Goal: Task Accomplishment & Management: Manage account settings

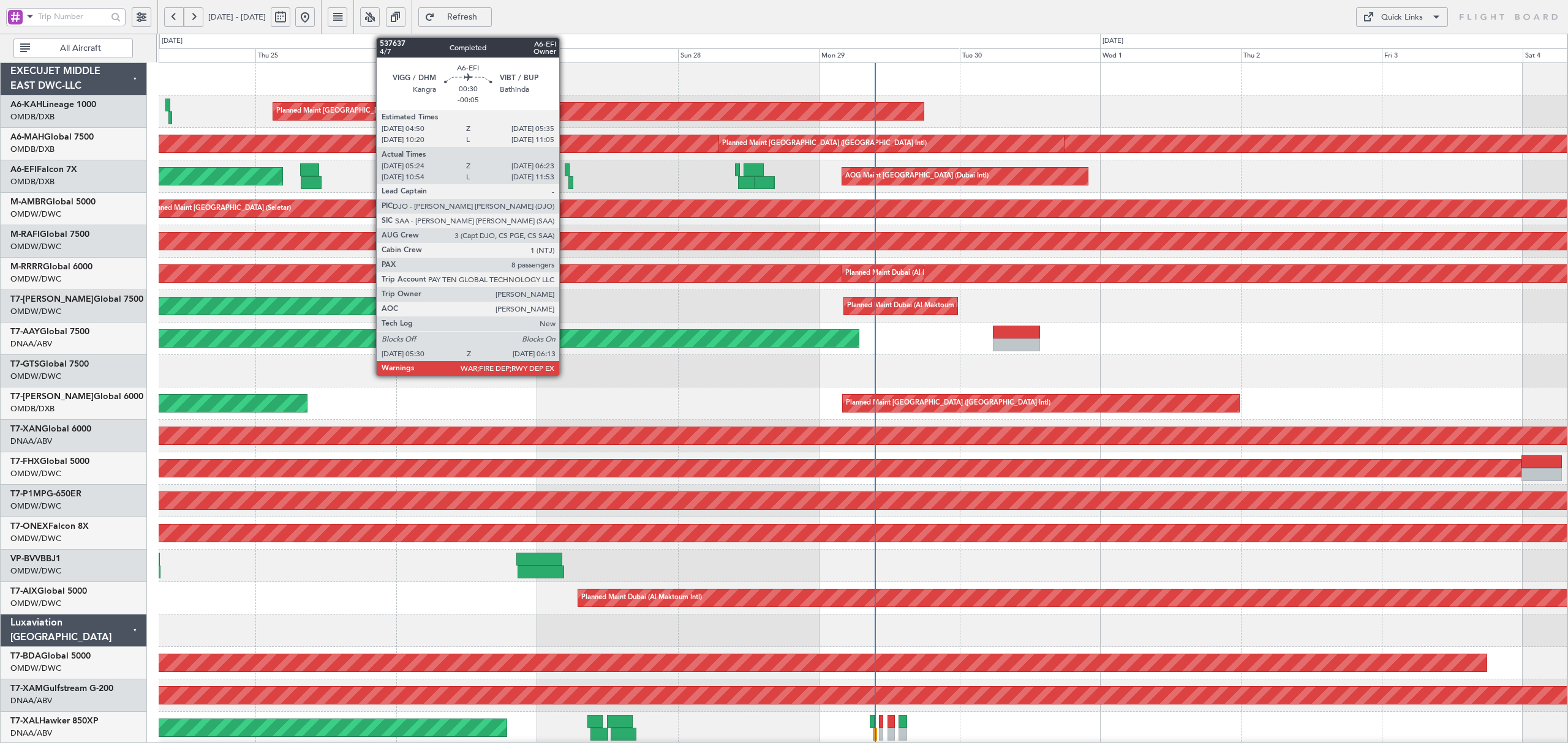
click at [564, 172] on div at bounding box center [567, 170] width 5 height 13
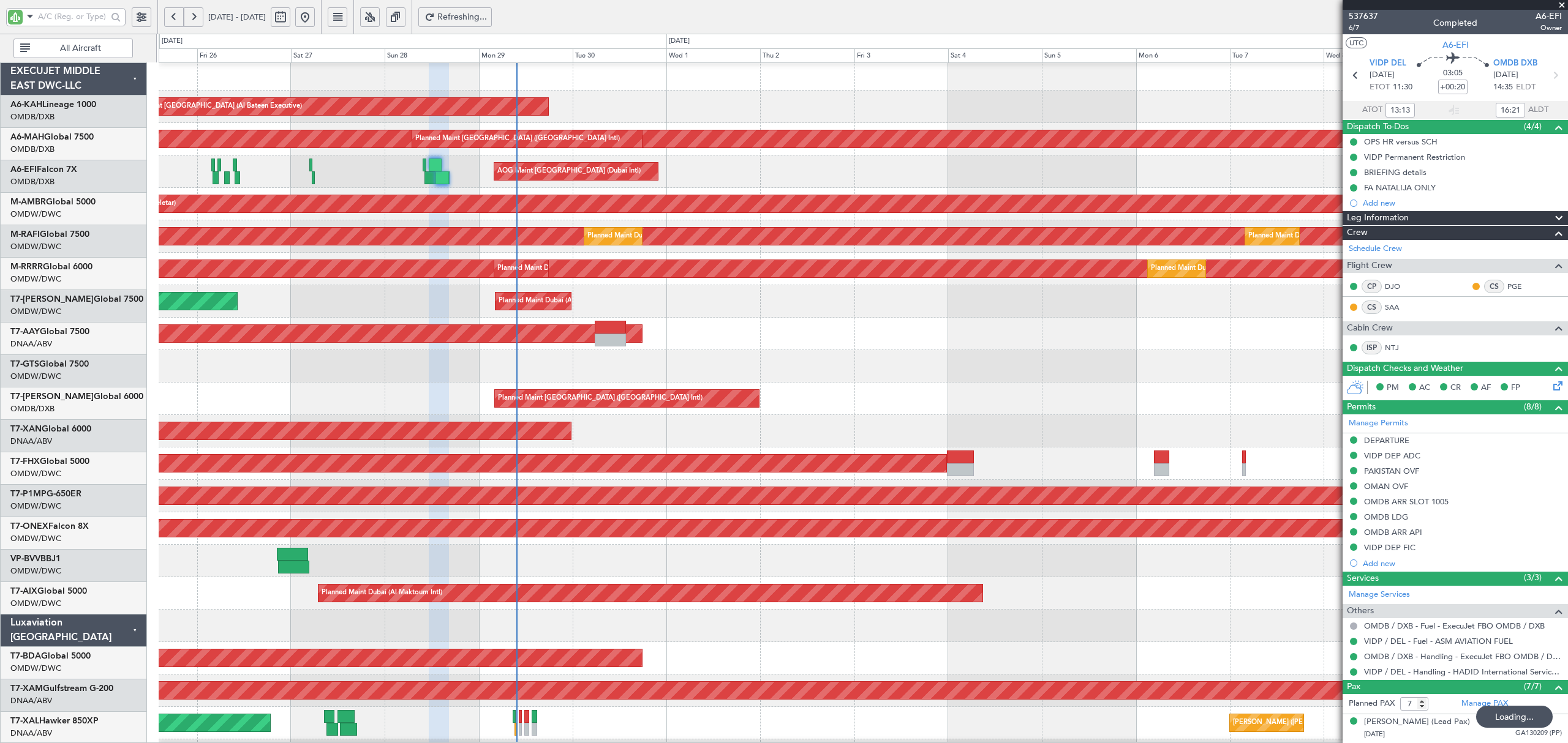
scroll to position [5, 0]
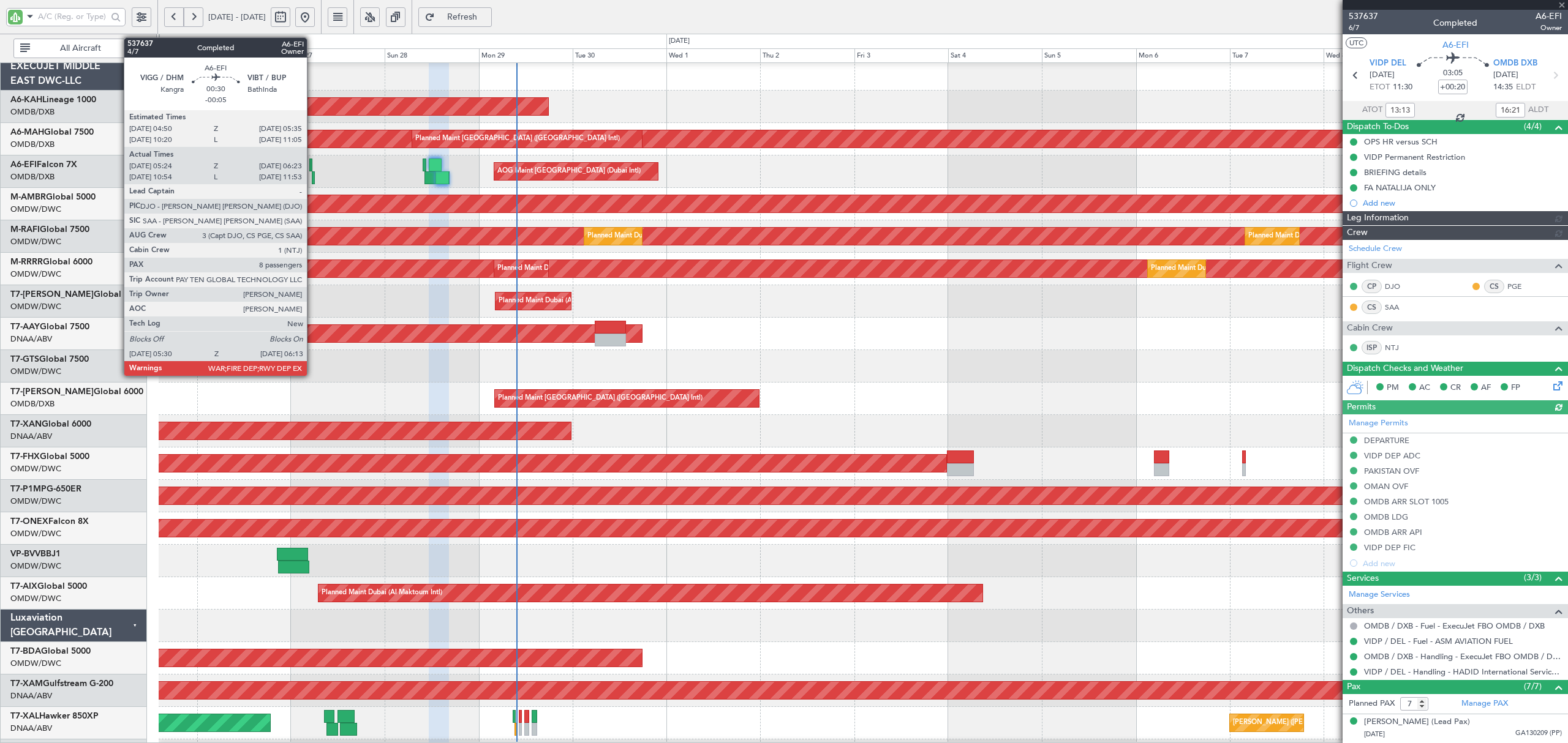
click at [312, 180] on div at bounding box center [313, 178] width 3 height 13
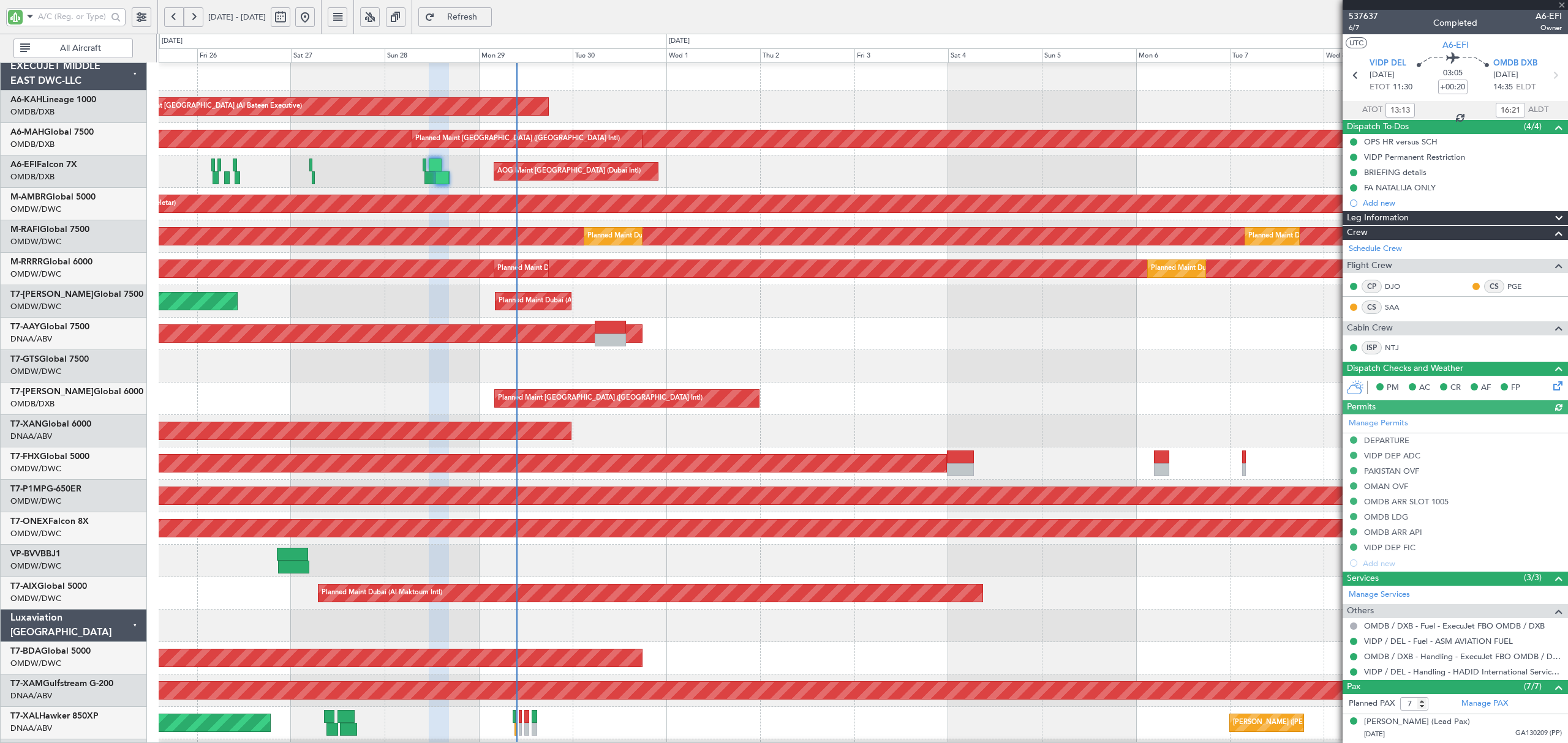
type input "Anita Mani (ANI)"
type input "7354"
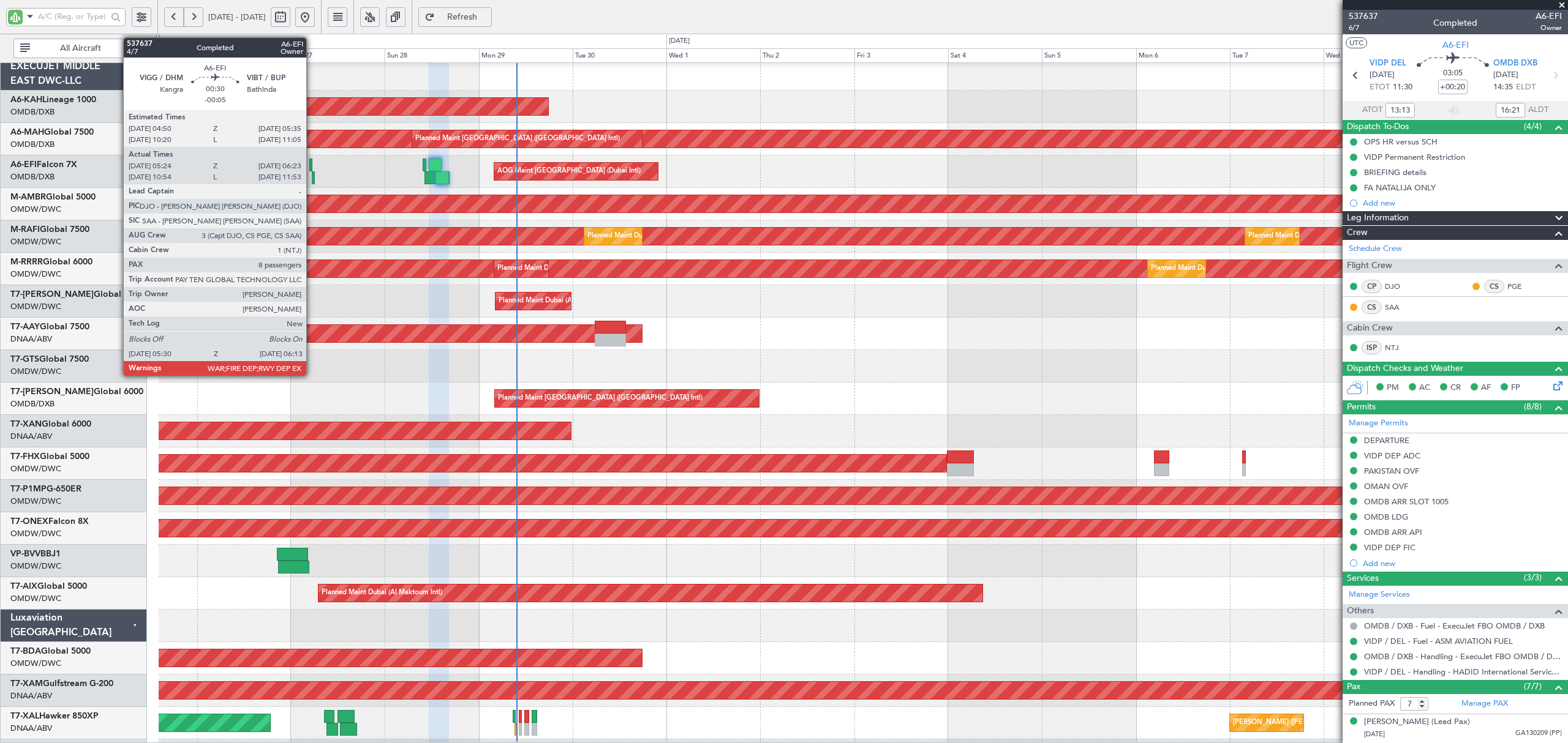
click at [312, 179] on div at bounding box center [313, 178] width 3 height 13
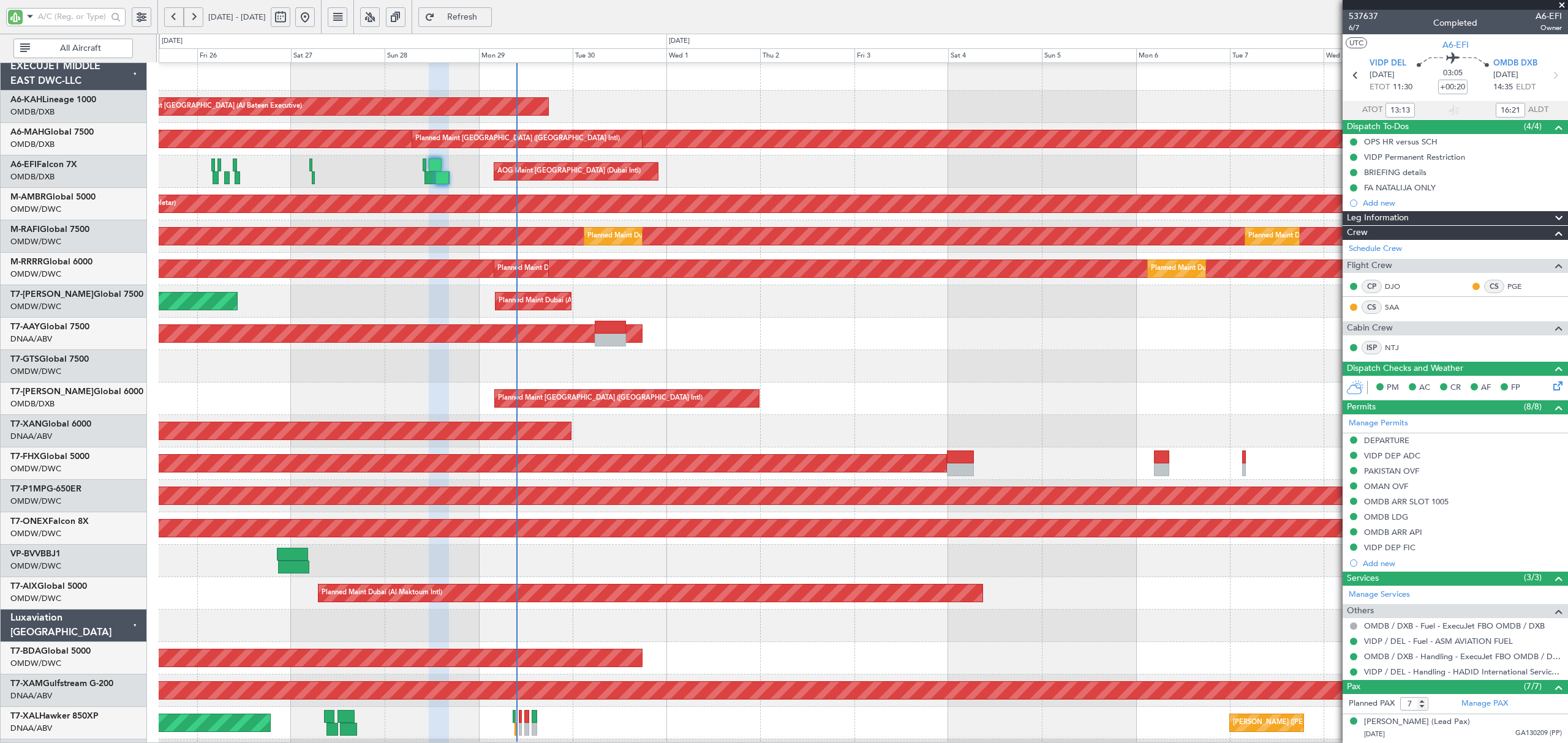
type input "Anita Mani (ANI)"
type input "7354"
type input "Anita Mani (ANI)"
type input "7354"
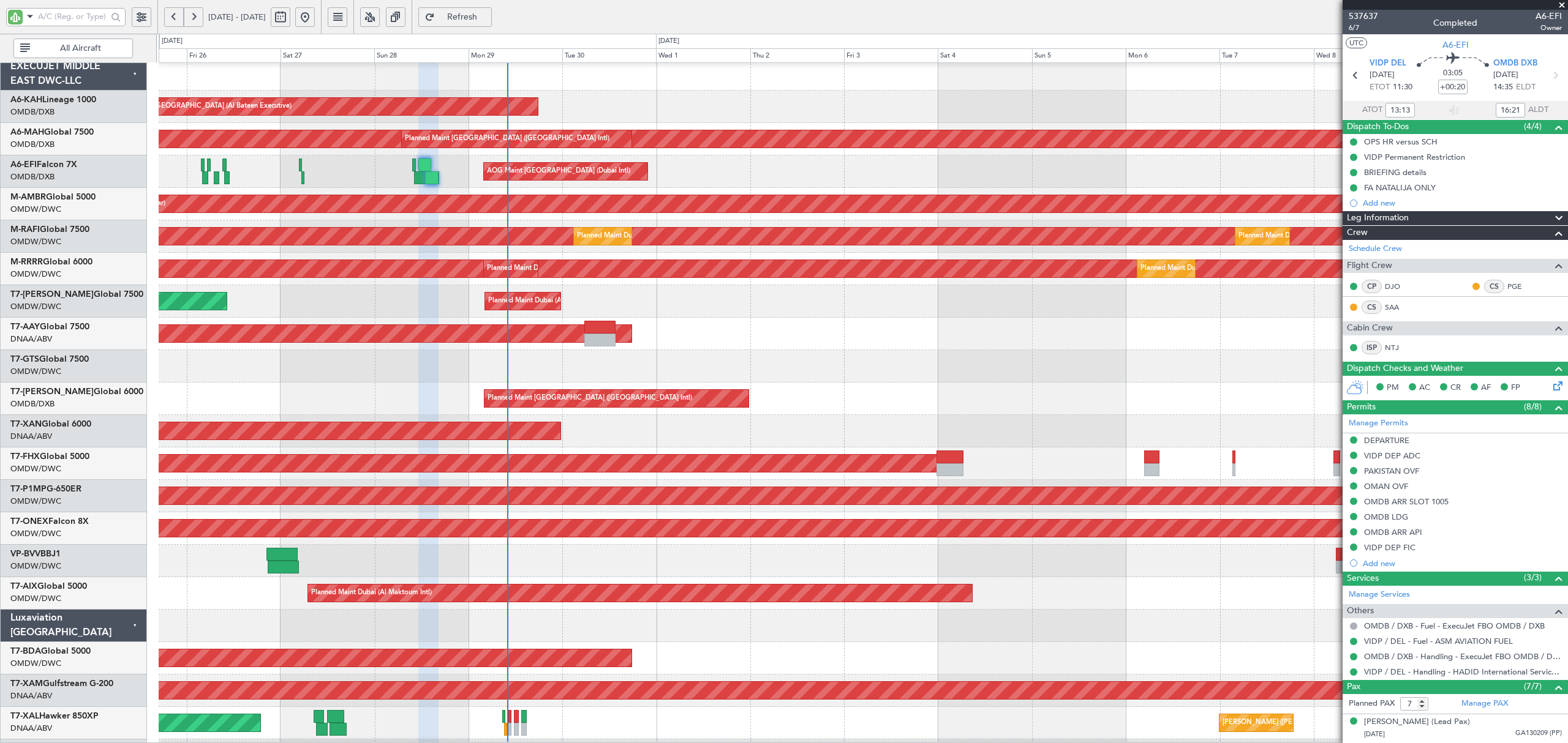
scroll to position [0, 0]
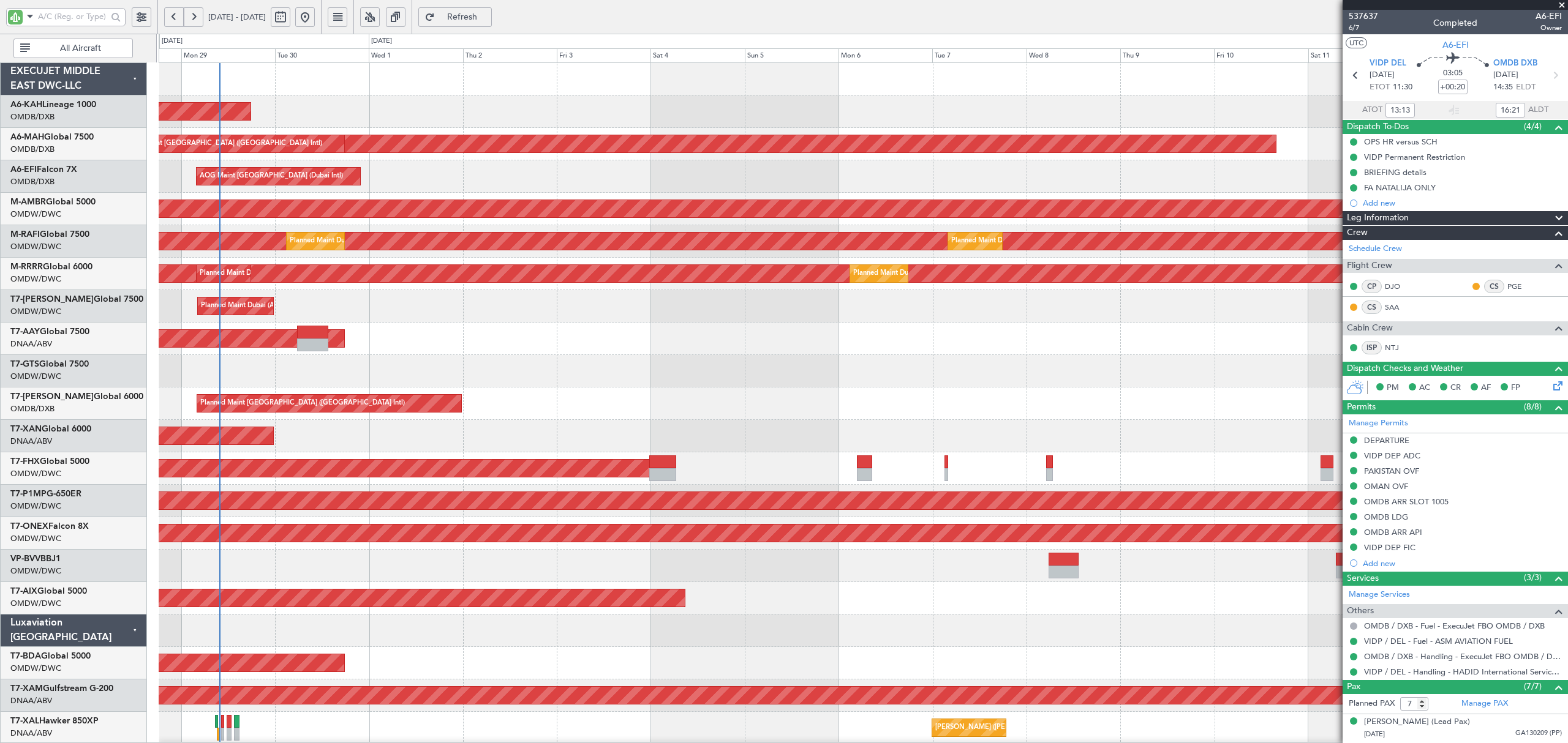
click at [564, 374] on div at bounding box center [863, 371] width 1408 height 33
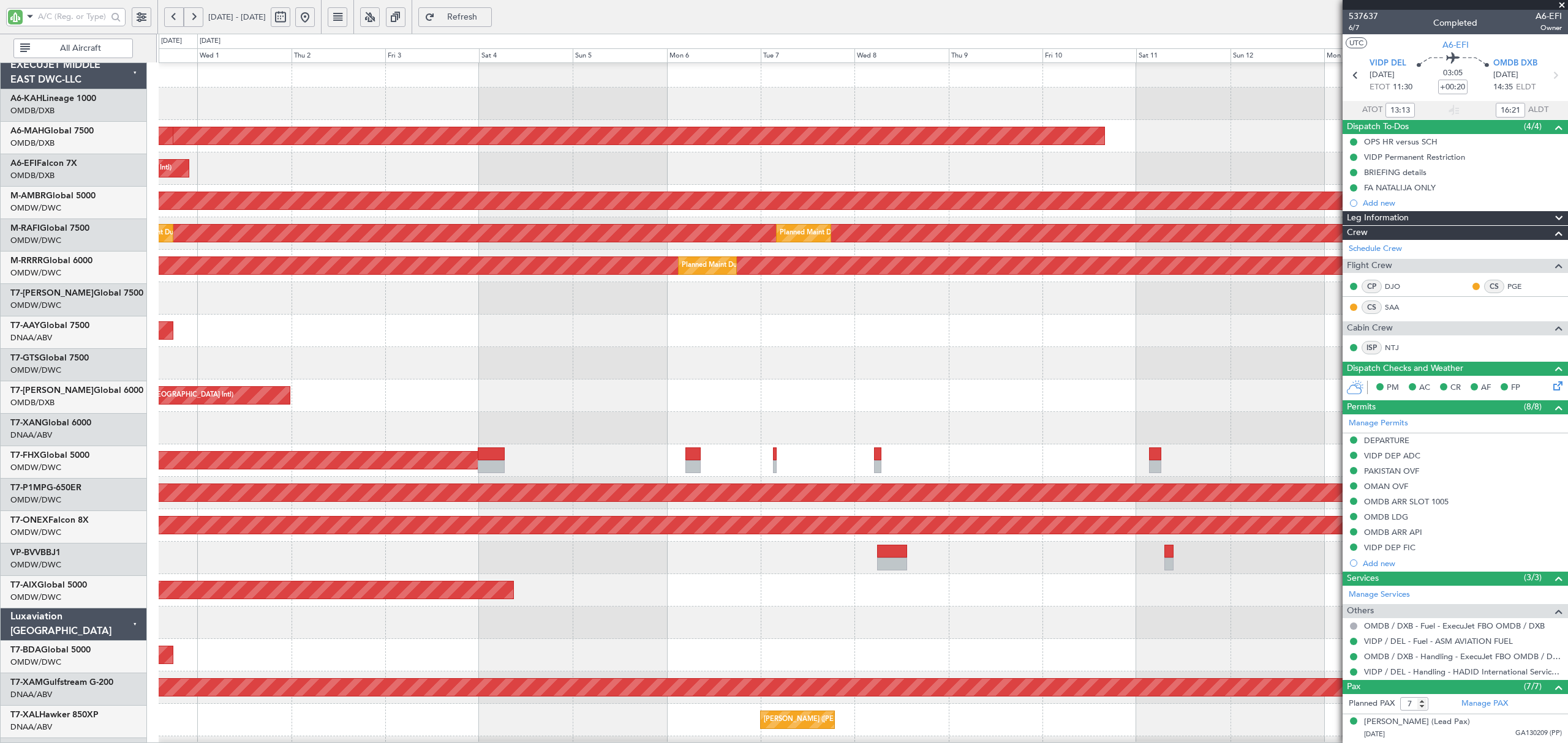
click at [1047, 426] on div "AOG Maint Dubai (Al Maktoum Intl)" at bounding box center [863, 428] width 1408 height 33
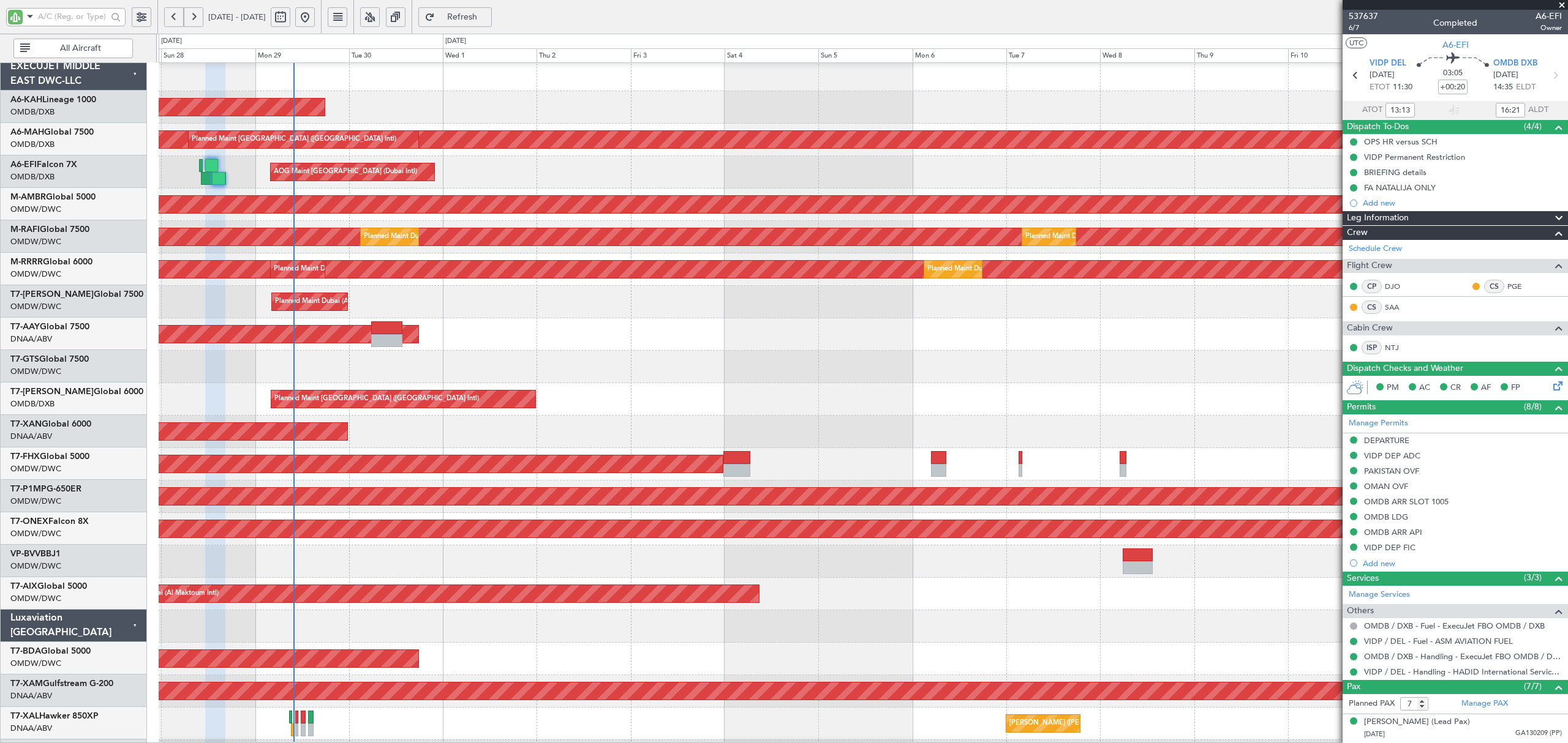
scroll to position [3, 0]
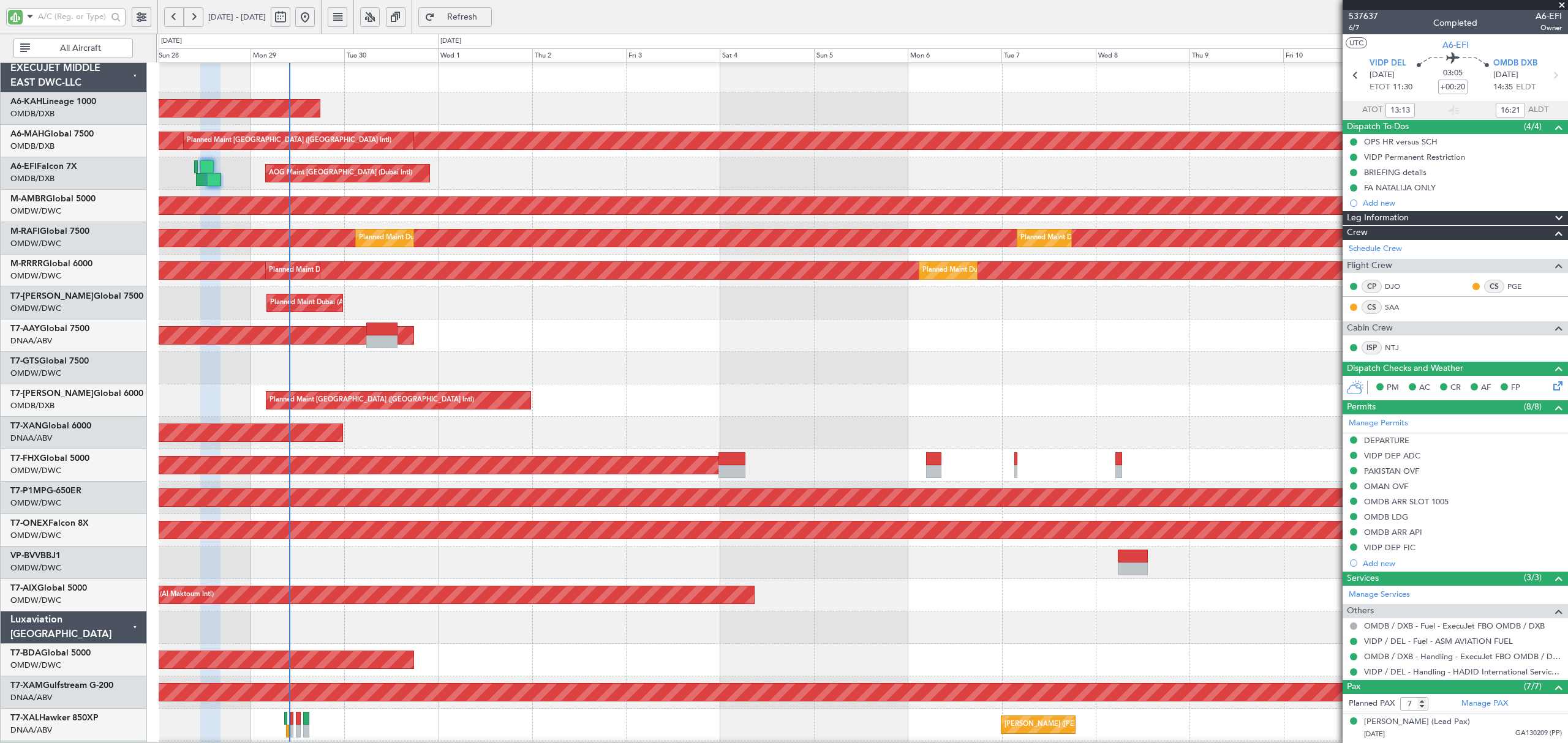
click at [951, 407] on div "Planned Maint Dubai (Dubai Intl) Planned Maint Dubai (Dubai Intl)" at bounding box center [863, 401] width 1408 height 33
click at [1041, 451] on div "Planned Maint Singapore (Changi)" at bounding box center [863, 465] width 1408 height 33
type input "Anita Mani (ANI)"
type input "7354"
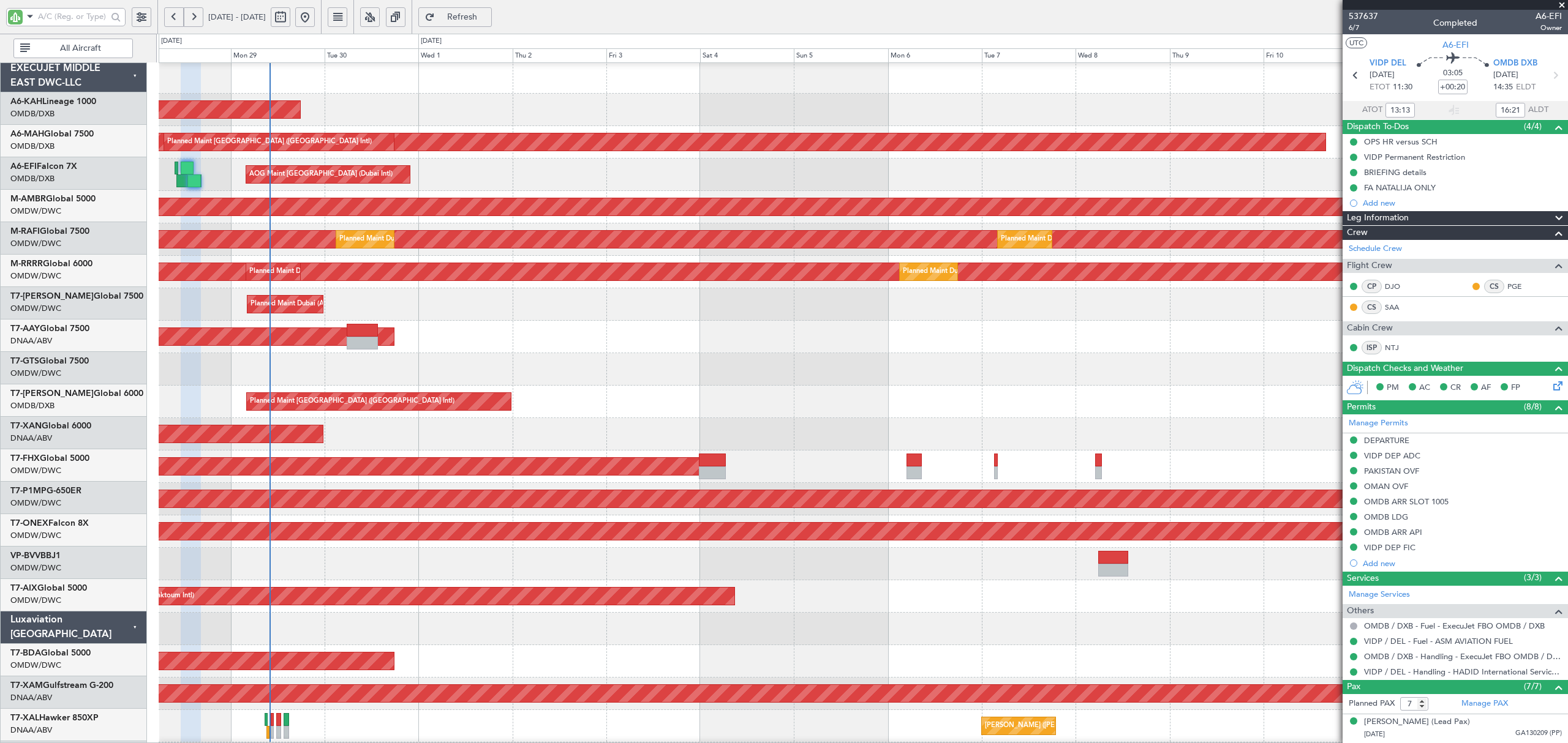
scroll to position [1, 0]
click at [417, 316] on div "Planned Maint Dubai (Al Maktoum Intl) Planned Maint Dubai (Al Maktoum Intl)" at bounding box center [863, 305] width 1408 height 33
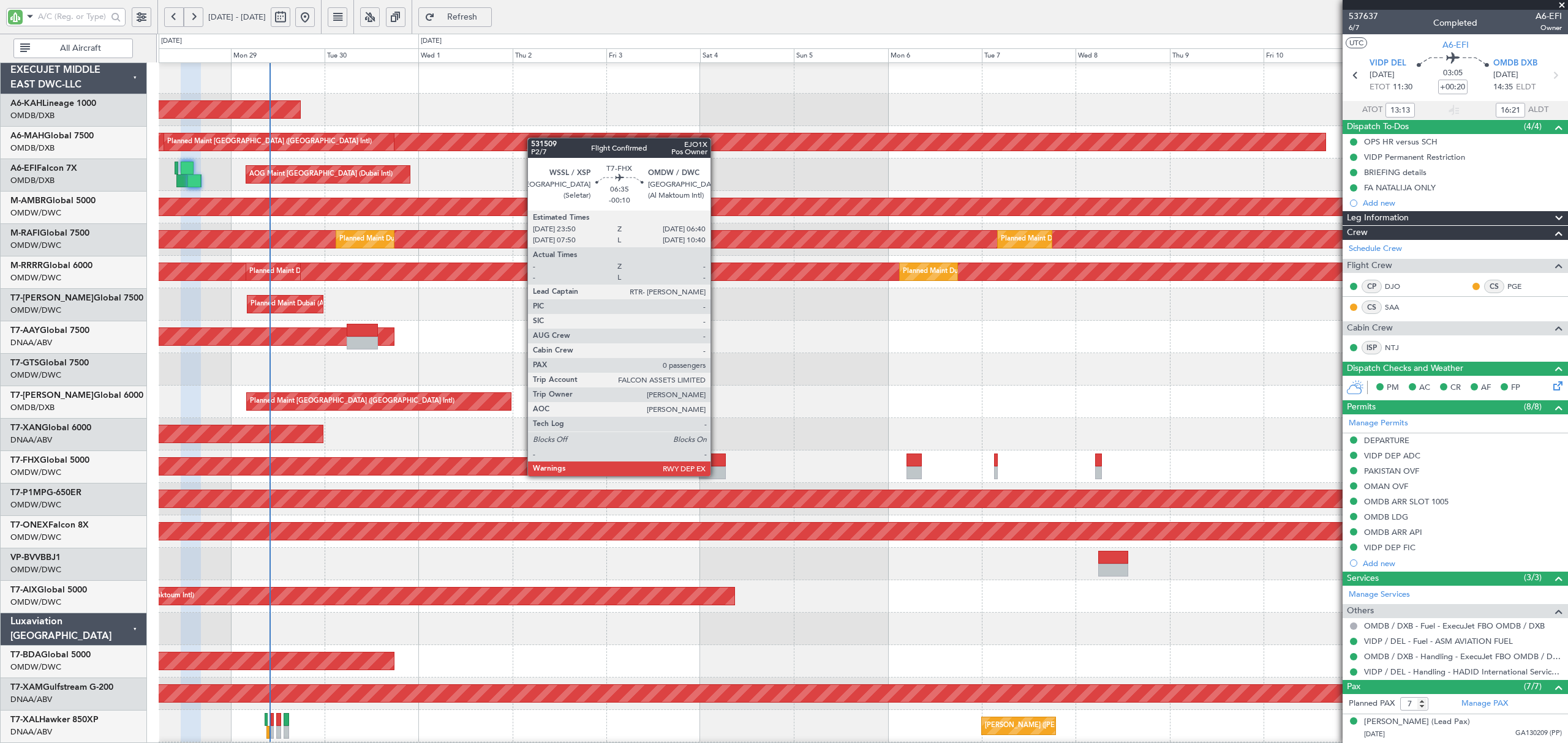
click at [716, 475] on div at bounding box center [712, 473] width 27 height 13
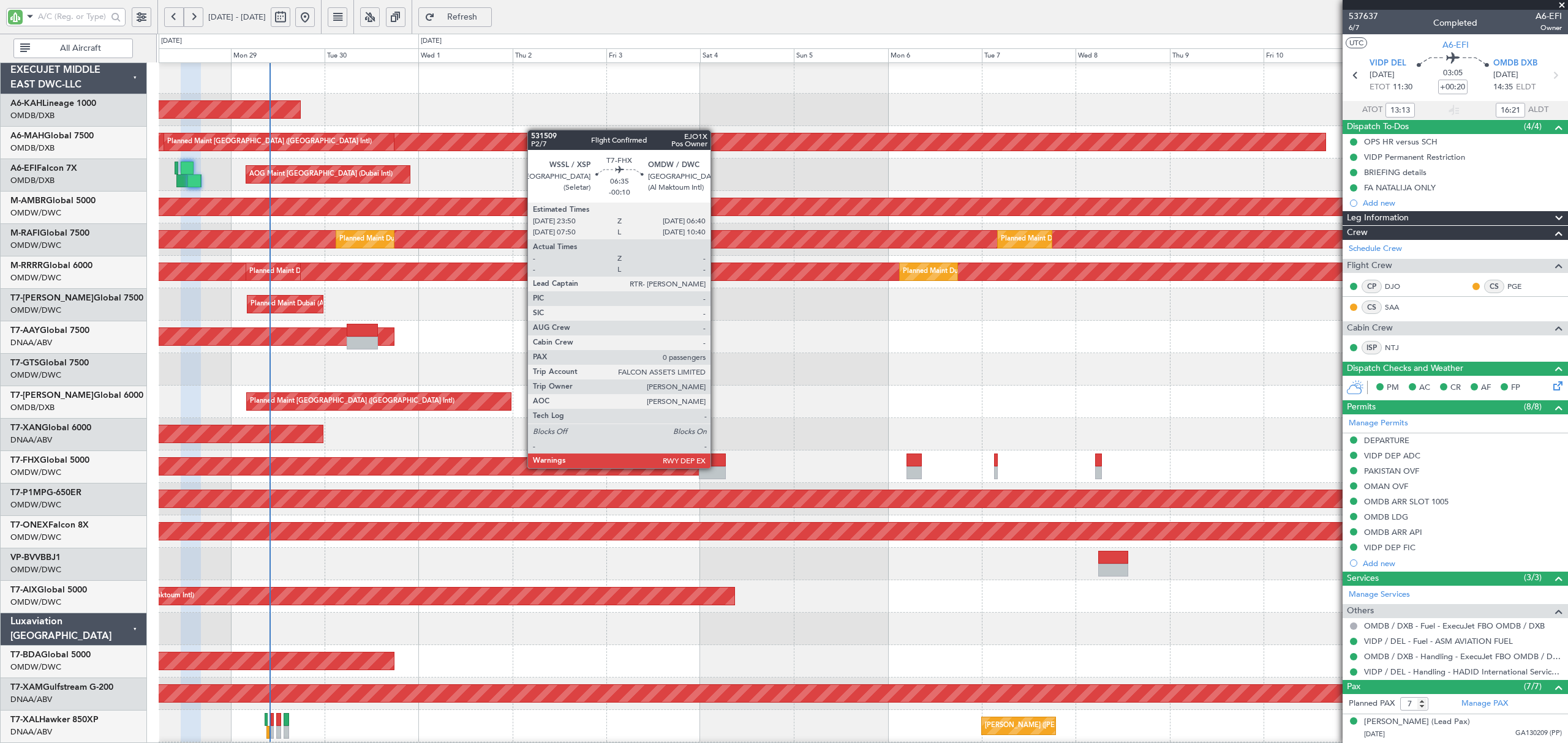
click at [713, 466] on div at bounding box center [712, 460] width 27 height 13
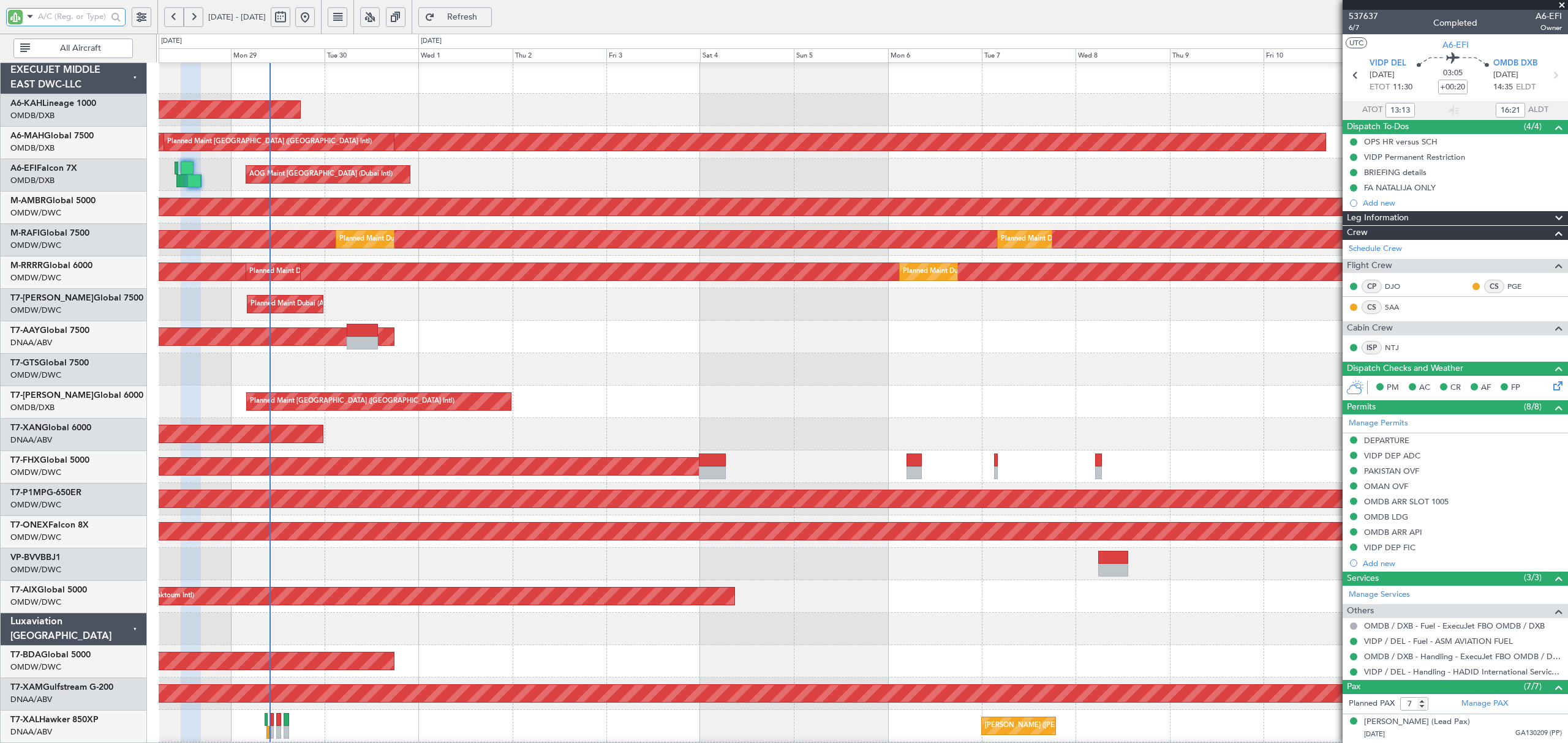
click at [91, 15] on input "text" at bounding box center [72, 16] width 69 height 18
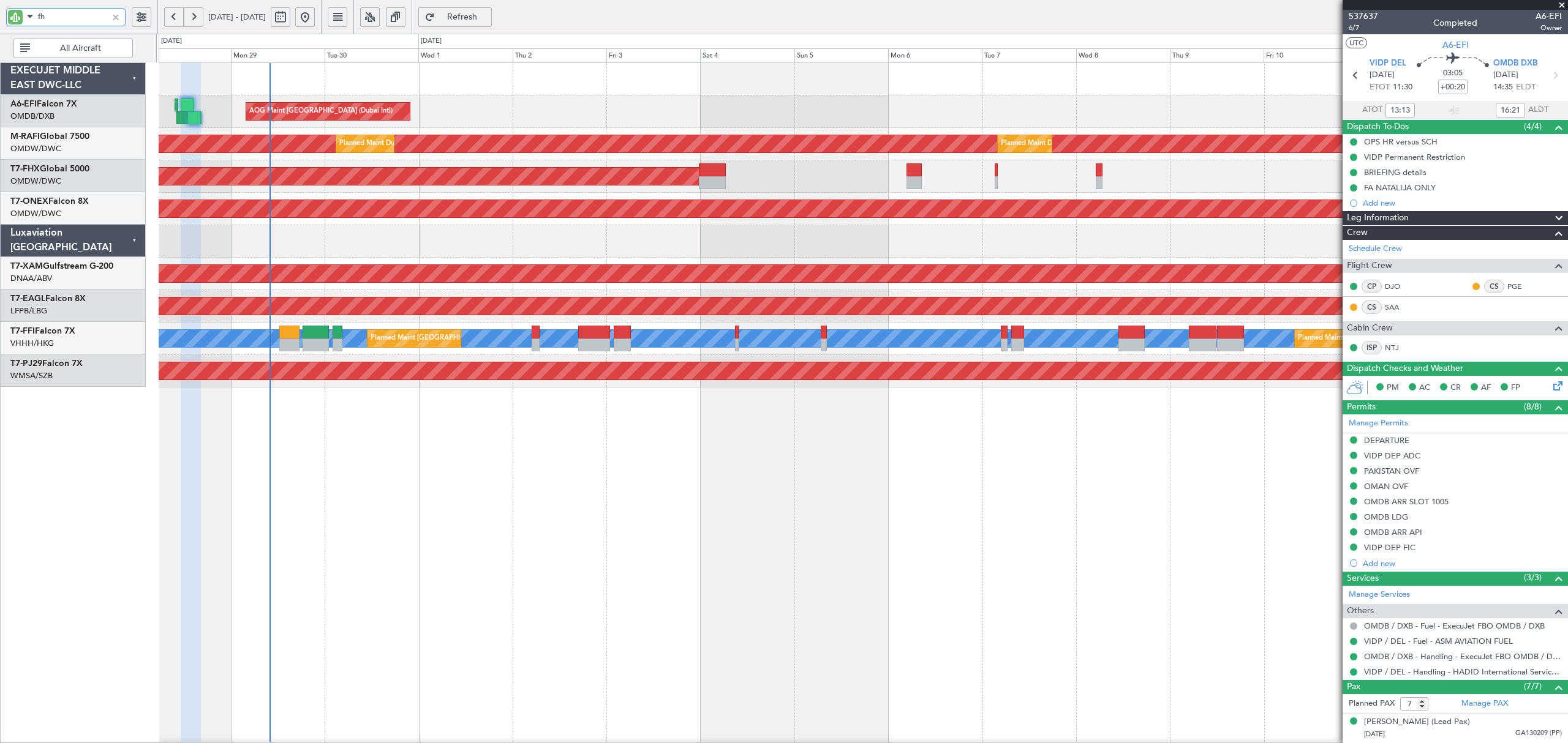
scroll to position [0, 0]
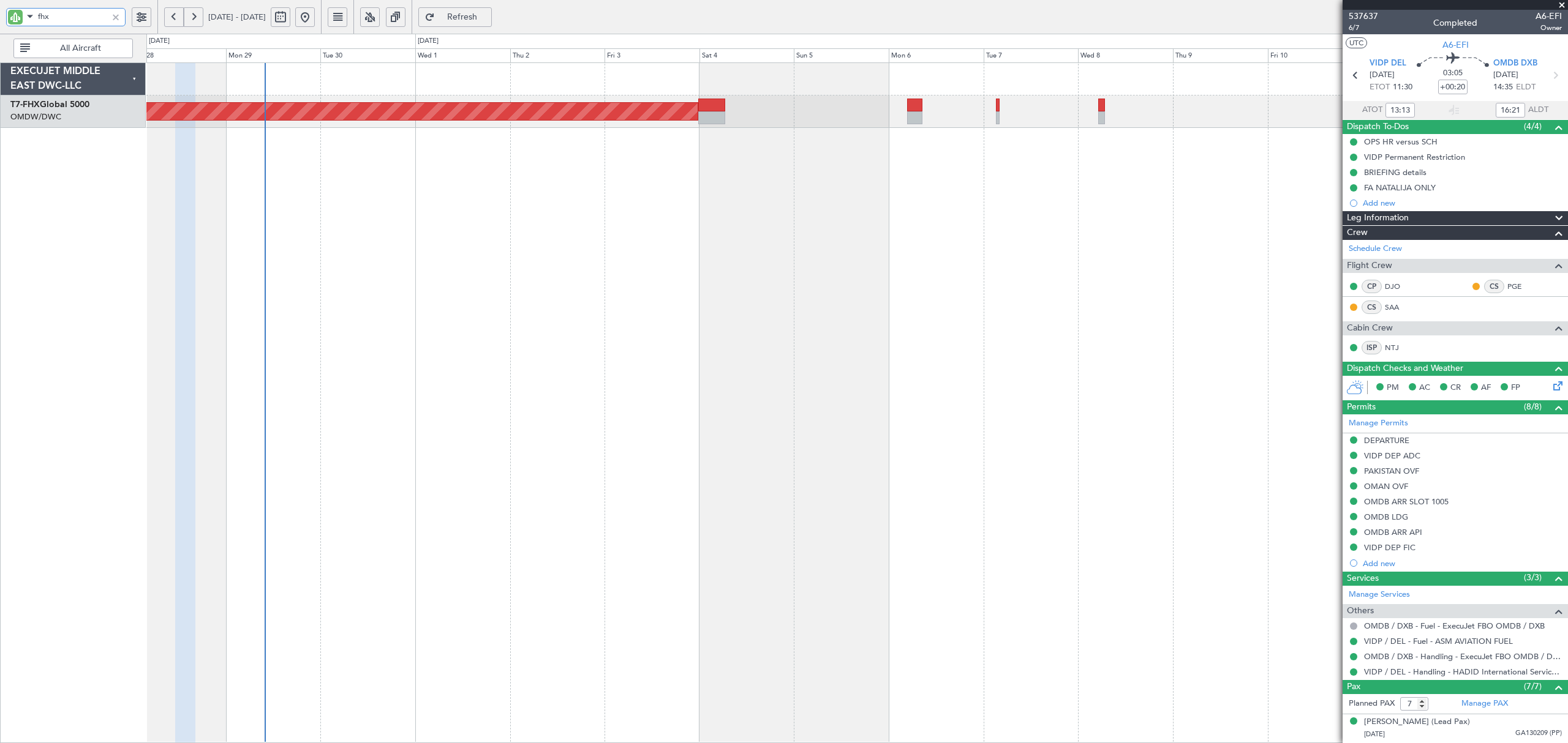
click at [689, 217] on div "Planned Maint Singapore (Changi)" at bounding box center [857, 403] width 1421 height 680
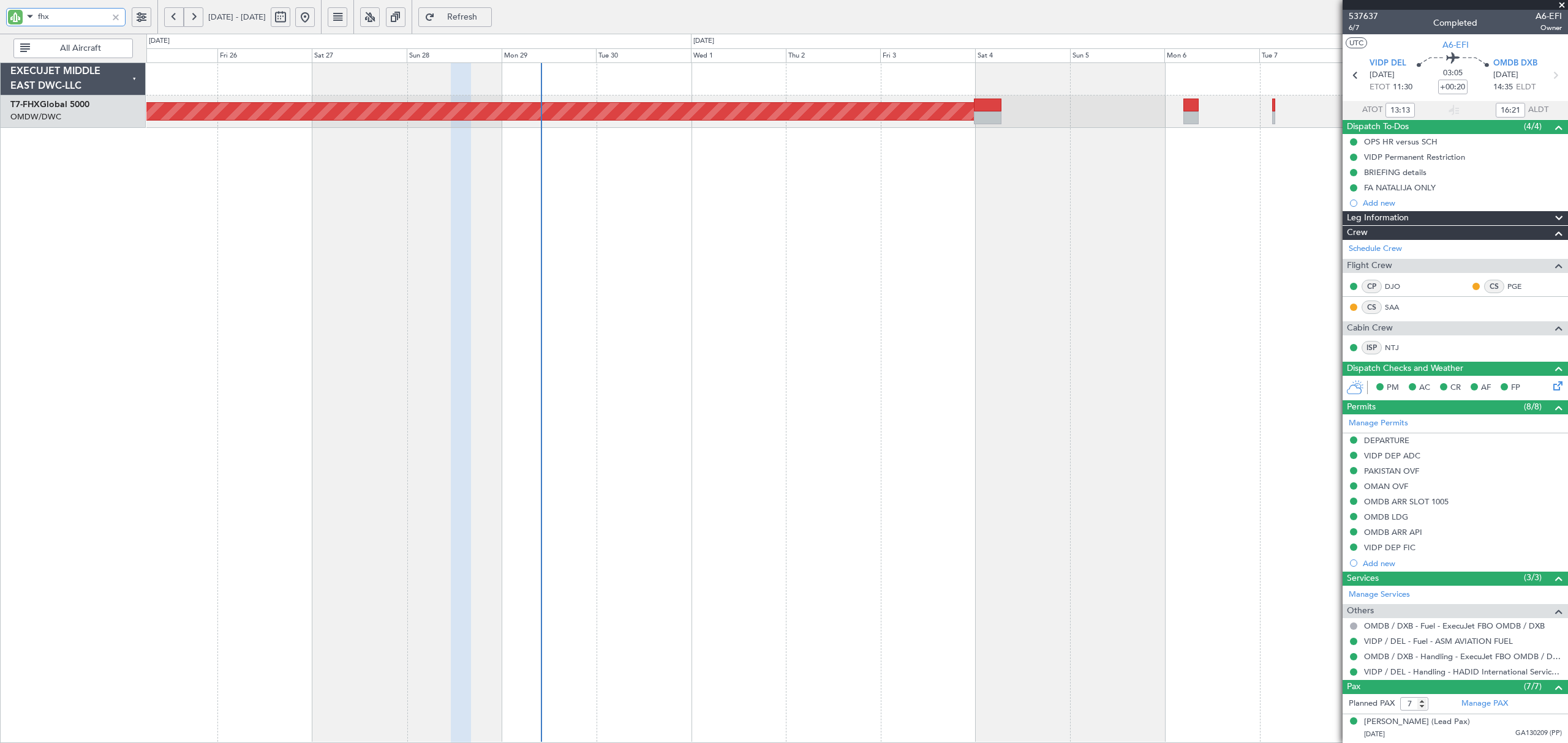
type input "fhx"
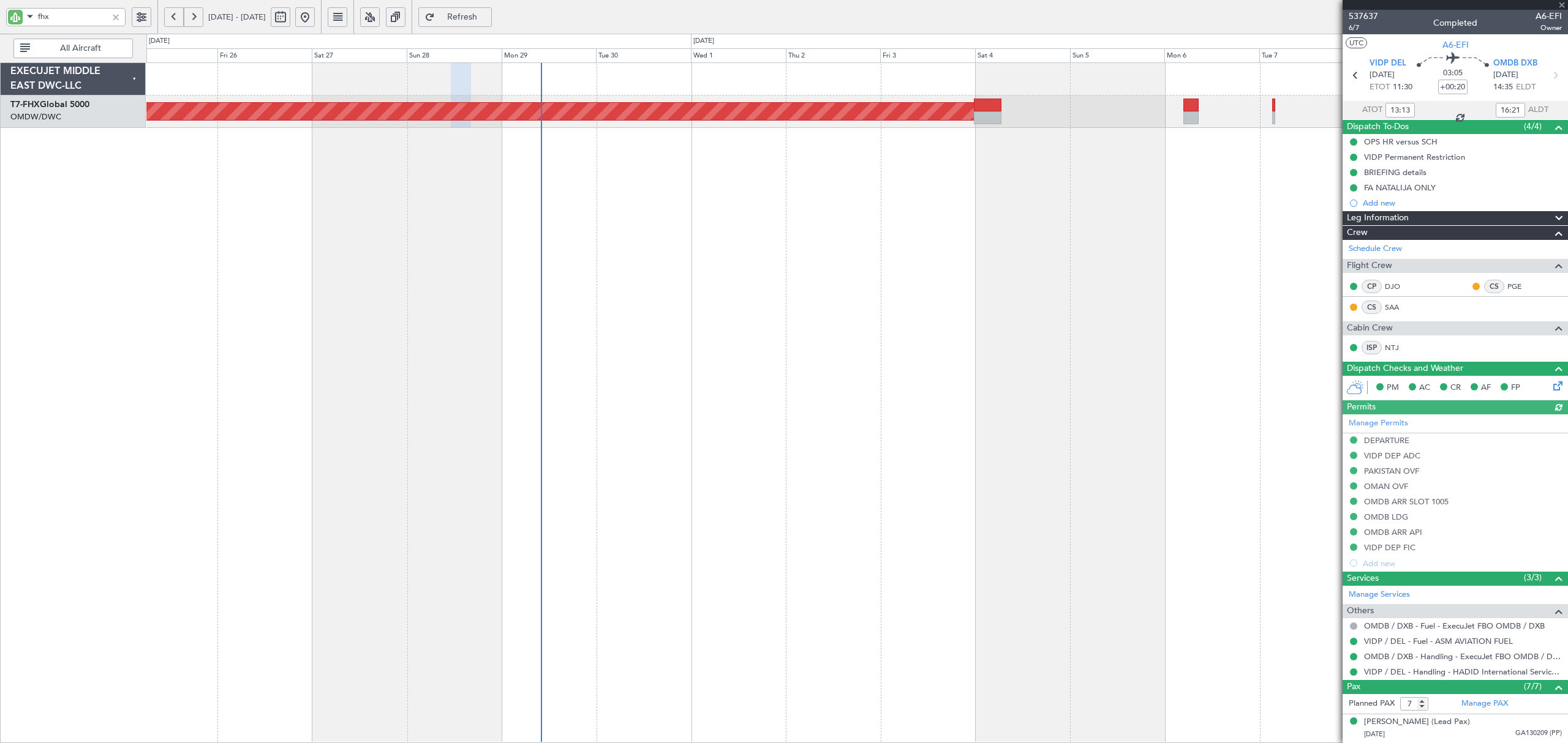
type input "Anita Mani (ANI)"
type input "7354"
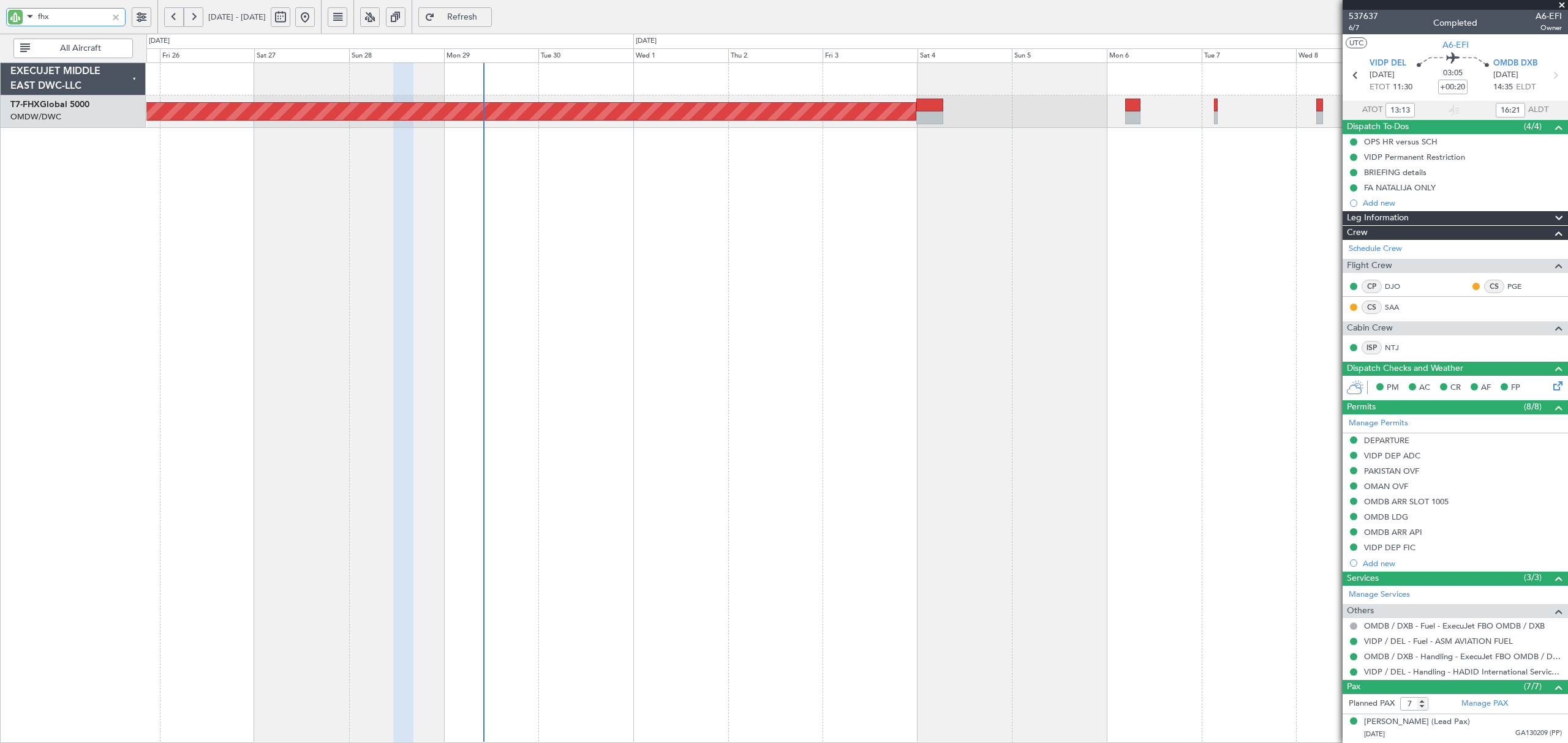
click at [711, 261] on div "Planned Maint Singapore (Changi)" at bounding box center [857, 403] width 1421 height 680
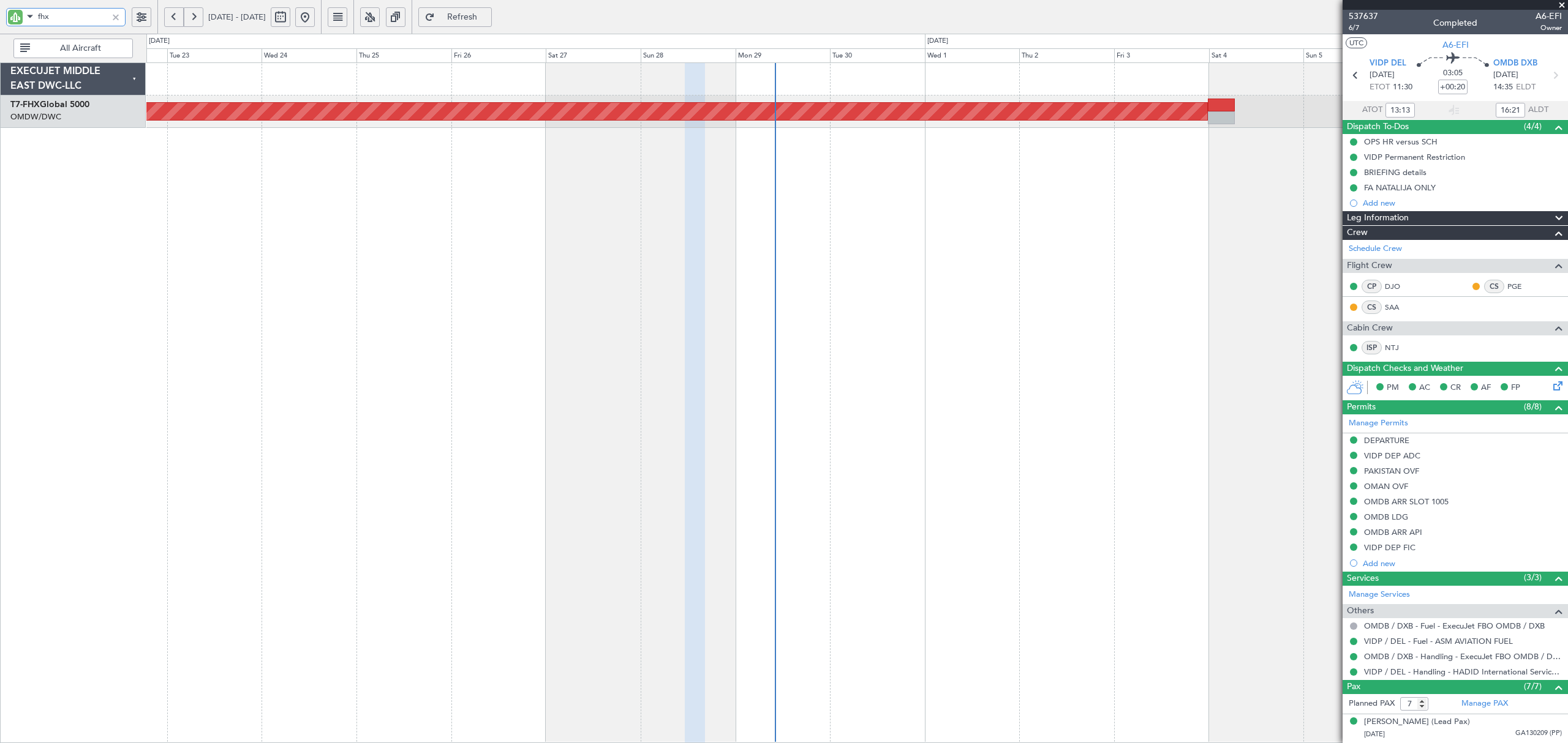
click at [1275, 215] on div "Planned Maint Singapore (Changi)" at bounding box center [857, 403] width 1421 height 680
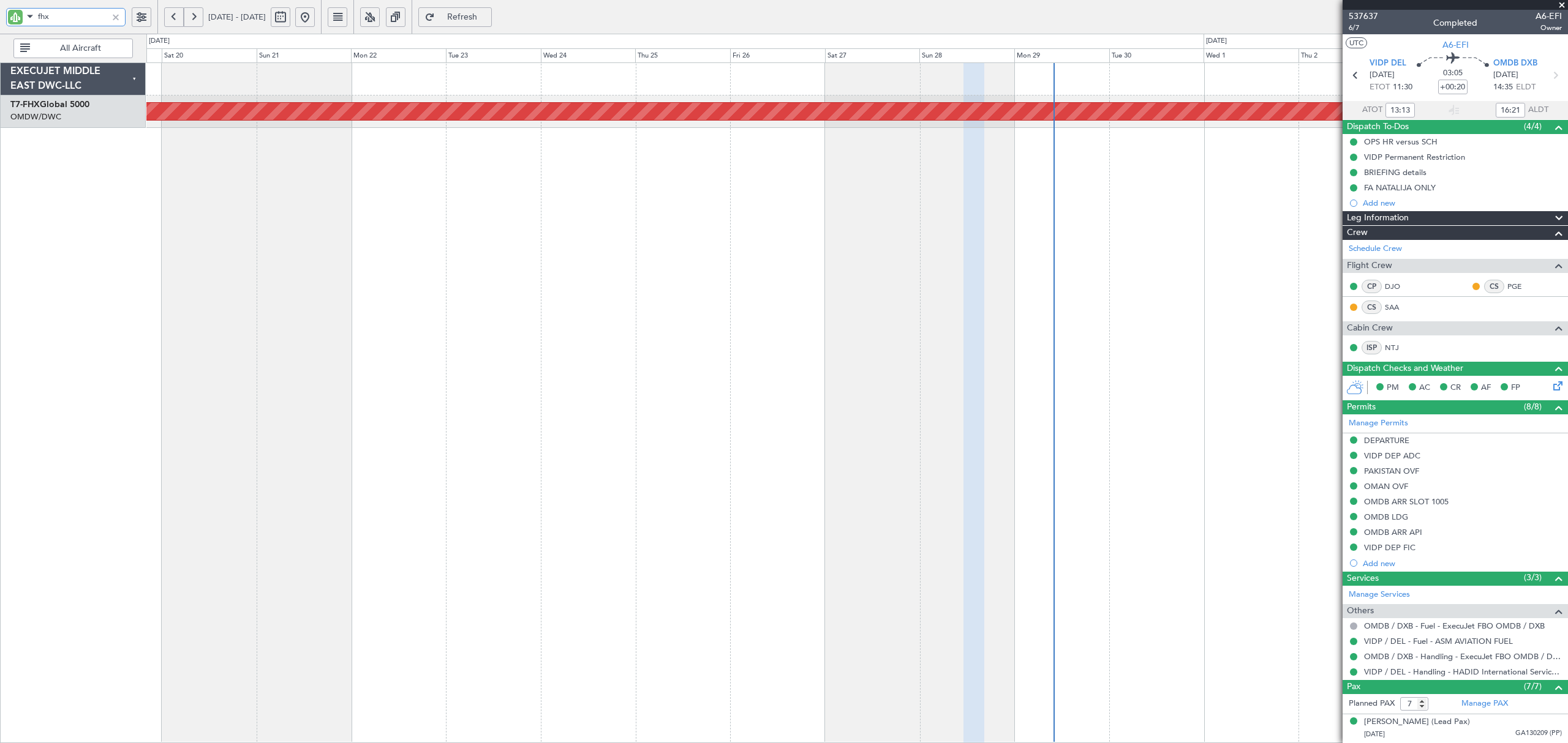
click at [952, 231] on div "Planned Maint Singapore (Changi)" at bounding box center [857, 403] width 1421 height 680
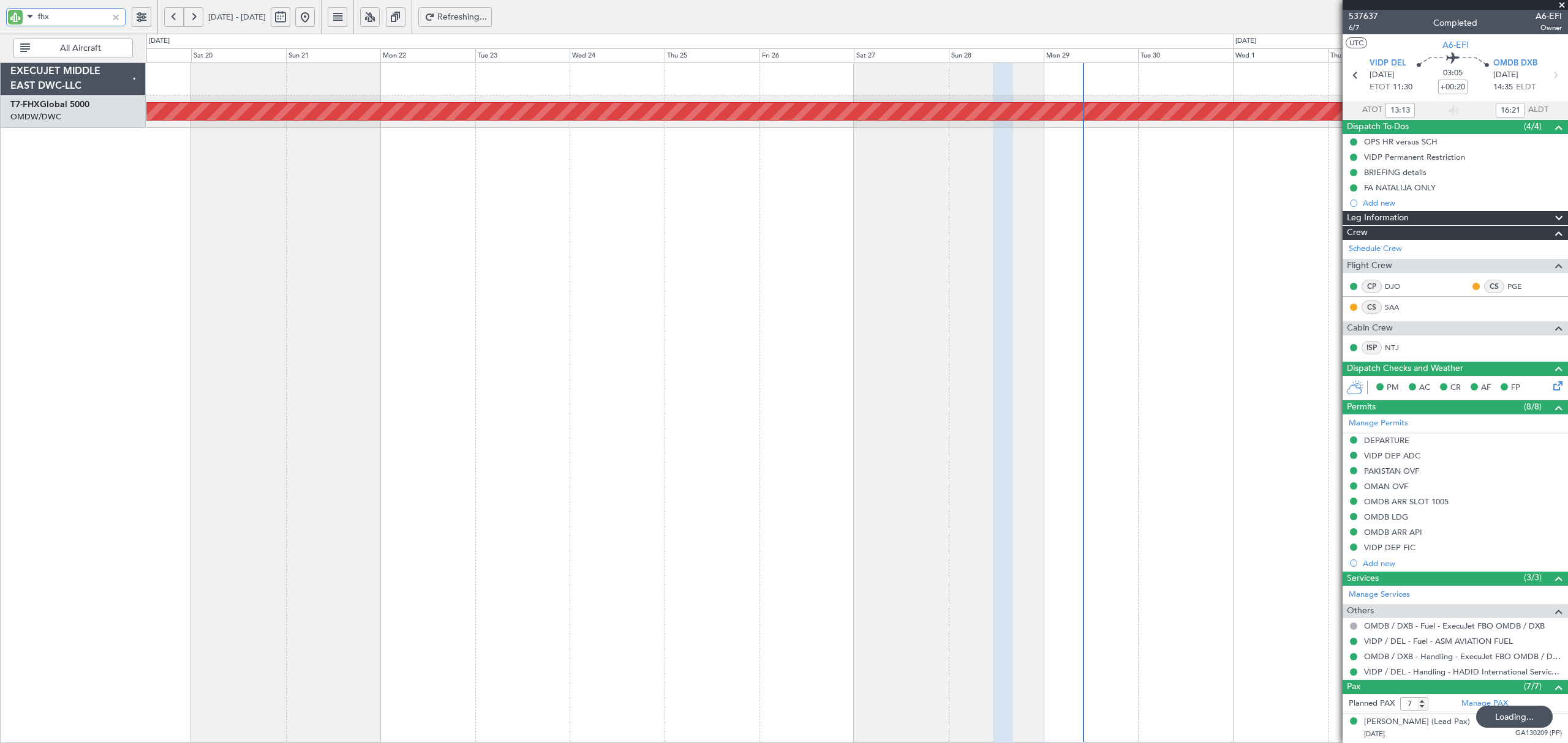
click at [175, 273] on div "Planned Maint Singapore (Changi)" at bounding box center [857, 403] width 1421 height 680
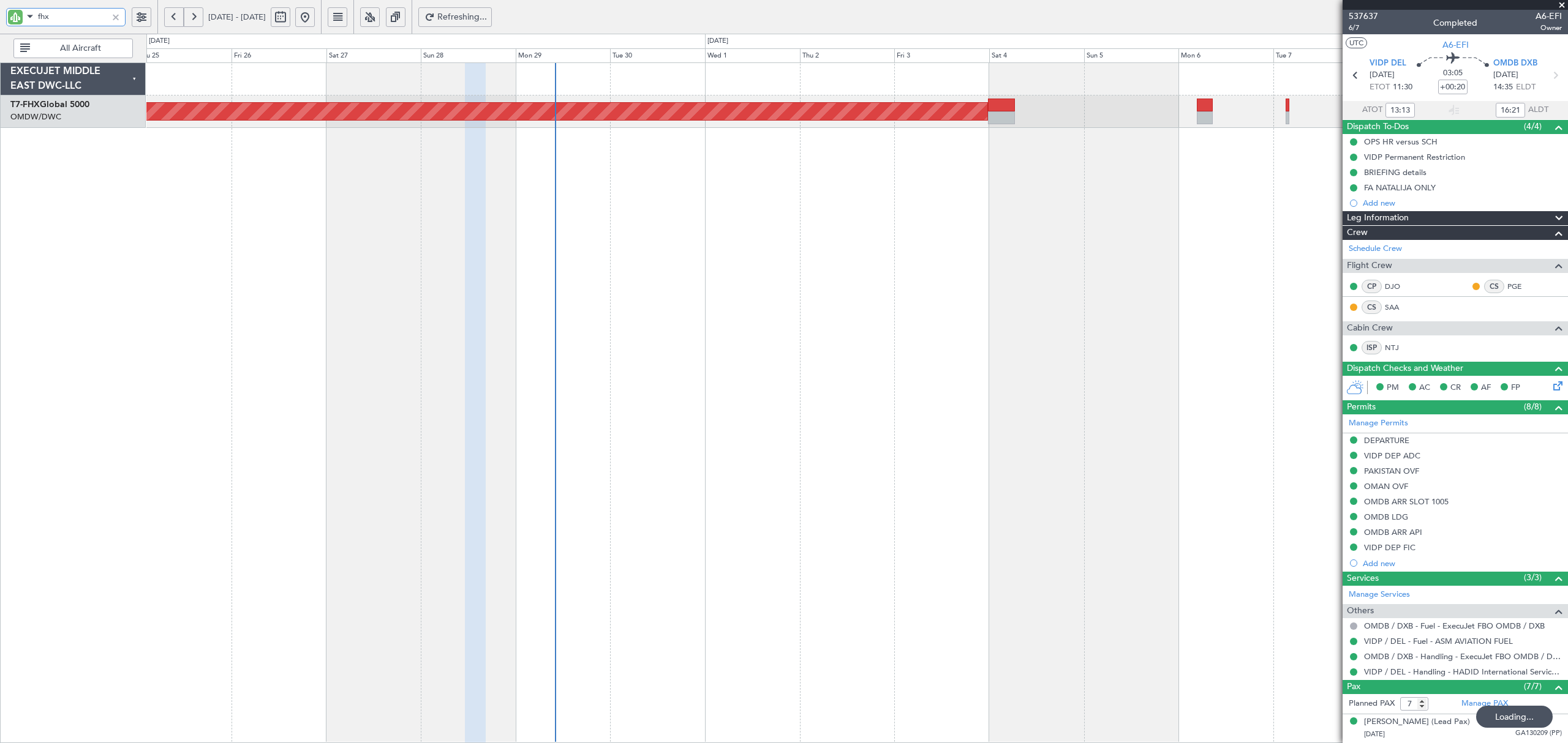
click at [263, 285] on div "Planned Maint Singapore (Changi)" at bounding box center [857, 403] width 1421 height 680
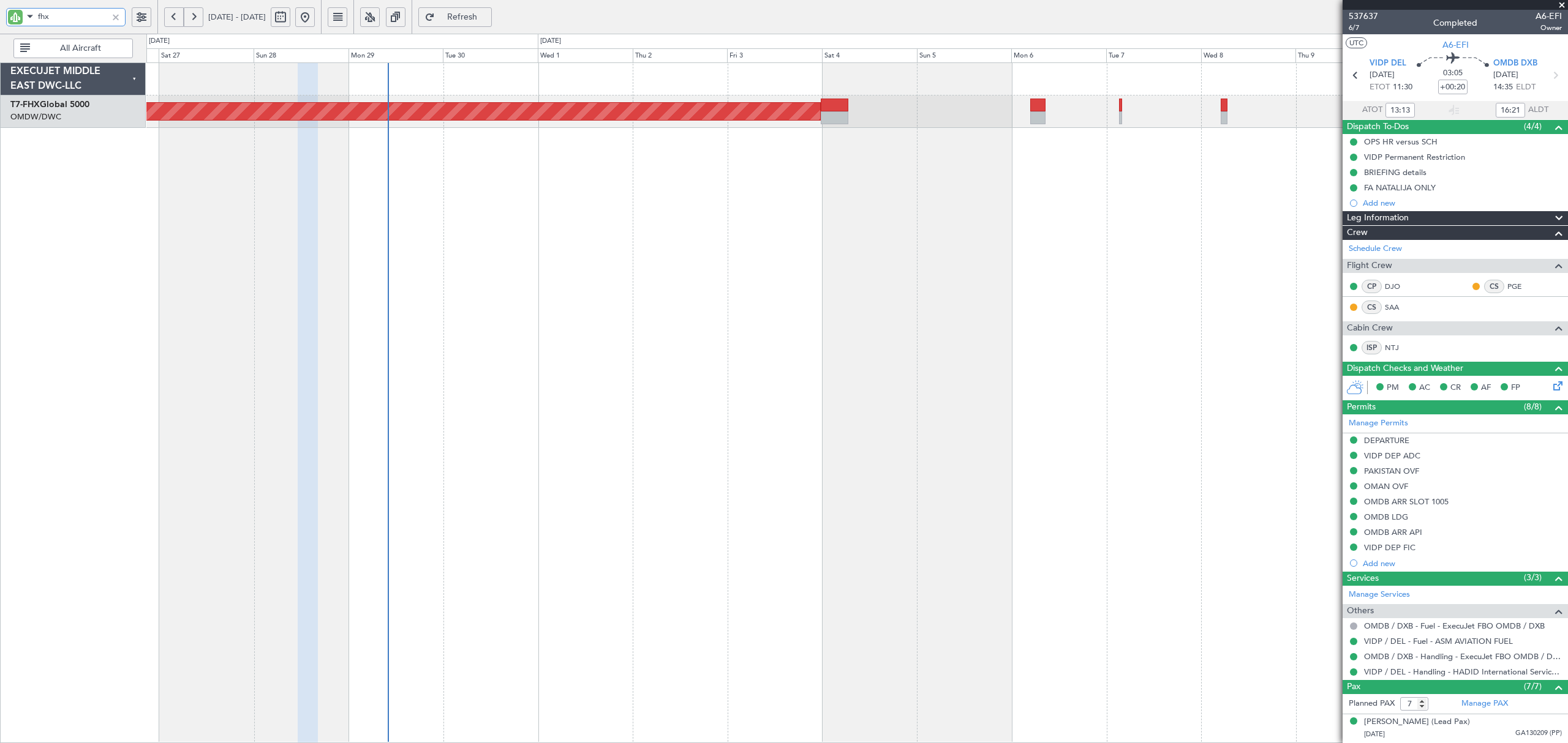
click at [705, 258] on div "Planned Maint Singapore (Changi)" at bounding box center [857, 403] width 1421 height 680
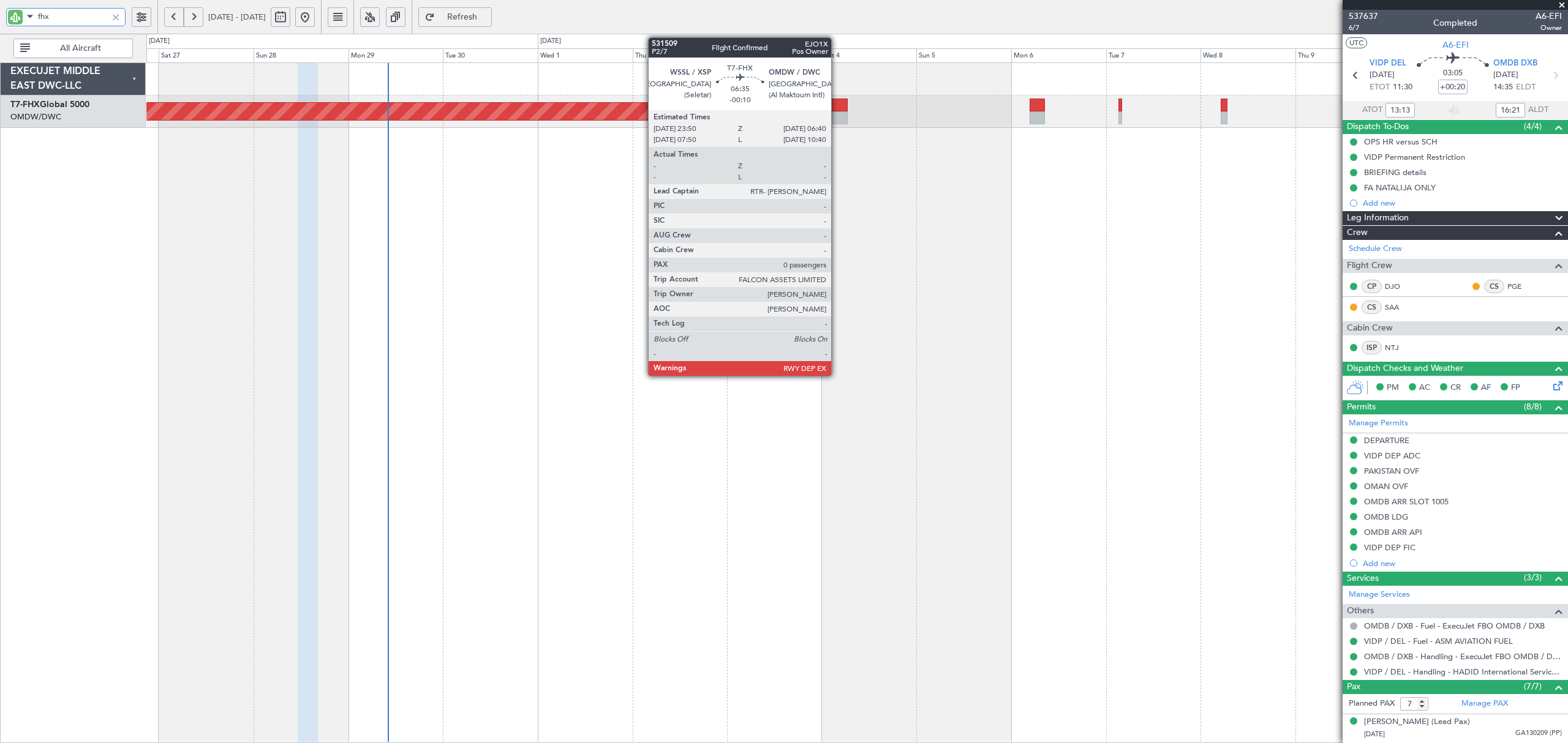
click at [836, 111] on div at bounding box center [834, 105] width 28 height 13
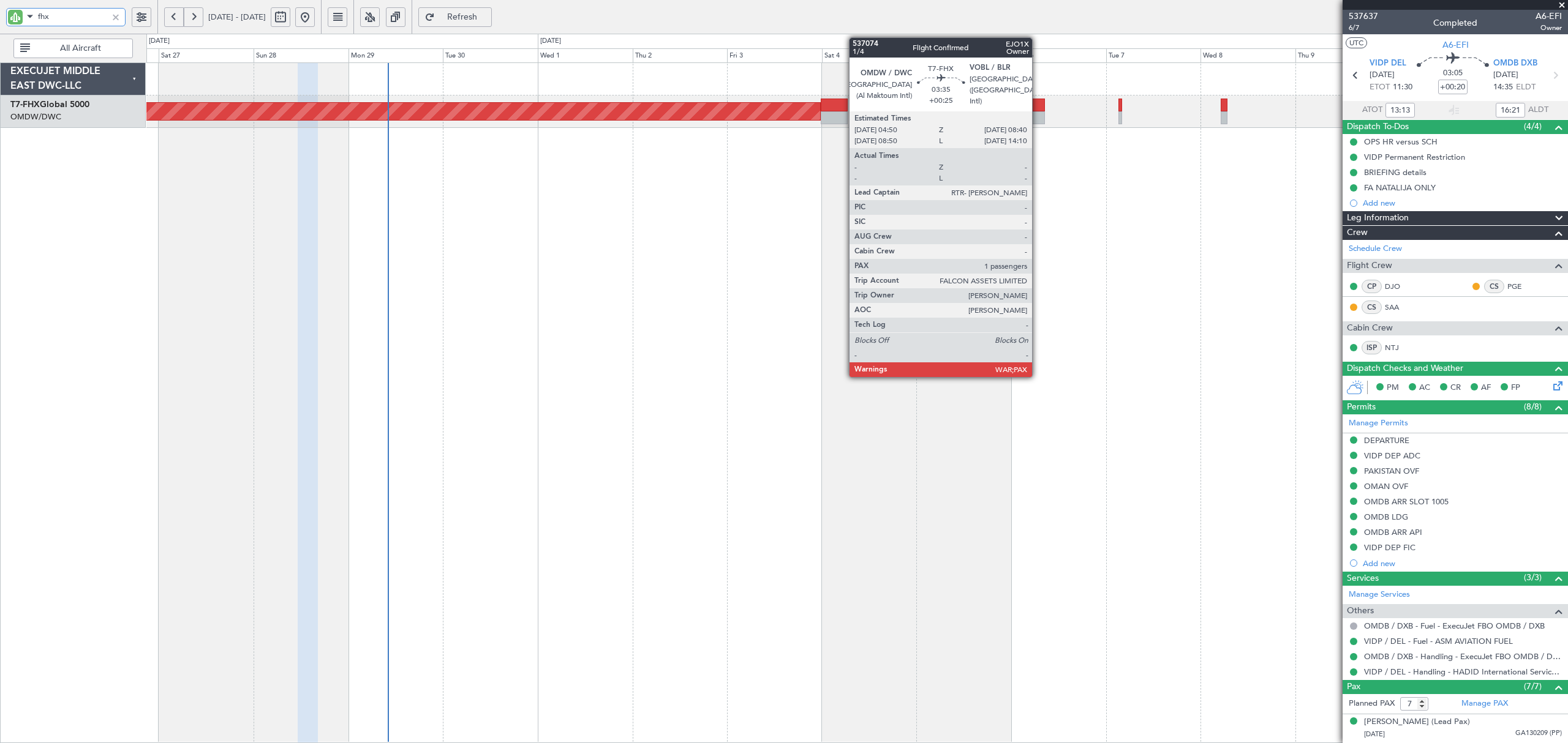
click at [1038, 111] on div at bounding box center [1037, 105] width 15 height 13
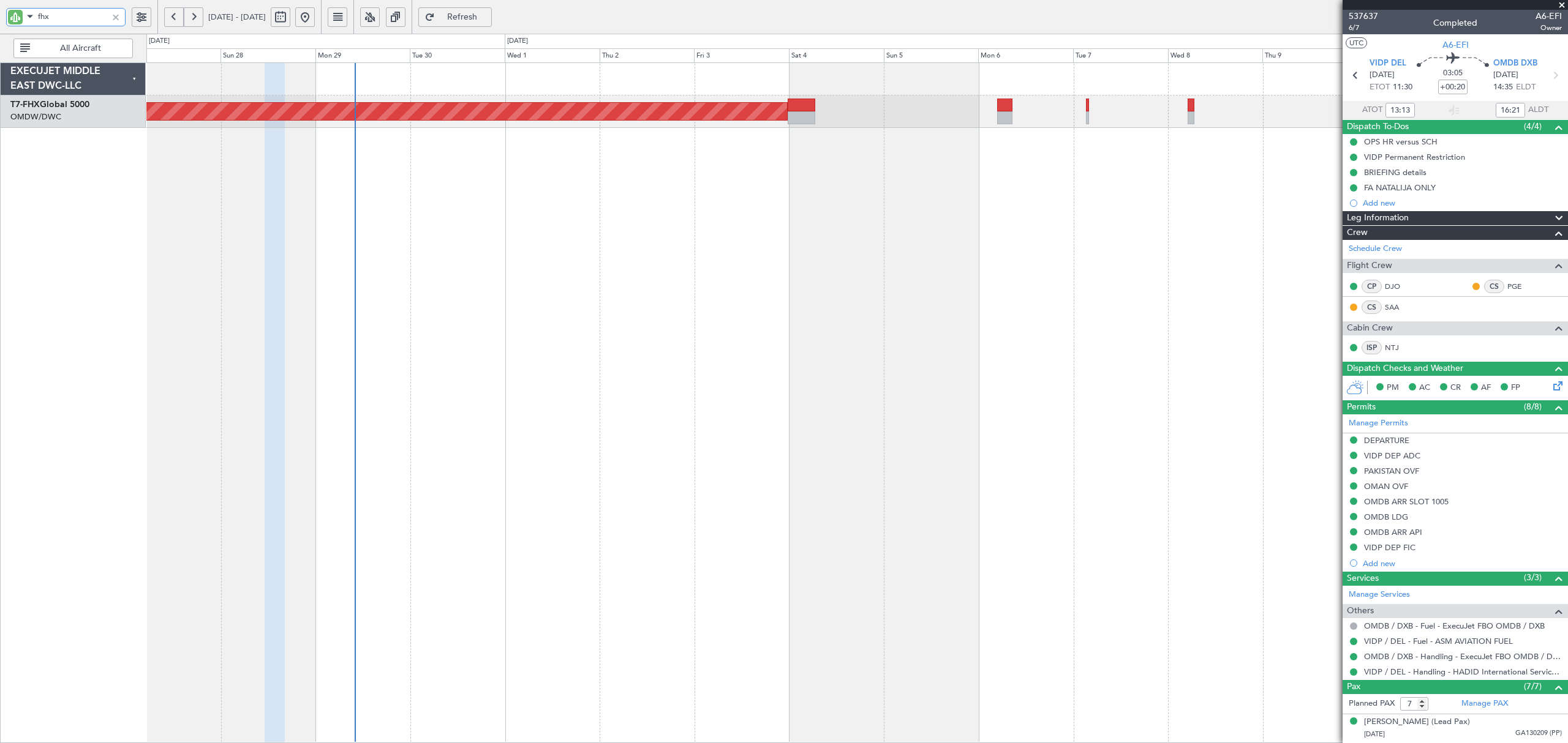
click at [902, 436] on div "Planned Maint Singapore (Changi)" at bounding box center [857, 403] width 1421 height 680
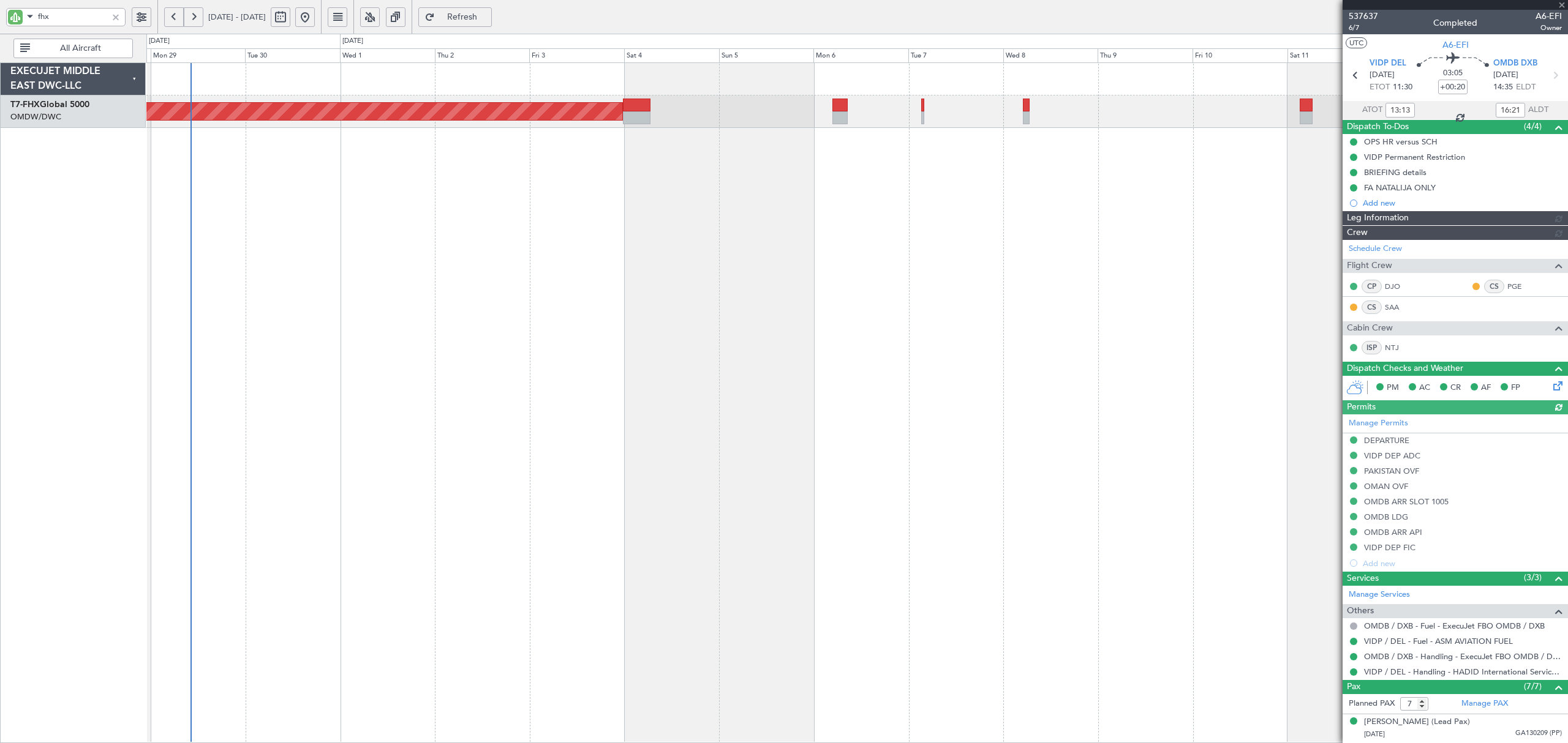
type input "Anita Mani (ANI)"
type input "7354"
click at [447, 334] on div "Planned Maint Singapore (Changi)" at bounding box center [857, 403] width 1421 height 680
type input "Anita Mani (ANI)"
type input "7354"
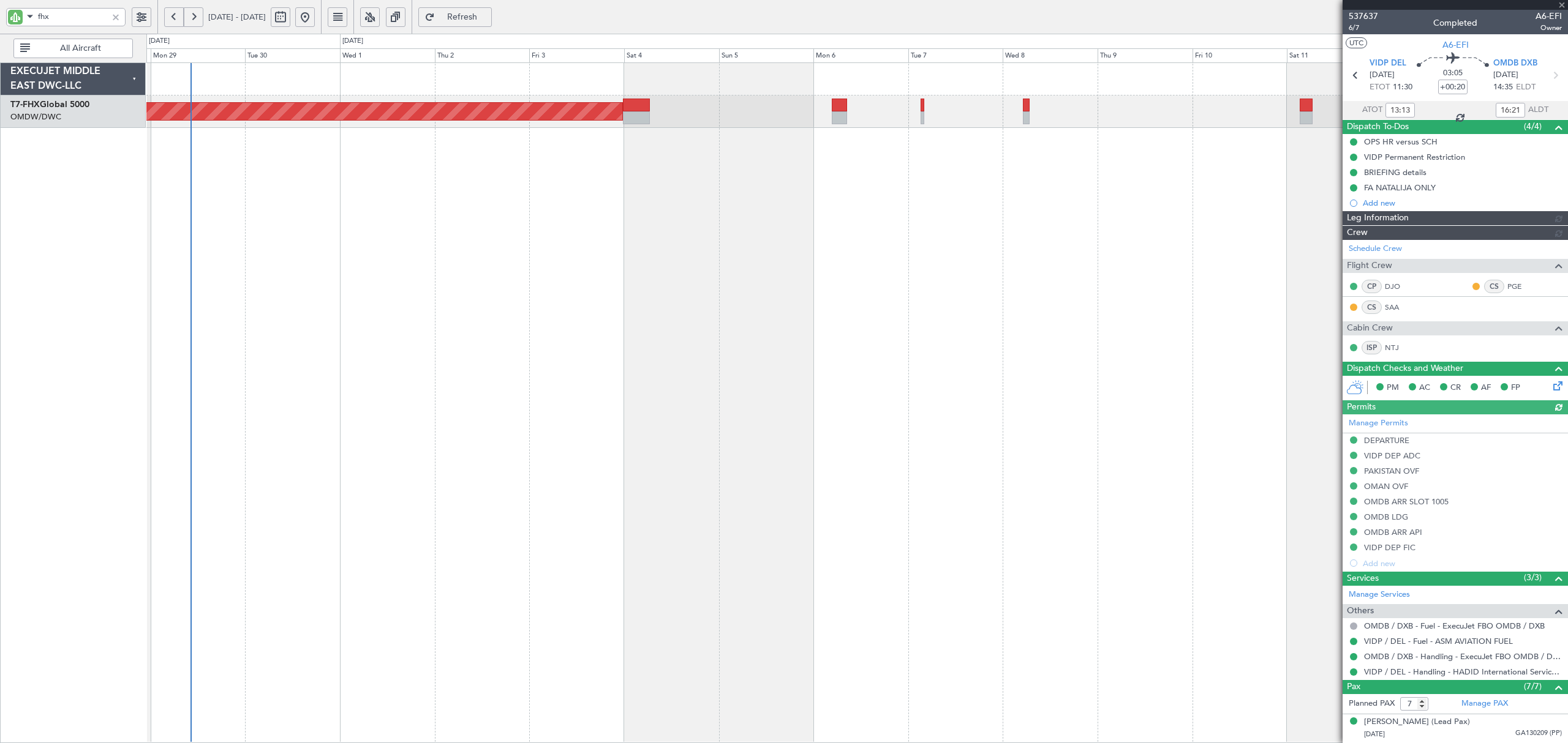
type input "Anita Mani (ANI)"
type input "7354"
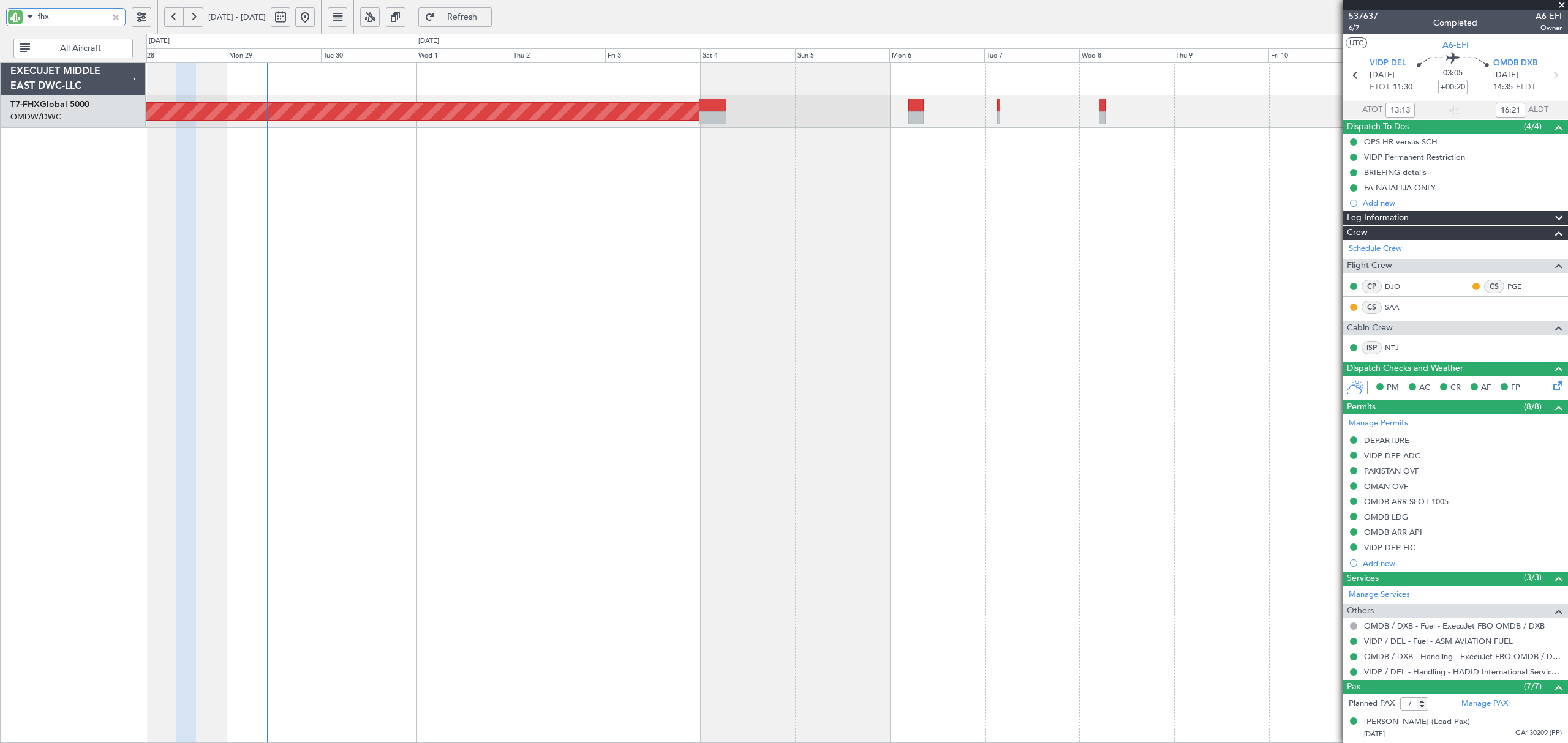
click at [385, 280] on div "Planned Maint Singapore (Changi)" at bounding box center [857, 403] width 1421 height 680
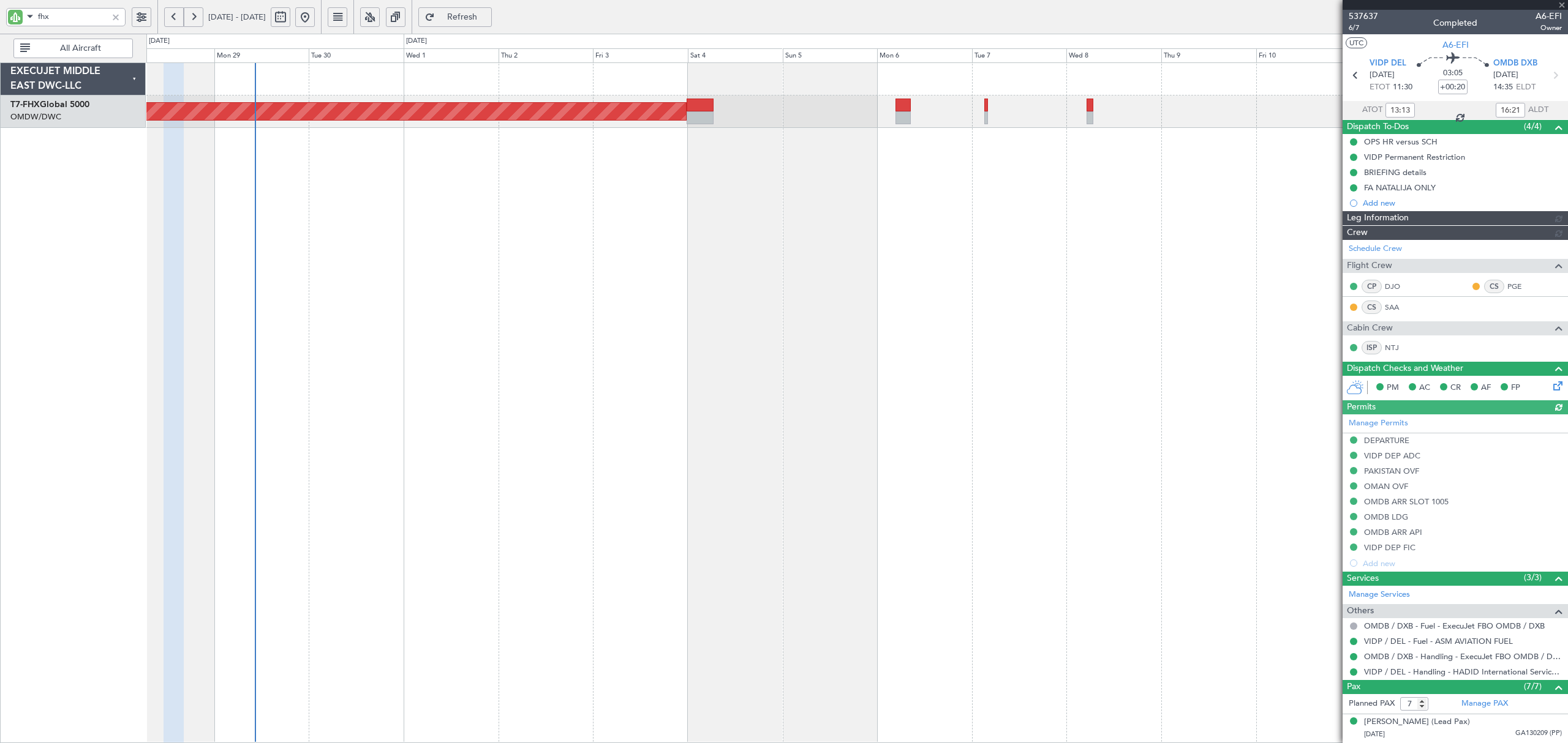
type input "Anita Mani (ANI)"
type input "7354"
type input "Anita Mani (ANI)"
type input "7354"
click at [315, 17] on button at bounding box center [305, 17] width 20 height 20
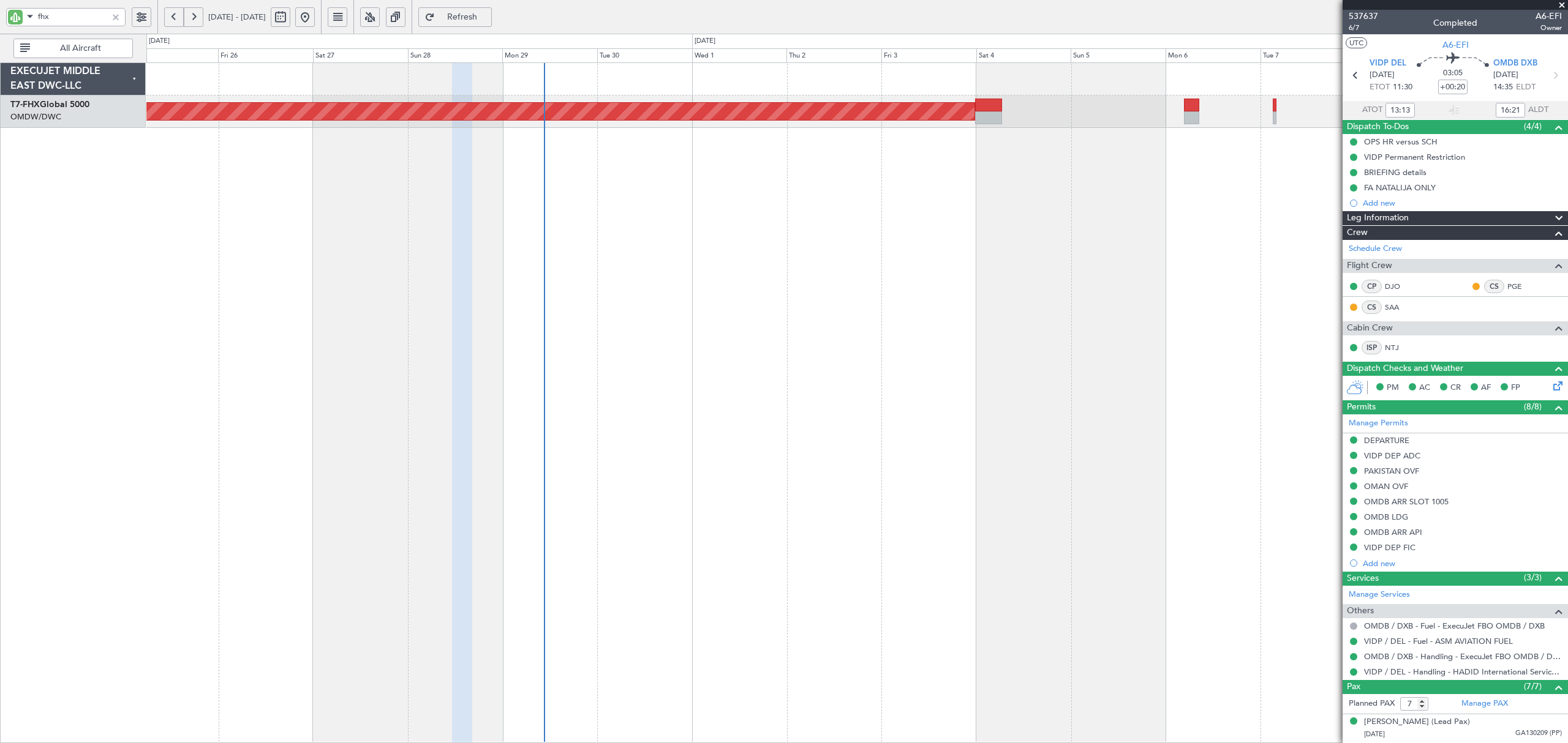
click at [550, 282] on div "Planned Maint Singapore (Changi)" at bounding box center [857, 403] width 1421 height 680
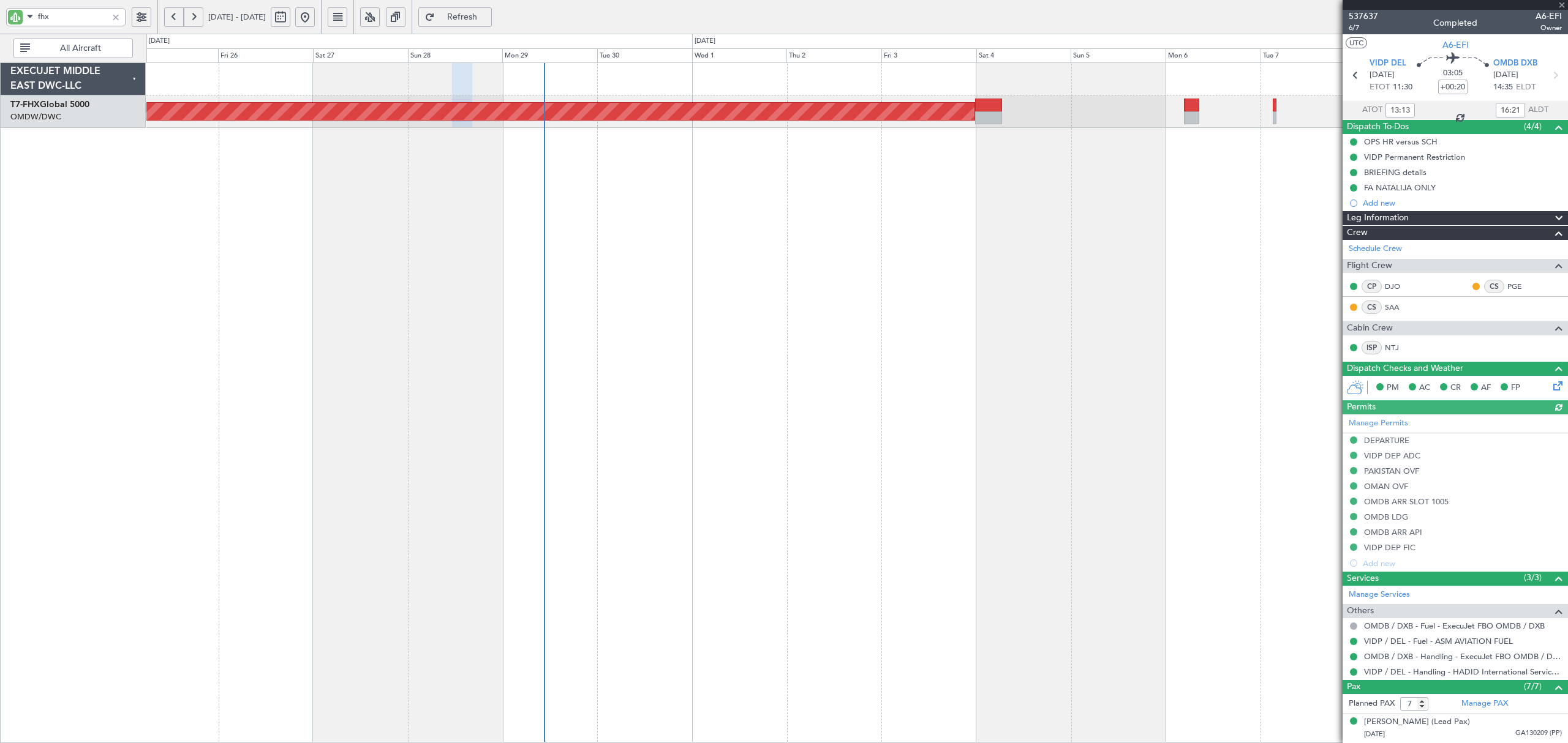
type input "Anita Mani (ANI)"
type input "7354"
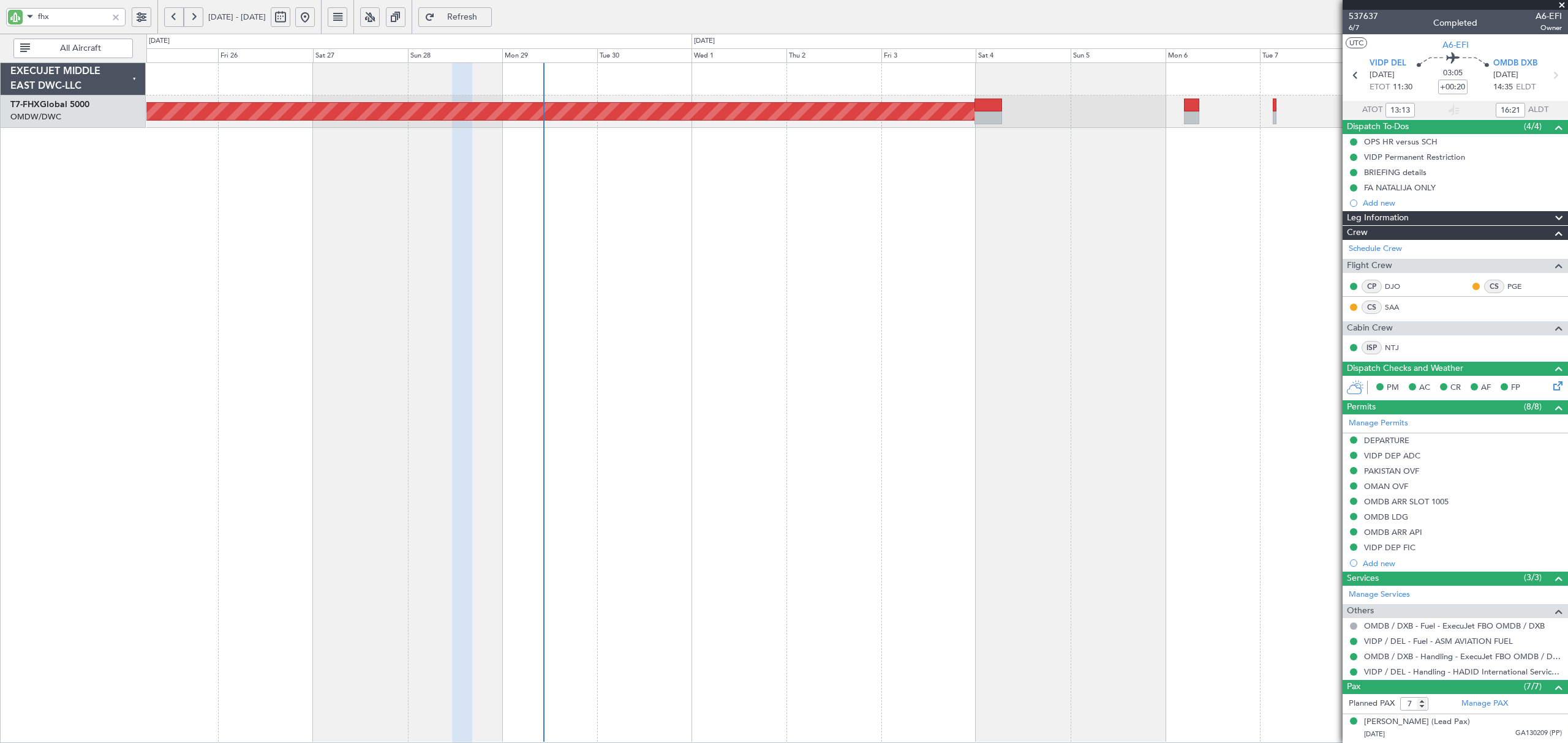
click at [113, 13] on div at bounding box center [116, 17] width 14 height 14
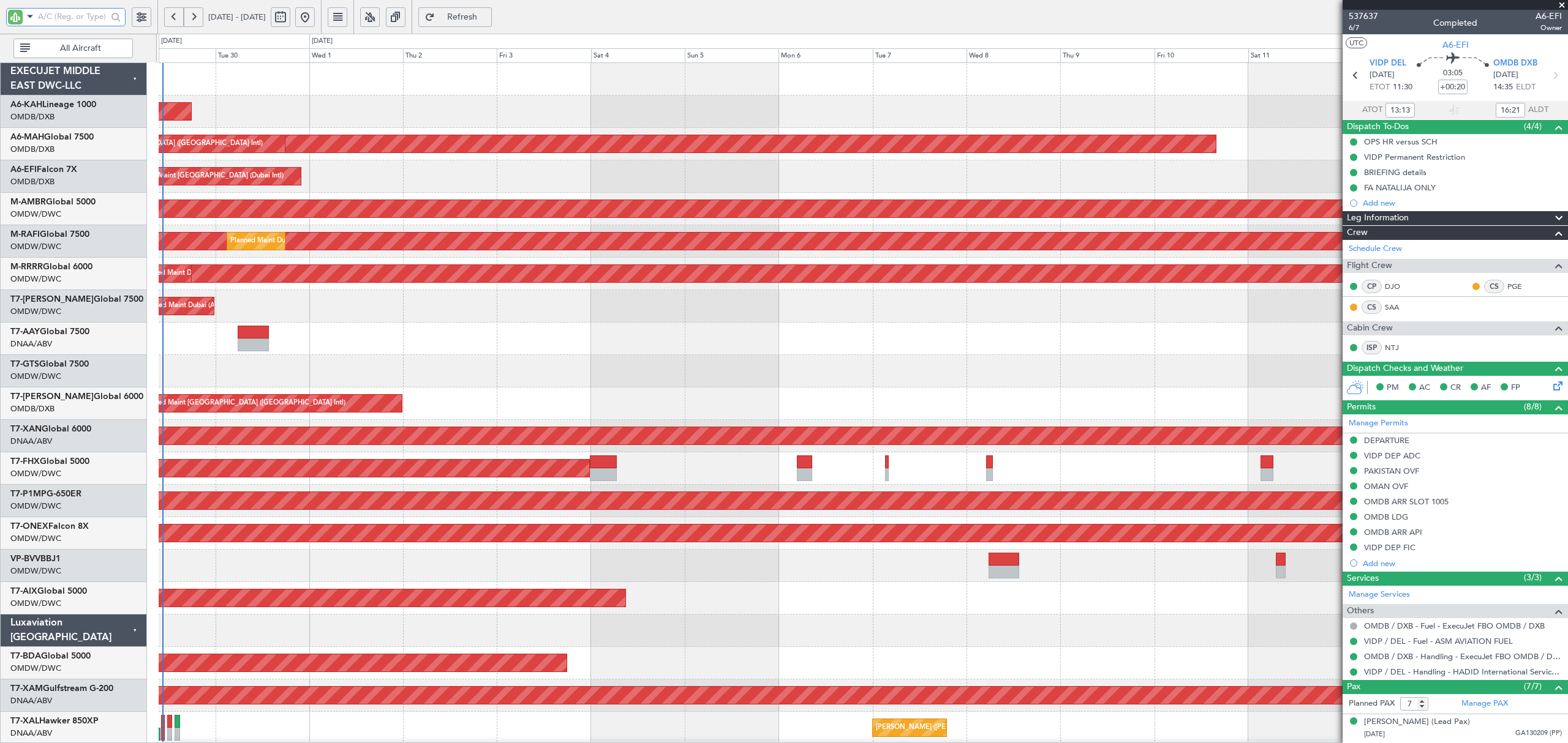
click at [312, 260] on div "Planned Maint Abu Dhabi (Al Bateen Executive) Planned Maint Dubai (Dubai Intl) …" at bounding box center [863, 663] width 1408 height 1200
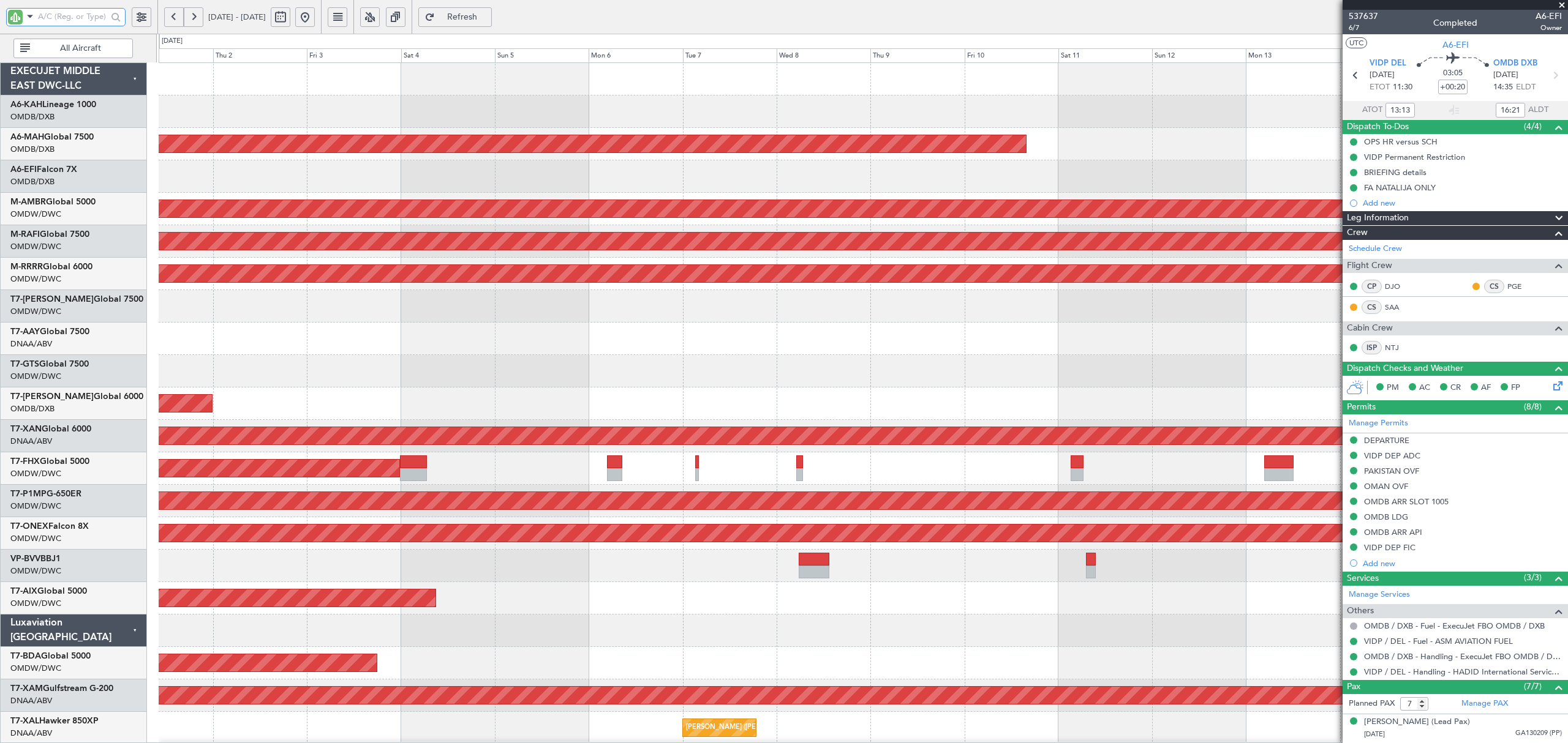
click at [860, 595] on div "Planned Maint Dubai (Al Maktoum Intl)" at bounding box center [863, 598] width 1408 height 33
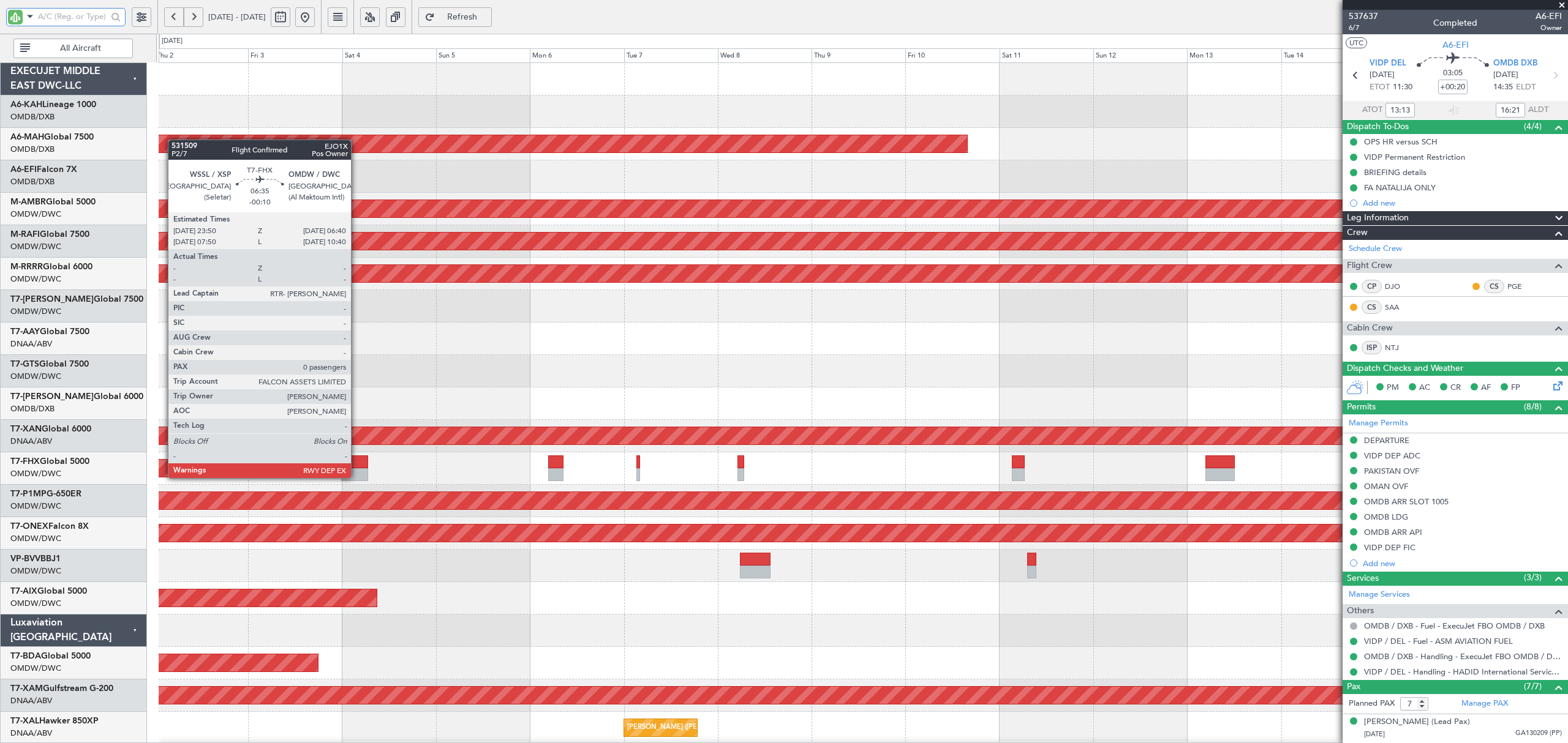
click at [356, 478] on div at bounding box center [354, 475] width 27 height 13
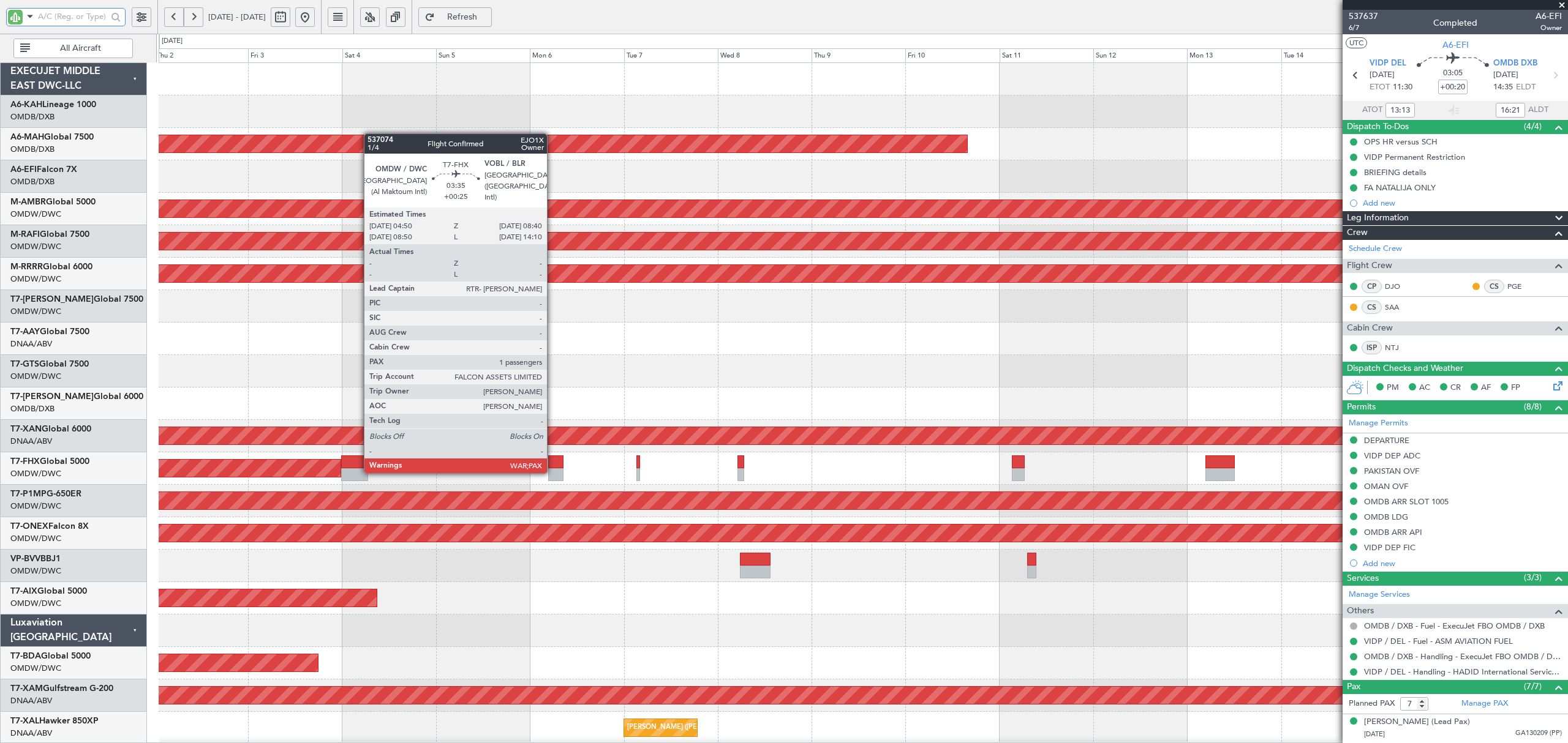
click at [556, 471] on div at bounding box center [556, 475] width 15 height 13
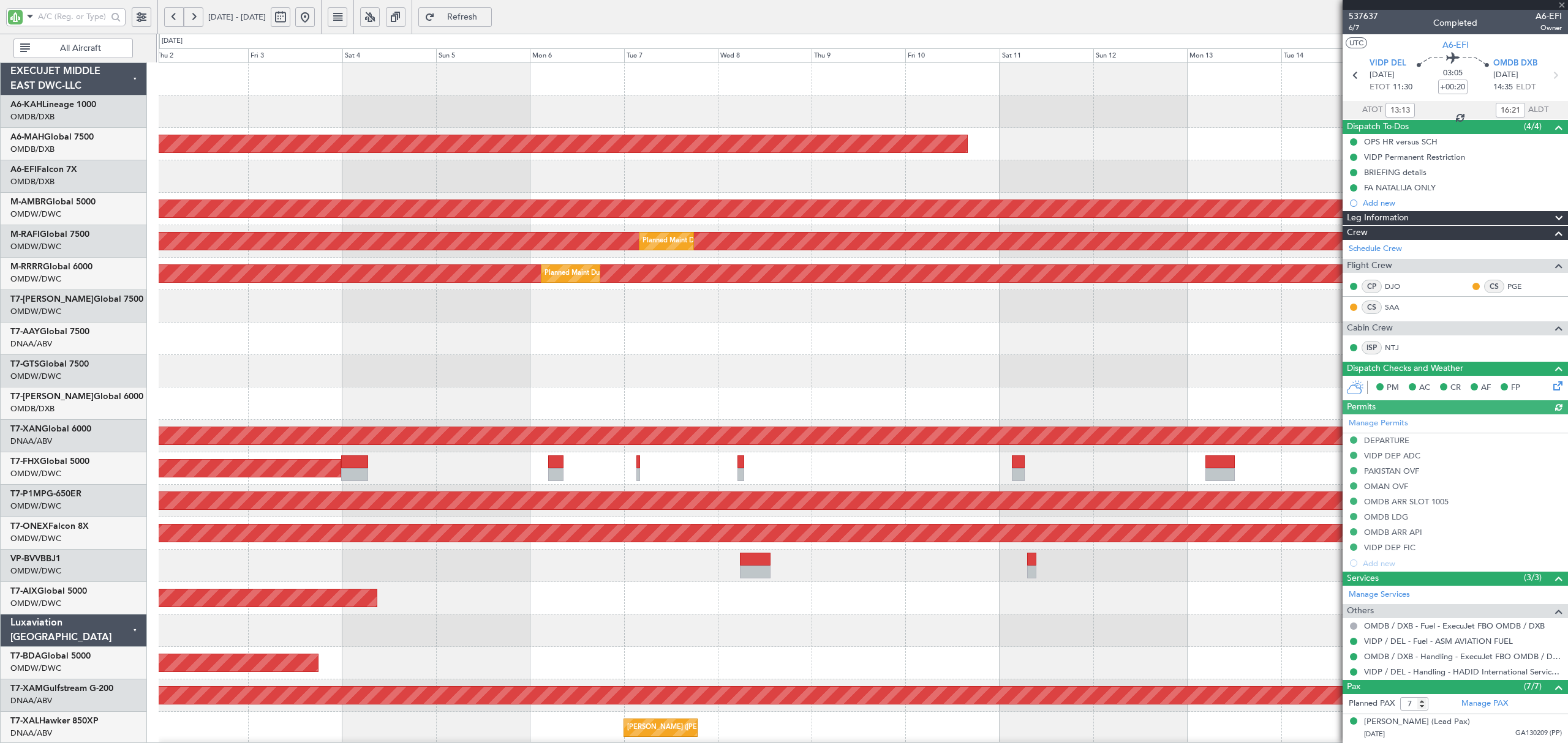
type input "Anita Mani (ANI)"
type input "7354"
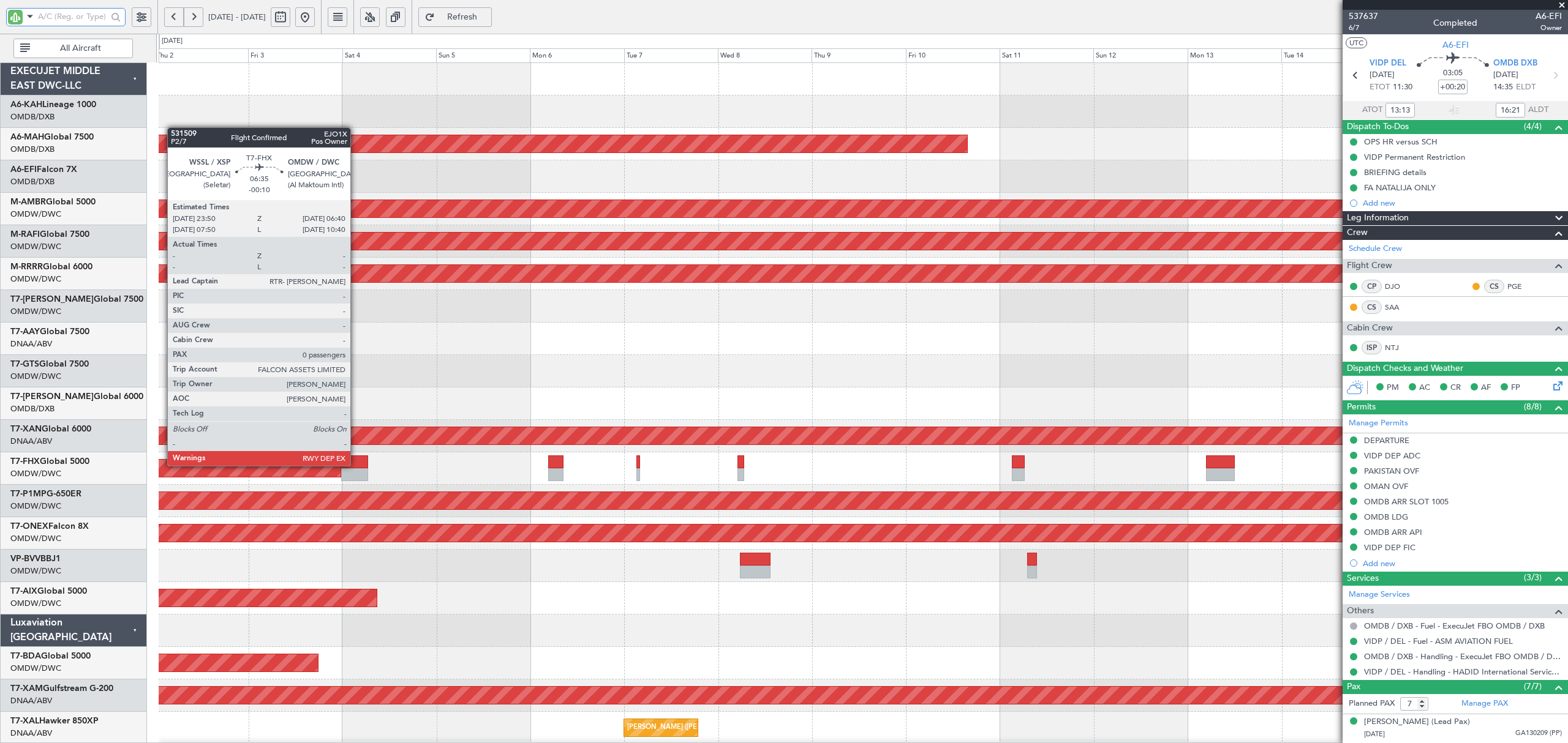
click at [356, 465] on div at bounding box center [354, 462] width 27 height 13
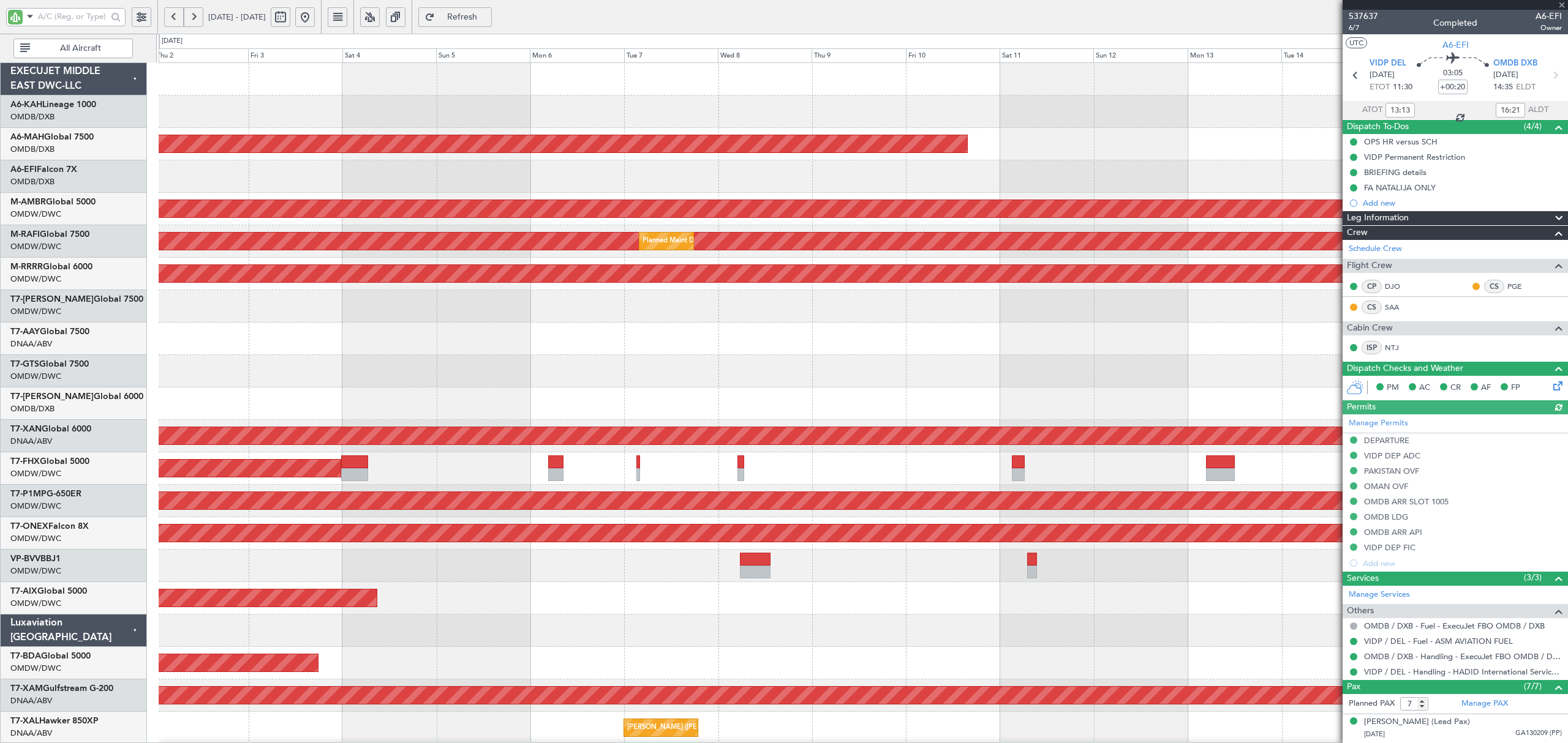
type input "Anita Mani (ANI)"
type input "7354"
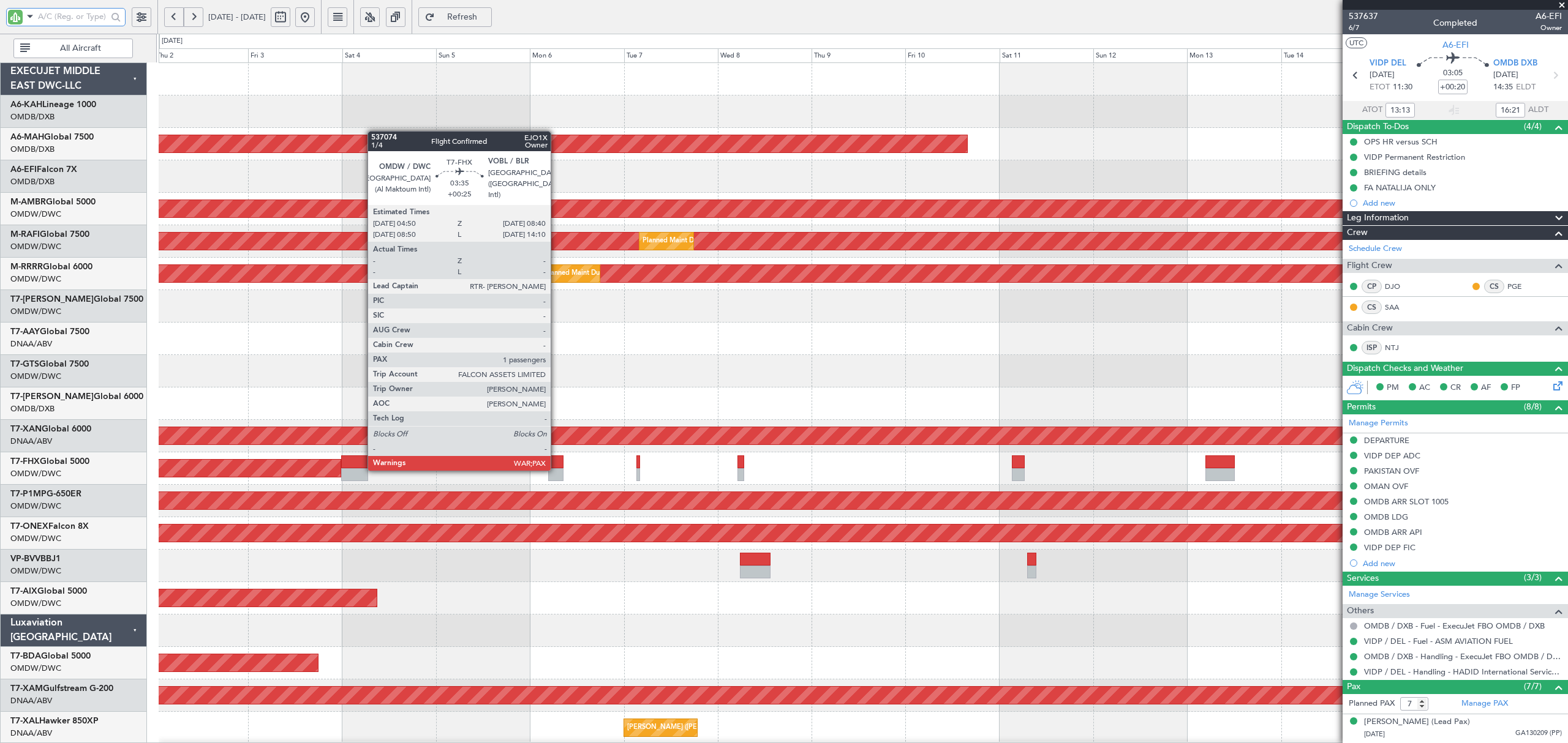
click at [556, 469] on div at bounding box center [556, 475] width 15 height 13
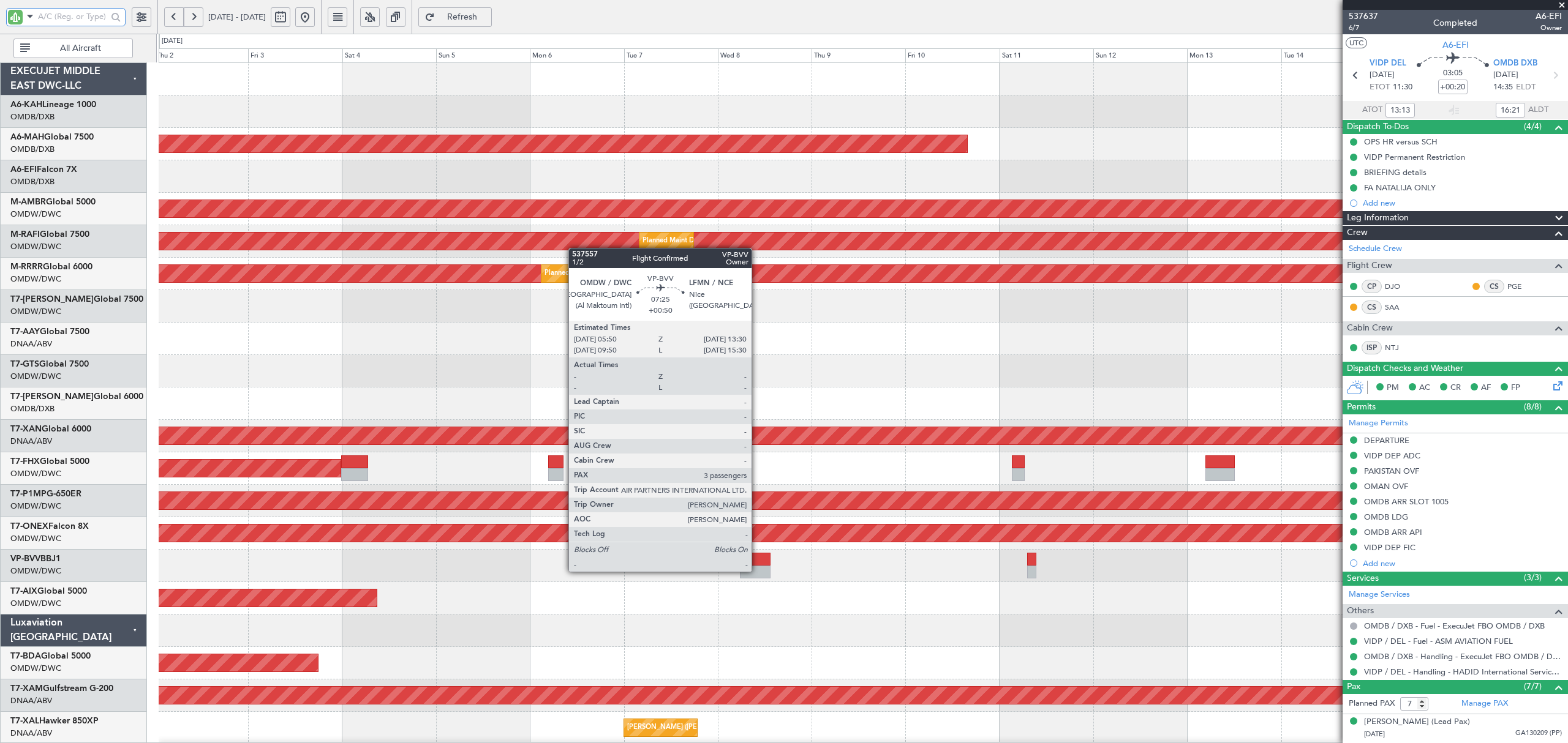
click at [757, 571] on div at bounding box center [754, 572] width 30 height 13
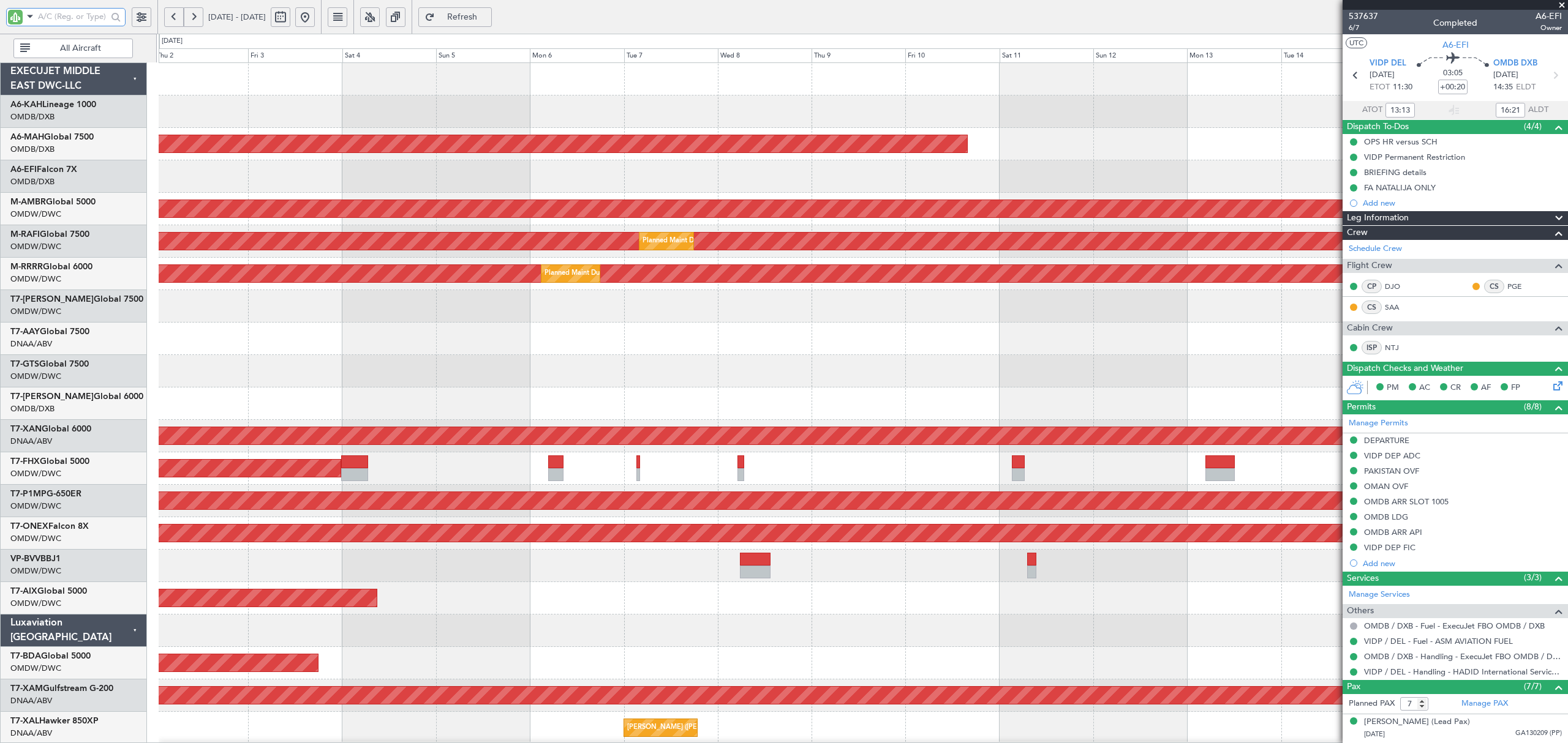
click at [74, 17] on input "text" at bounding box center [72, 16] width 69 height 18
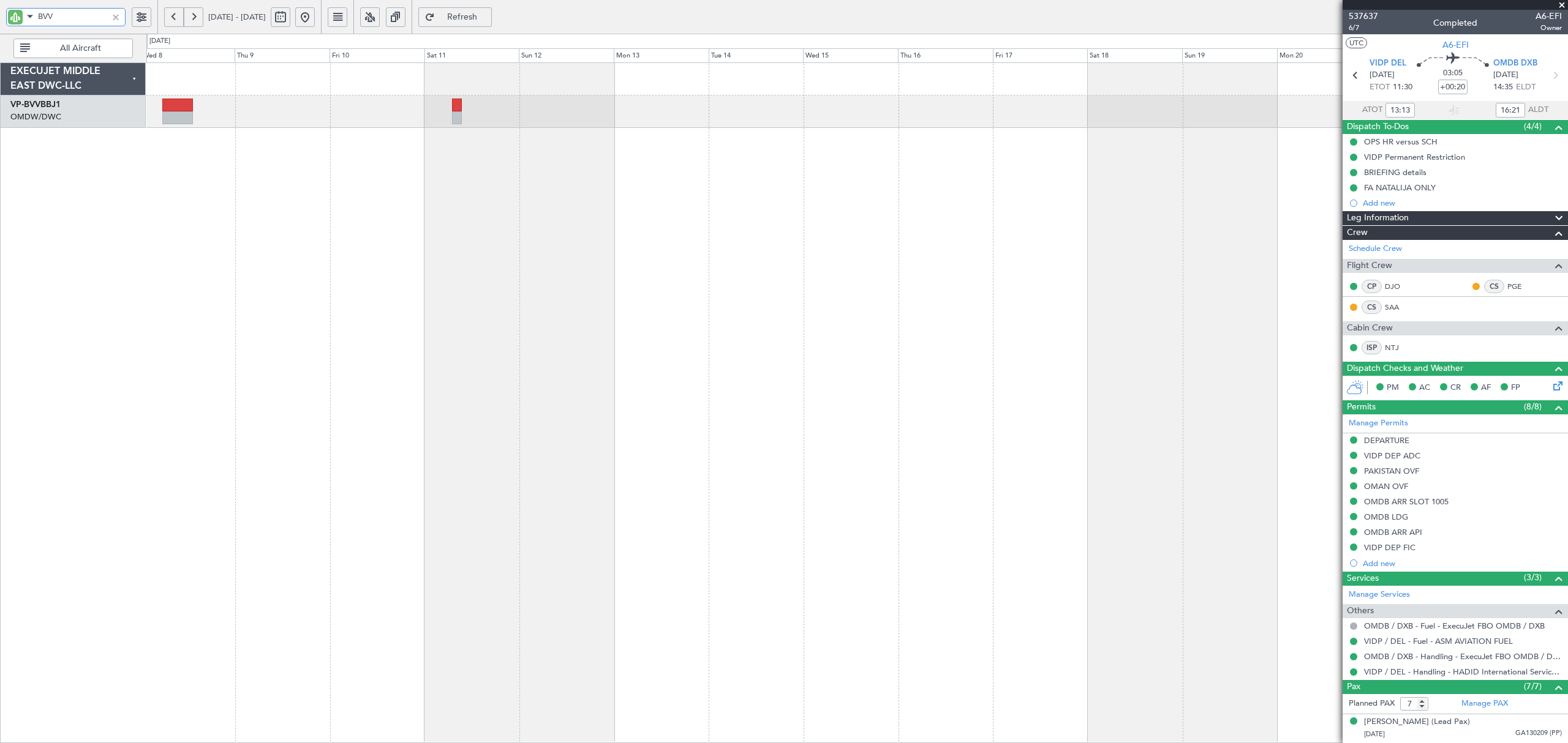
click at [537, 268] on div at bounding box center [857, 403] width 1421 height 680
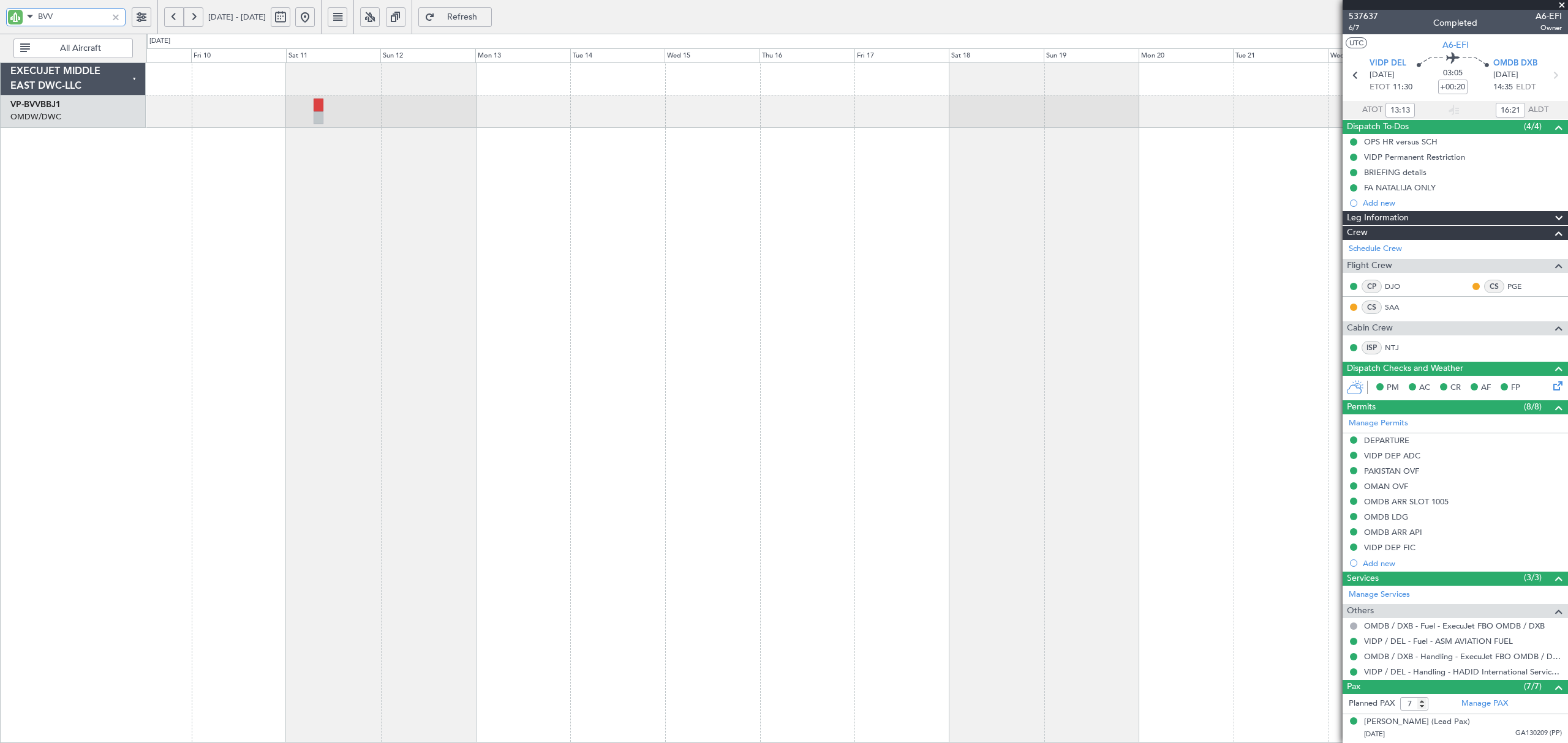
click at [335, 242] on div at bounding box center [857, 403] width 1421 height 680
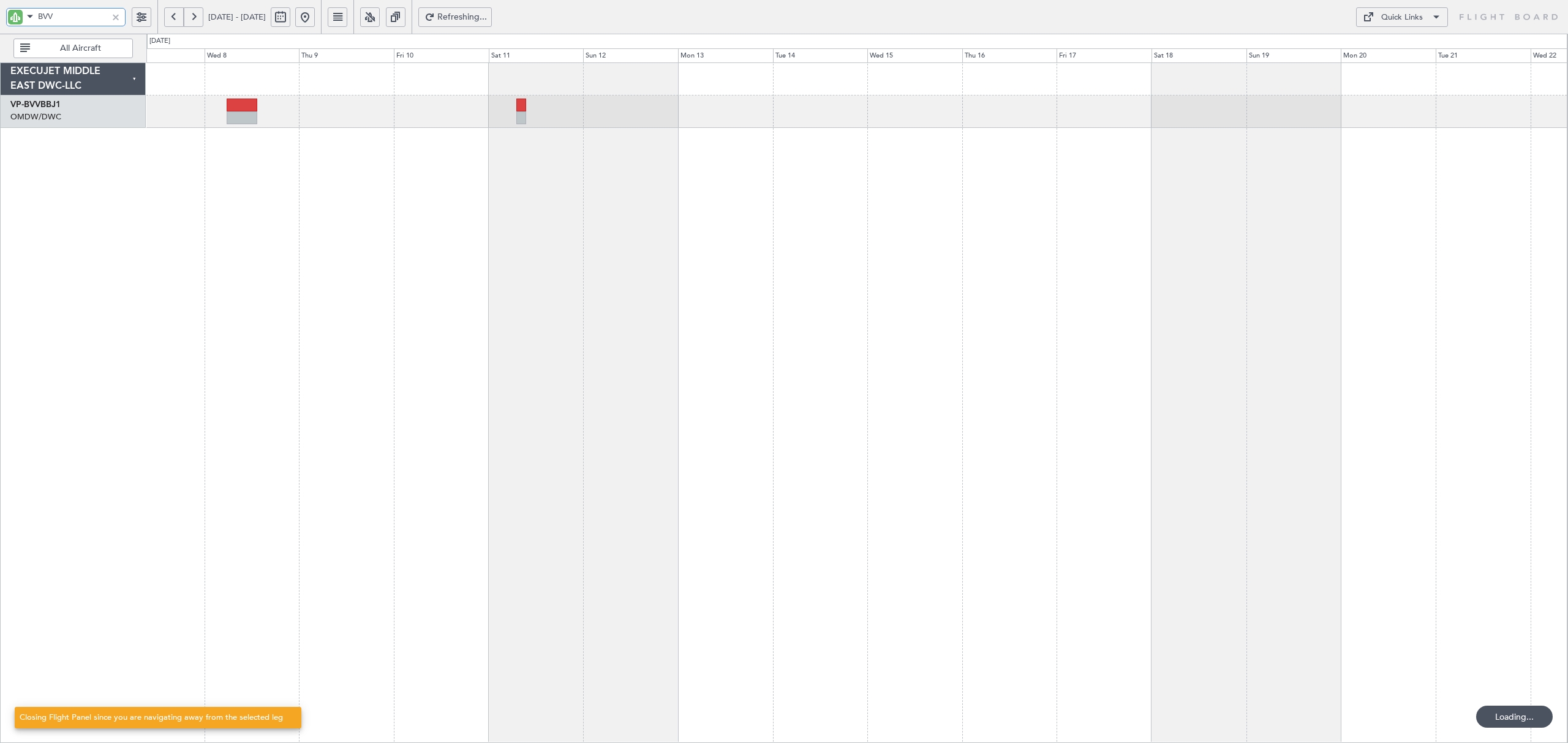
click at [1460, 236] on fb-app "BVV 17 Oct 2025 - 01 Nov 2025 Refreshing... Quick Links All Aircraft EXECUJET M…" at bounding box center [784, 379] width 1568 height 728
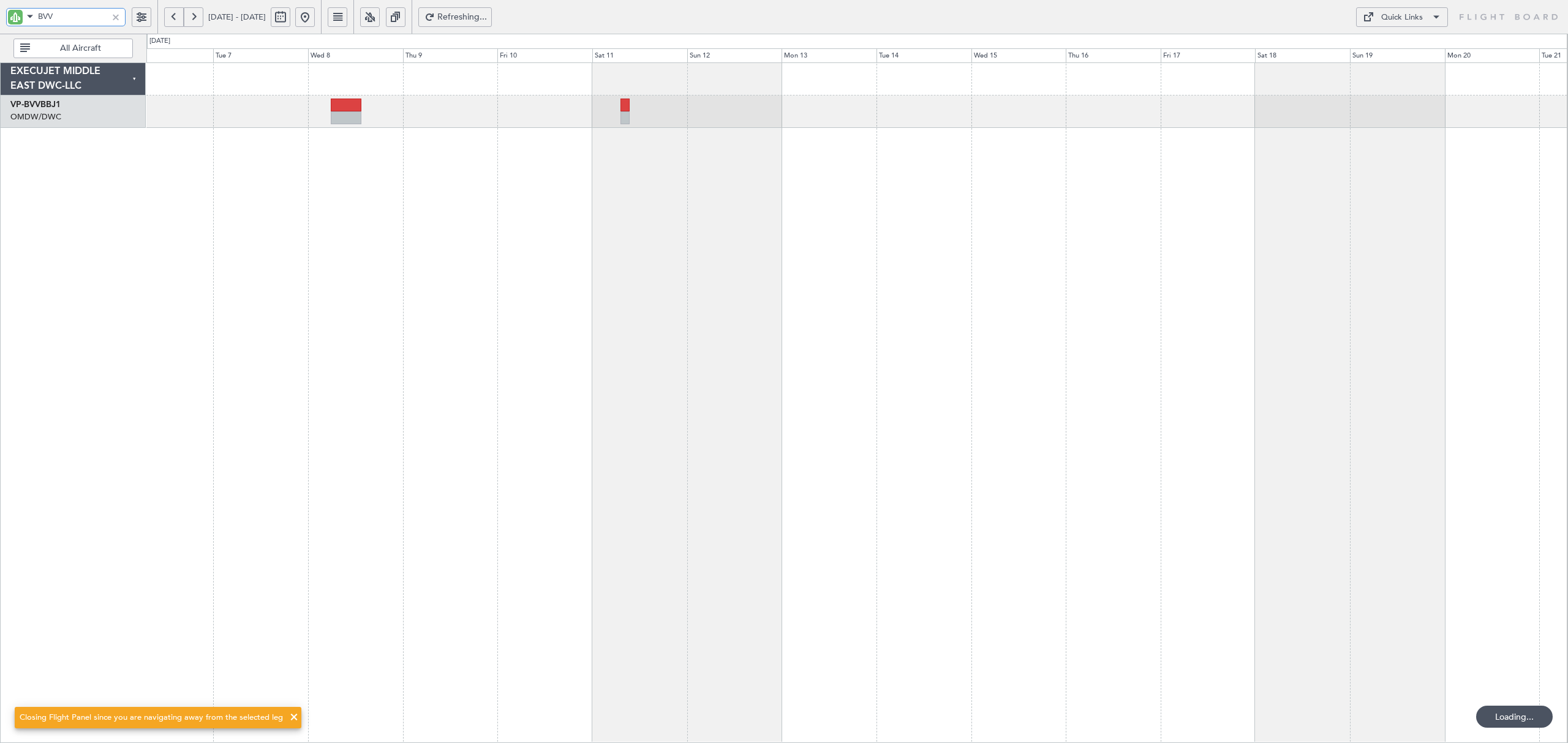
click at [1003, 262] on div at bounding box center [857, 403] width 1421 height 680
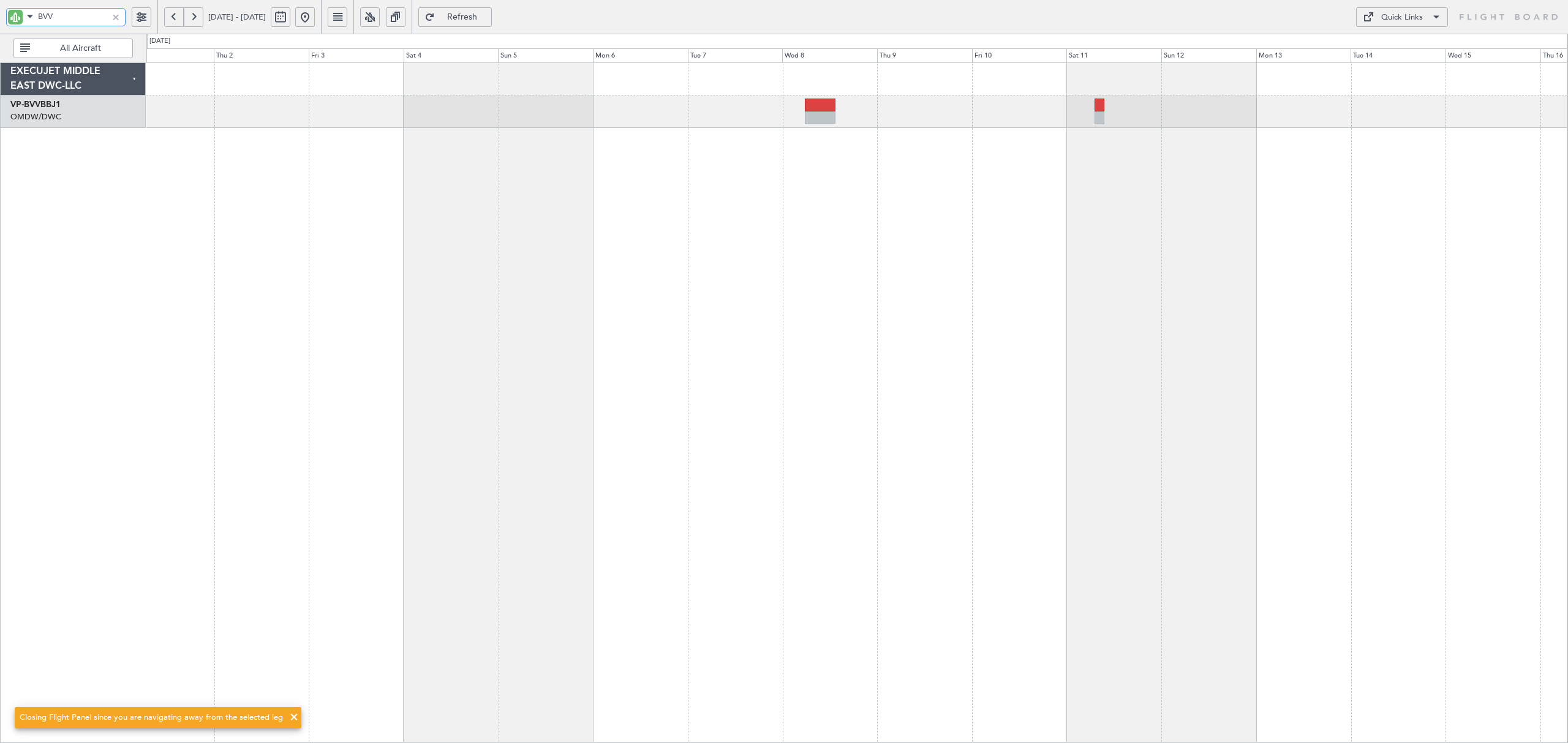
type input "BVV"
click at [109, 11] on div at bounding box center [116, 17] width 14 height 14
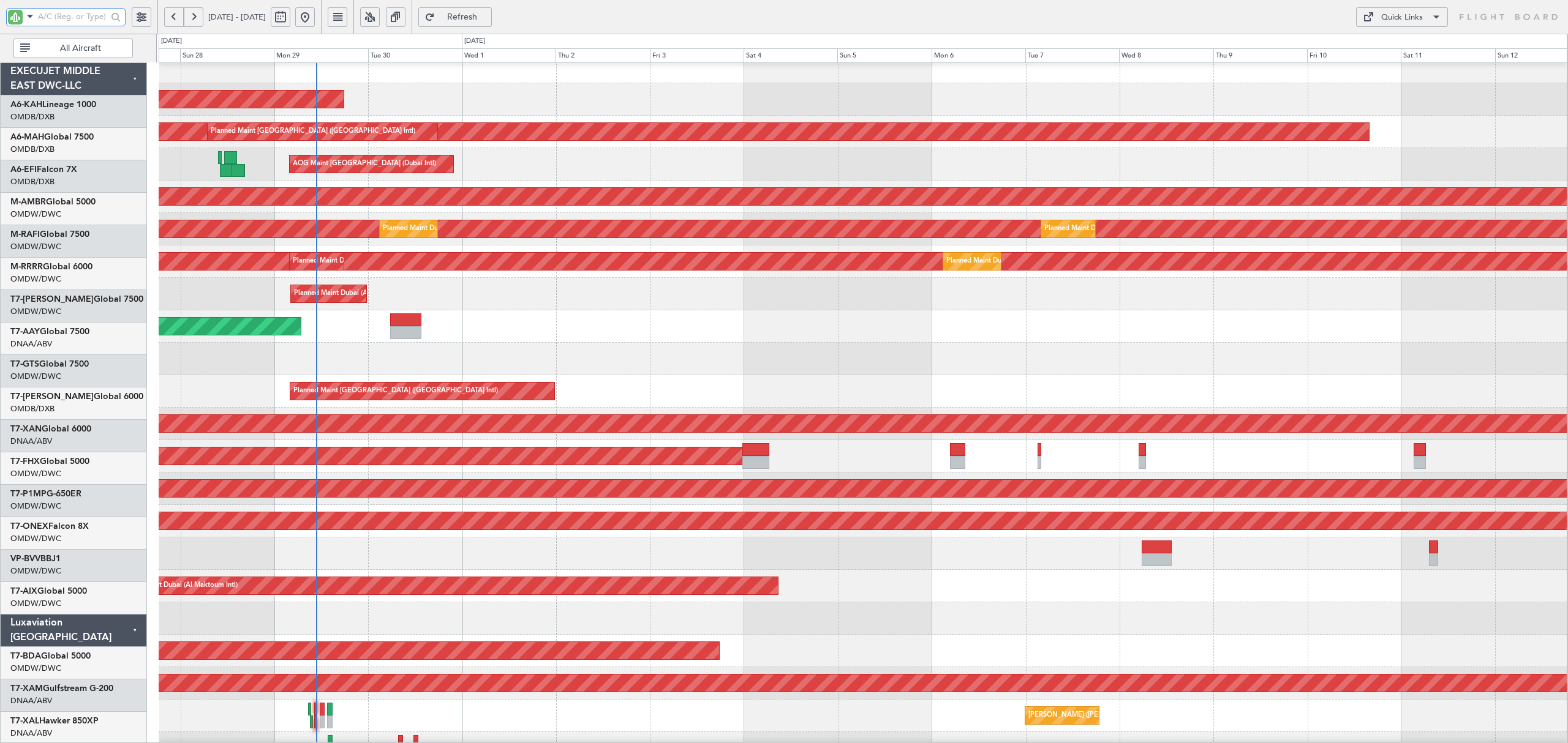
click at [689, 273] on div "Planned Maint Abu Dhabi (Al Bateen Executive) Planned Maint Dubai (Dubai Intl) …" at bounding box center [863, 651] width 1408 height 1200
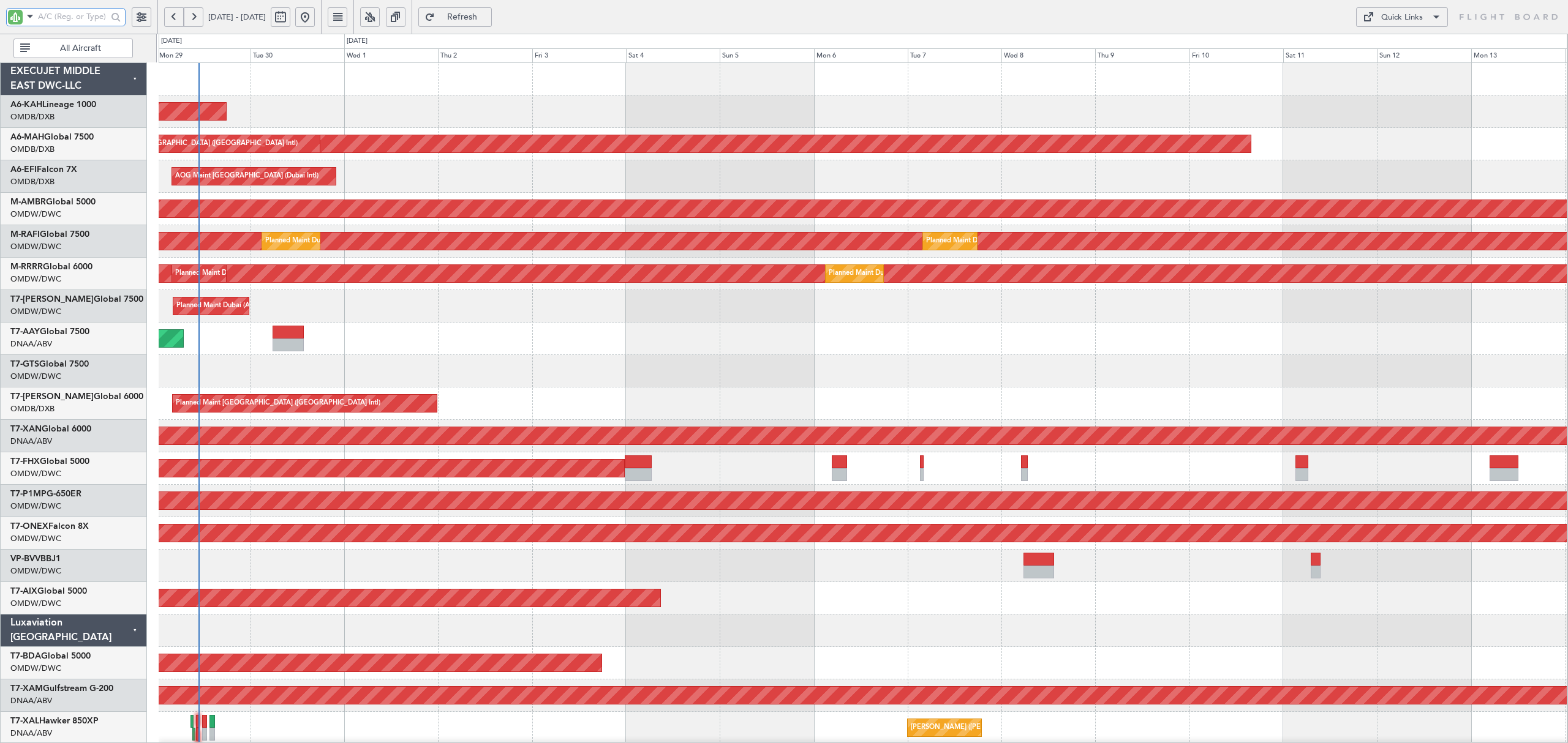
click at [394, 328] on div "Unplanned Maint Dubai (Al Maktoum Intl) Unplanned Maint Dubai (Al Maktoum Intl)" at bounding box center [863, 339] width 1408 height 33
click at [353, 318] on div "Planned Maint Dubai (Al Maktoum Intl) Planned Maint Dubai (Al Maktoum Intl)" at bounding box center [863, 306] width 1408 height 33
click at [385, 334] on div "Unplanned Maint Dubai (Al Maktoum Intl) Unplanned Maint Dubai (Al Maktoum Intl)" at bounding box center [863, 339] width 1408 height 33
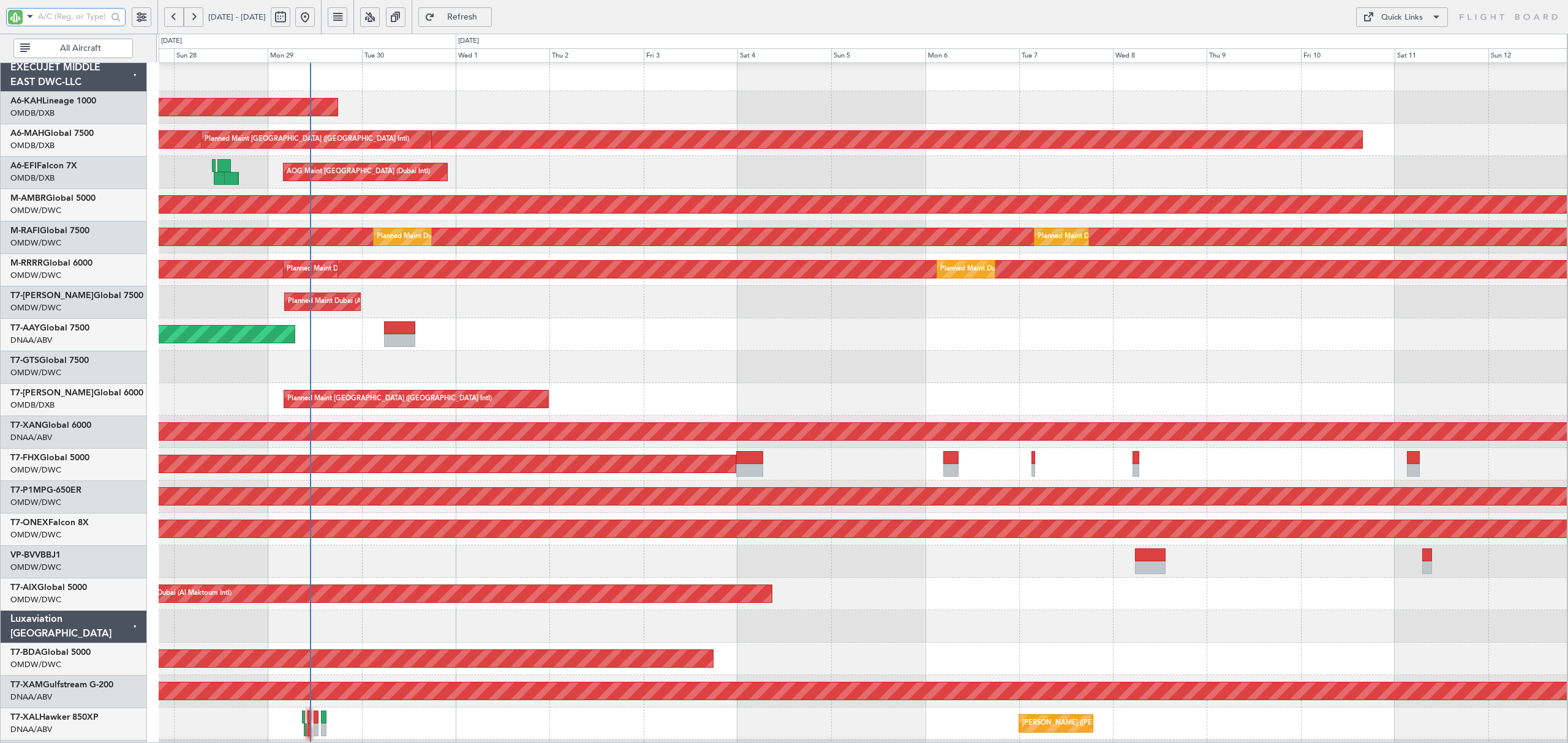
scroll to position [7, 0]
click at [513, 324] on div "Unplanned Maint Dubai (Al Maktoum Intl) Unplanned Maint Dubai (Al Maktoum Intl)" at bounding box center [863, 334] width 1408 height 33
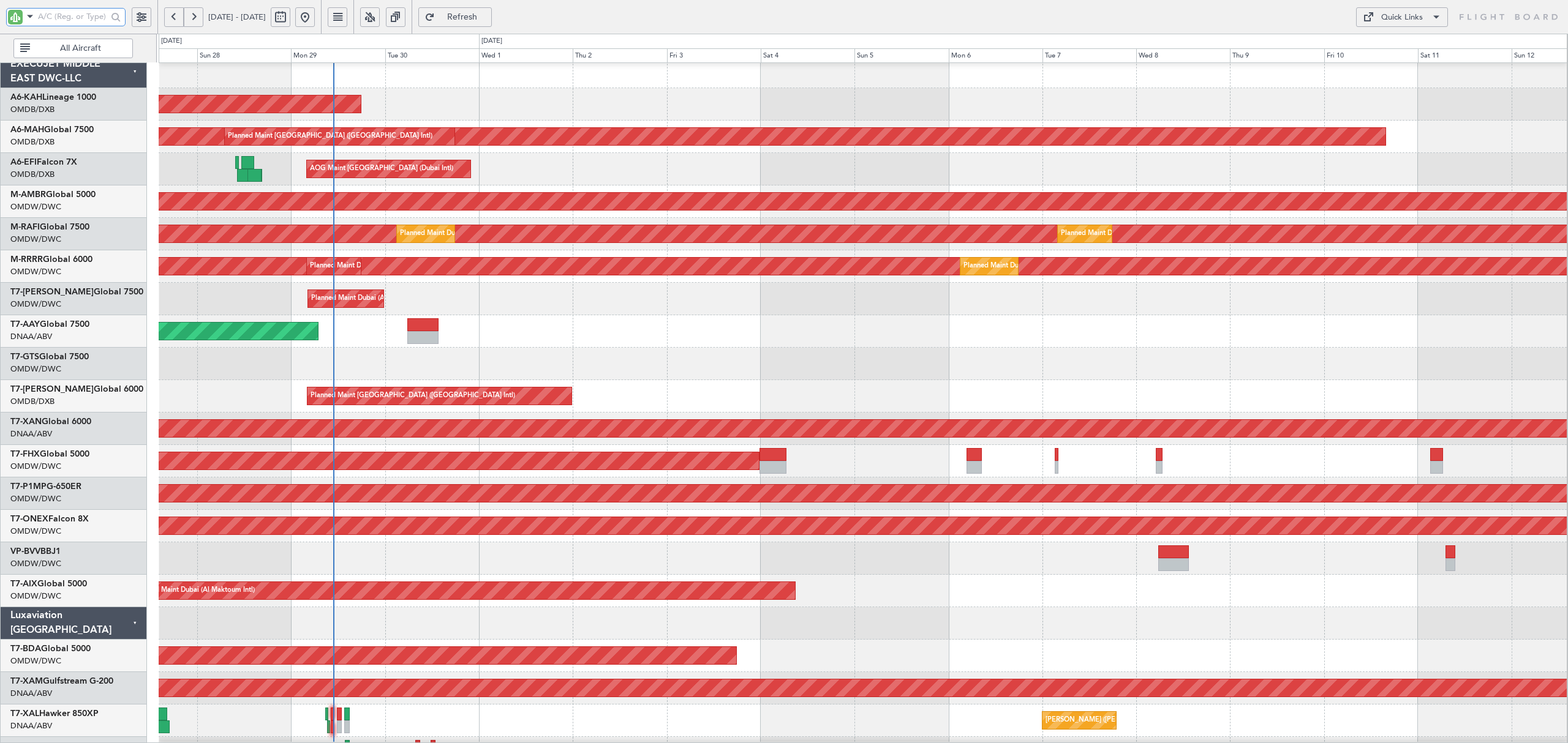
click at [356, 354] on div at bounding box center [863, 364] width 1408 height 33
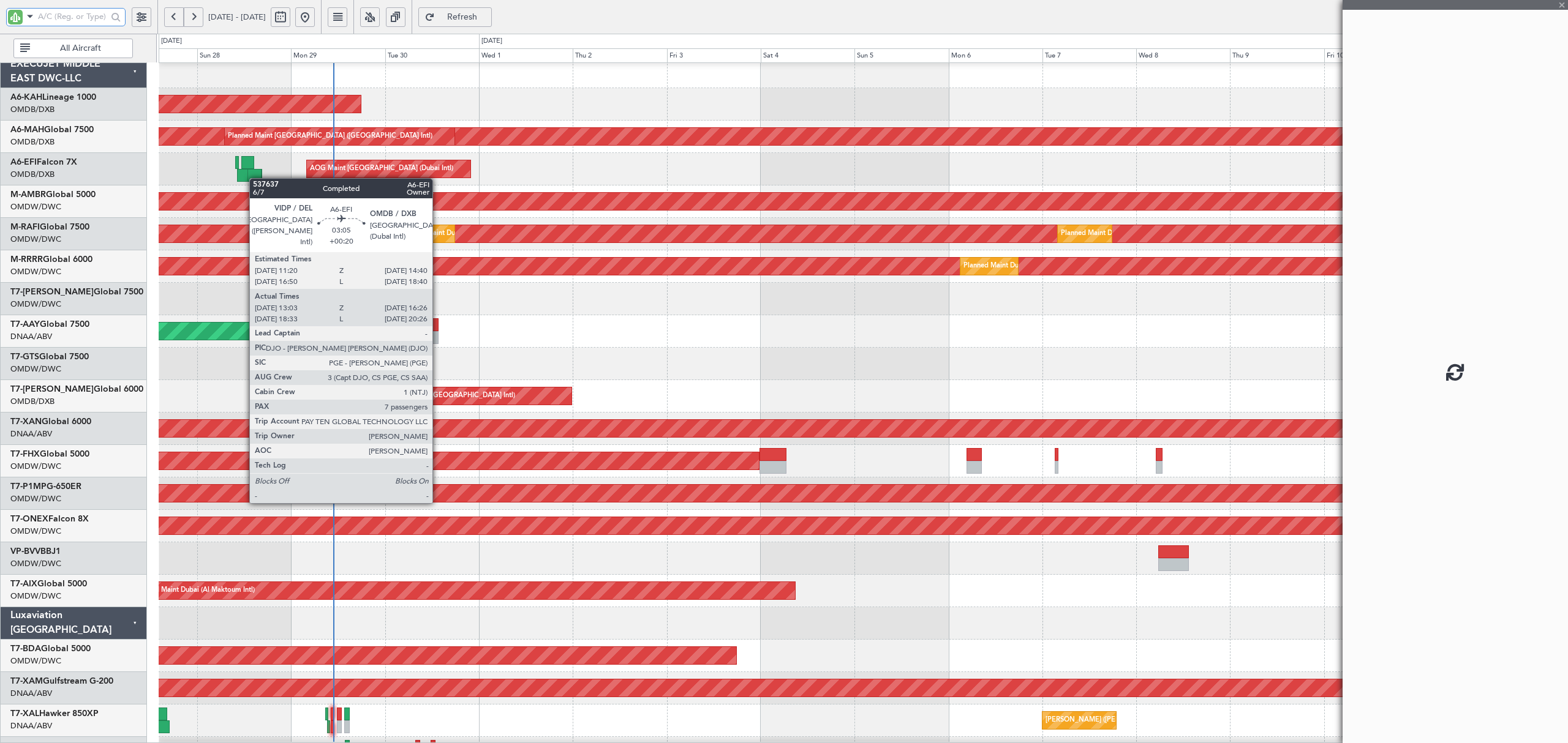
click at [256, 179] on div at bounding box center [254, 175] width 14 height 13
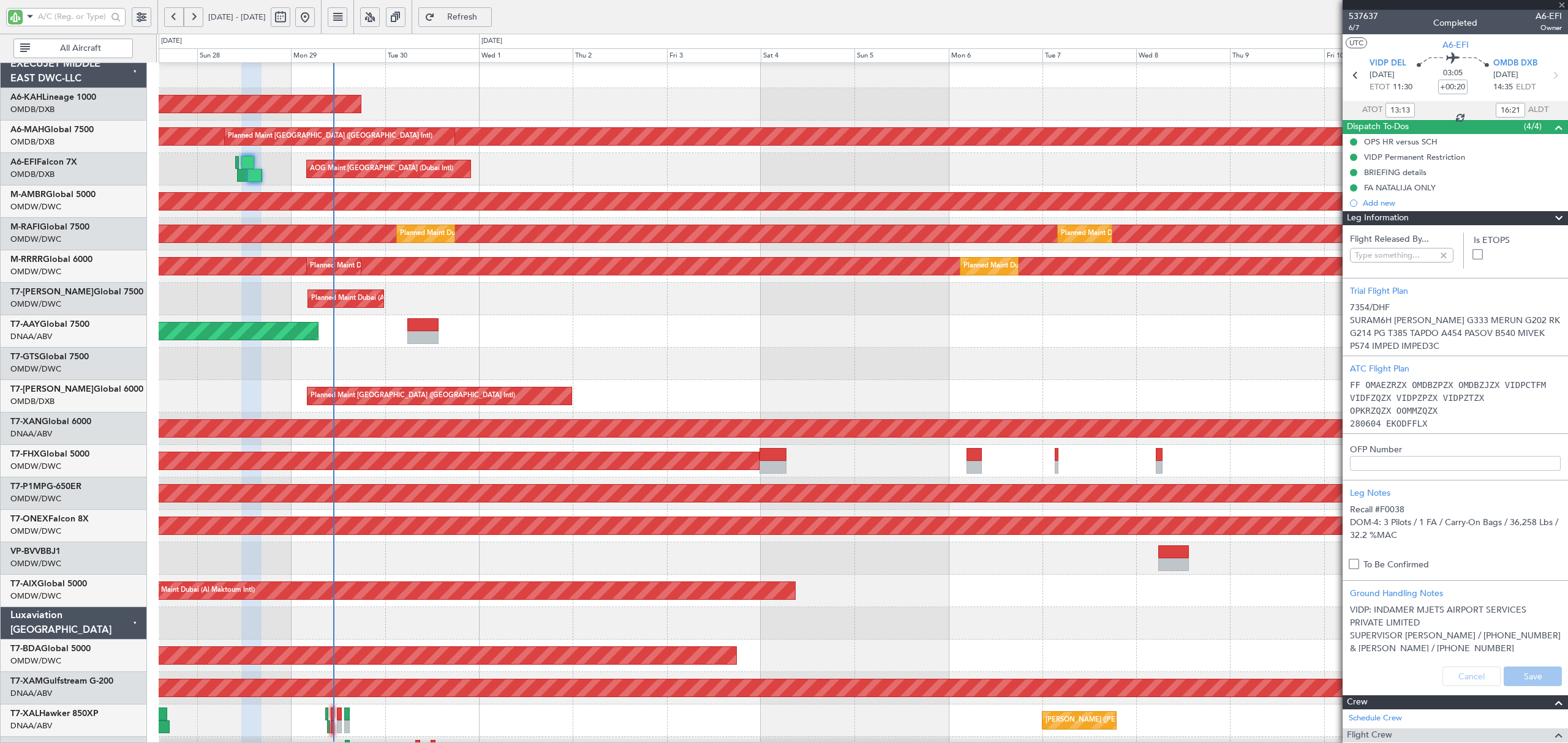
type input "Anita Mani (ANI)"
type input "7354"
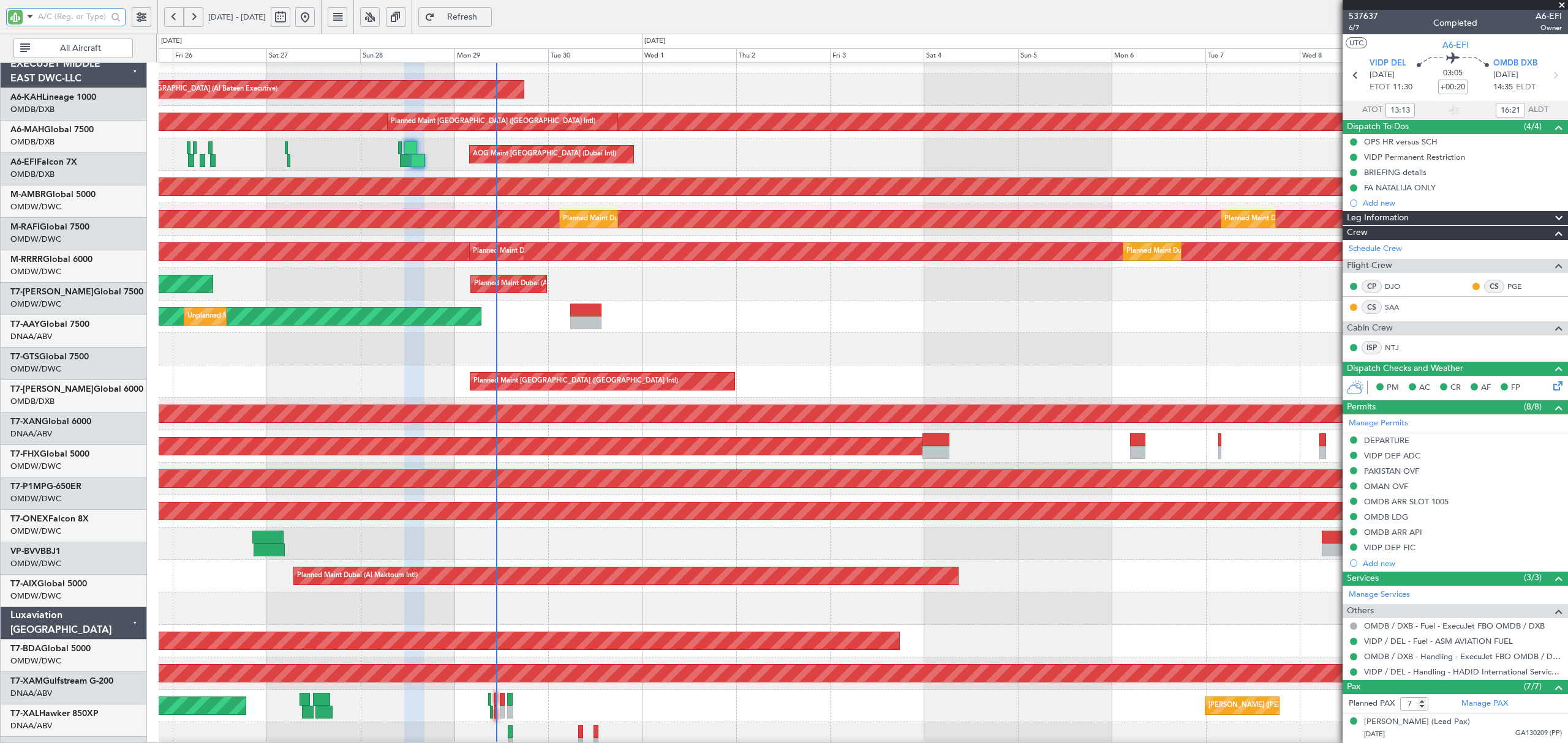
scroll to position [25, 0]
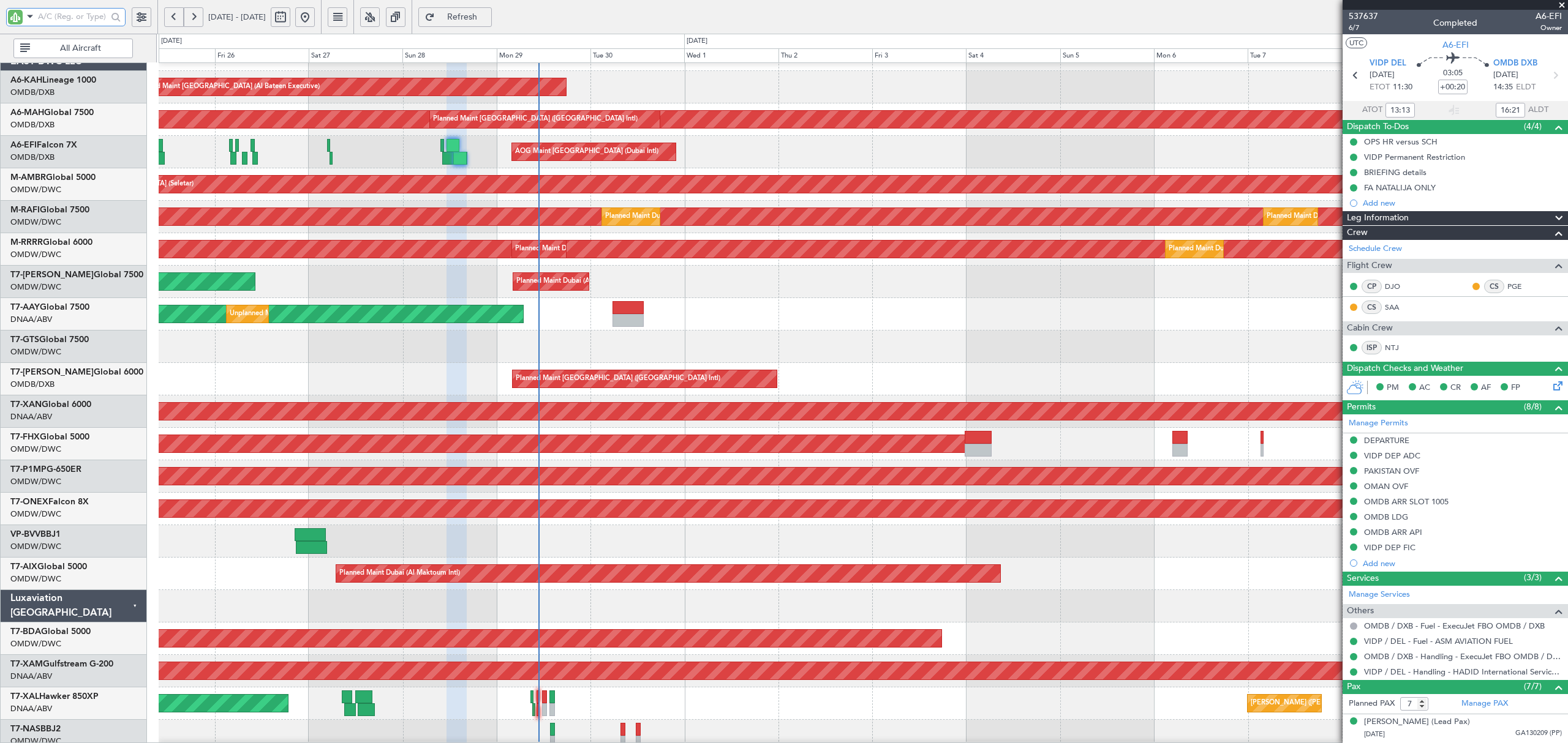
click at [441, 375] on div "Planned Maint Dubai (Dubai Intl) Planned Maint Dubai (Dubai Intl)" at bounding box center [863, 379] width 1408 height 33
click at [462, 149] on div "AOG Maint Dubai (Dubai Intl) AOG Maint Dubai (Dubai Intl)" at bounding box center [863, 152] width 1408 height 33
click at [458, 159] on div at bounding box center [460, 158] width 14 height 13
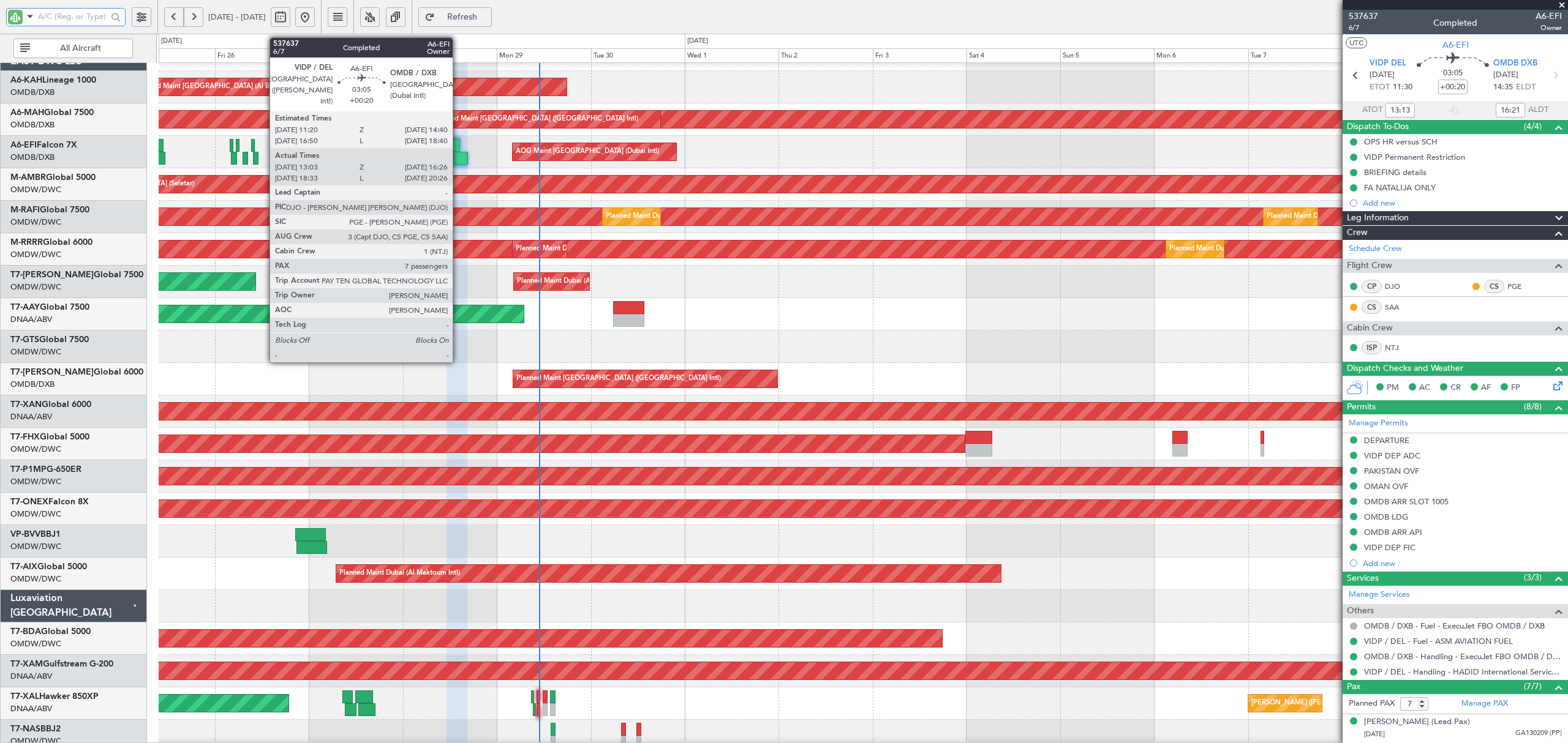
click at [458, 160] on div at bounding box center [460, 158] width 14 height 13
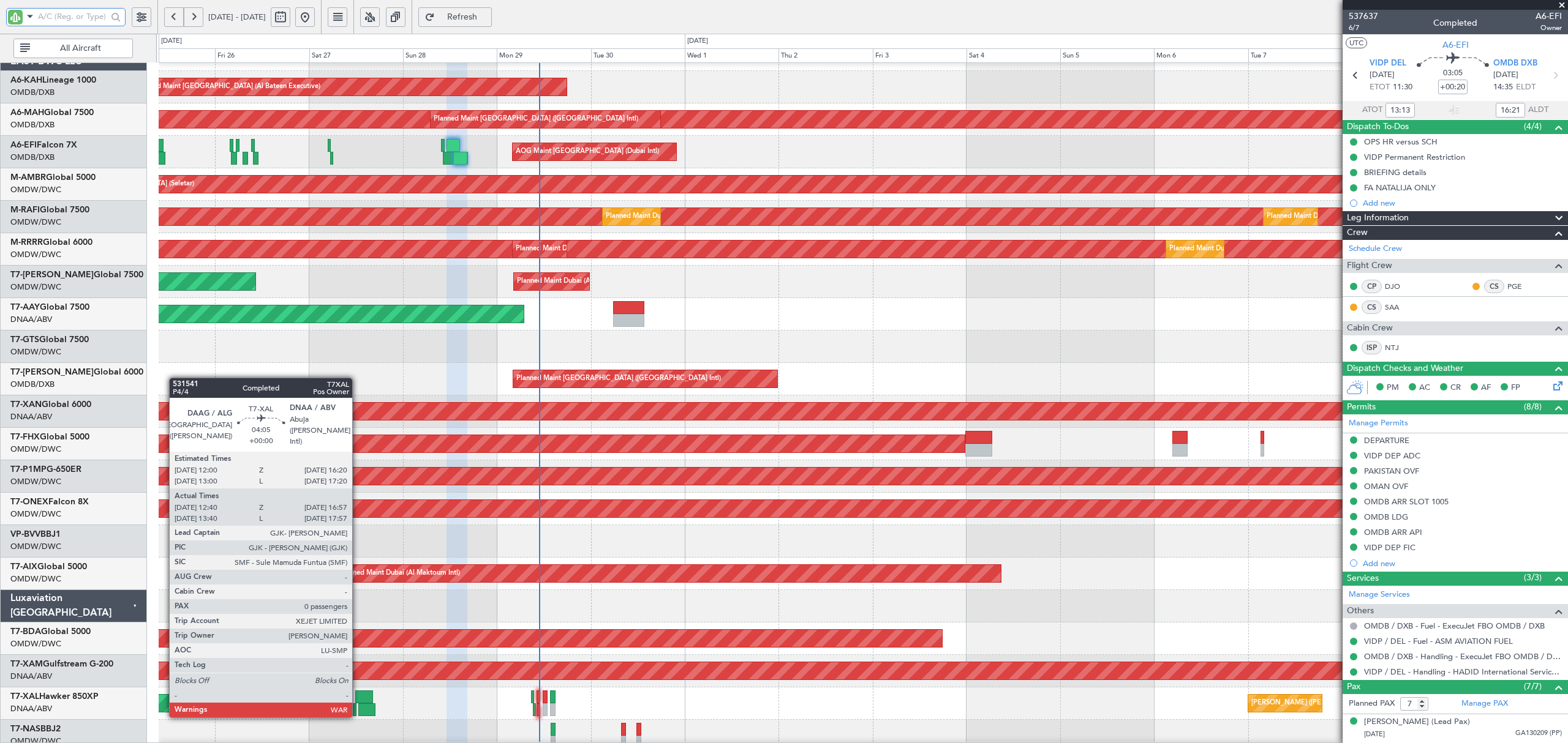
click at [356, 715] on div "MEL Abuja (Nnamdi Azikiwe Intl) Planned Maint Chester" at bounding box center [863, 704] width 1408 height 33
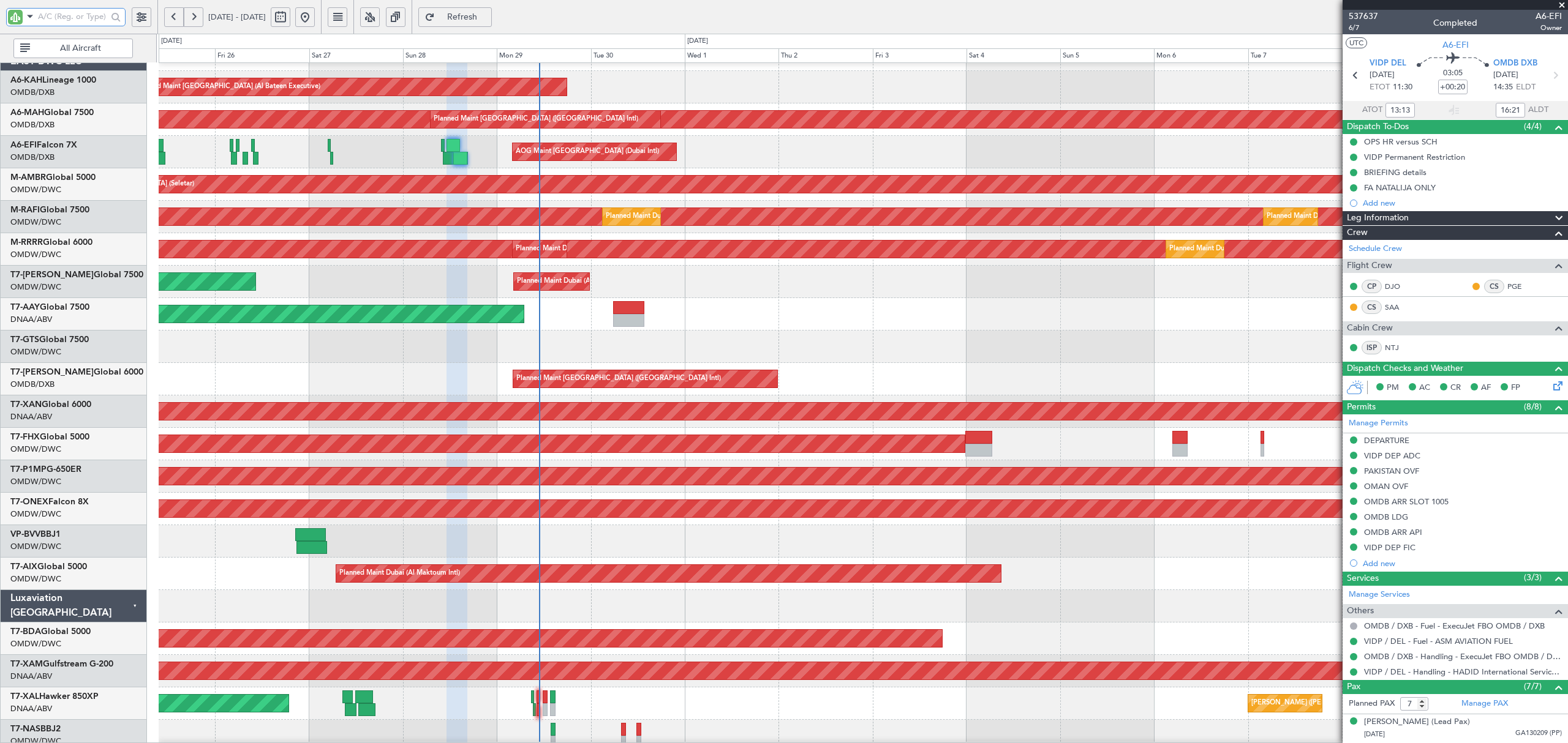
click at [356, 715] on div "MEL Abuja (Nnamdi Azikiwe Intl) Planned Maint Chester" at bounding box center [863, 704] width 1408 height 33
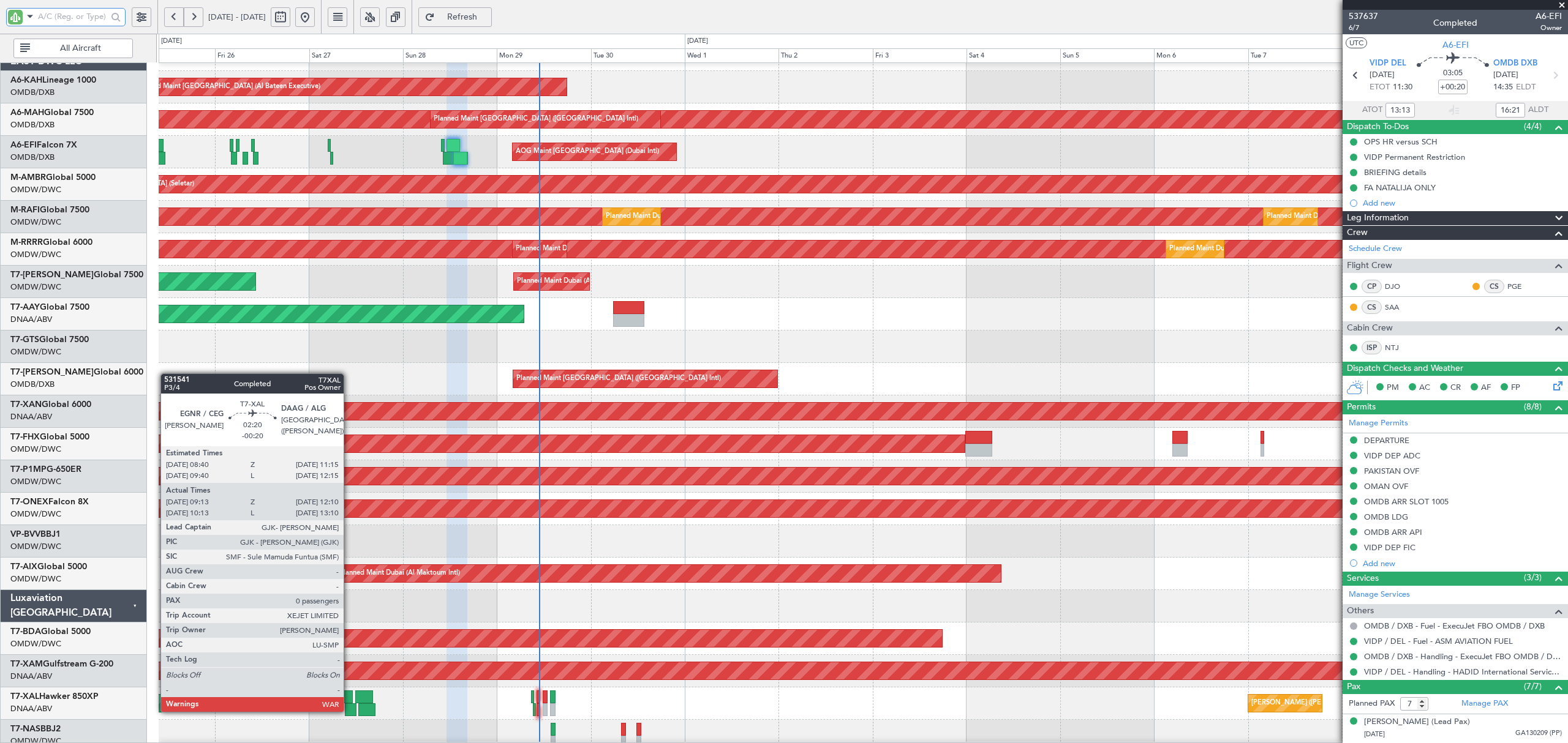
click at [349, 712] on div at bounding box center [351, 710] width 12 height 13
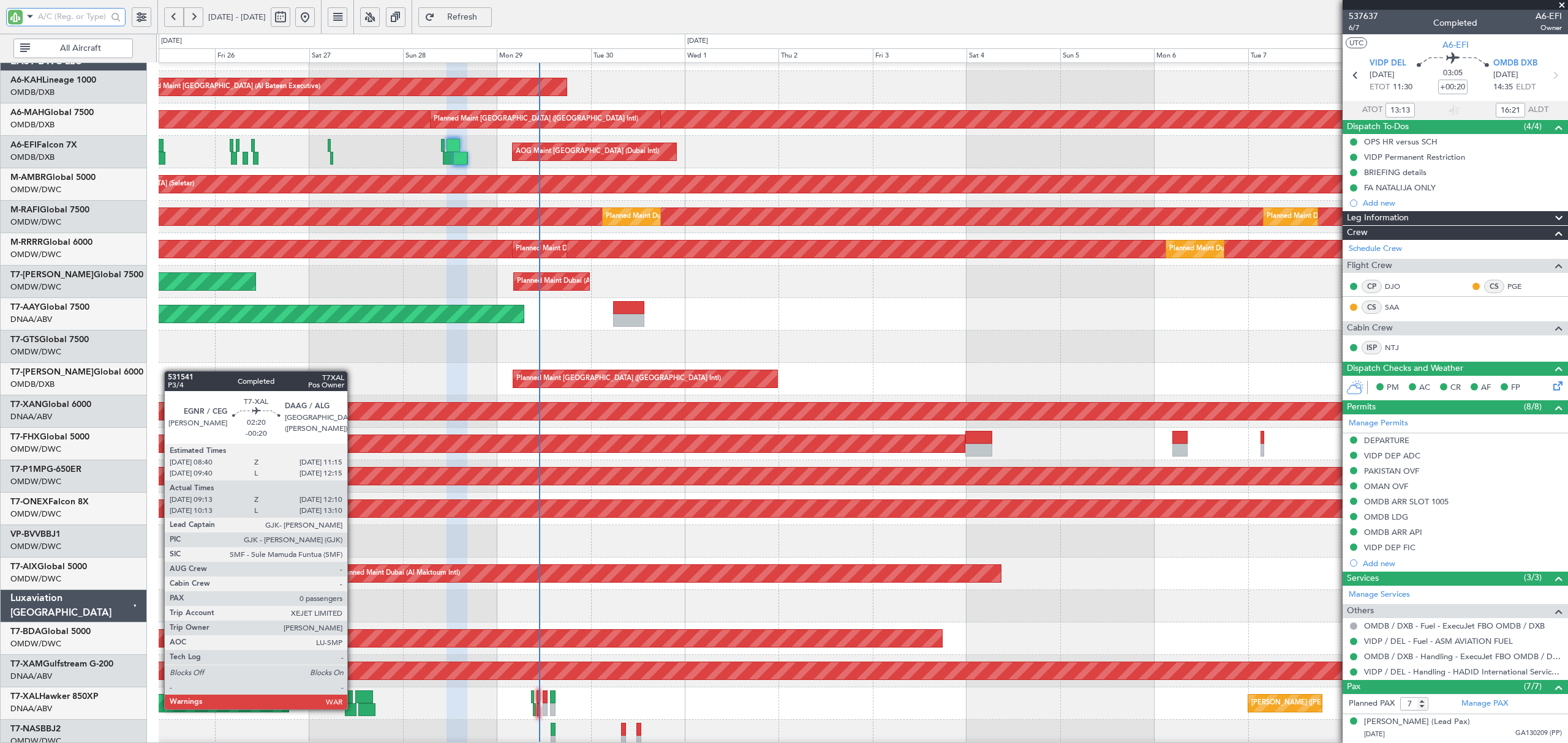
click at [353, 709] on div at bounding box center [351, 710] width 12 height 13
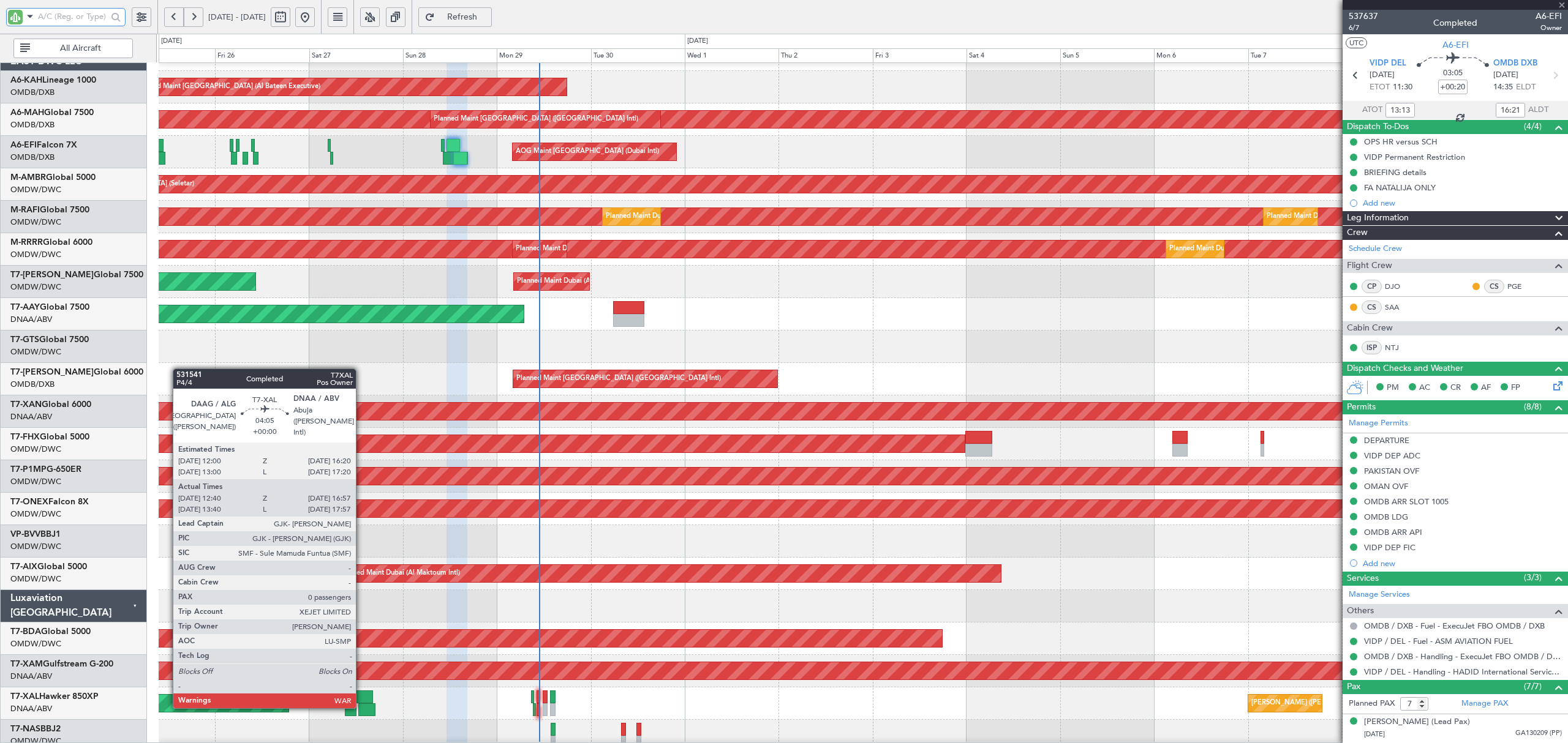
type input "-00:20"
type input "09:23"
type input "12:05"
type input "0"
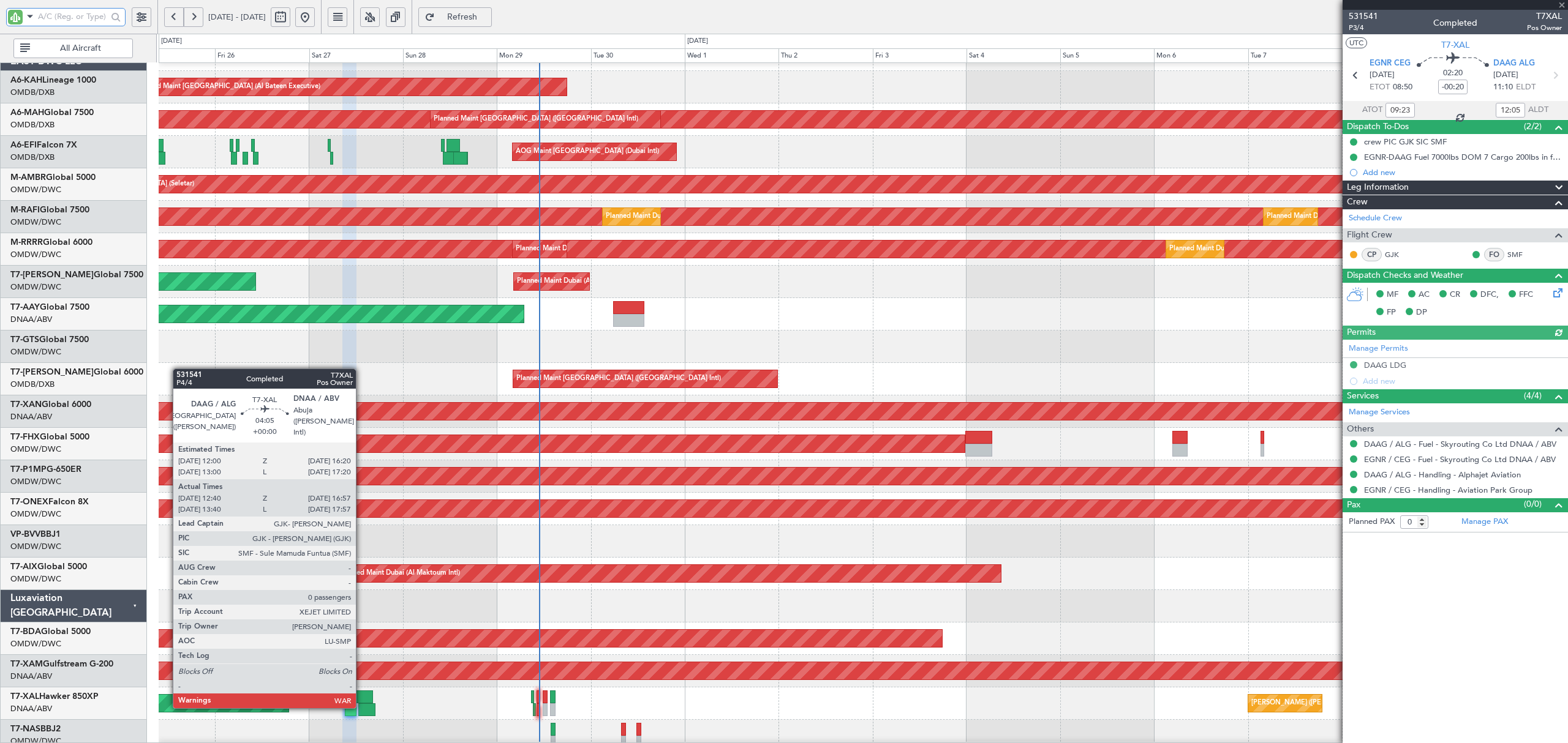
click at [361, 707] on div at bounding box center [367, 710] width 17 height 13
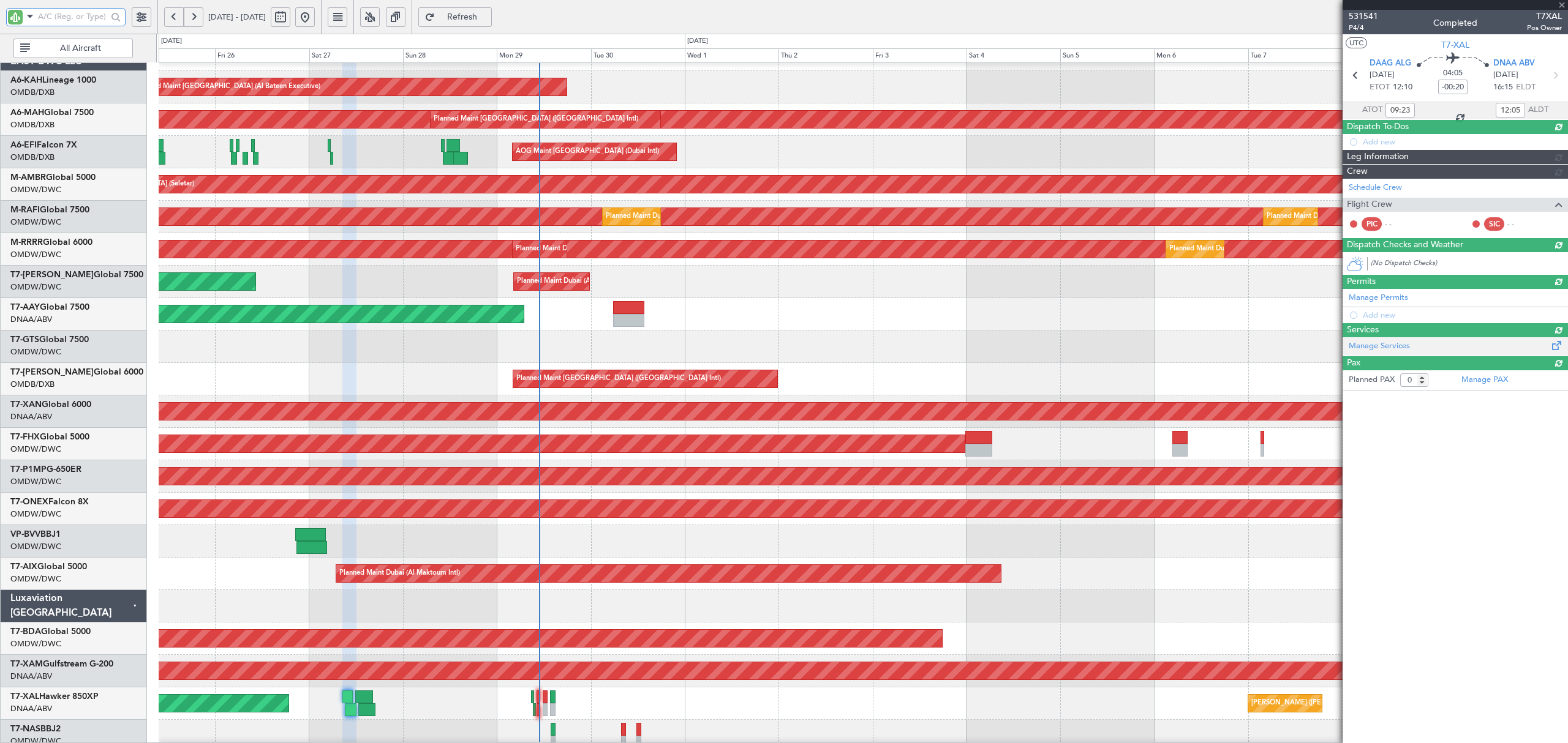
type input "12:50"
type input "16:52"
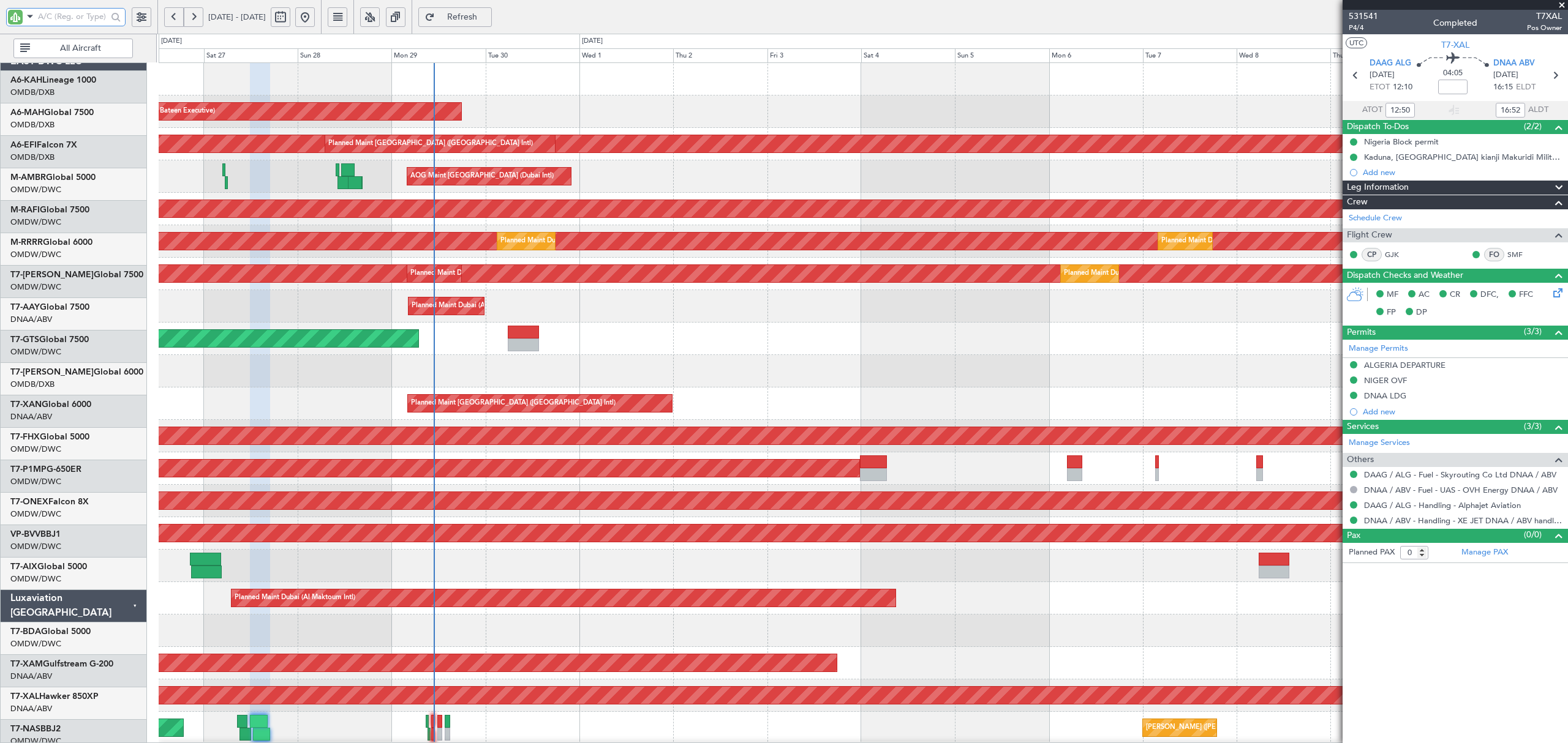
scroll to position [0, 0]
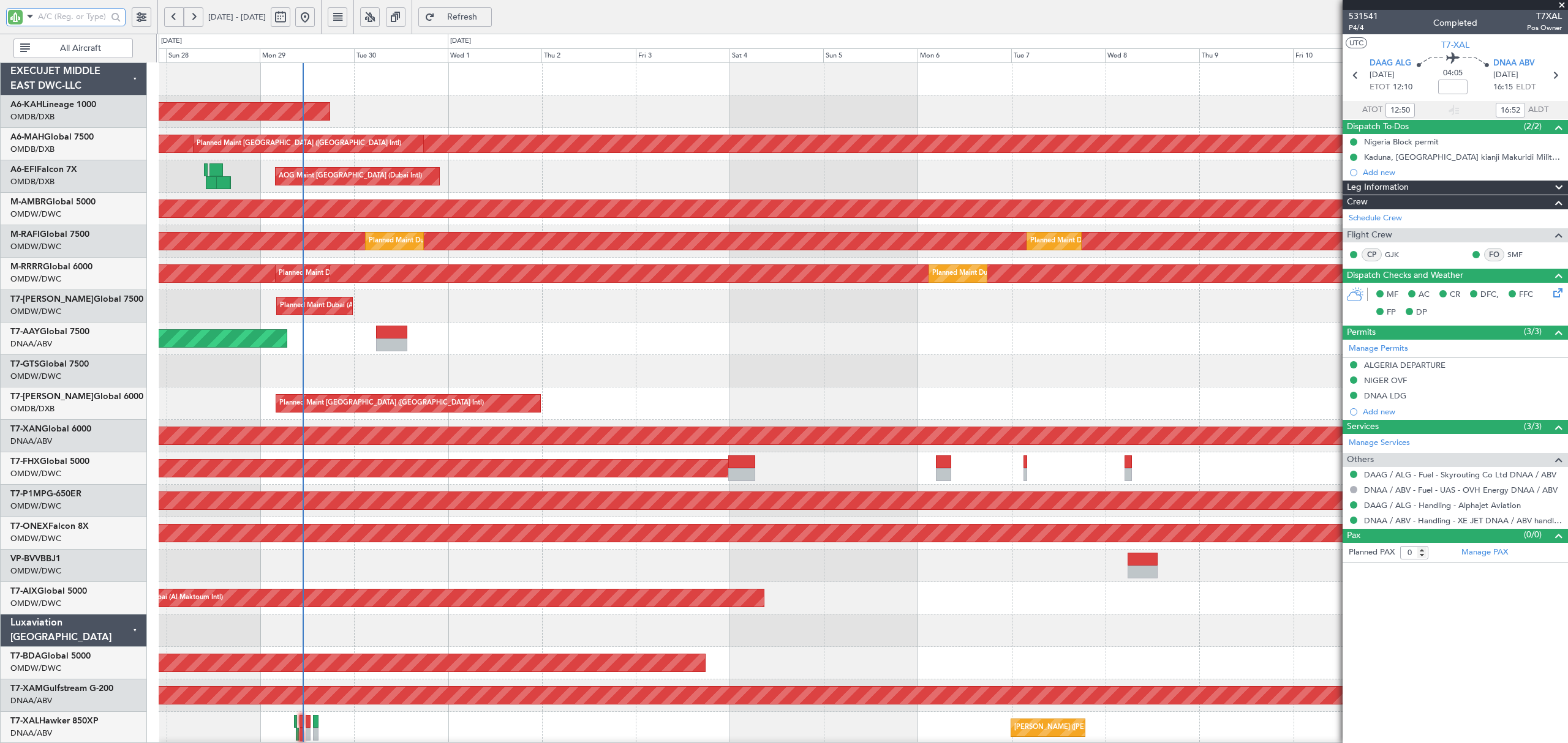
click at [364, 354] on div "Unplanned Maint Dubai (Al Maktoum Intl) Unplanned Maint Dubai (Al Maktoum Intl)" at bounding box center [863, 339] width 1408 height 33
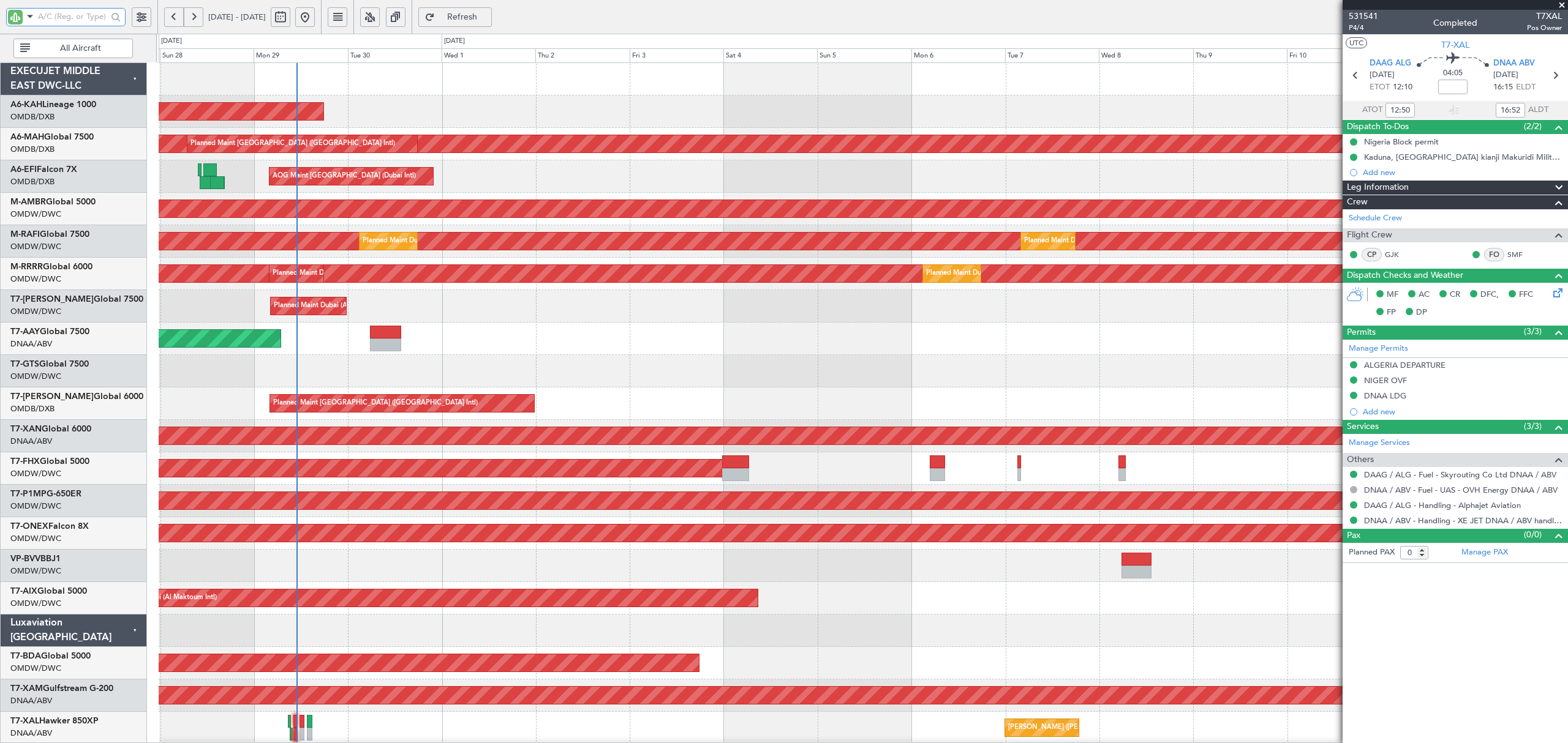
click at [537, 308] on div "Planned Maint Dubai (Al Maktoum Intl) Planned Maint Dubai (Al Maktoum Intl)" at bounding box center [863, 306] width 1408 height 33
click at [439, 320] on div "Planned Maint Dubai (Al Maktoum Intl) Planned Maint Dubai (Al Maktoum Intl)" at bounding box center [863, 306] width 1408 height 33
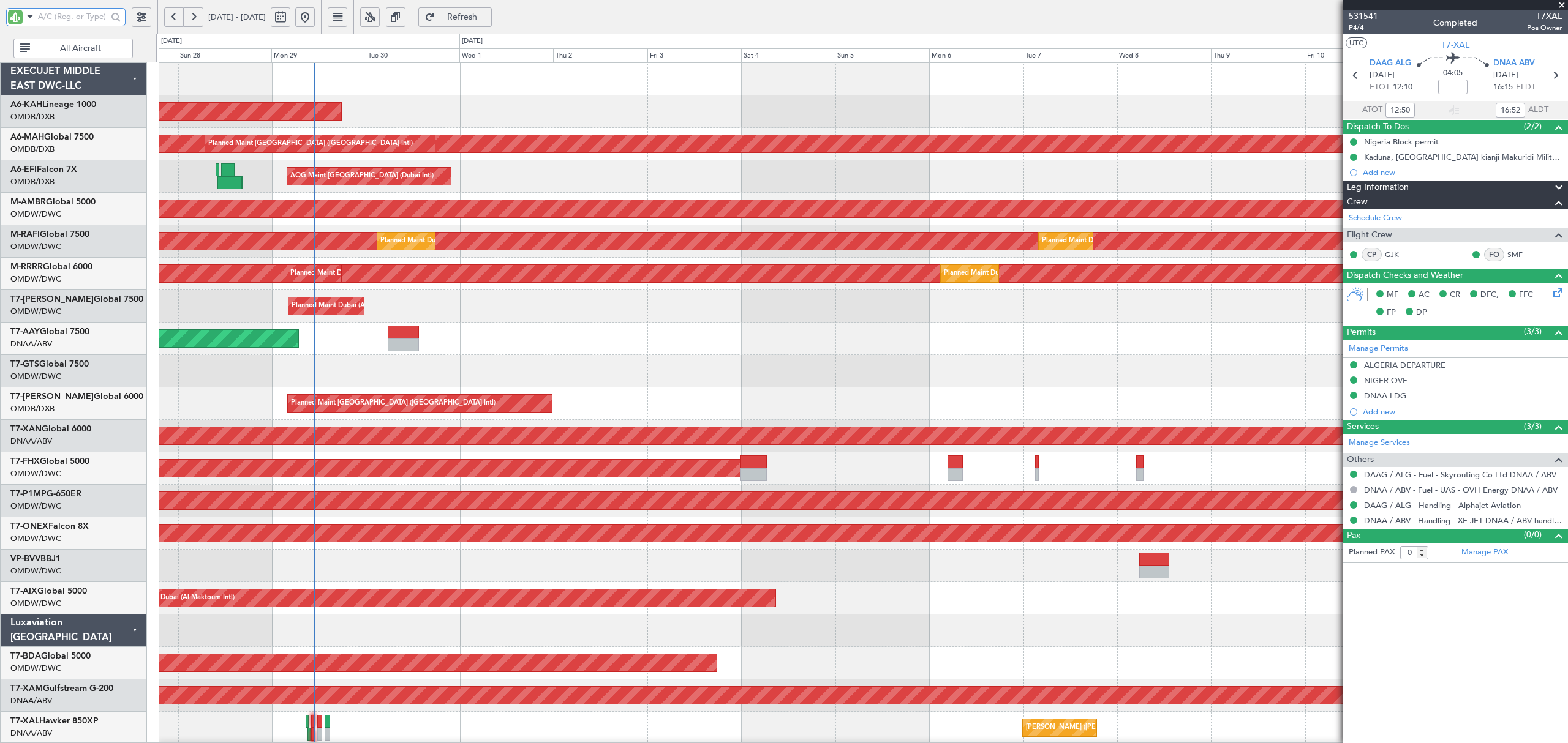
click at [258, 191] on div "AOG Maint Dubai (Dubai Intl) AOG Maint Dubai (Dubai Intl)" at bounding box center [863, 177] width 1408 height 33
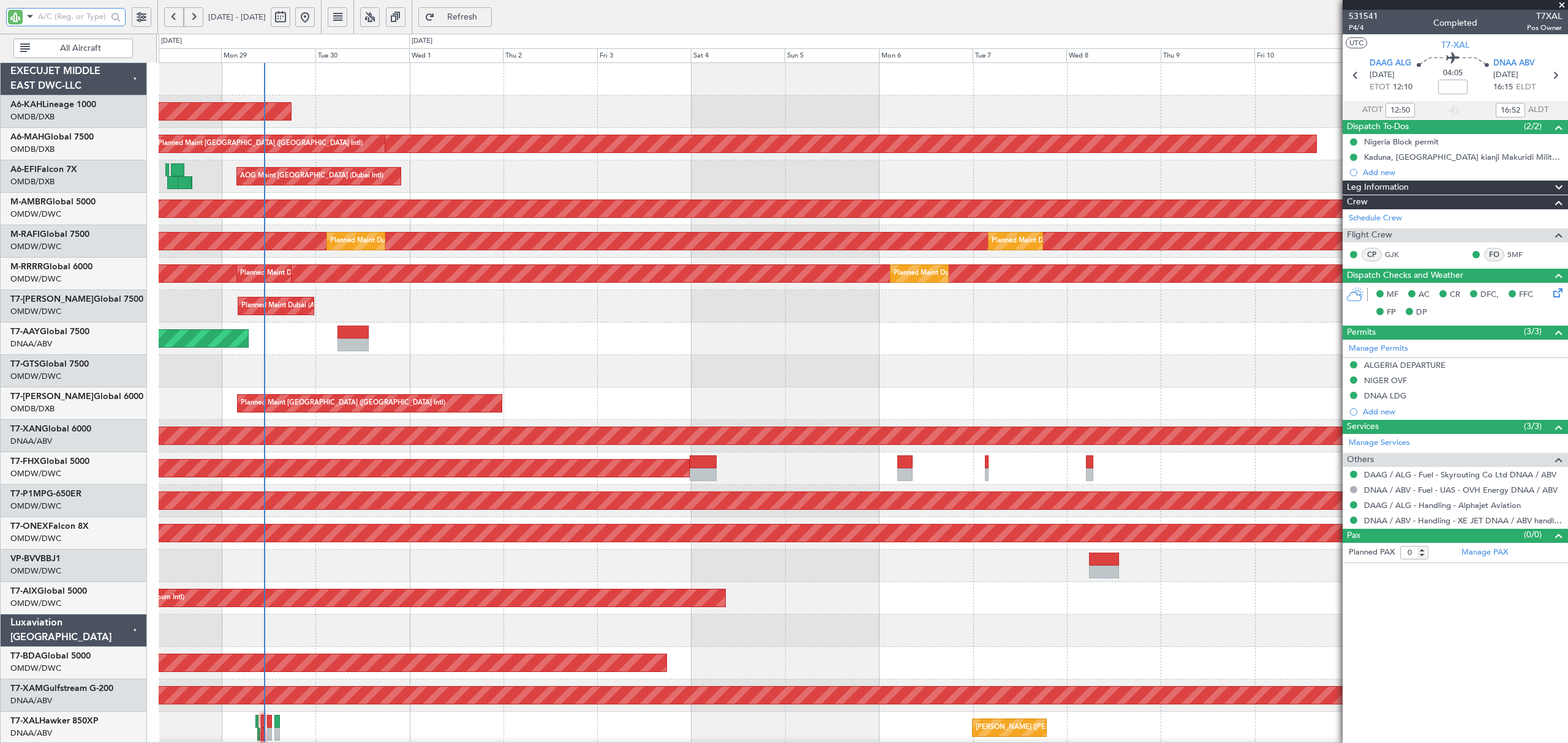
click at [439, 181] on div "AOG Maint Dubai (Dubai Intl) AOG Maint Dubai (Dubai Intl)" at bounding box center [863, 177] width 1408 height 33
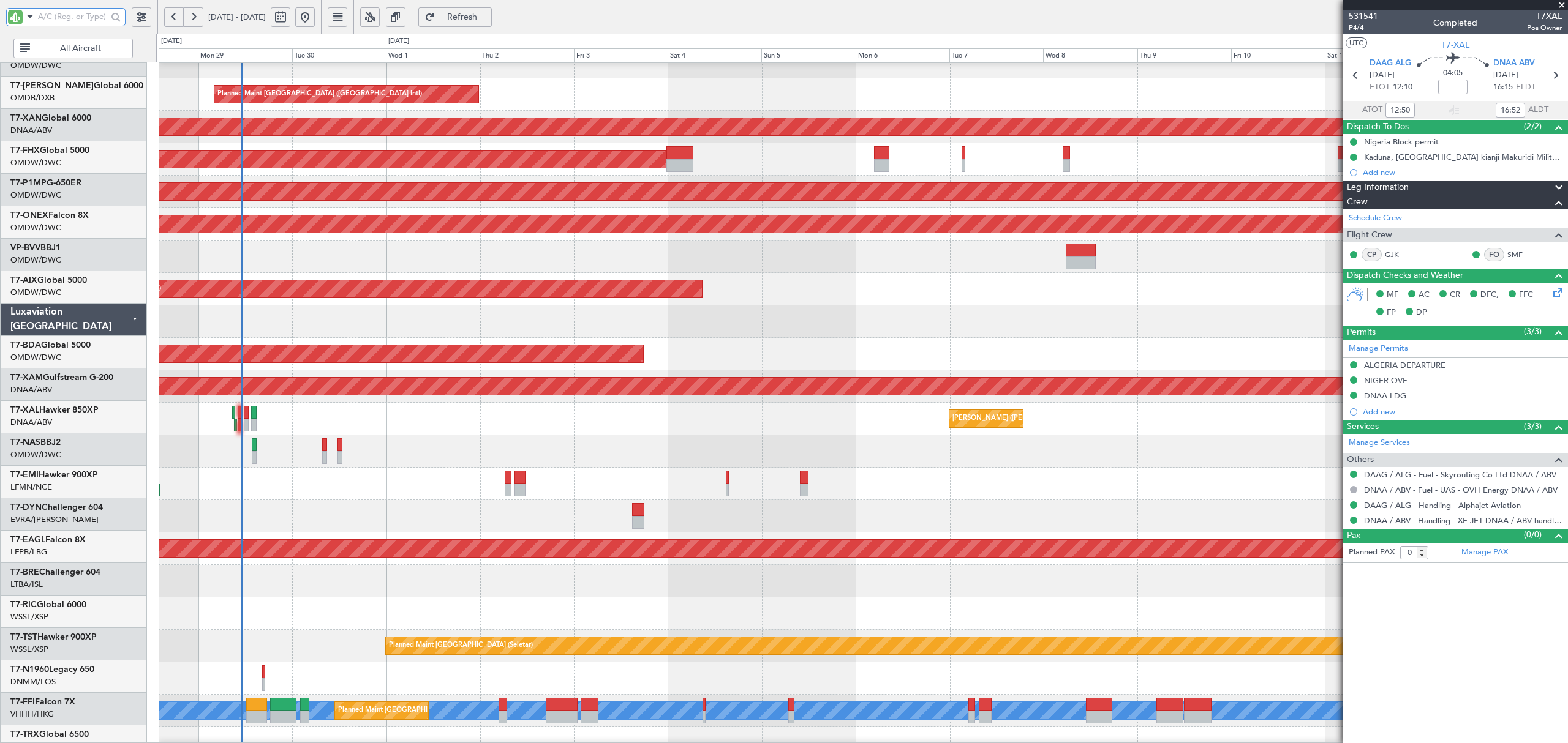
scroll to position [308, 0]
click at [268, 475] on div at bounding box center [863, 483] width 1408 height 33
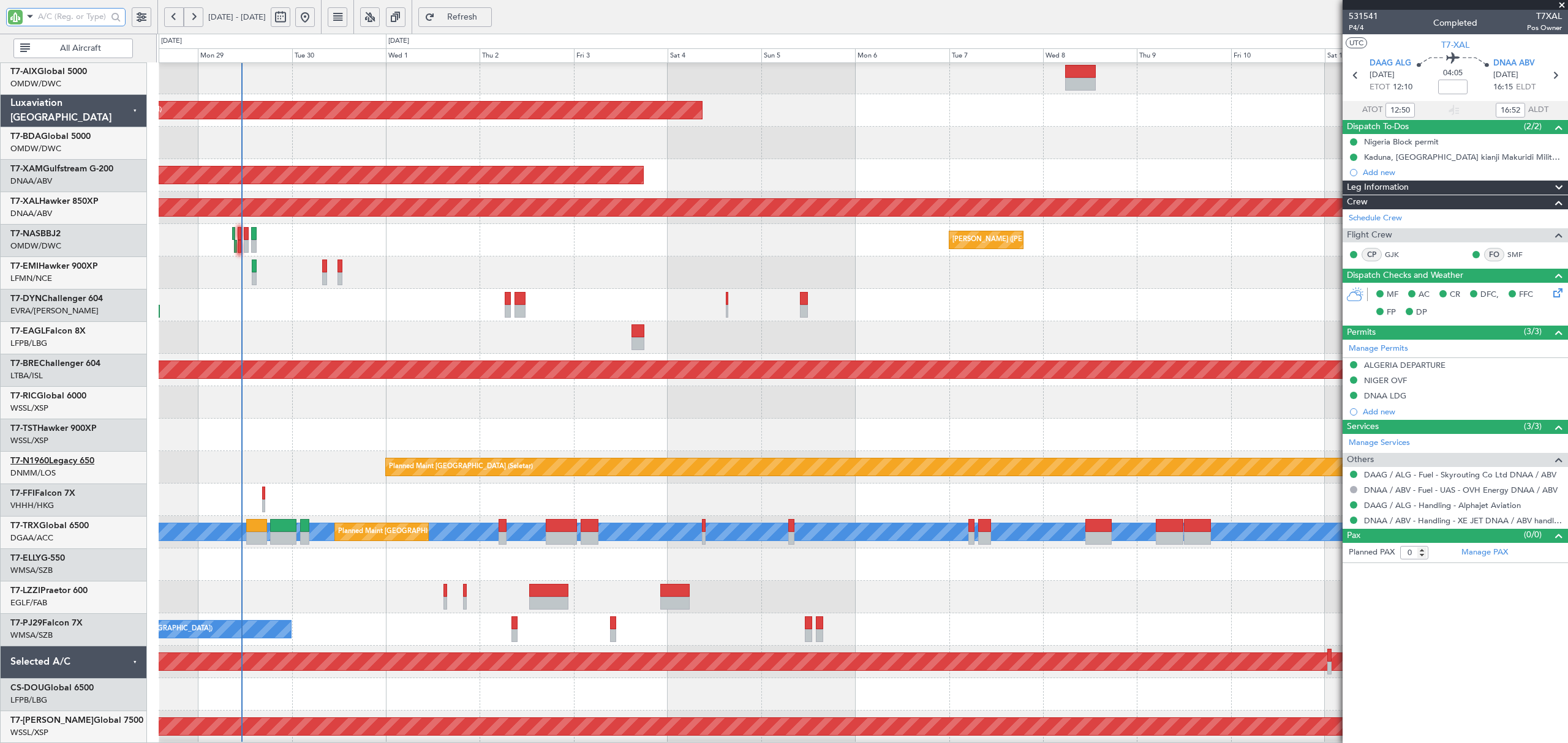
scroll to position [193, 0]
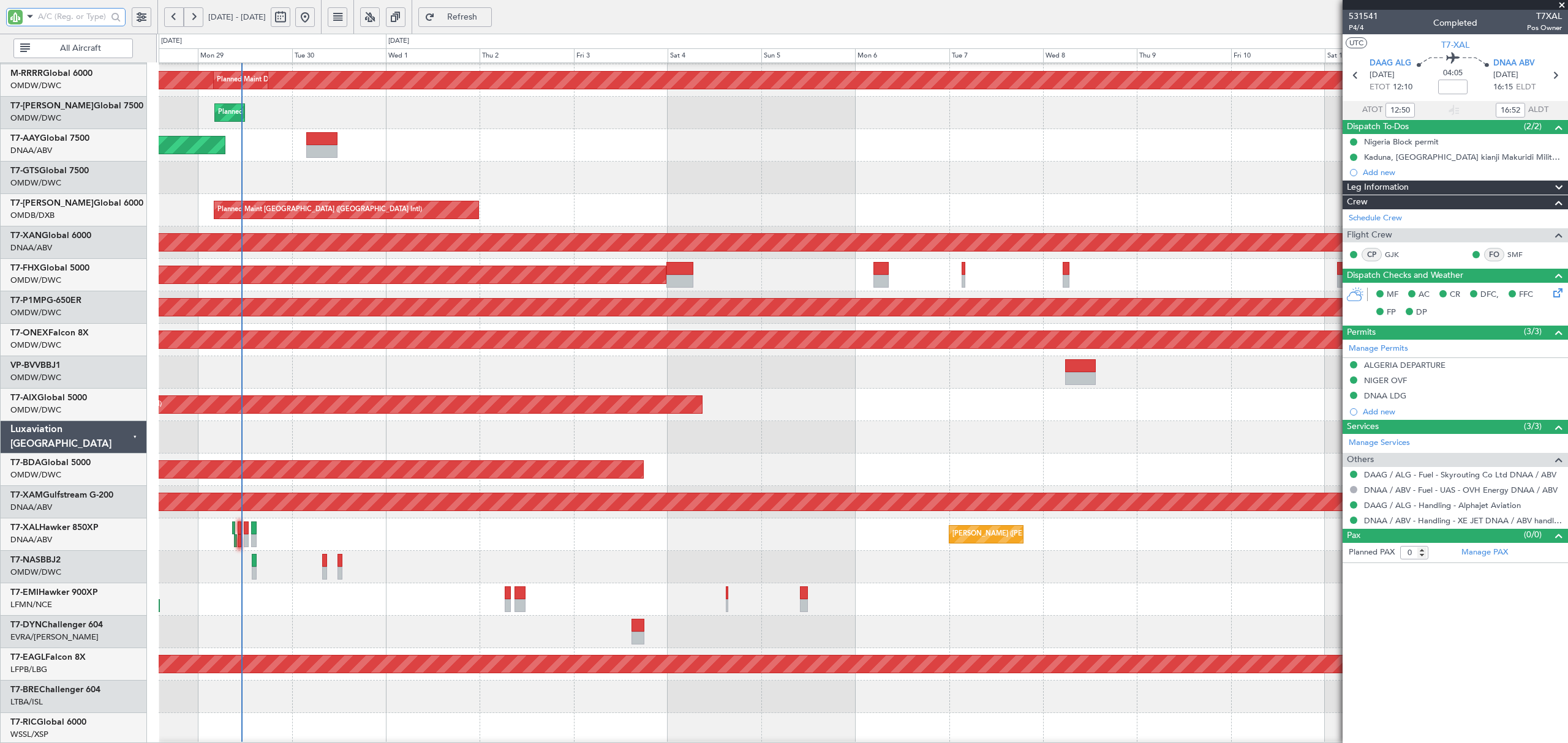
click at [263, 613] on div at bounding box center [863, 600] width 1408 height 33
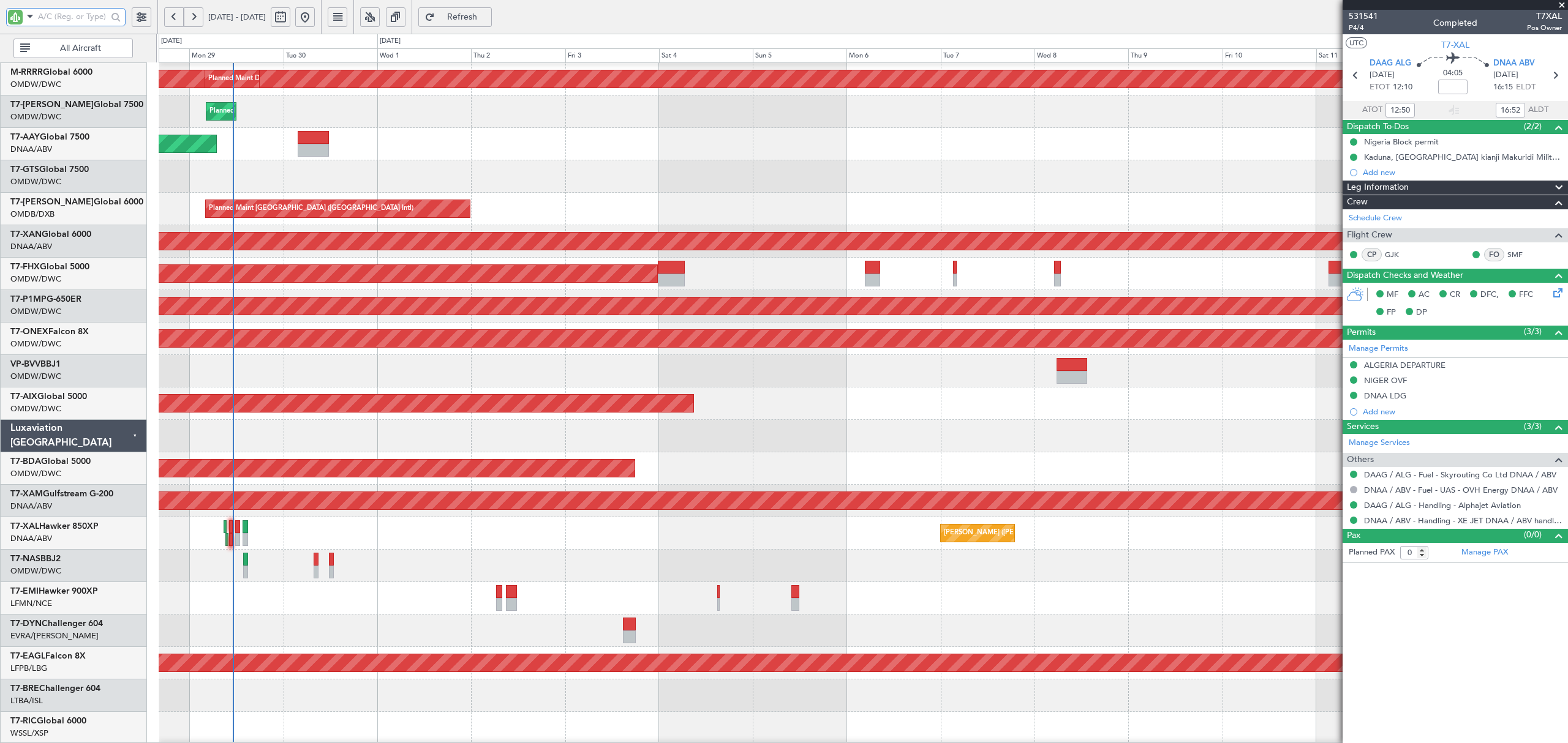
click at [247, 598] on div at bounding box center [863, 598] width 1408 height 33
click at [250, 601] on div at bounding box center [863, 598] width 1408 height 33
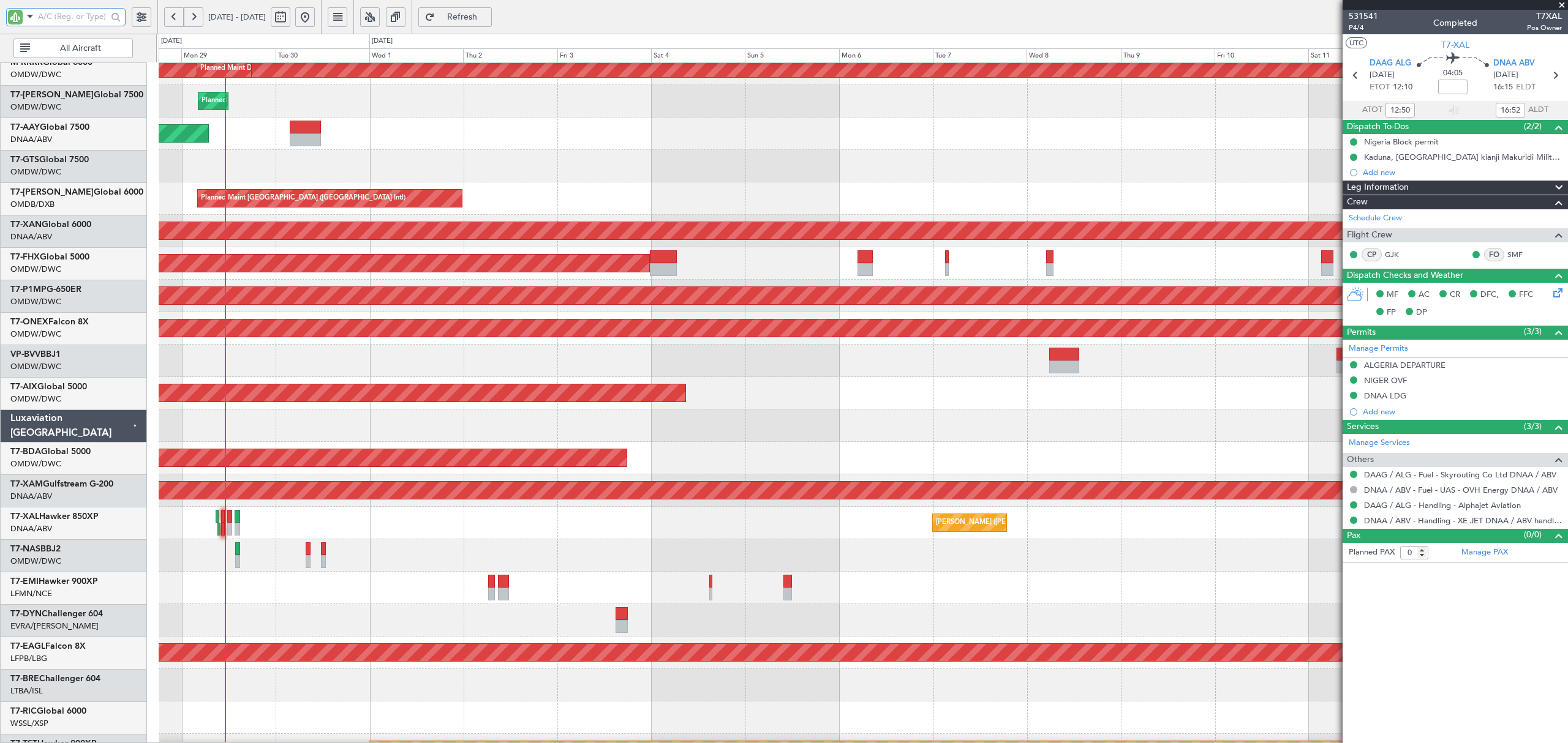
scroll to position [206, 0]
click at [321, 609] on div at bounding box center [863, 620] width 1408 height 33
click at [328, 586] on div at bounding box center [863, 587] width 1408 height 33
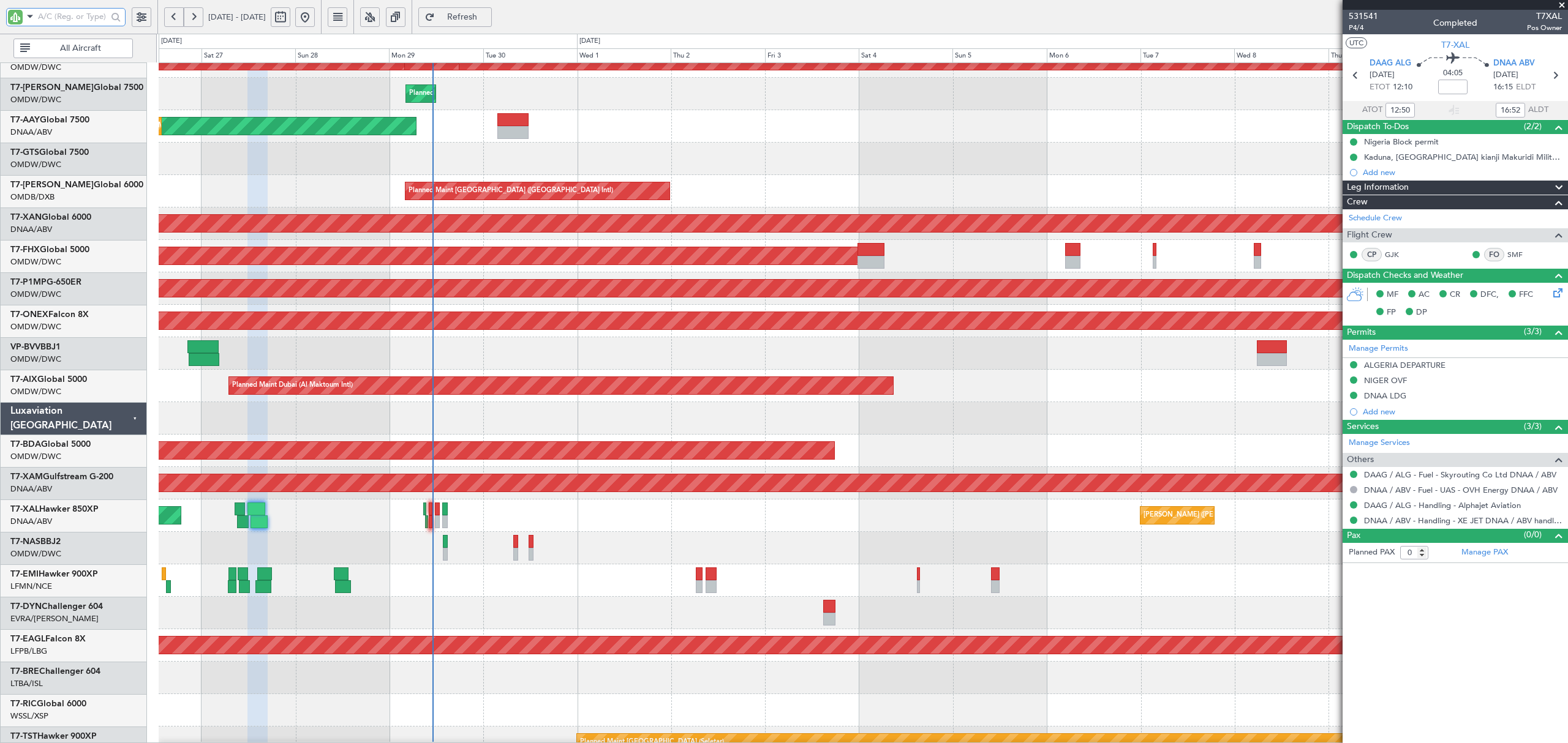
scroll to position [209, 0]
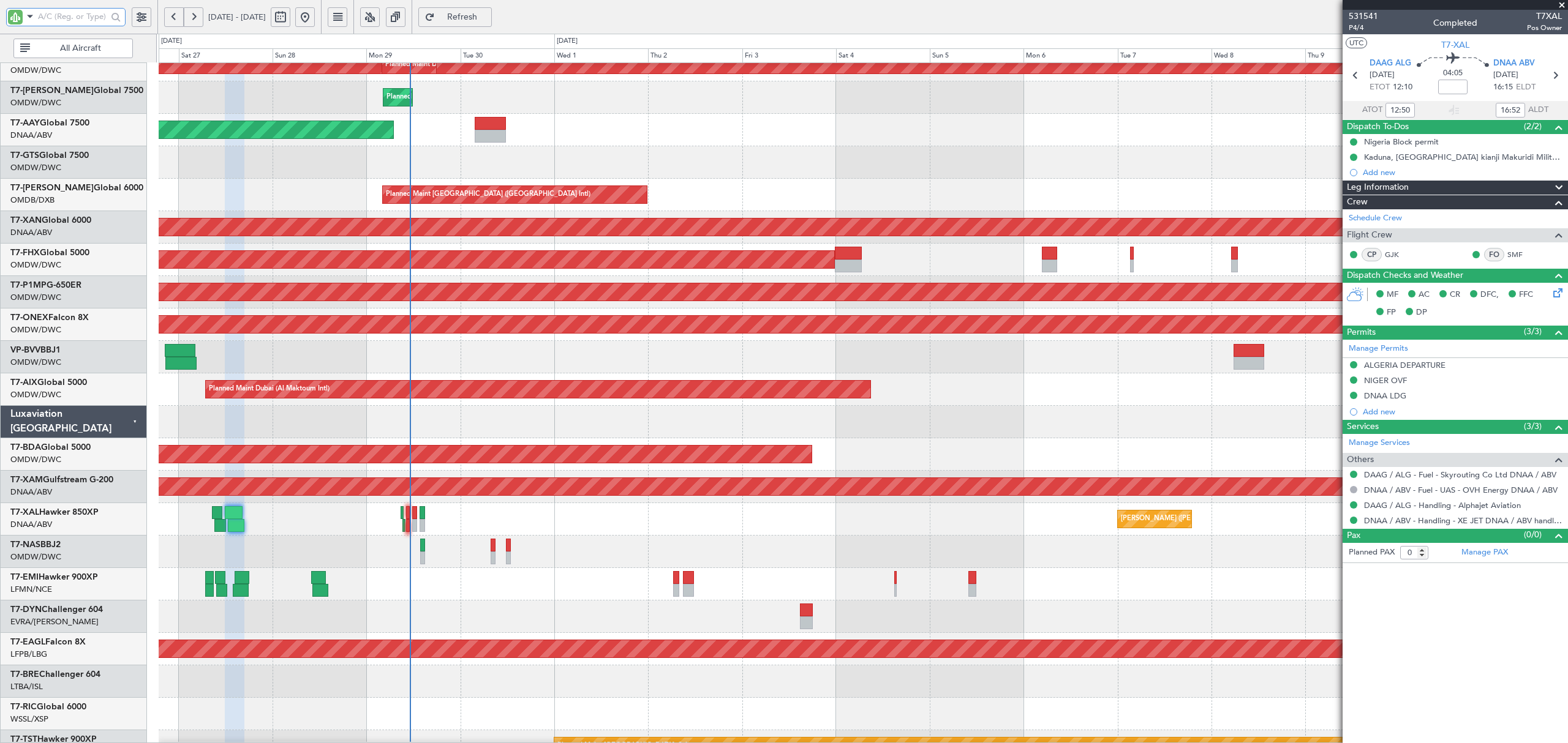
click at [442, 612] on div at bounding box center [863, 617] width 1408 height 33
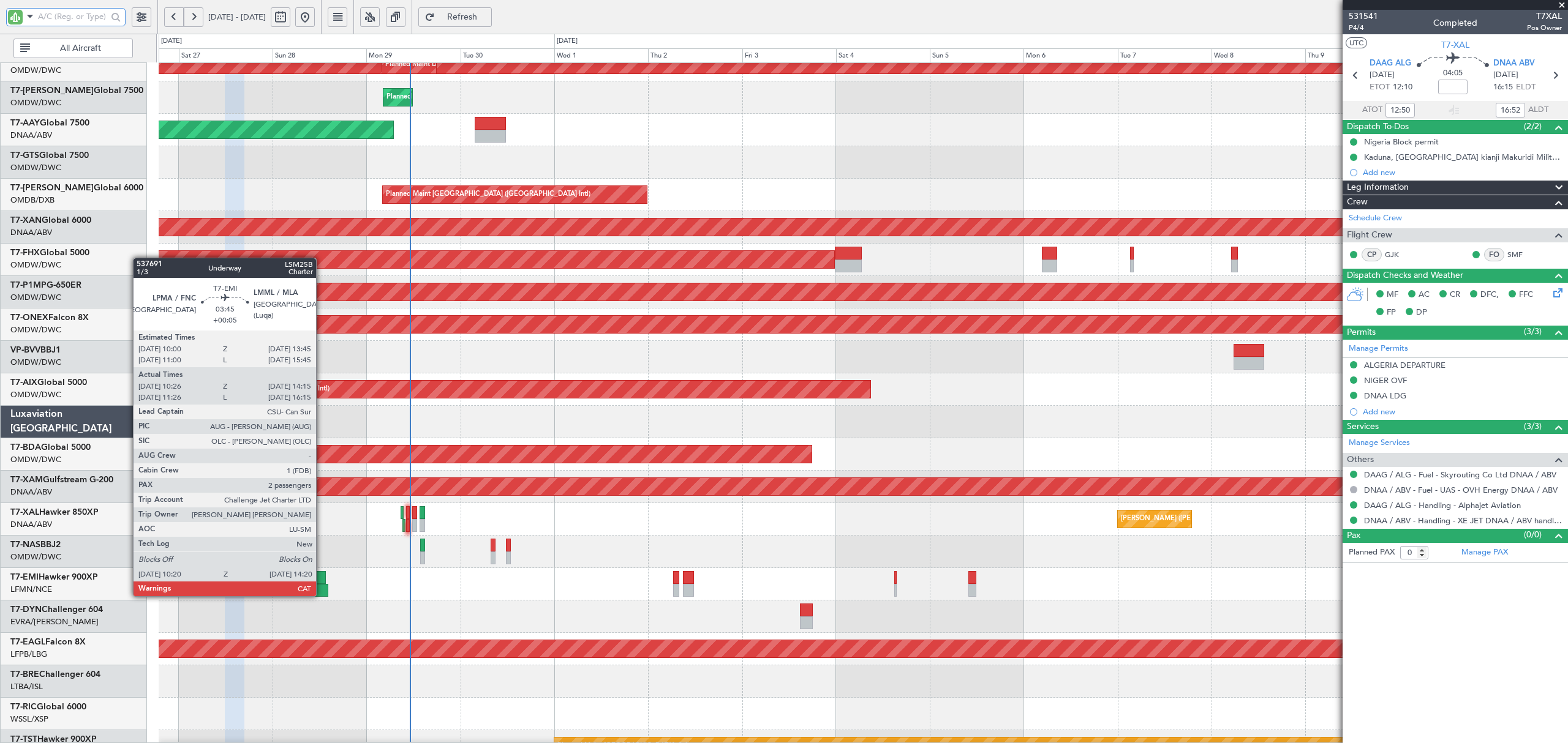
click at [321, 594] on div at bounding box center [320, 590] width 16 height 13
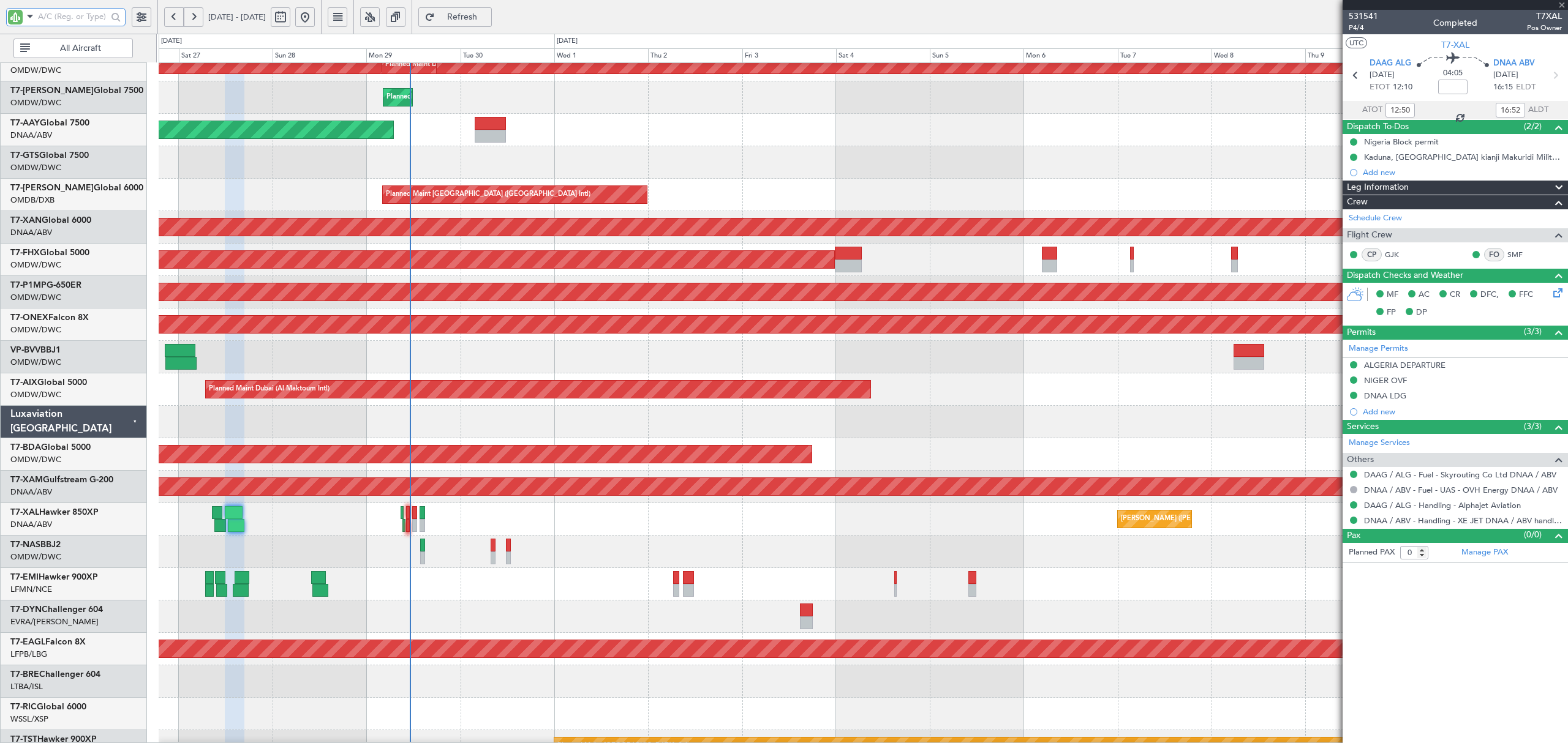
type input "+00:05"
type input "10:26"
type input "14:15"
type input "2"
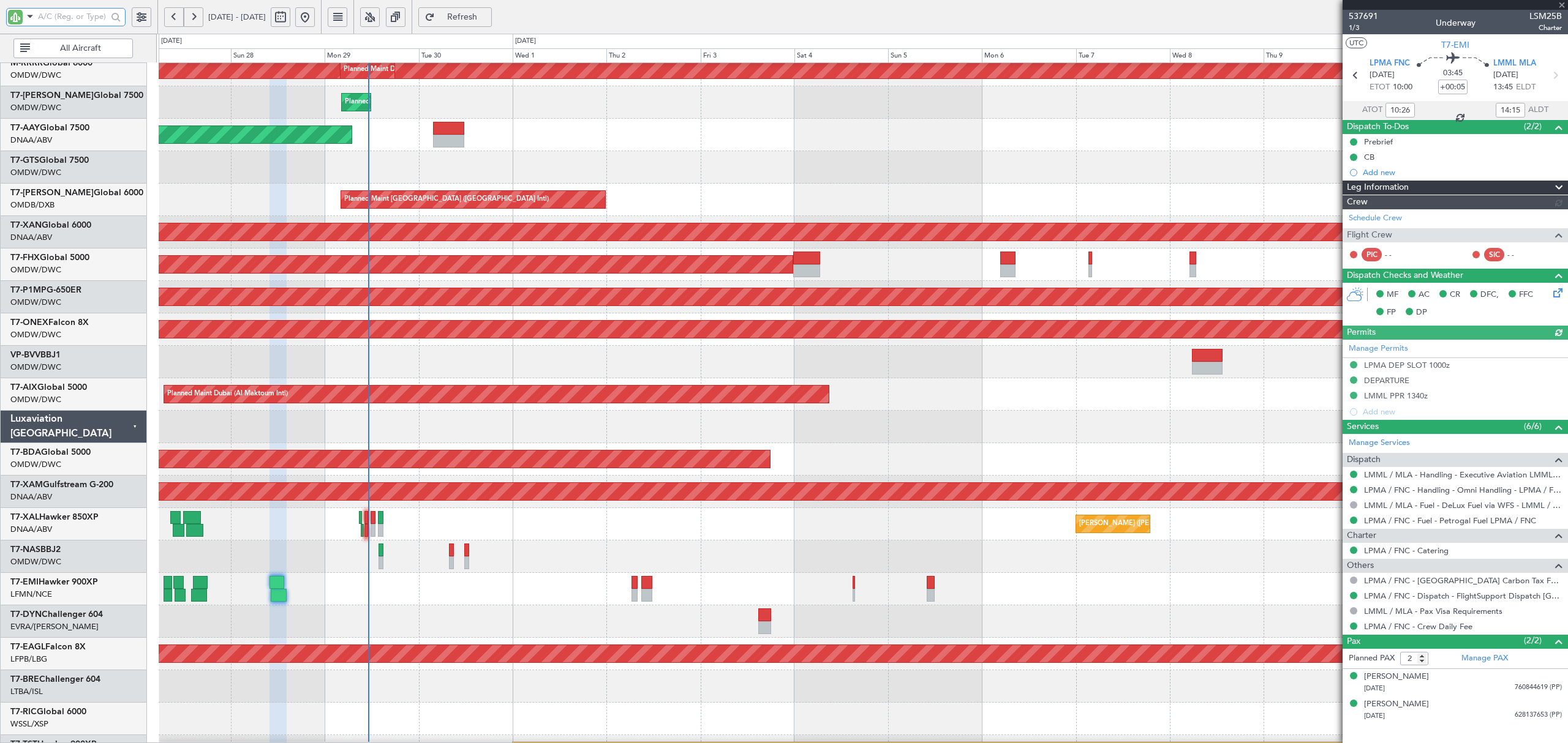
scroll to position [202, 0]
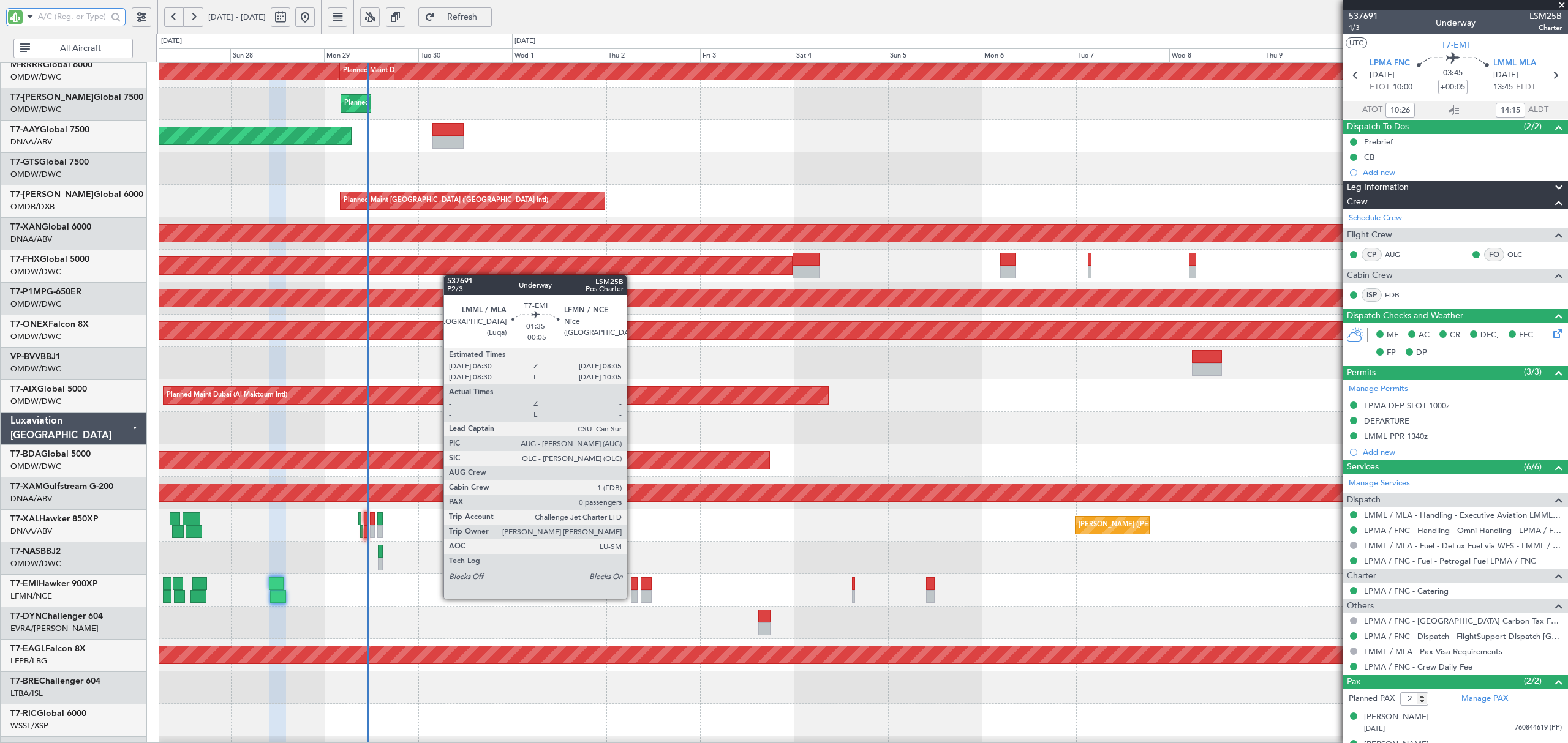
click at [632, 598] on div at bounding box center [633, 597] width 7 height 13
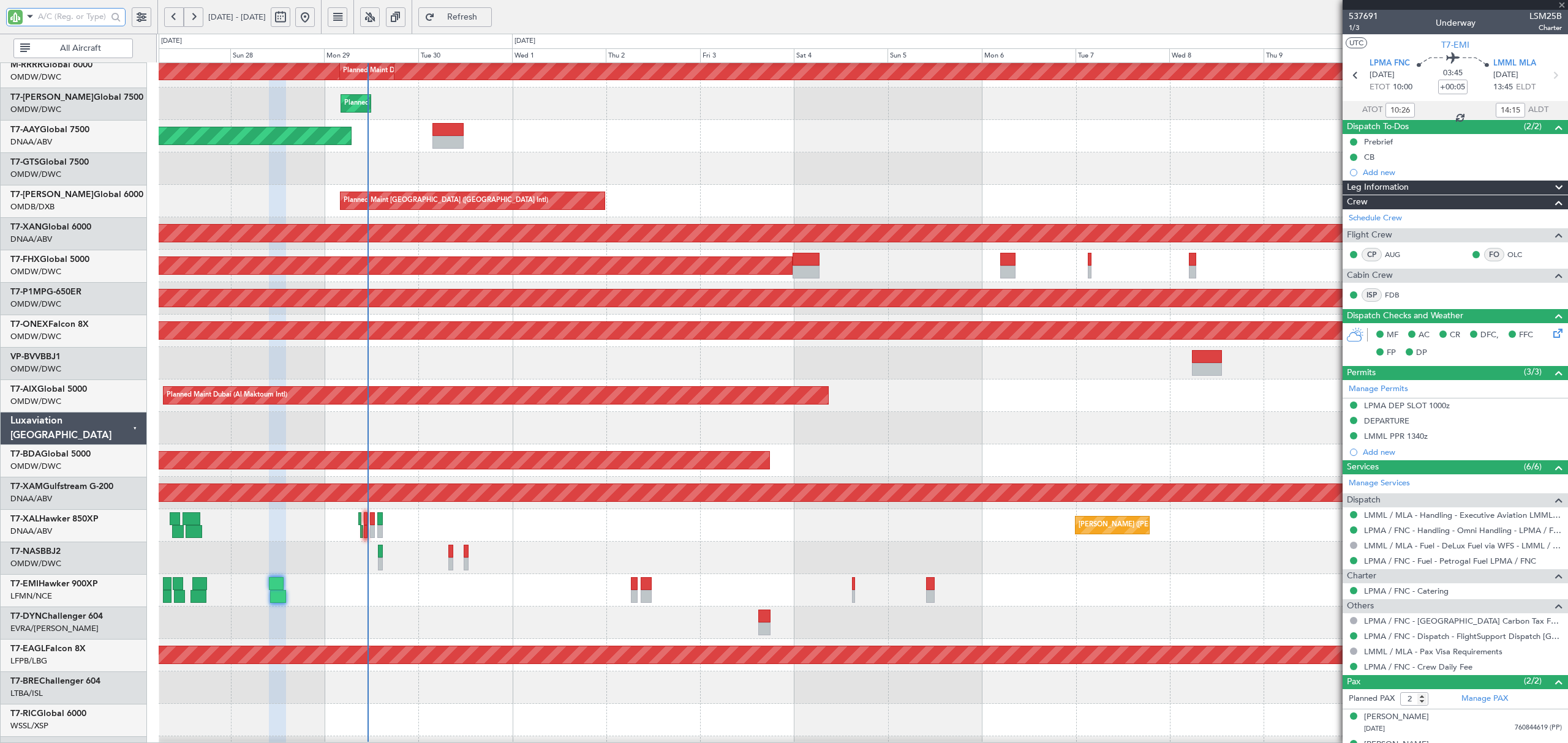
type input "-00:05"
type input "0"
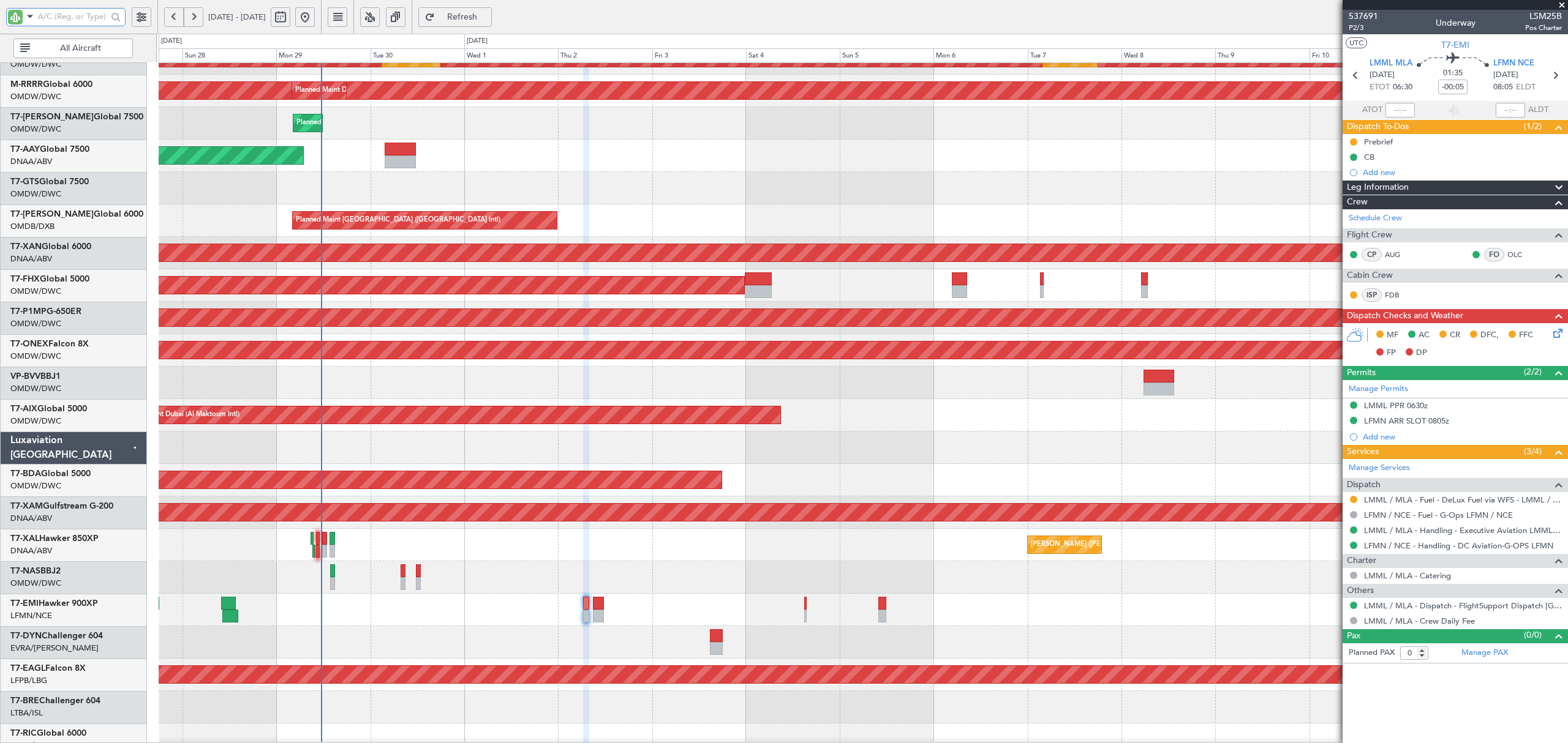
click at [374, 377] on div at bounding box center [863, 382] width 1408 height 33
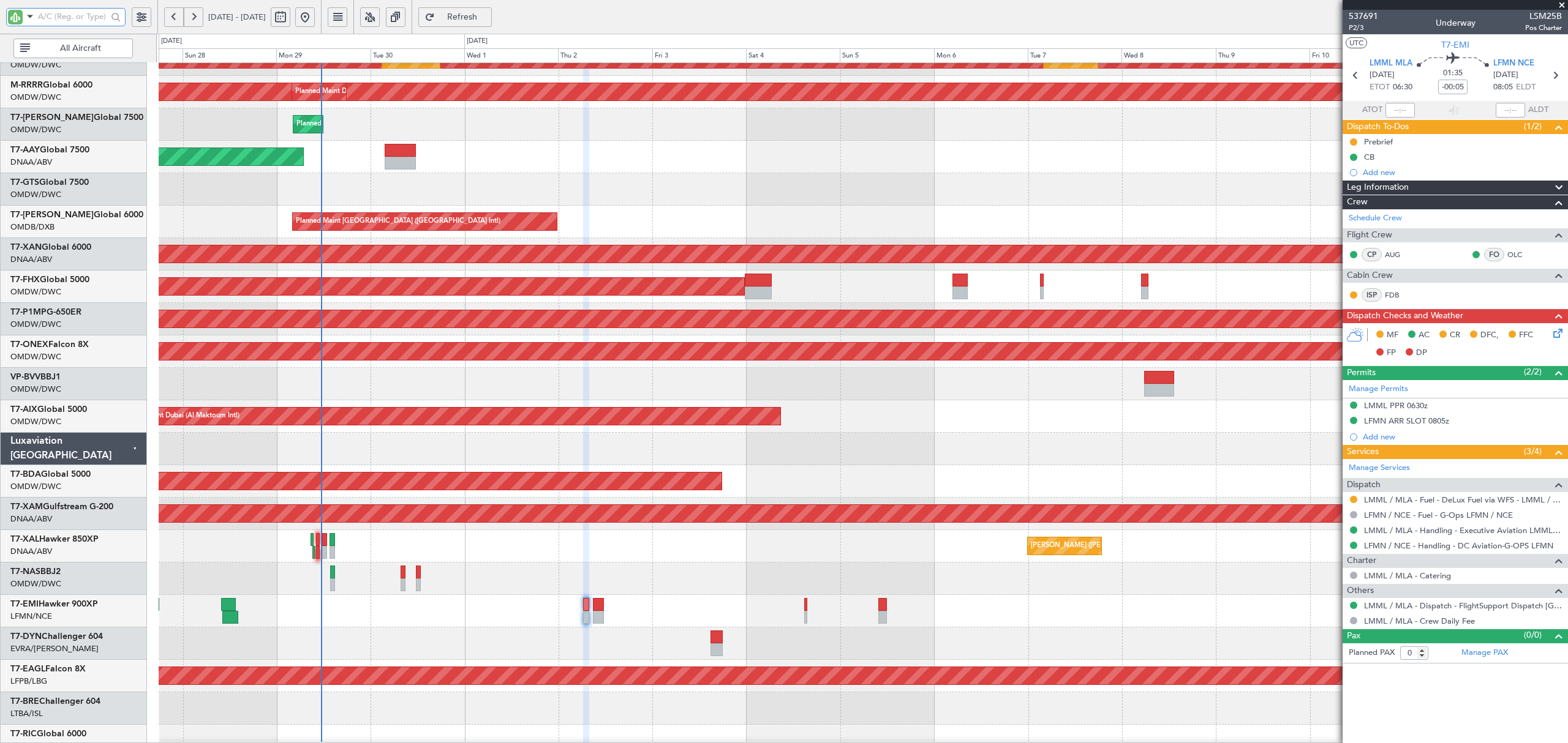
click at [342, 181] on div at bounding box center [863, 189] width 1408 height 33
click at [403, 204] on div at bounding box center [863, 189] width 1408 height 33
click at [405, 189] on div at bounding box center [863, 189] width 1408 height 33
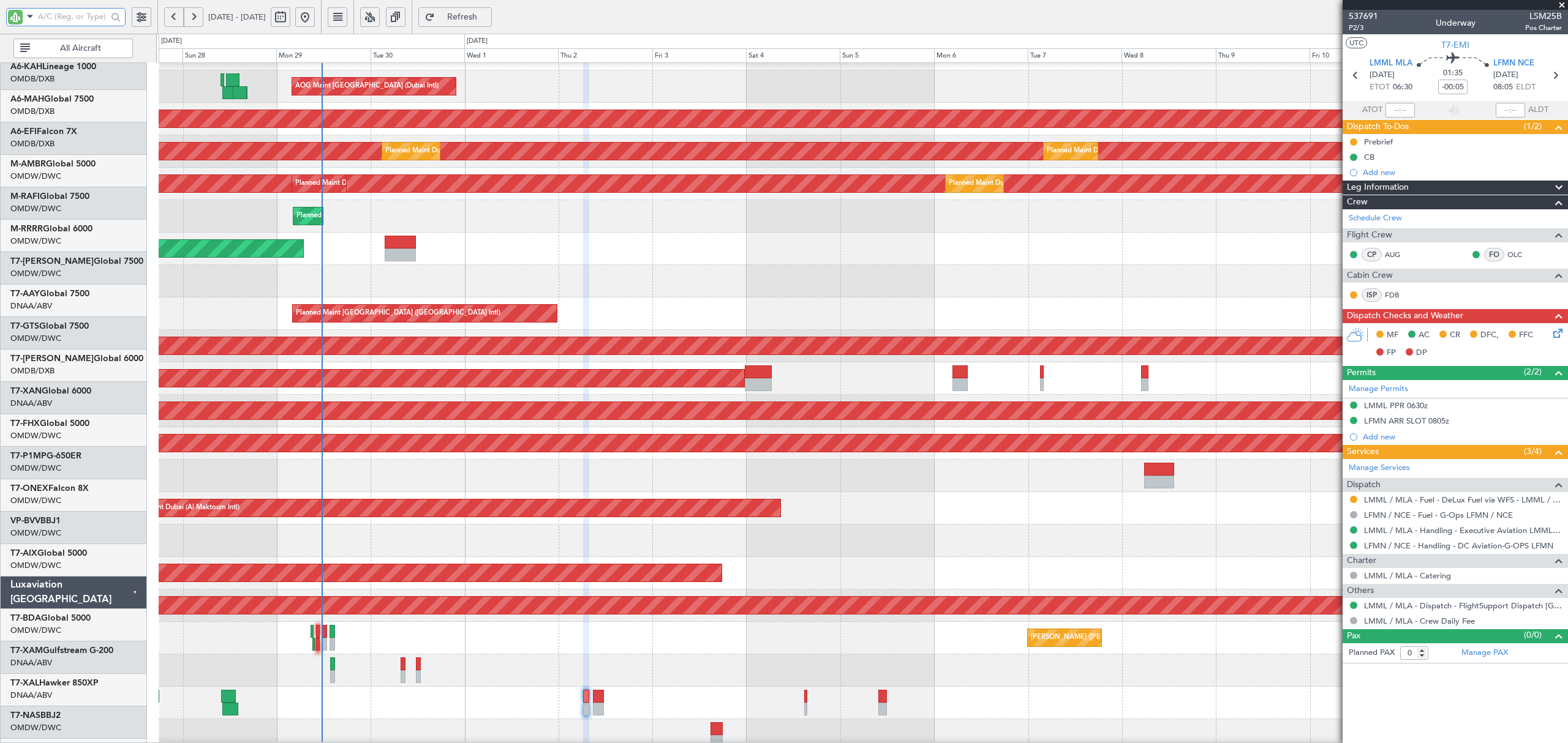
scroll to position [0, 0]
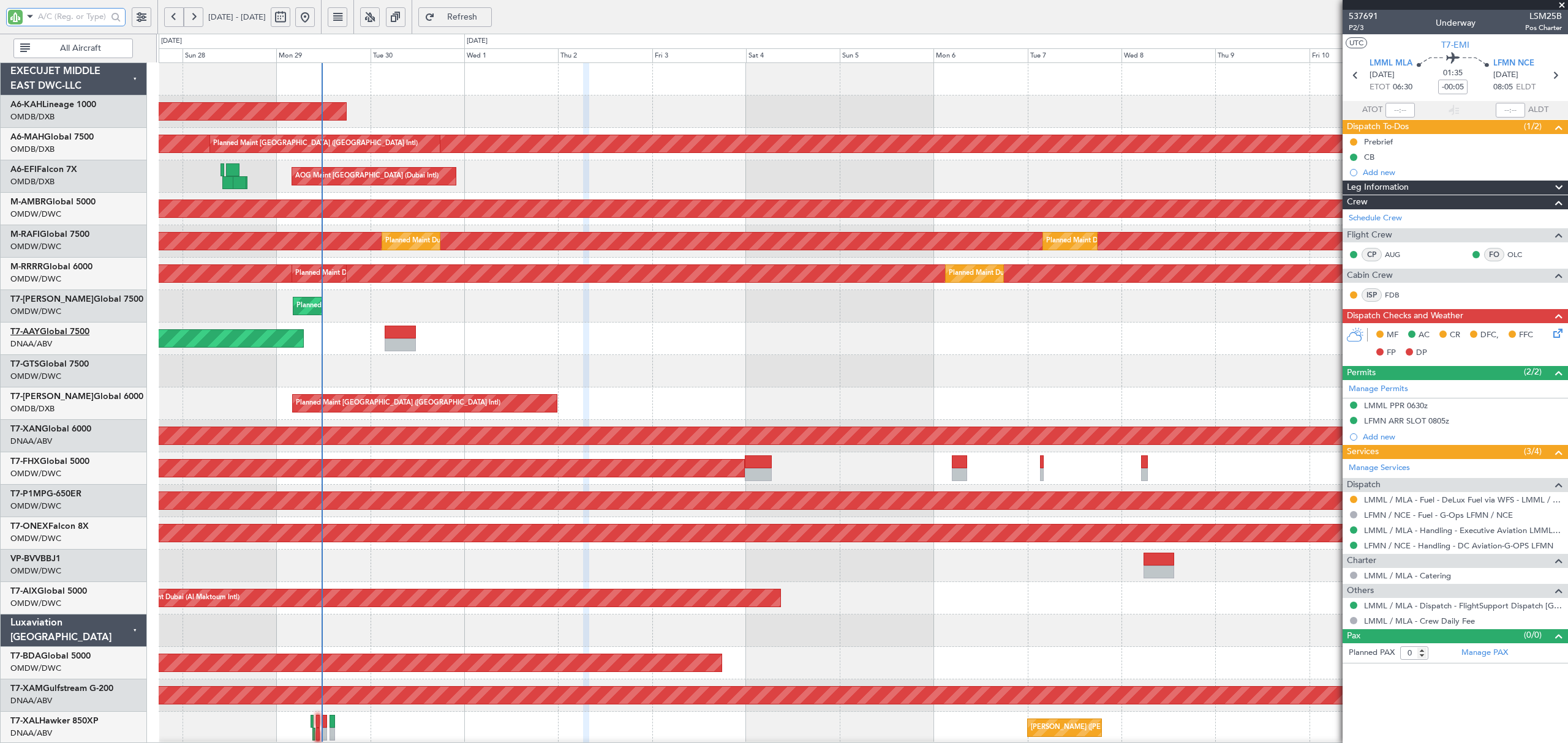
click at [79, 328] on link "T7-AAY Global 7500" at bounding box center [49, 332] width 79 height 9
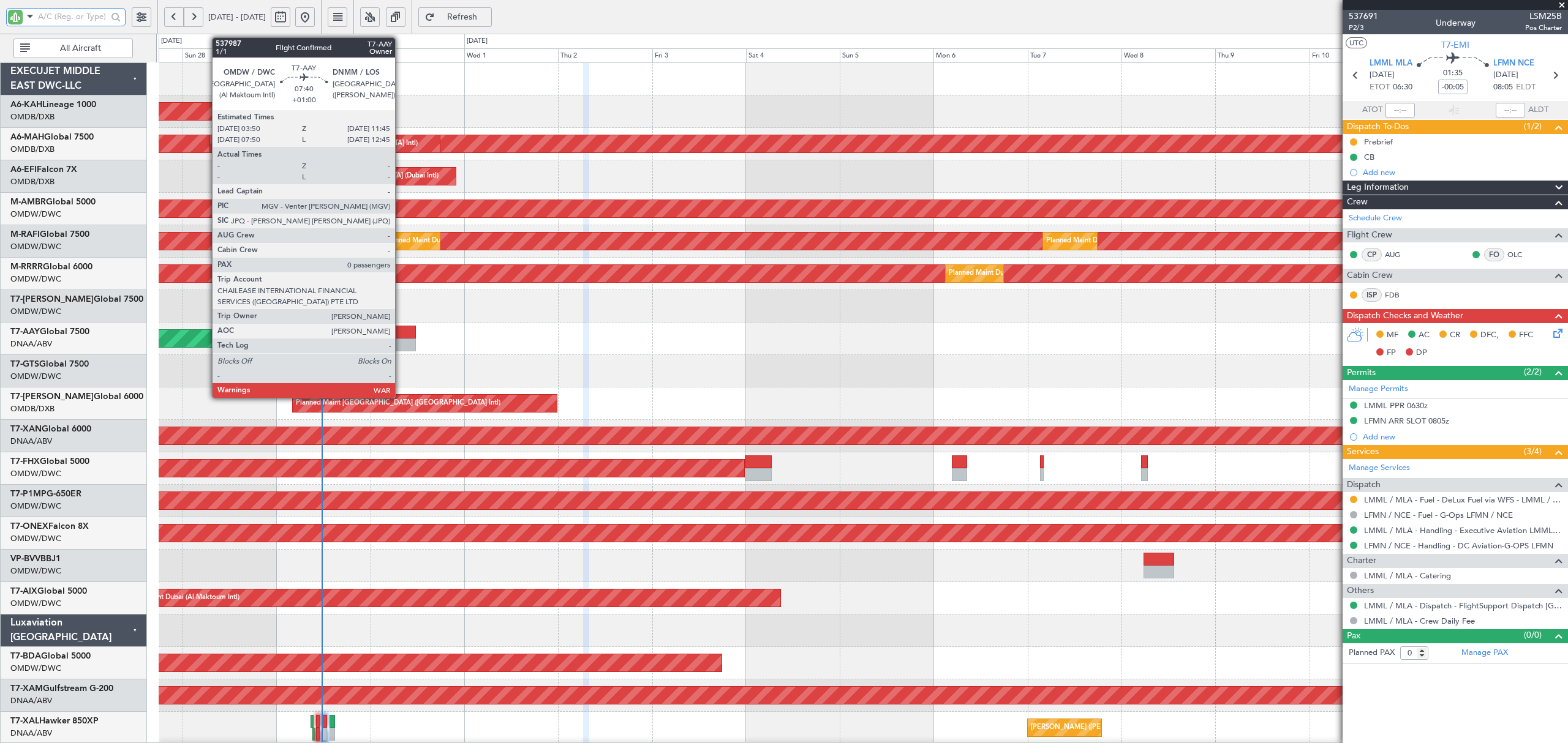
click at [401, 345] on div at bounding box center [400, 345] width 31 height 13
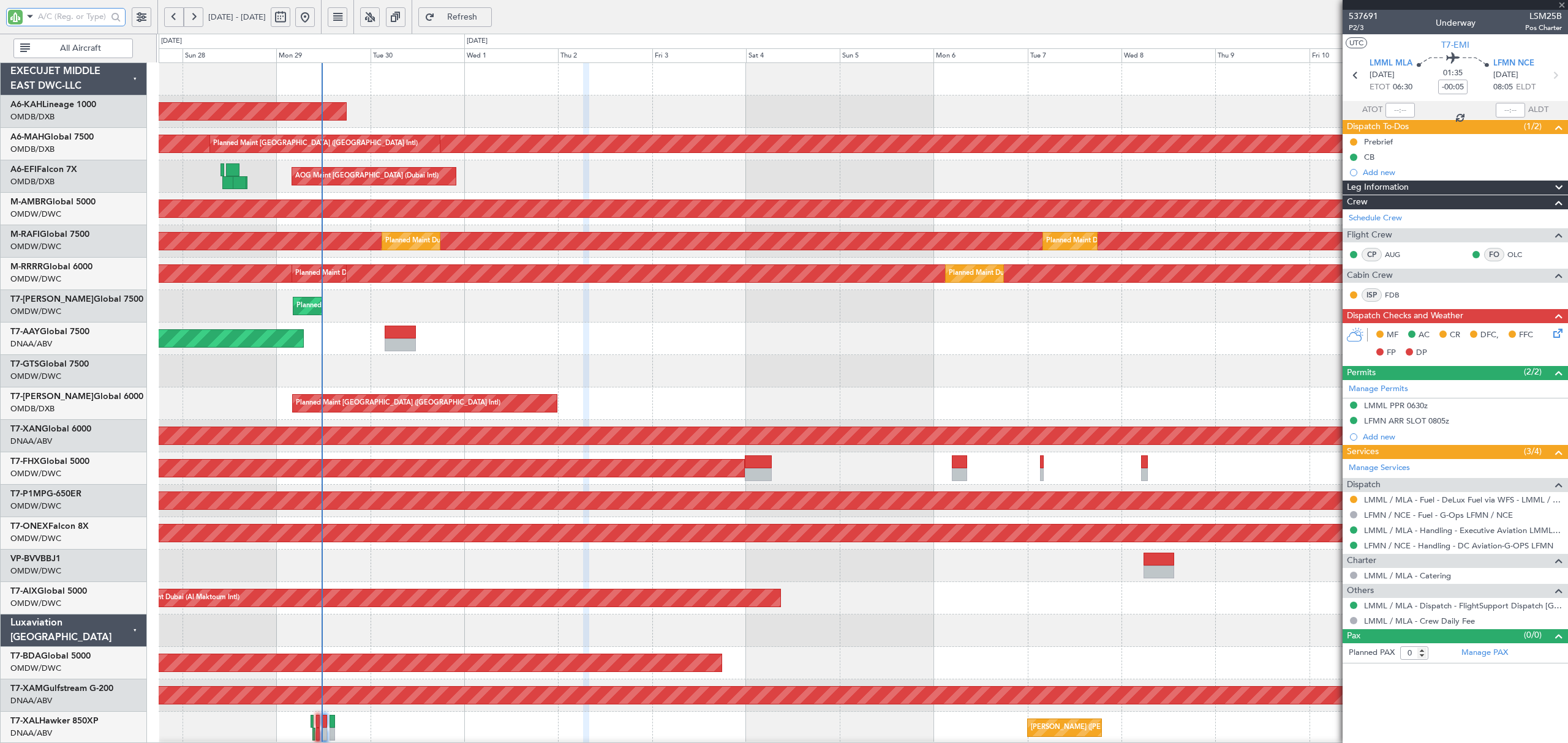
type input "+01:00"
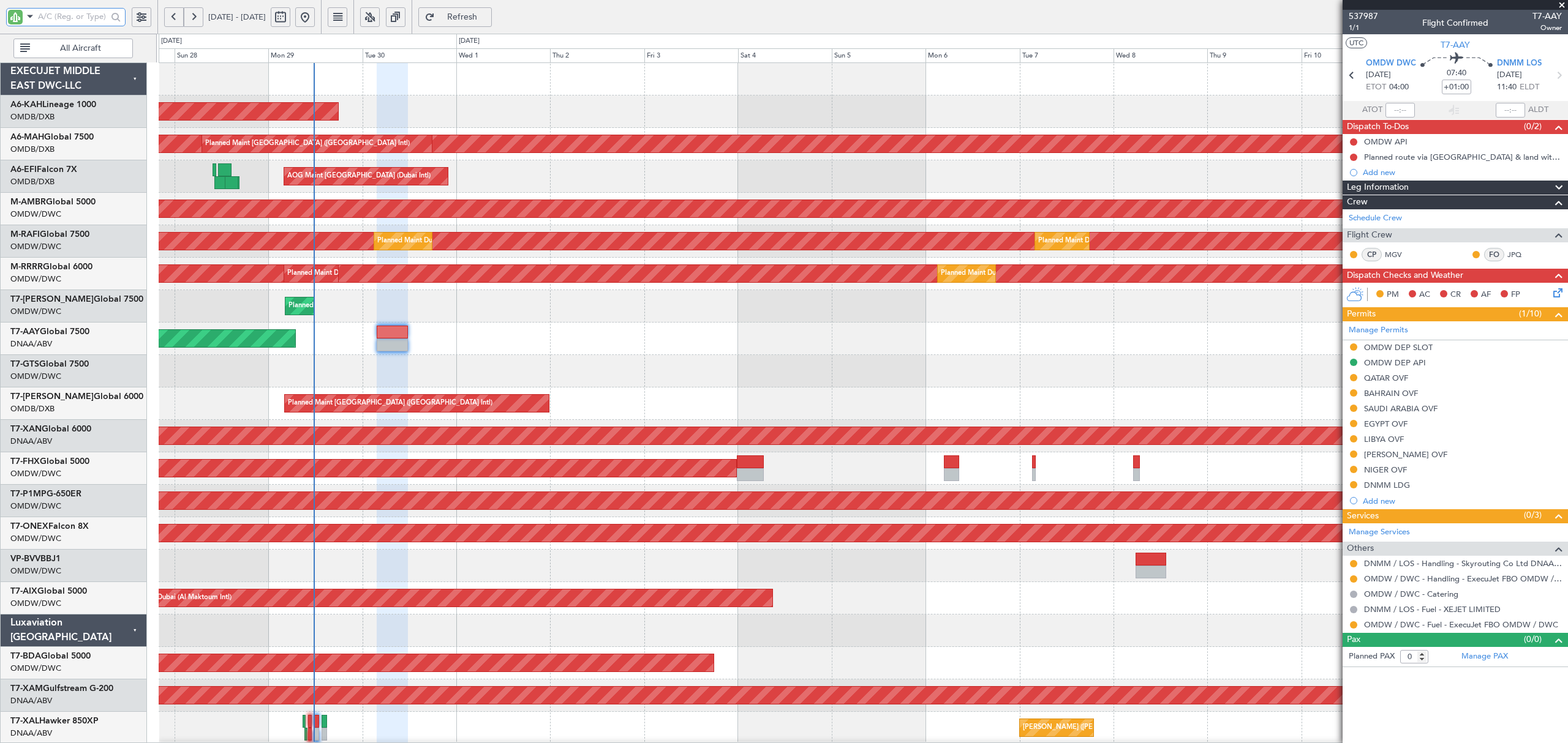
click at [448, 647] on div "Planned Maint Abu Dhabi (Al Bateen Executive) Planned Maint Dubai (Dubai Intl) …" at bounding box center [863, 663] width 1408 height 1200
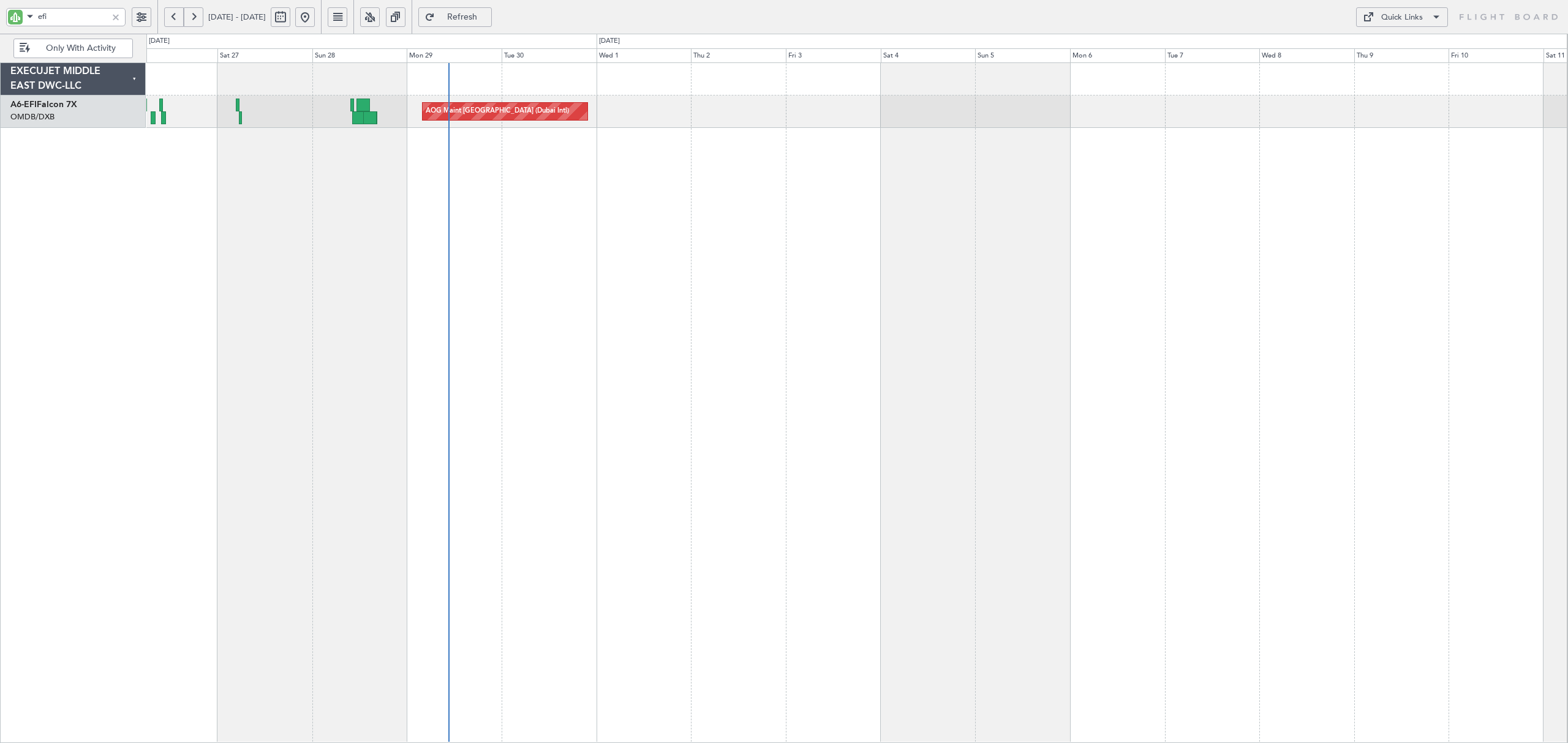
click at [375, 195] on div "AOG Maint [GEOGRAPHIC_DATA] (Dubai Intl) AOG Maint [GEOGRAPHIC_DATA] (Dubai Int…" at bounding box center [857, 403] width 1421 height 680
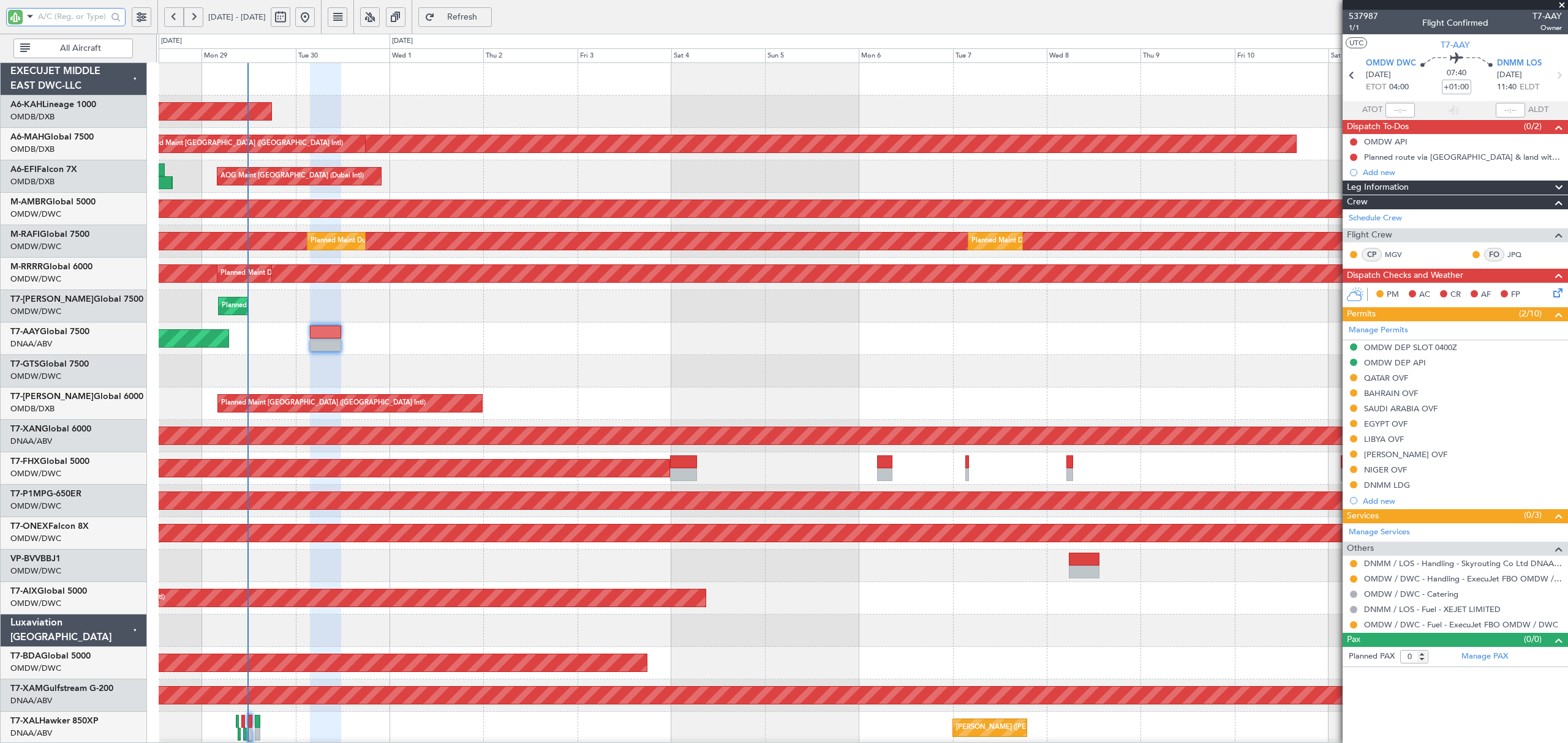
click at [460, 353] on div "Unplanned Maint Dubai (Al Maktoum Intl) Unplanned Maint Dubai (Al Maktoum Intl)" at bounding box center [863, 339] width 1408 height 33
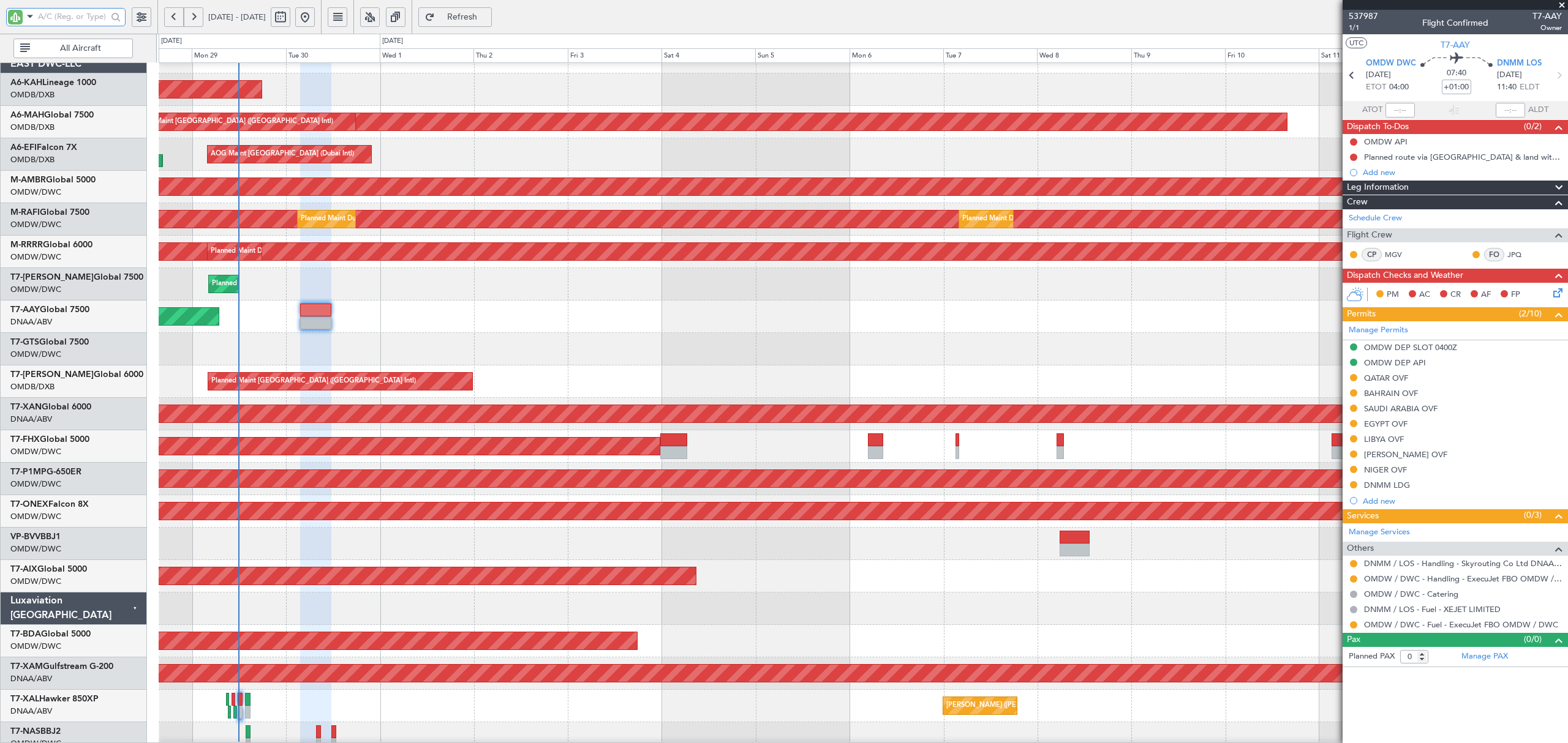
click at [268, 331] on div "Unplanned Maint Dubai (Al Maktoum Intl) Unplanned Maint Dubai (Al Maktoum Intl)" at bounding box center [863, 316] width 1408 height 33
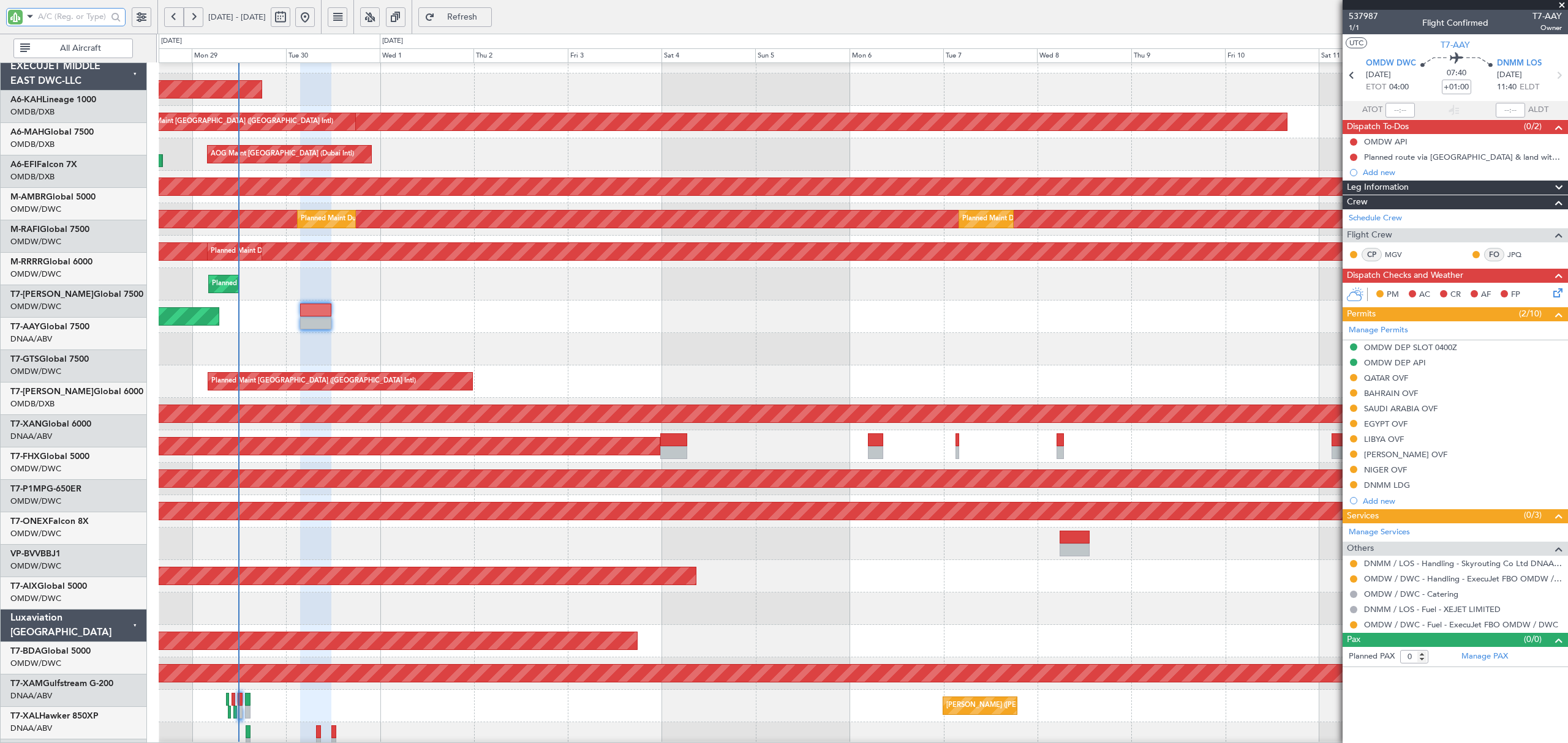
click at [258, 329] on div "Unplanned Maint Dubai (Al Maktoum Intl) Unplanned Maint Dubai (Al Maktoum Intl)" at bounding box center [863, 316] width 1408 height 33
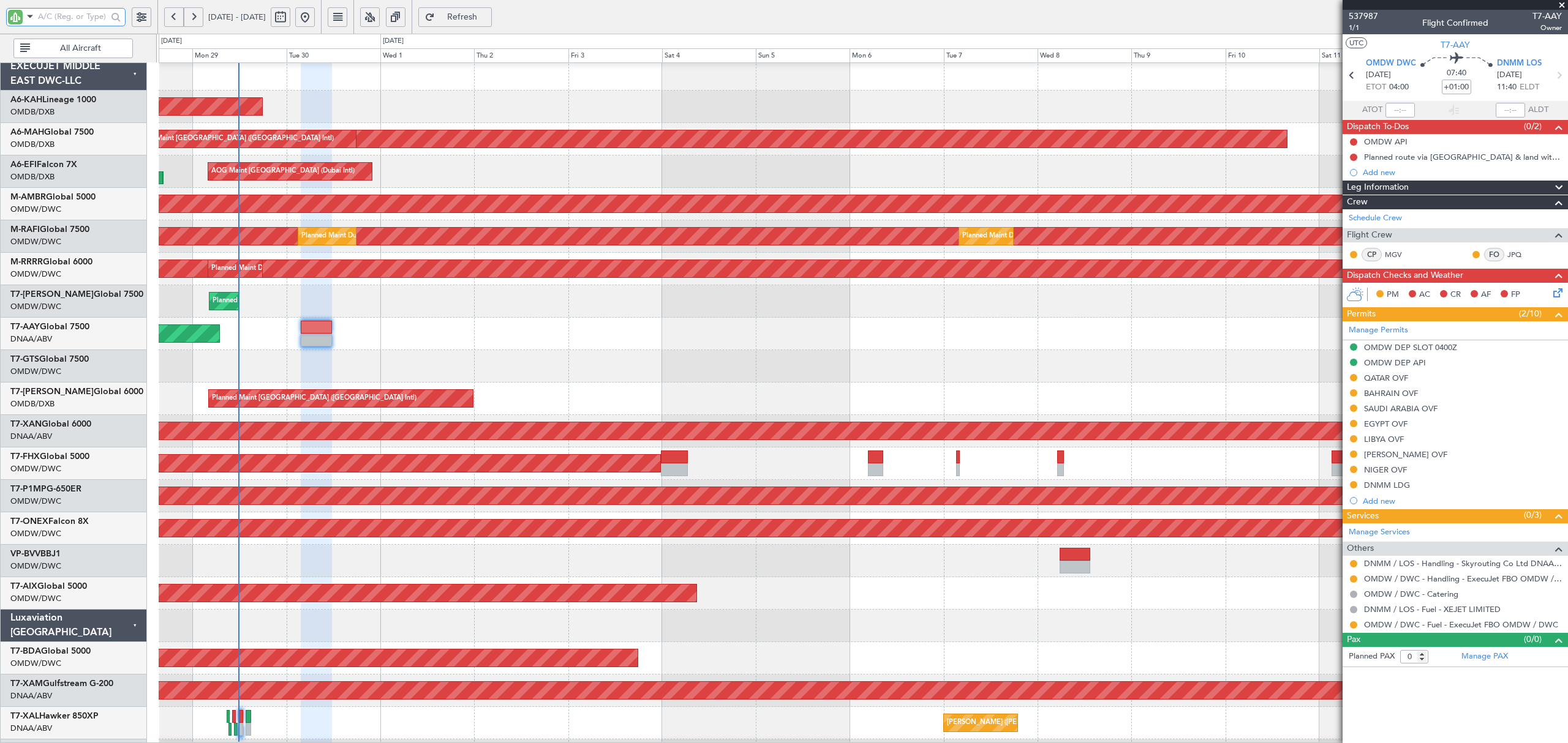
scroll to position [0, 0]
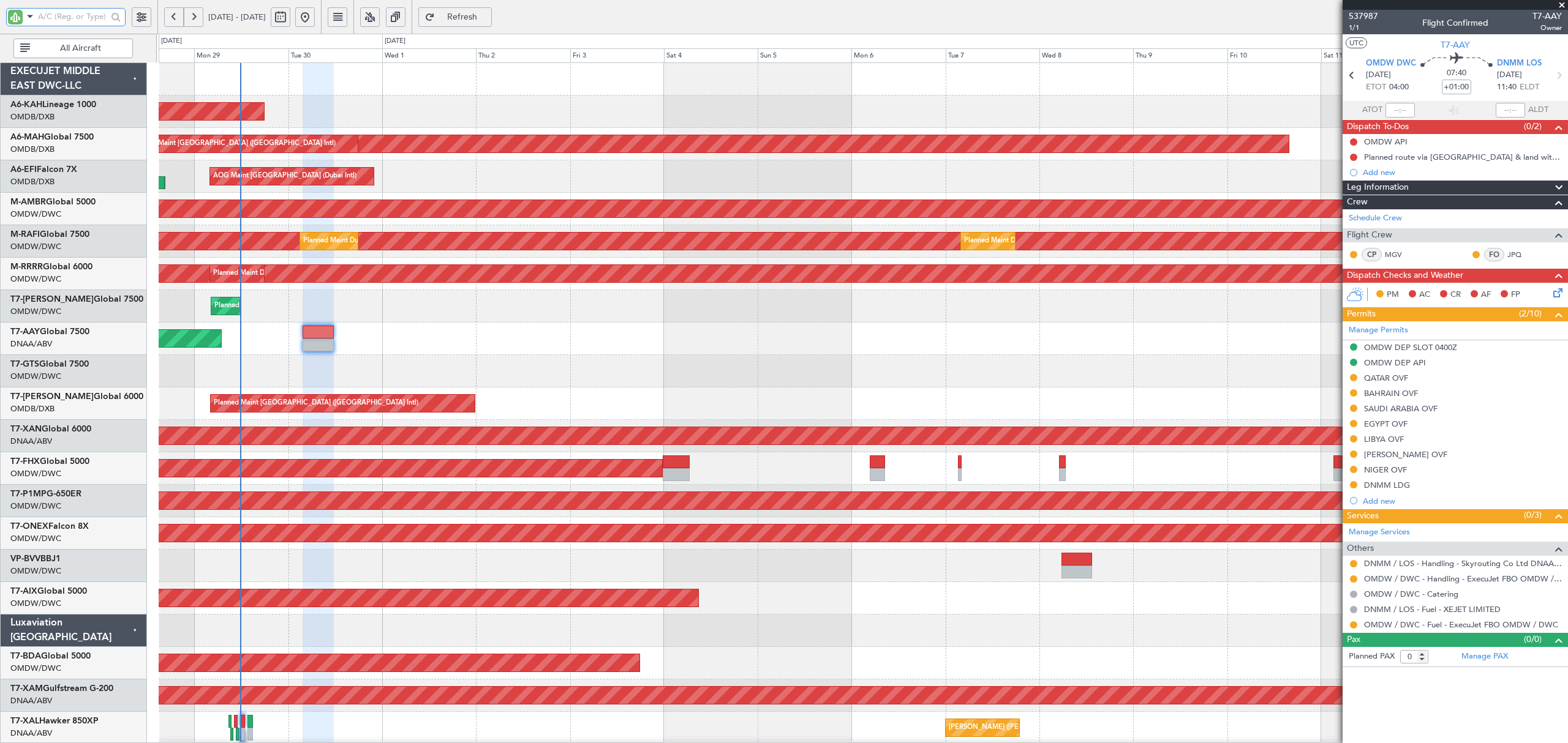
click at [340, 338] on div "Unplanned Maint Dubai (Al Maktoum Intl) Unplanned Maint Dubai (Al Maktoum Intl)" at bounding box center [863, 339] width 1408 height 33
click at [356, 340] on div "Unplanned Maint Dubai (Al Maktoum Intl) Unplanned Maint Dubai (Al Maktoum Intl)" at bounding box center [863, 339] width 1408 height 33
click at [370, 339] on div "Unplanned Maint Dubai (Al Maktoum Intl) Unplanned Maint Dubai (Al Maktoum Intl)" at bounding box center [863, 339] width 1408 height 33
click at [265, 339] on div "Unplanned Maint Dubai (Al Maktoum Intl) Unplanned Maint Dubai (Al Maktoum Intl)" at bounding box center [863, 339] width 1408 height 33
click at [580, 382] on div at bounding box center [863, 371] width 1408 height 33
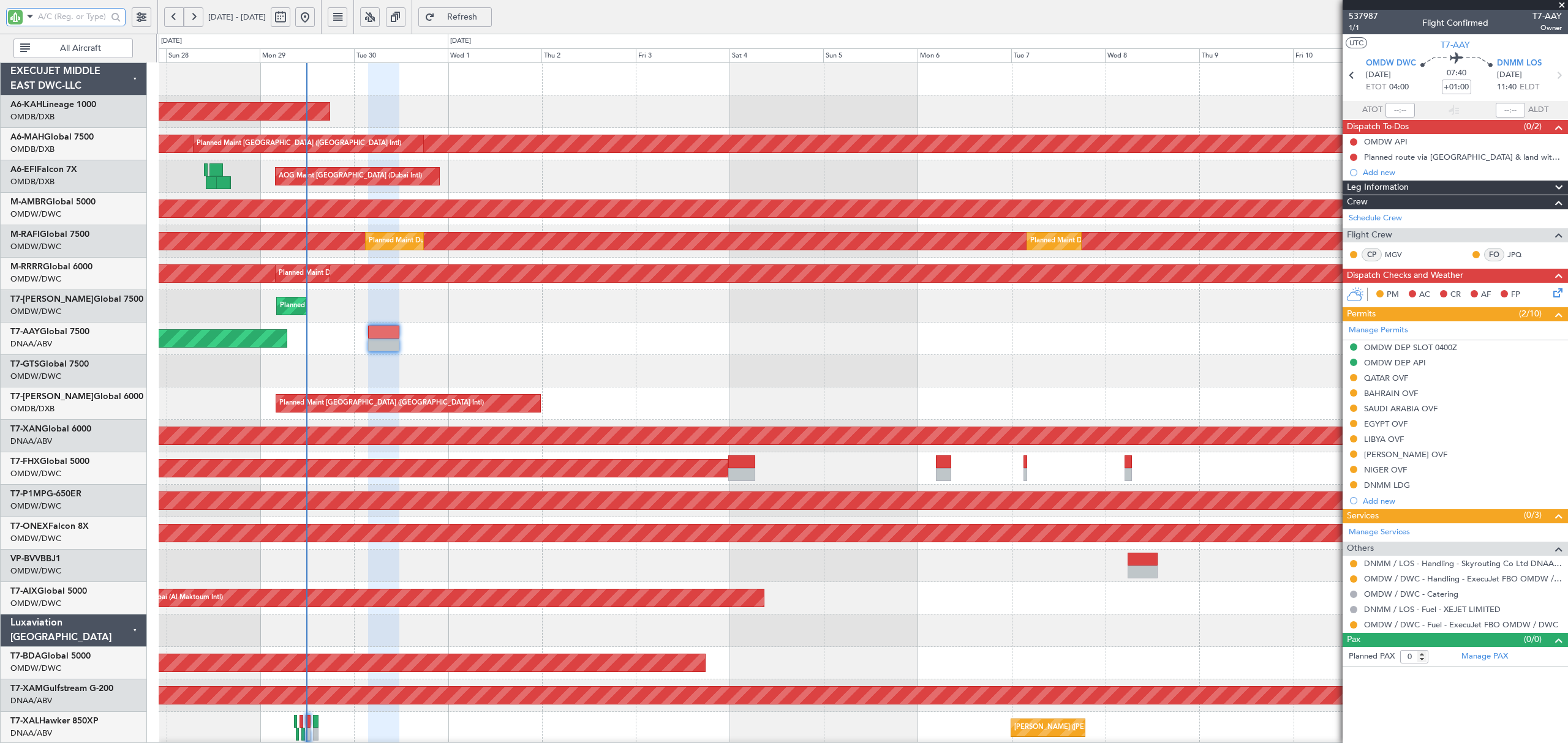
click at [464, 353] on div "Unplanned Maint Dubai (Al Maktoum Intl) Unplanned Maint Dubai (Al Maktoum Intl)" at bounding box center [863, 339] width 1408 height 33
click at [796, 413] on div "Planned Maint Dubai (Dubai Intl) Planned Maint Dubai (Dubai Intl)" at bounding box center [863, 403] width 1408 height 33
click at [228, 642] on div at bounding box center [863, 631] width 1408 height 33
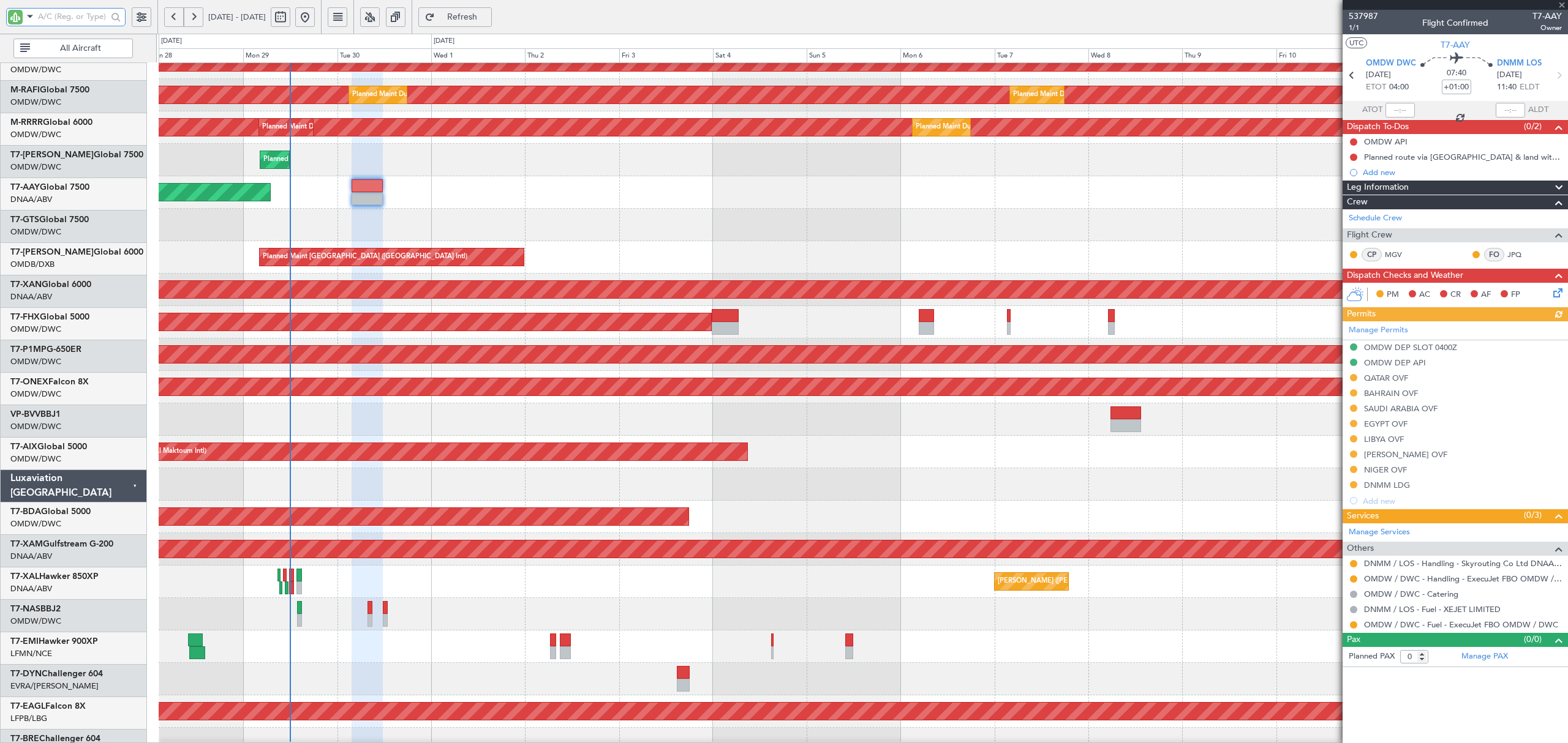
scroll to position [145, 0]
click at [227, 578] on div "MEL Abuja (Nnamdi Azikiwe Intl) Planned Maint Chester" at bounding box center [863, 582] width 1408 height 33
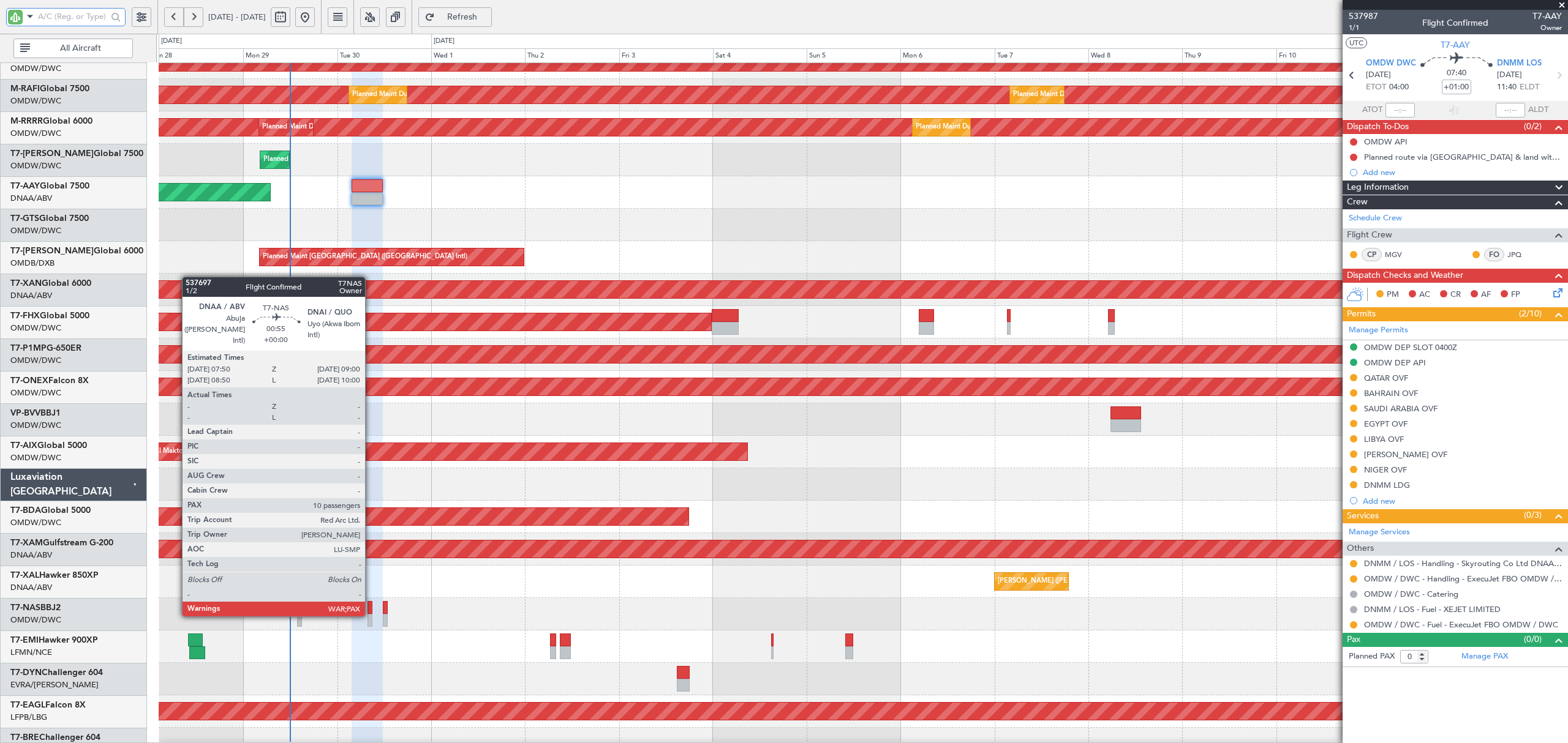
click at [370, 615] on div at bounding box center [369, 621] width 5 height 13
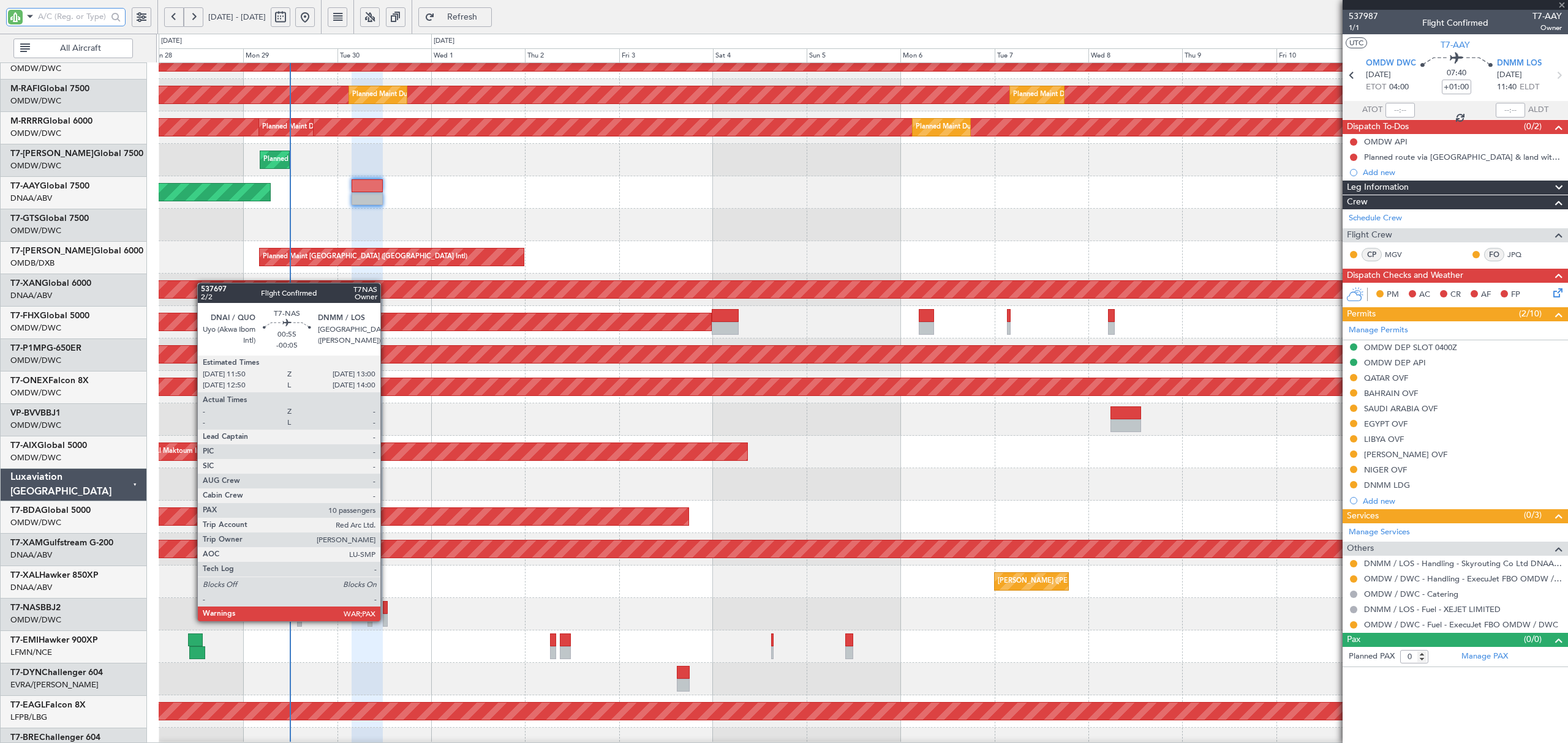
type input "10"
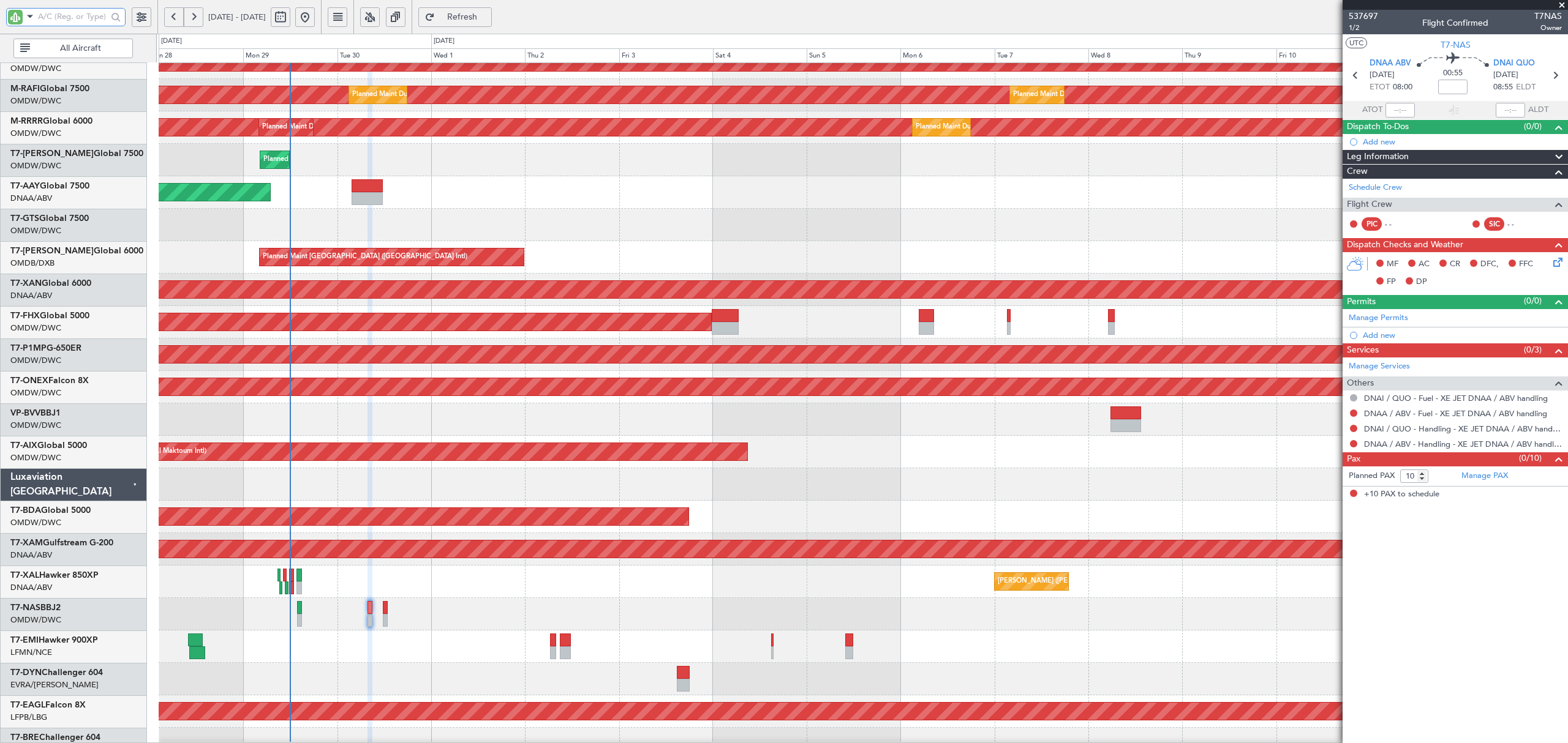
click at [623, 254] on div "Planned Maint Dubai (Dubai Intl) Planned Maint Dubai (Dubai Intl)" at bounding box center [863, 257] width 1408 height 33
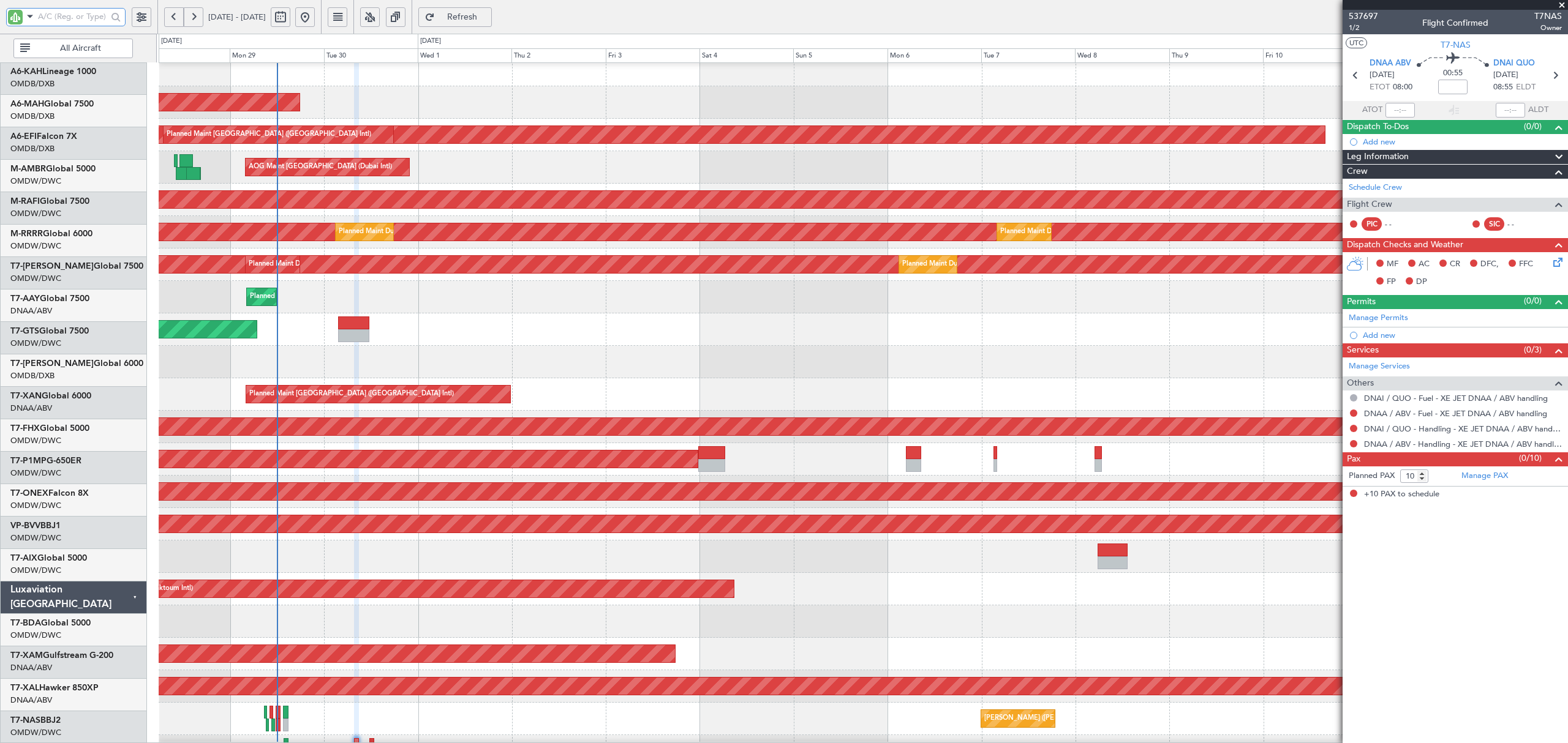
scroll to position [0, 0]
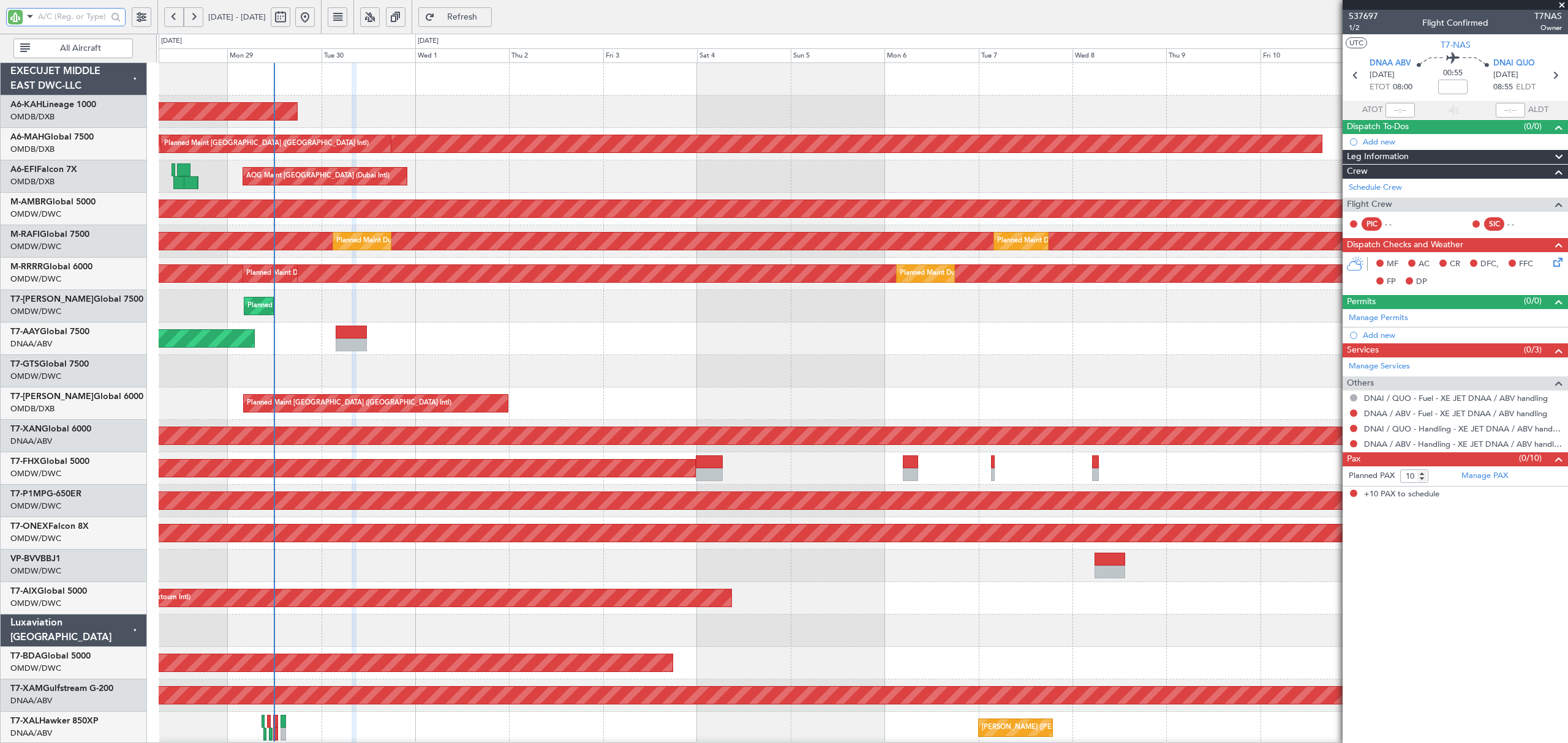
click at [451, 387] on div "Planned Maint Abu Dhabi (Al Bateen Executive) Planned Maint Dubai (Dubai Intl) …" at bounding box center [863, 663] width 1408 height 1200
click at [295, 335] on div "Unplanned Maint Dubai (Al Maktoum Intl) Unplanned Maint Dubai (Al Maktoum Intl)" at bounding box center [863, 339] width 1408 height 33
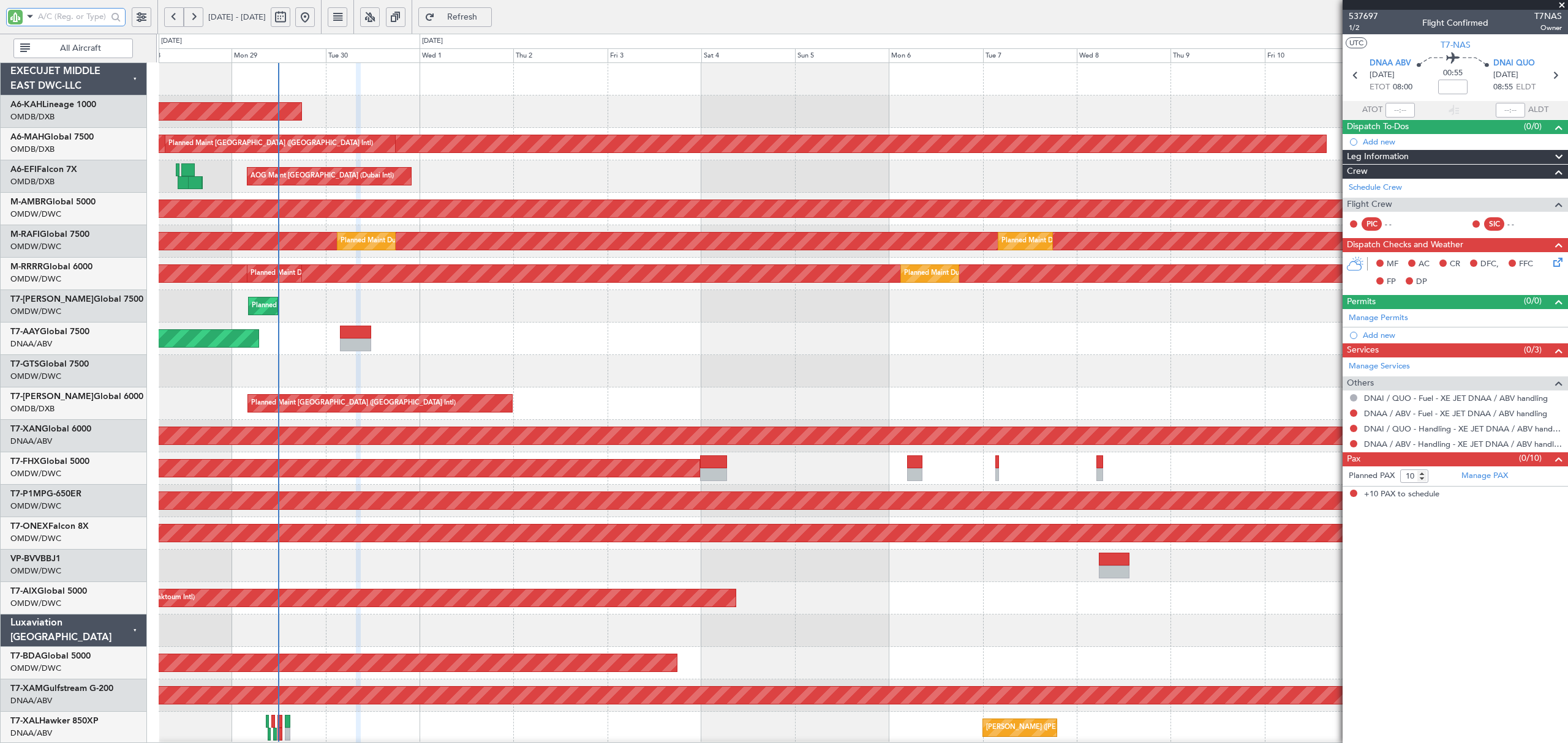
click at [340, 309] on div "Planned Maint Dubai (Al Maktoum Intl) Planned Maint Dubai (Al Maktoum Intl)" at bounding box center [863, 306] width 1408 height 33
click at [339, 316] on div "Planned Maint Dubai (Al Maktoum Intl) Planned Maint Dubai (Al Maktoum Intl)" at bounding box center [863, 306] width 1408 height 33
click at [340, 312] on div "Planned Maint Dubai (Al Maktoum Intl) Planned Maint Dubai (Al Maktoum Intl)" at bounding box center [863, 306] width 1408 height 33
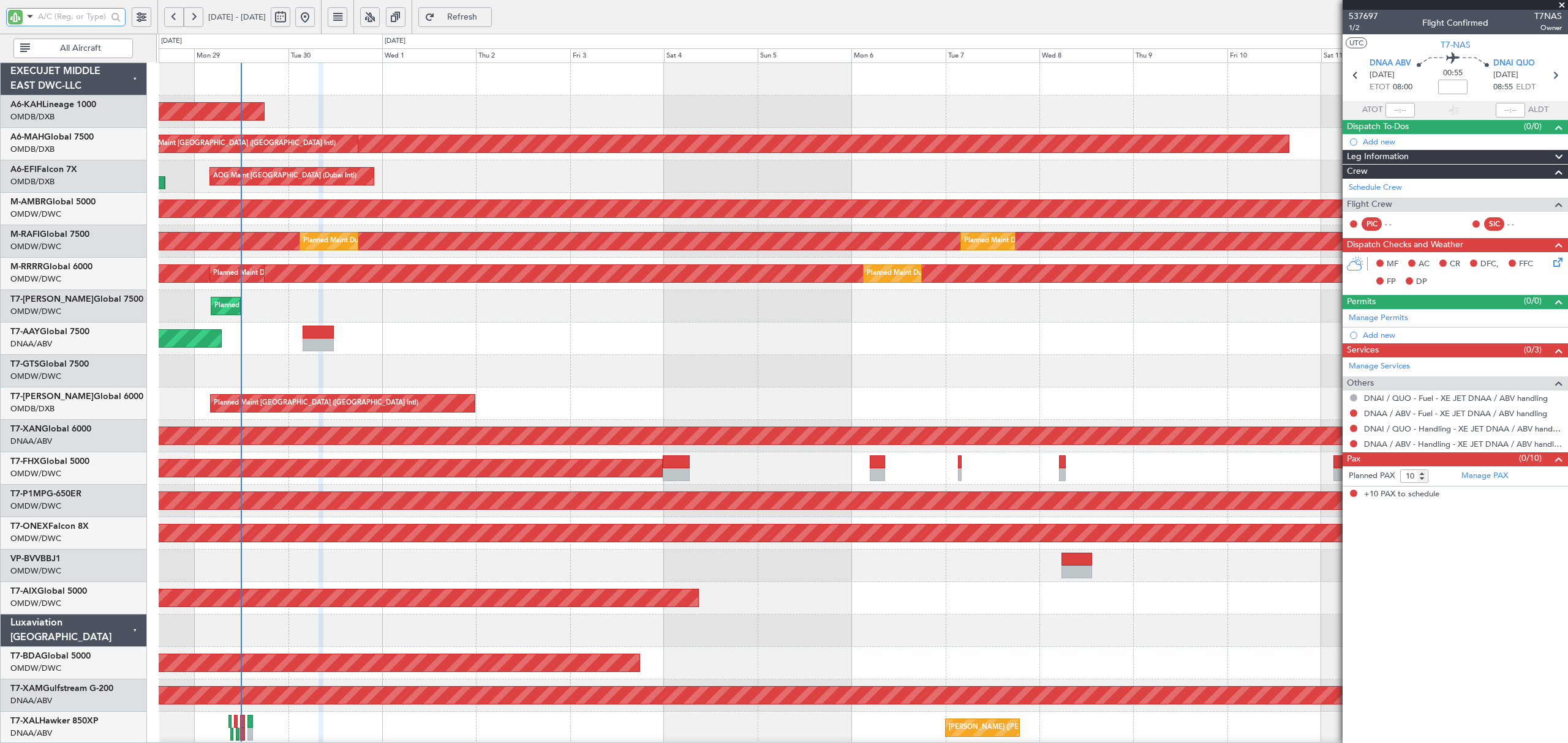
click at [306, 306] on div "Planned Maint Dubai (Al Maktoum Intl) Planned Maint Dubai (Al Maktoum Intl)" at bounding box center [863, 306] width 1408 height 33
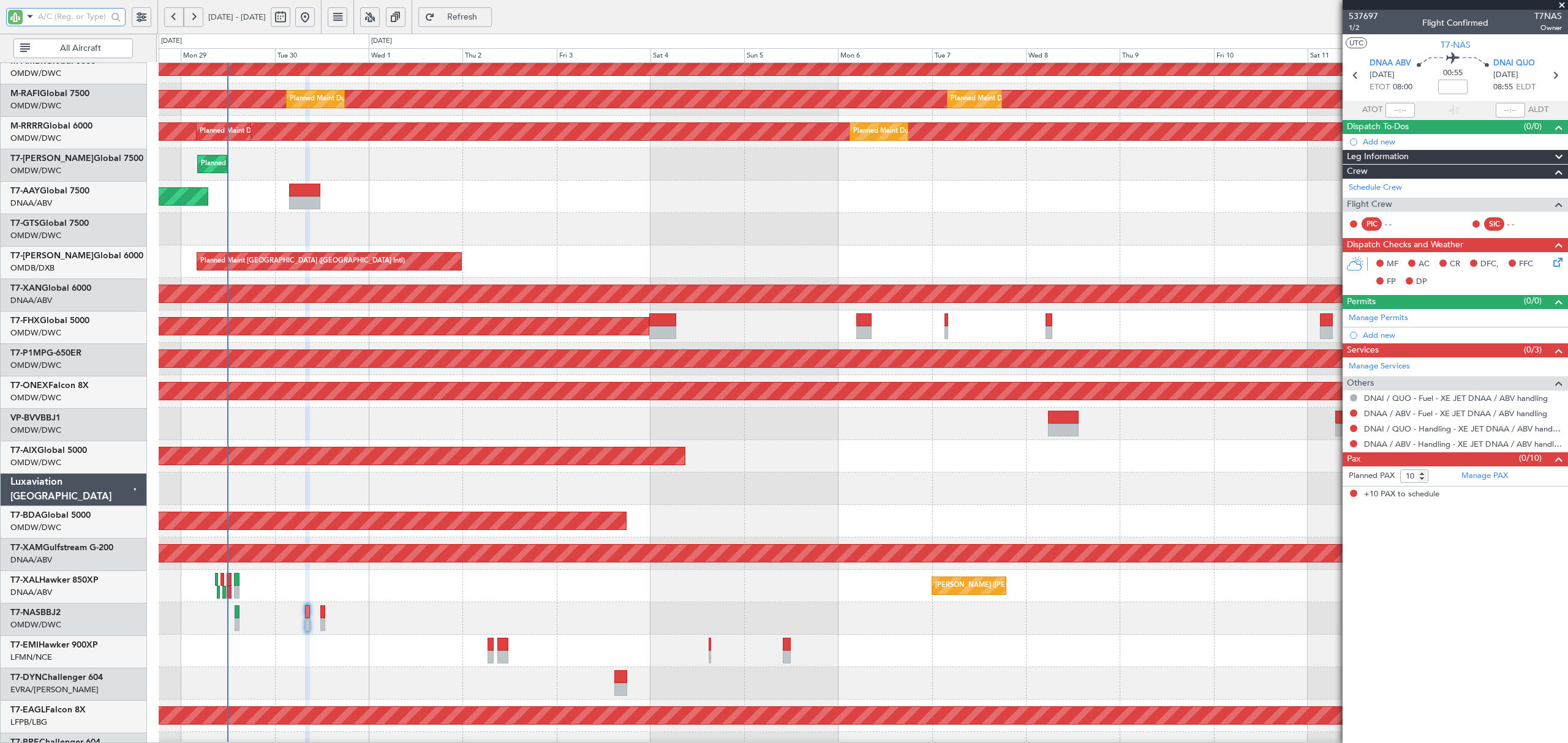
scroll to position [142, 0]
click at [456, 406] on div "Planned Maint Nurnberg" at bounding box center [863, 390] width 1408 height 33
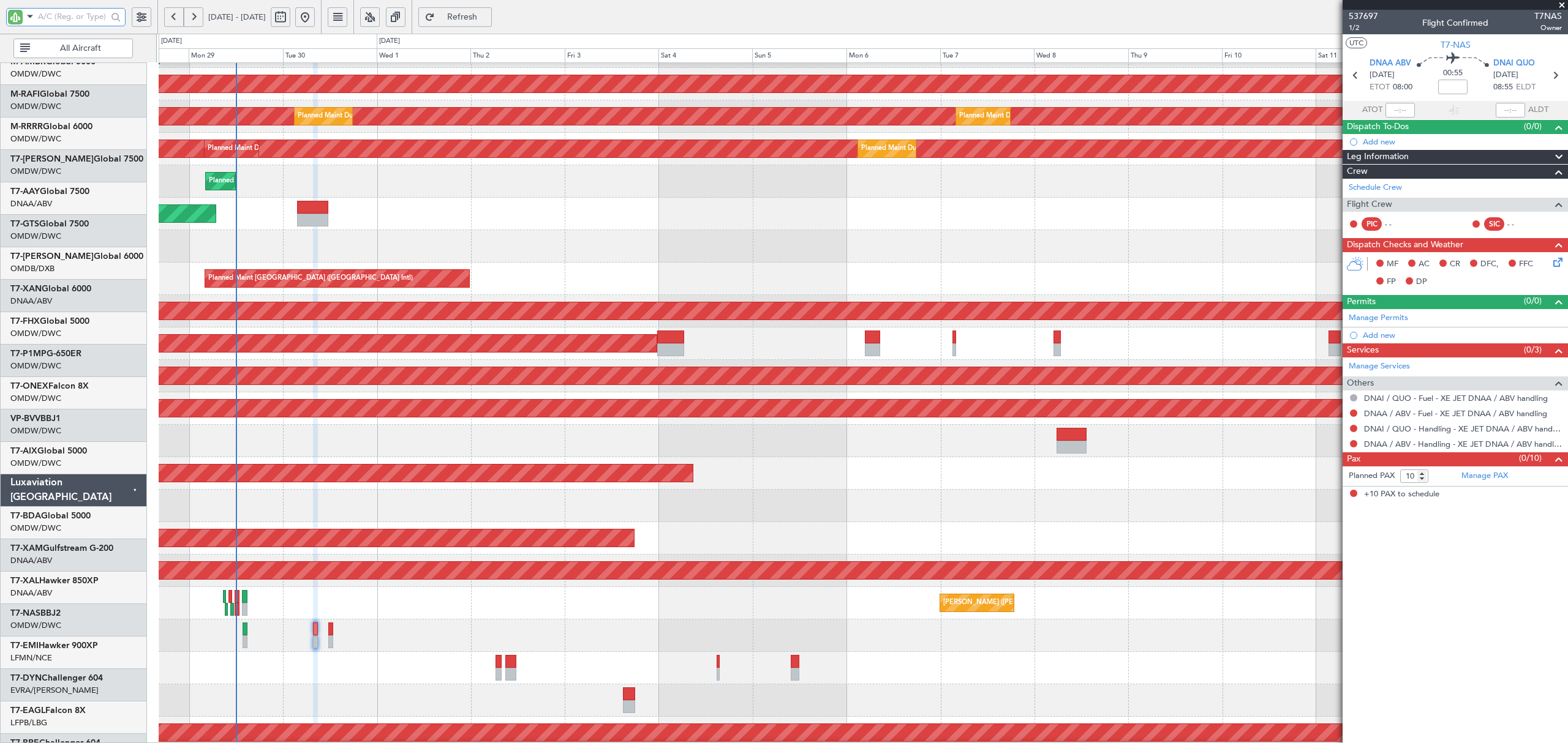
scroll to position [121, 0]
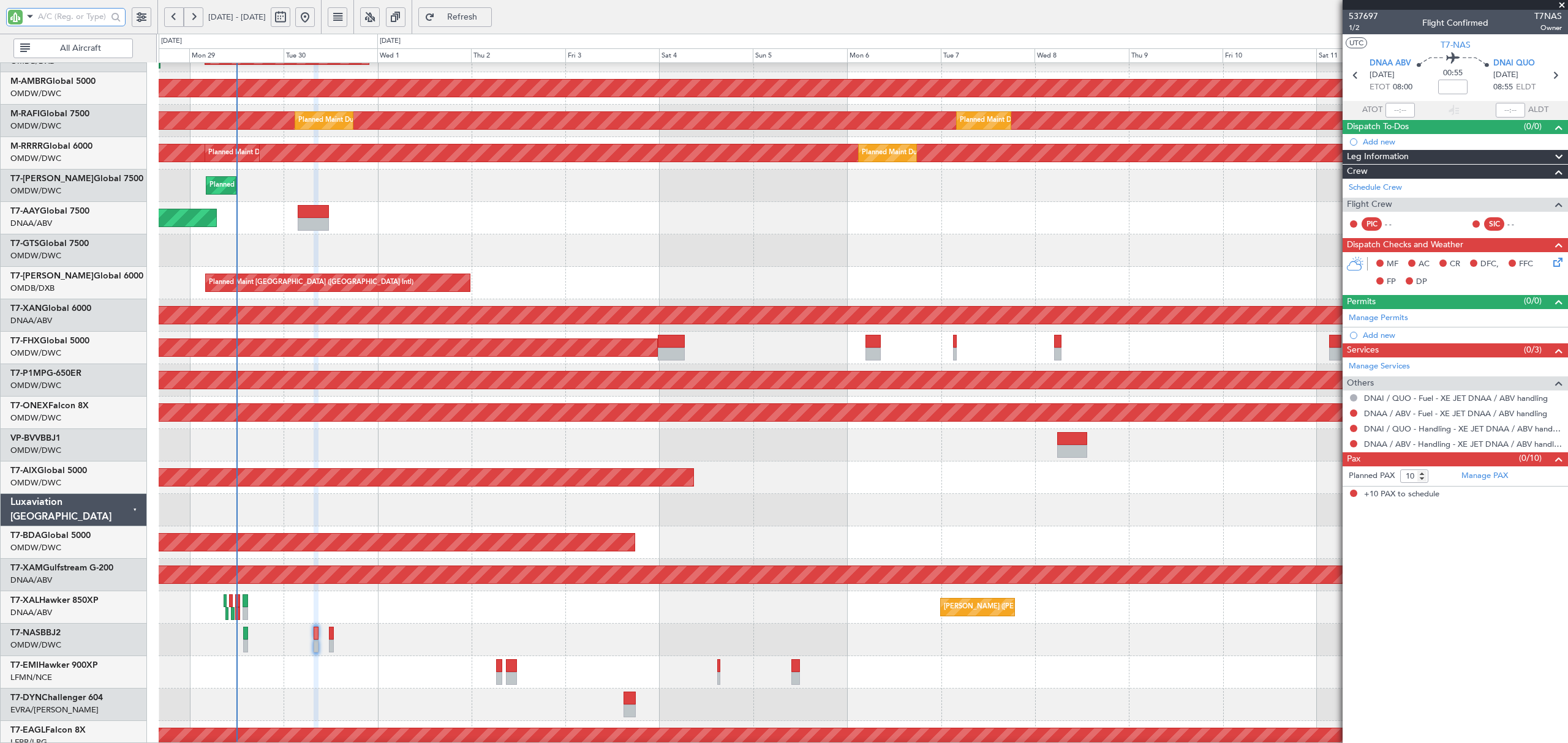
click at [660, 545] on div "AOG Maint Dubai (Al Maktoum Intl)" at bounding box center [863, 542] width 1408 height 33
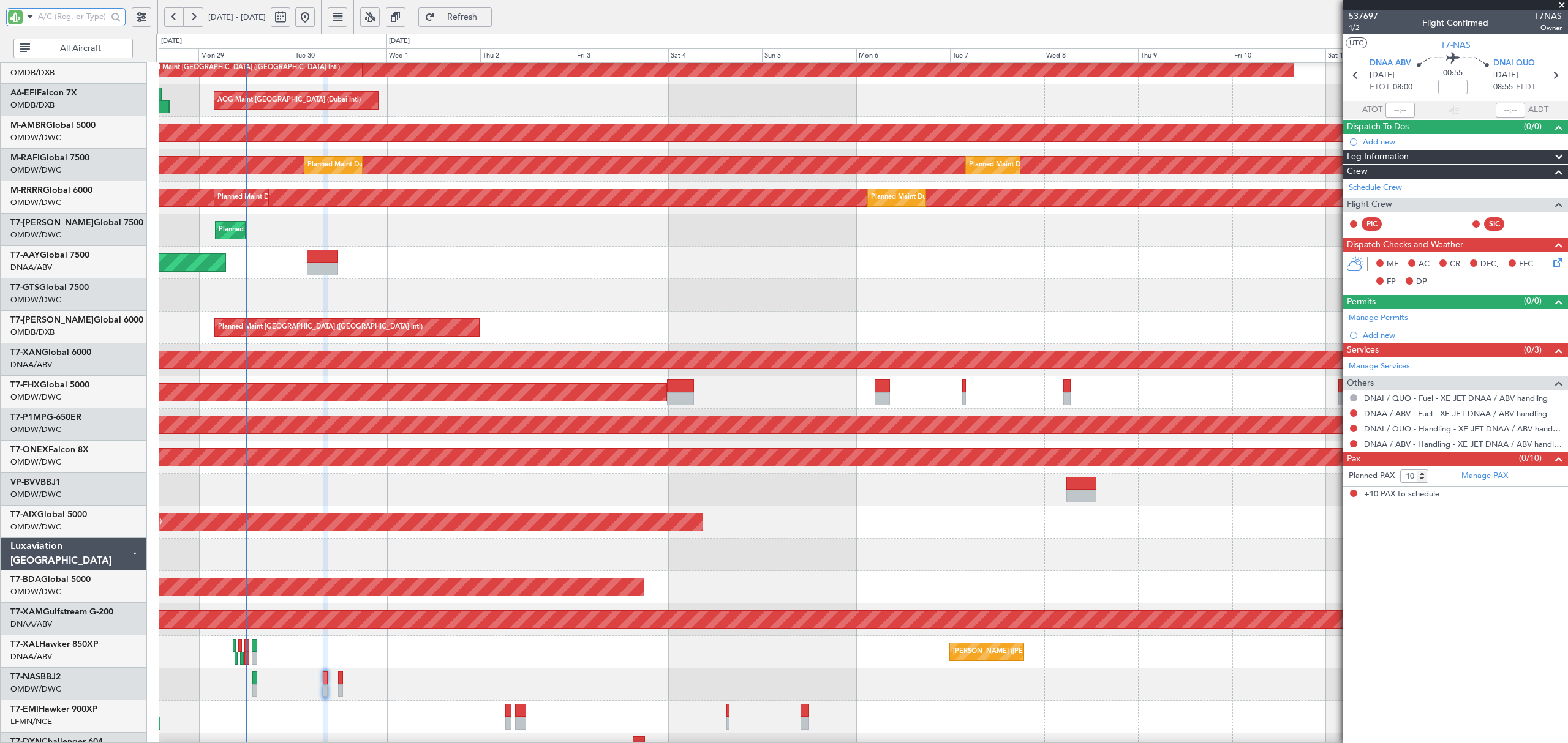
scroll to position [74, 0]
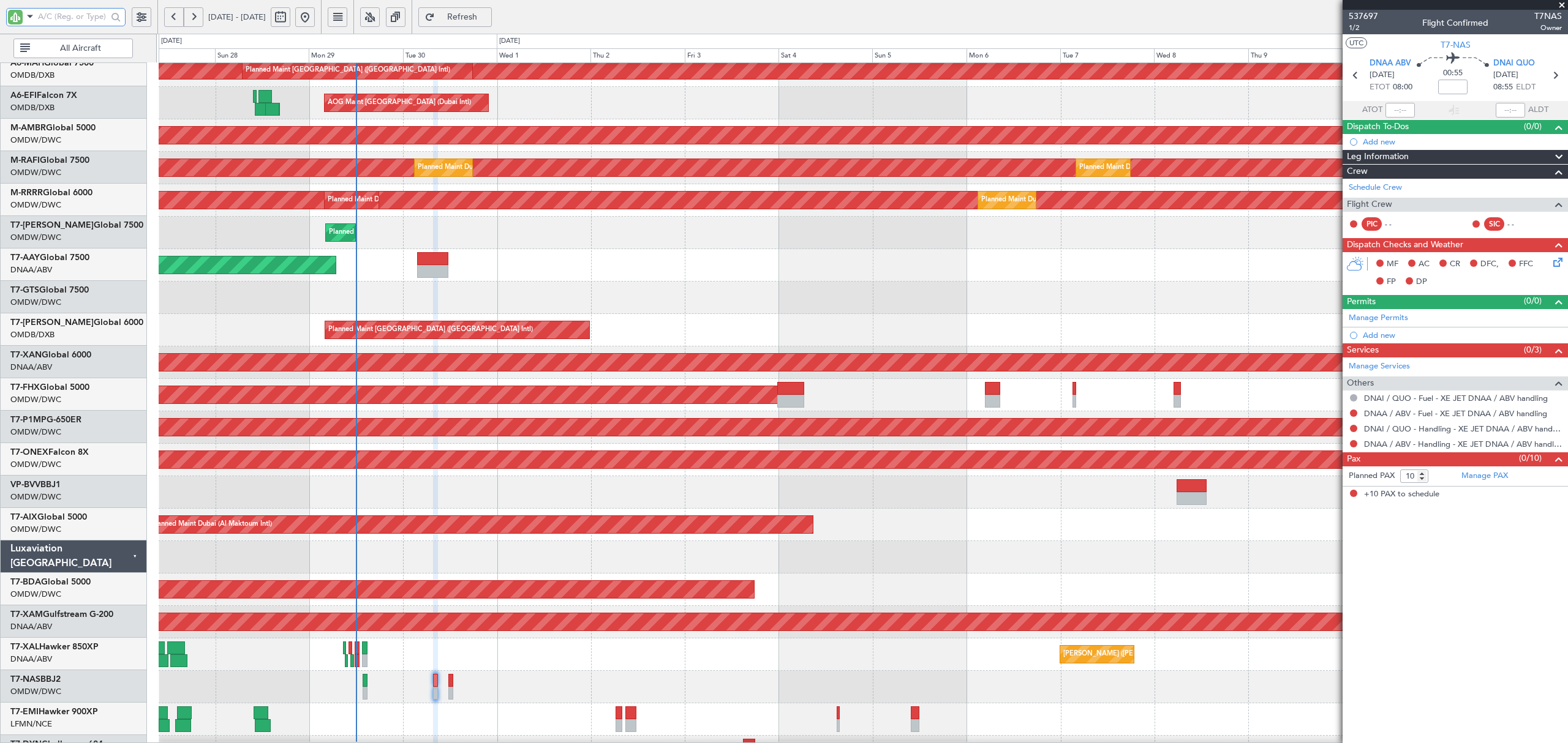
click at [784, 587] on div "AOG Maint Dubai (Al Maktoum Intl)" at bounding box center [863, 590] width 1408 height 33
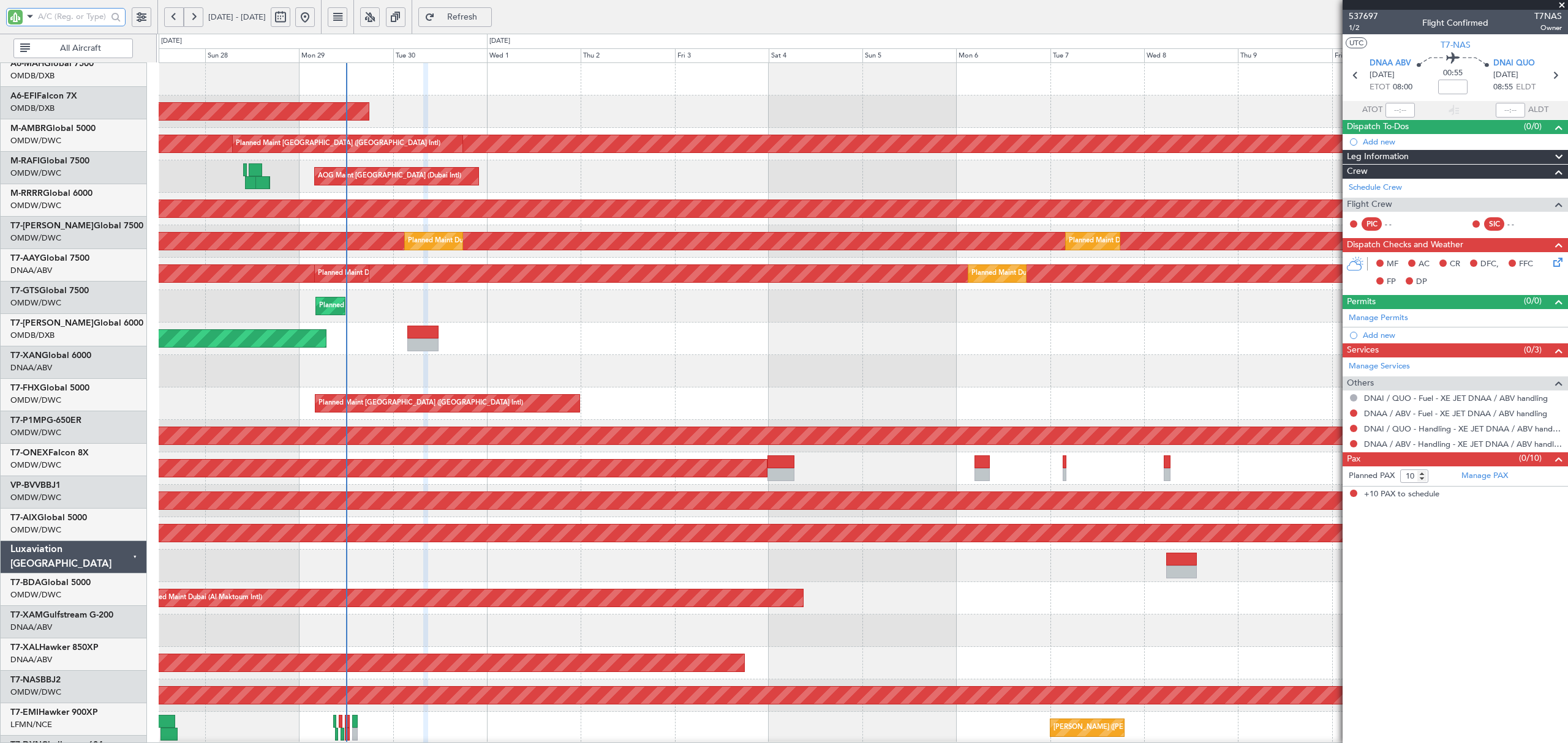
scroll to position [0, 0]
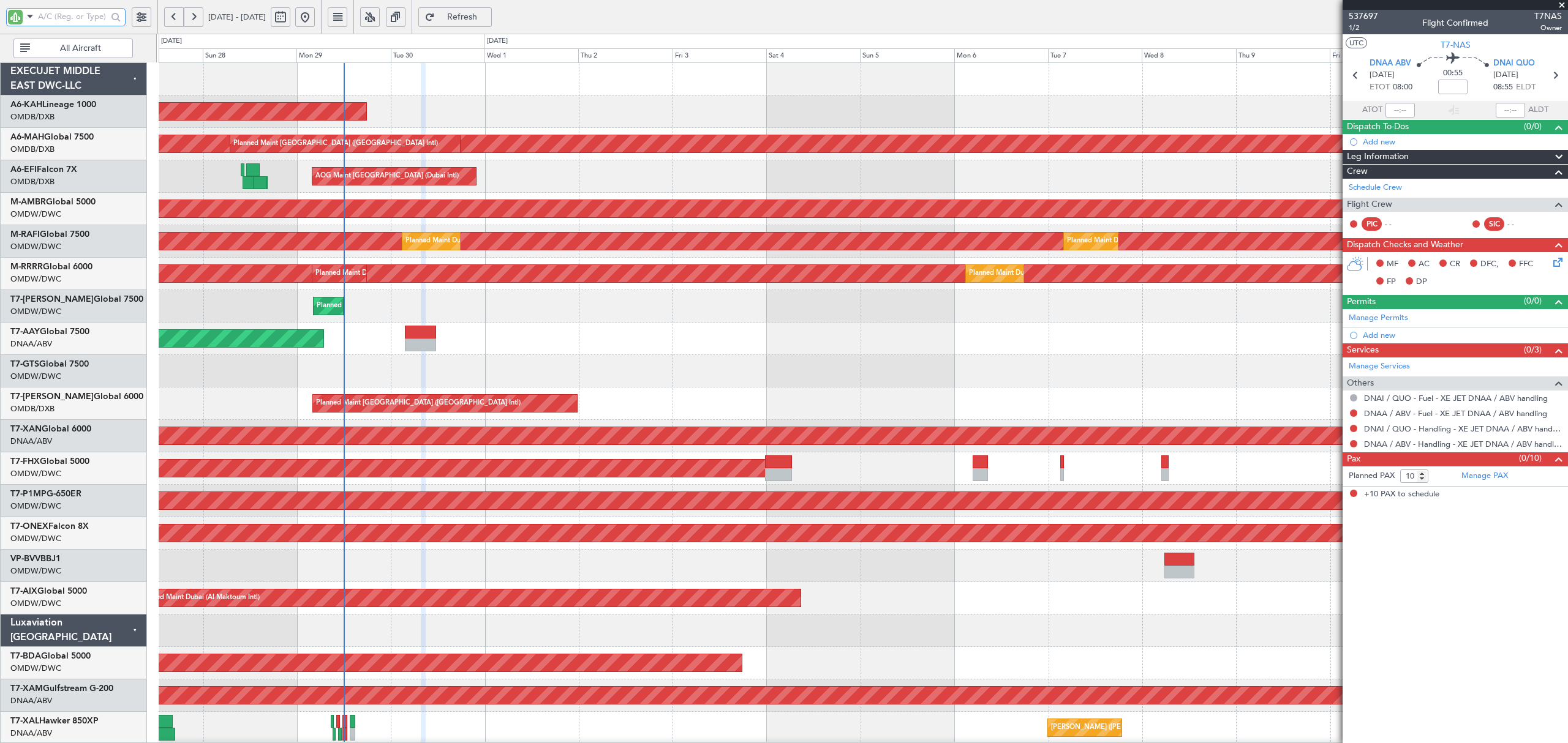
click at [537, 490] on div "Planned Maint Abu Dhabi (Al Bateen Executive) Planned Maint Dubai (Dubai Intl) …" at bounding box center [863, 663] width 1408 height 1200
click at [511, 350] on div "Unplanned Maint Dubai (Al Maktoum Intl) Unplanned Maint Dubai (Al Maktoum Intl)" at bounding box center [863, 339] width 1408 height 33
click at [614, 406] on div "Planned Maint Dubai (Dubai Intl) Planned Maint Dubai (Dubai Intl)" at bounding box center [863, 403] width 1408 height 33
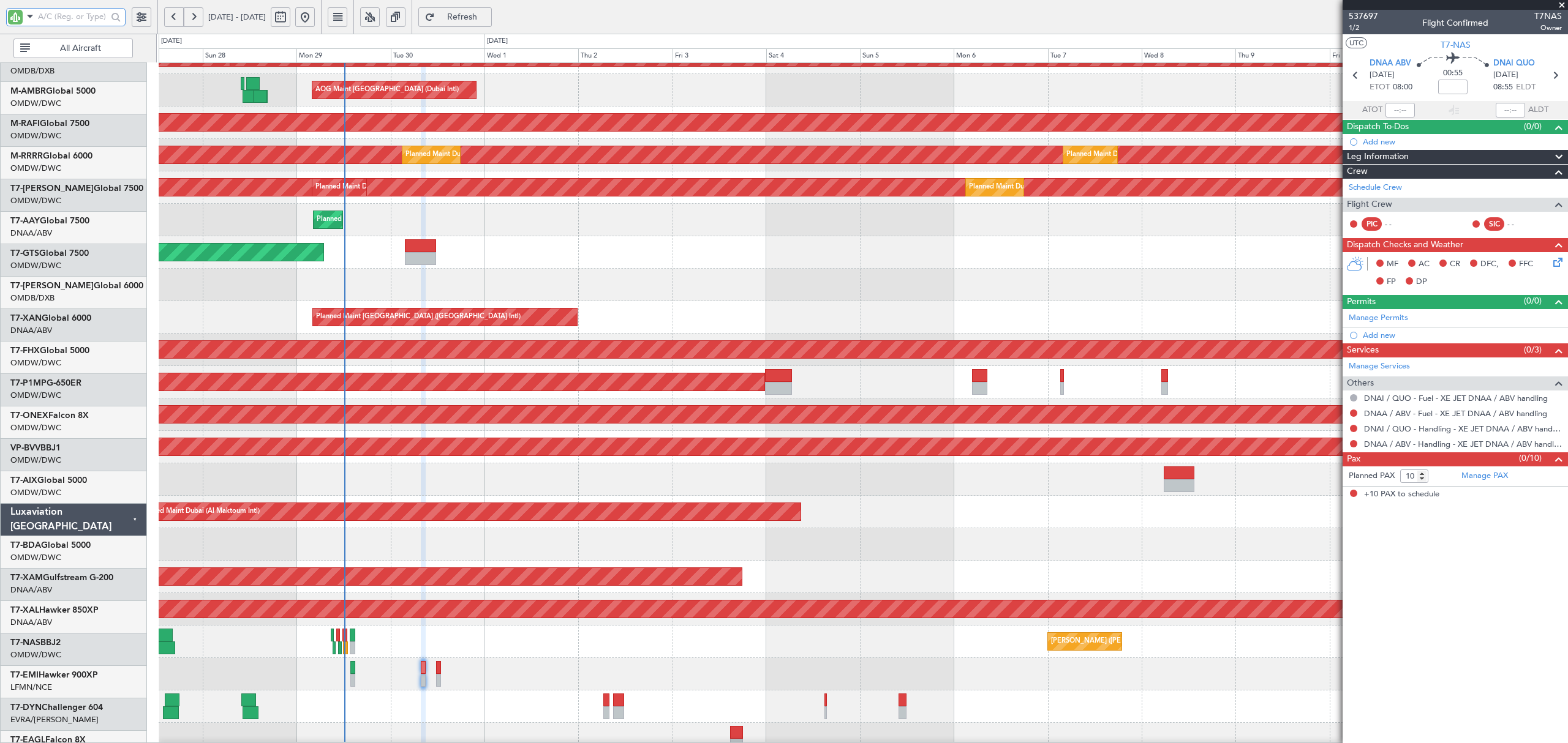
scroll to position [163, 0]
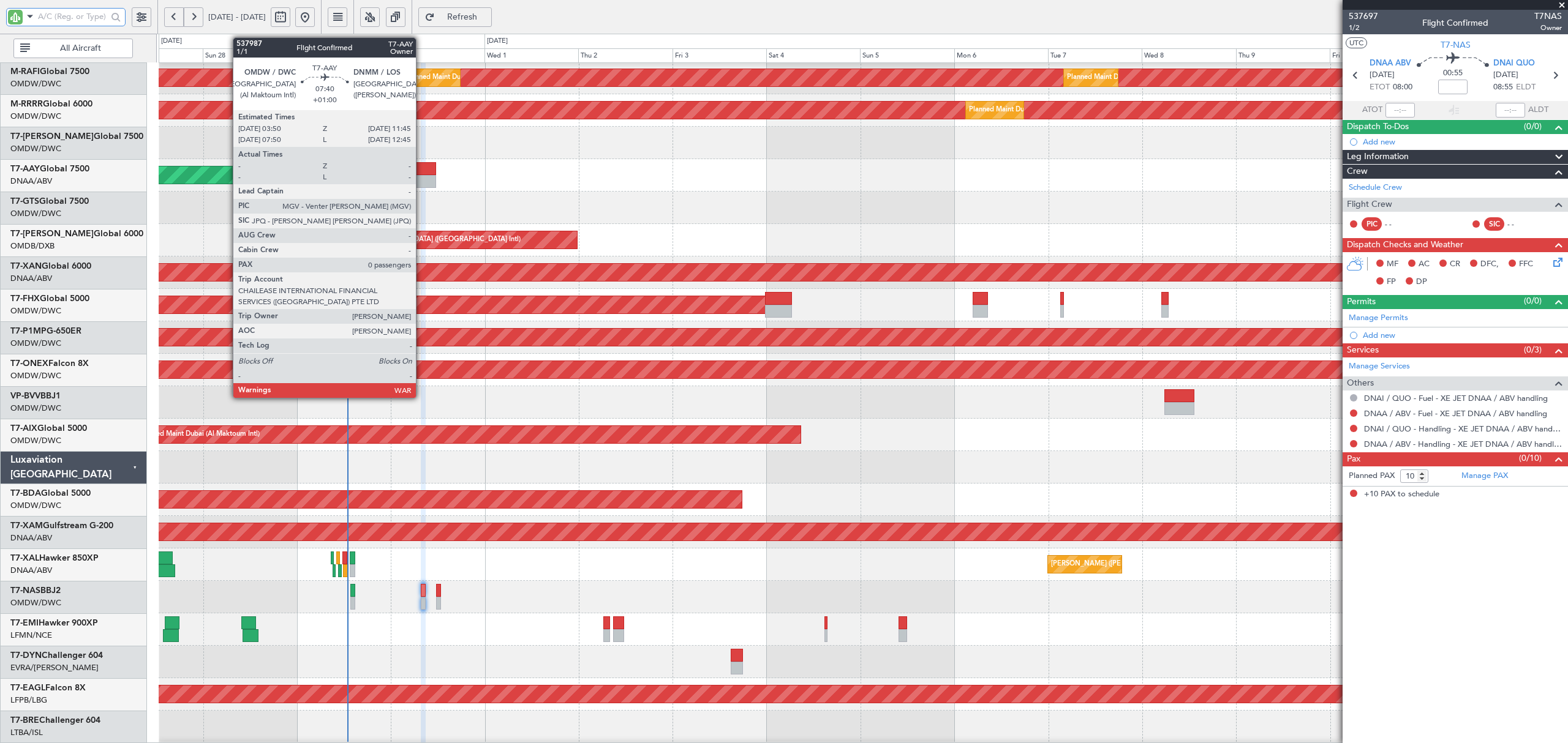
click at [421, 175] on div at bounding box center [420, 182] width 31 height 13
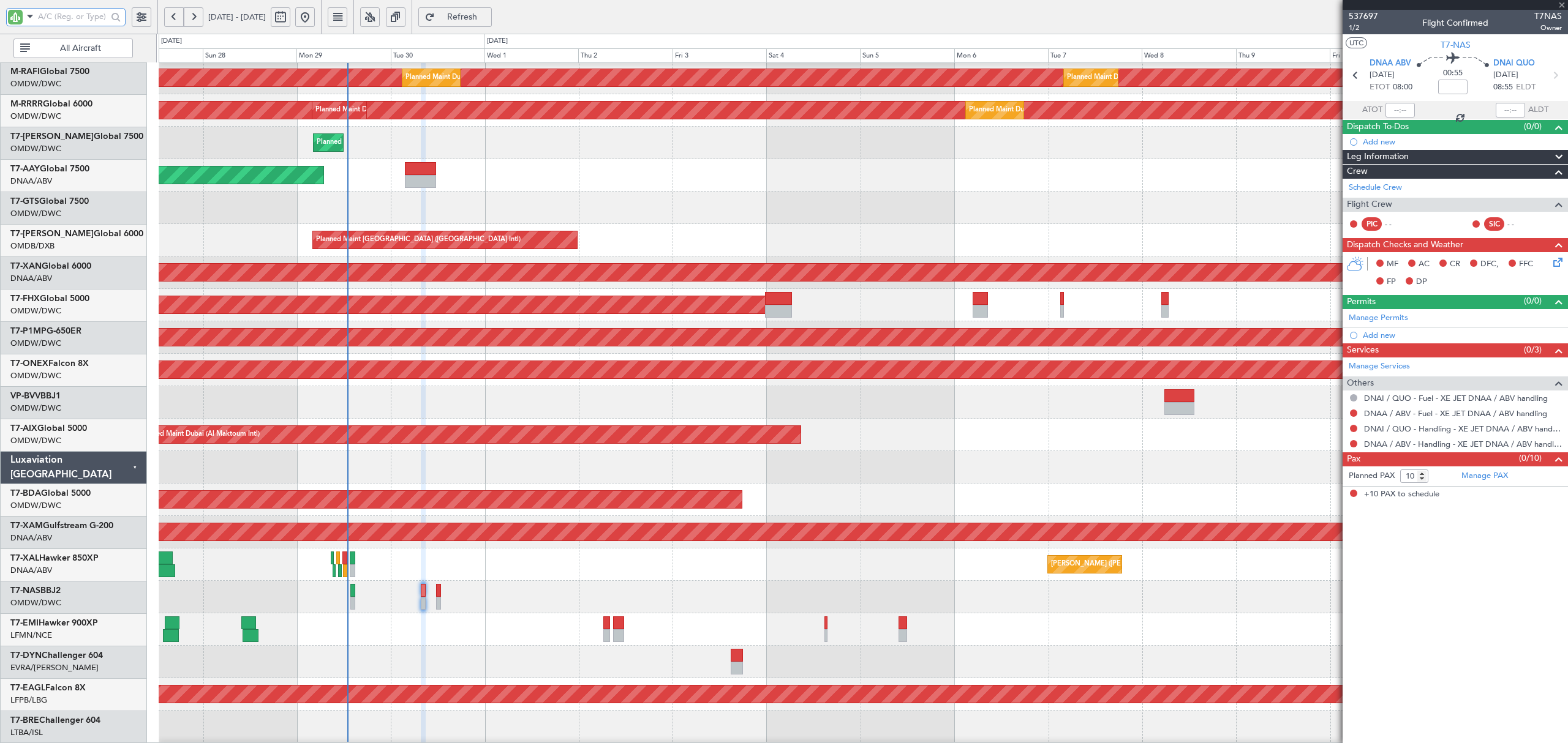
type input "+01:00"
type input "0"
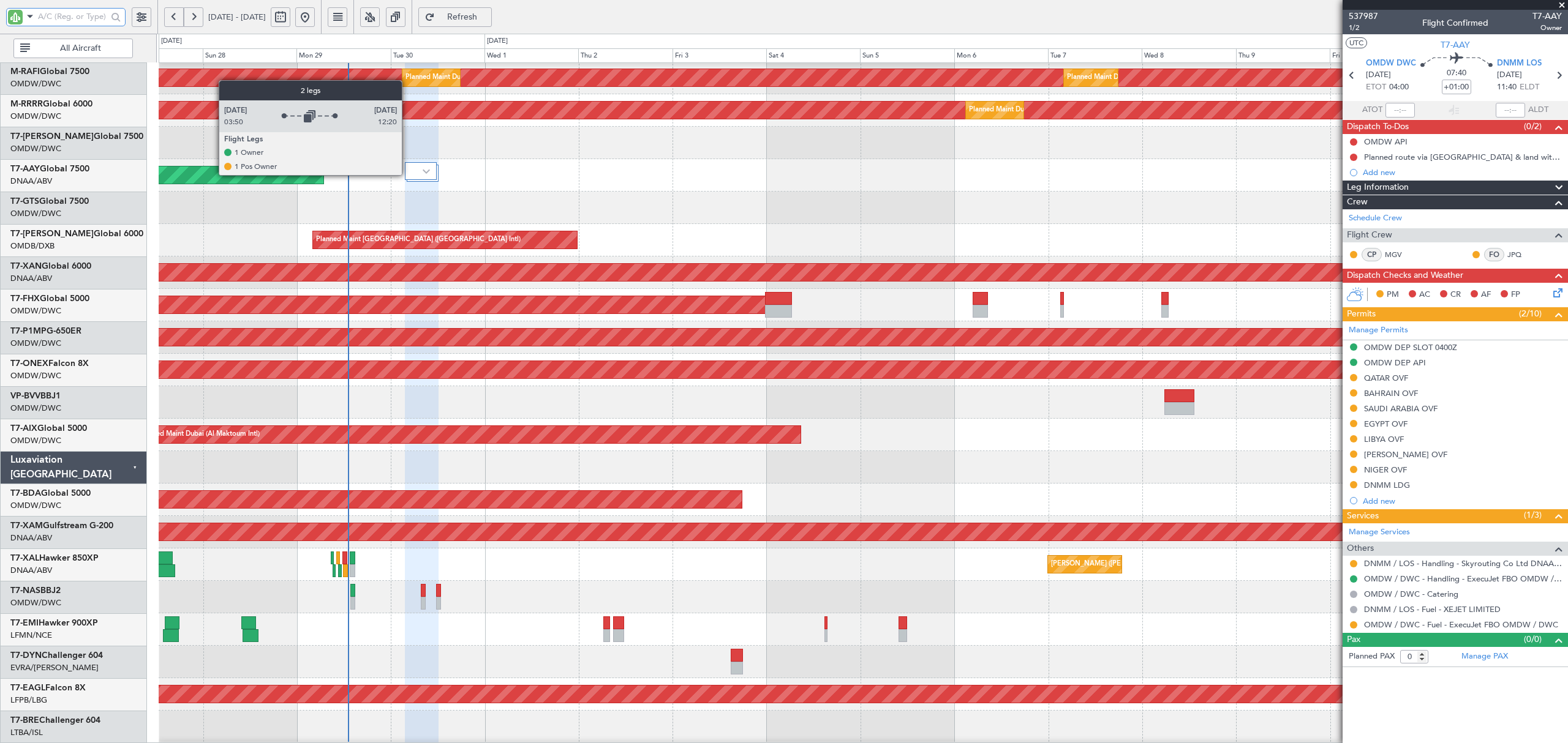
click at [407, 175] on div at bounding box center [421, 171] width 32 height 17
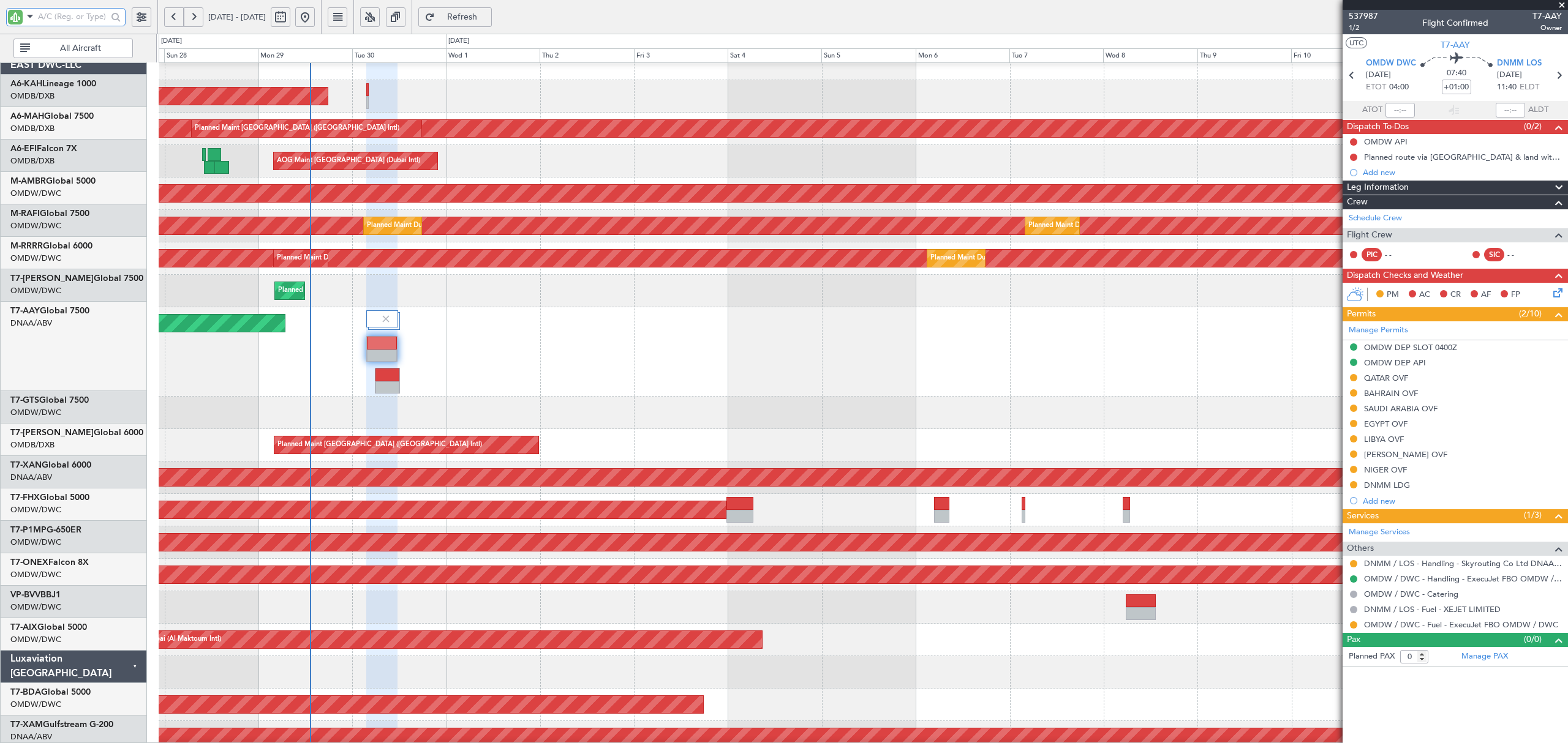
scroll to position [15, 0]
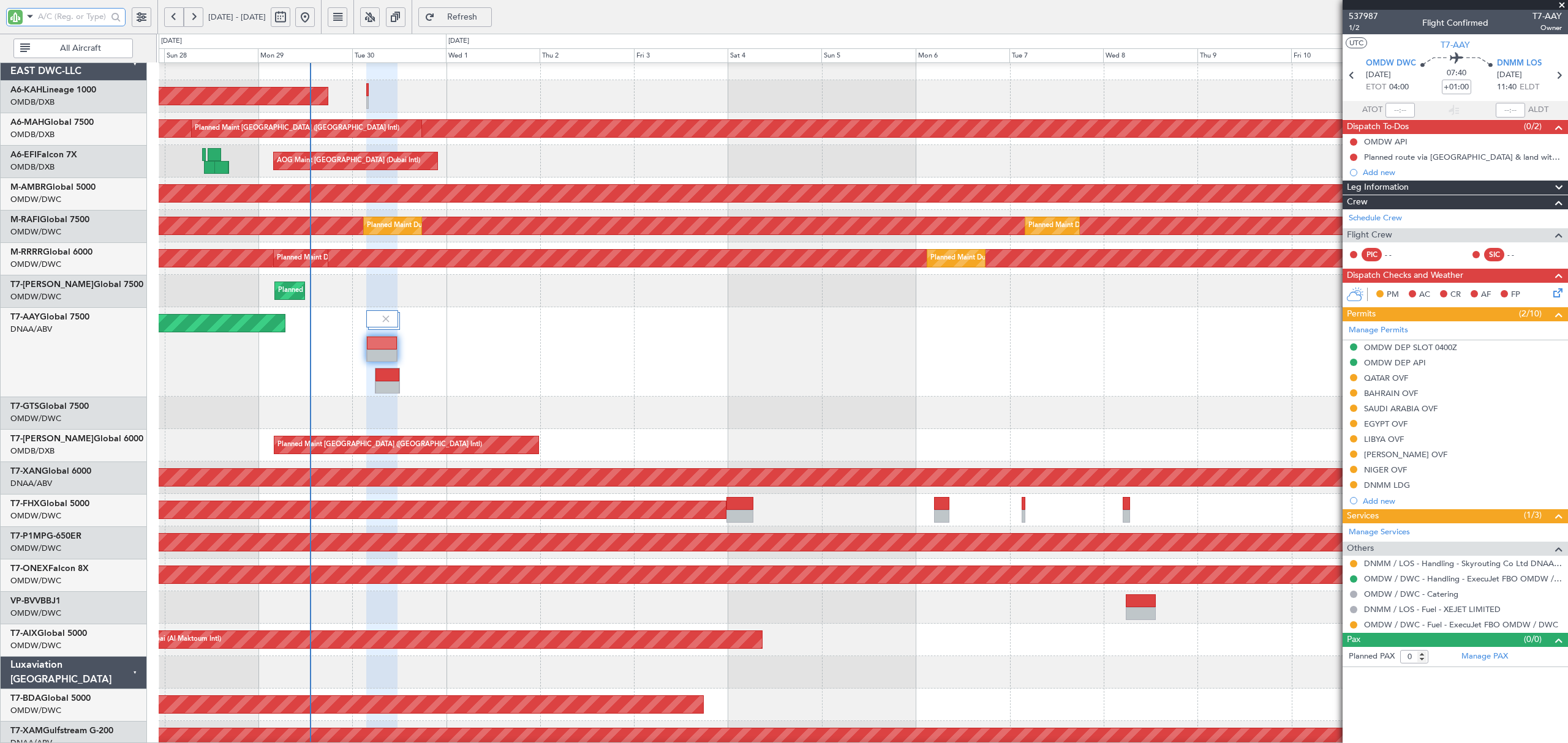
click at [331, 601] on div at bounding box center [863, 608] width 1408 height 33
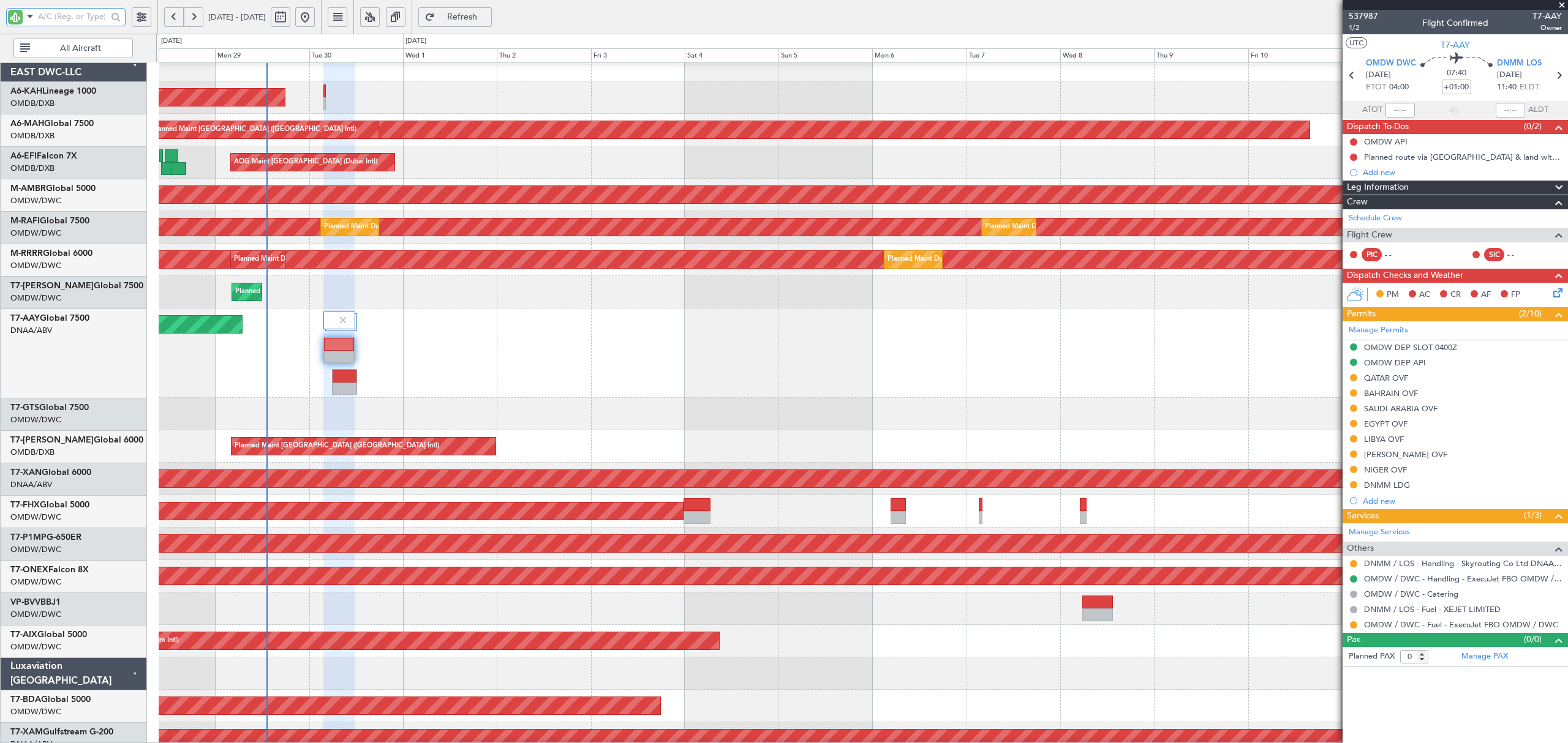
scroll to position [9, 0]
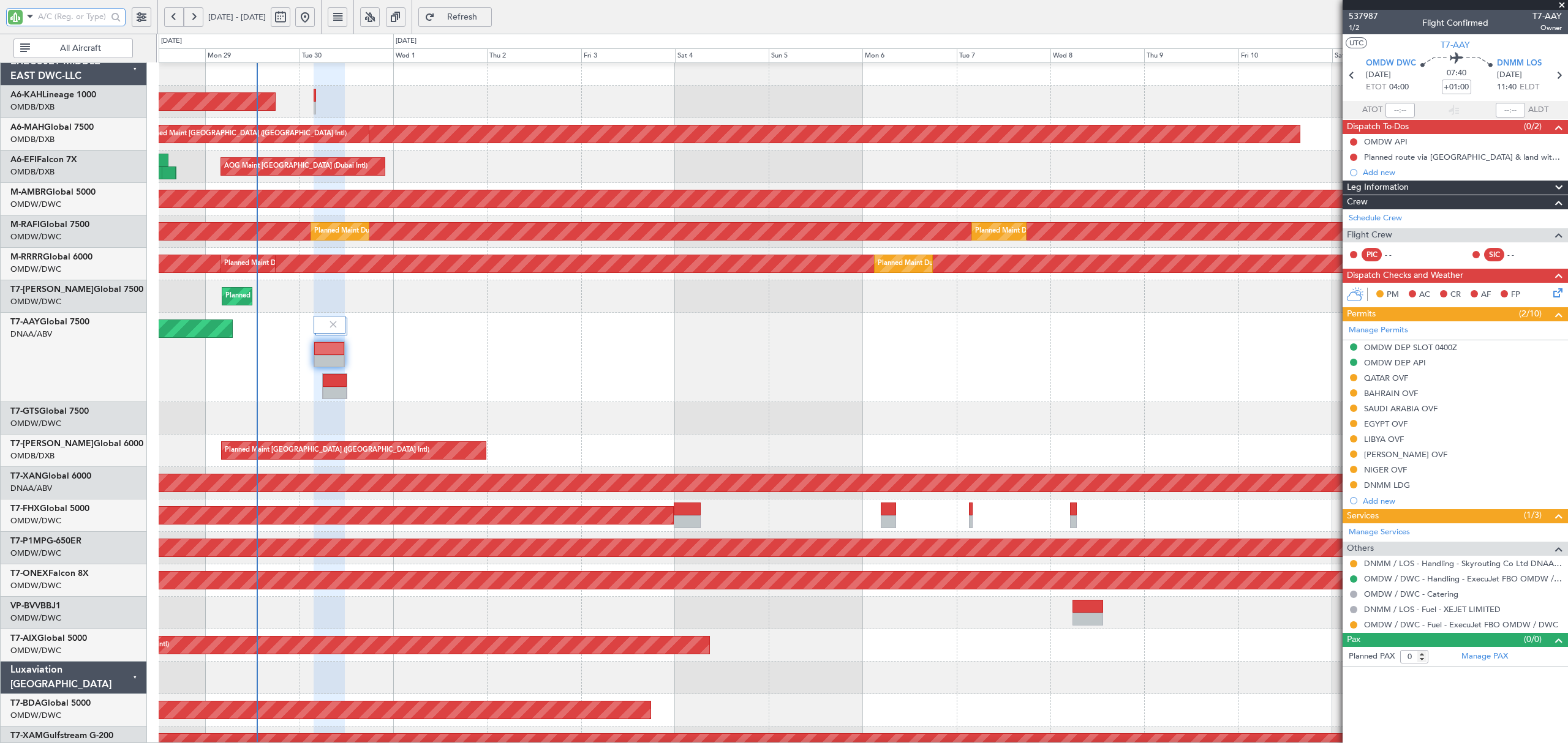
click at [279, 365] on div "Unplanned Maint Dubai (Al Maktoum Intl) Unplanned Maint Dubai (Al Maktoum Intl)" at bounding box center [863, 357] width 1408 height 89
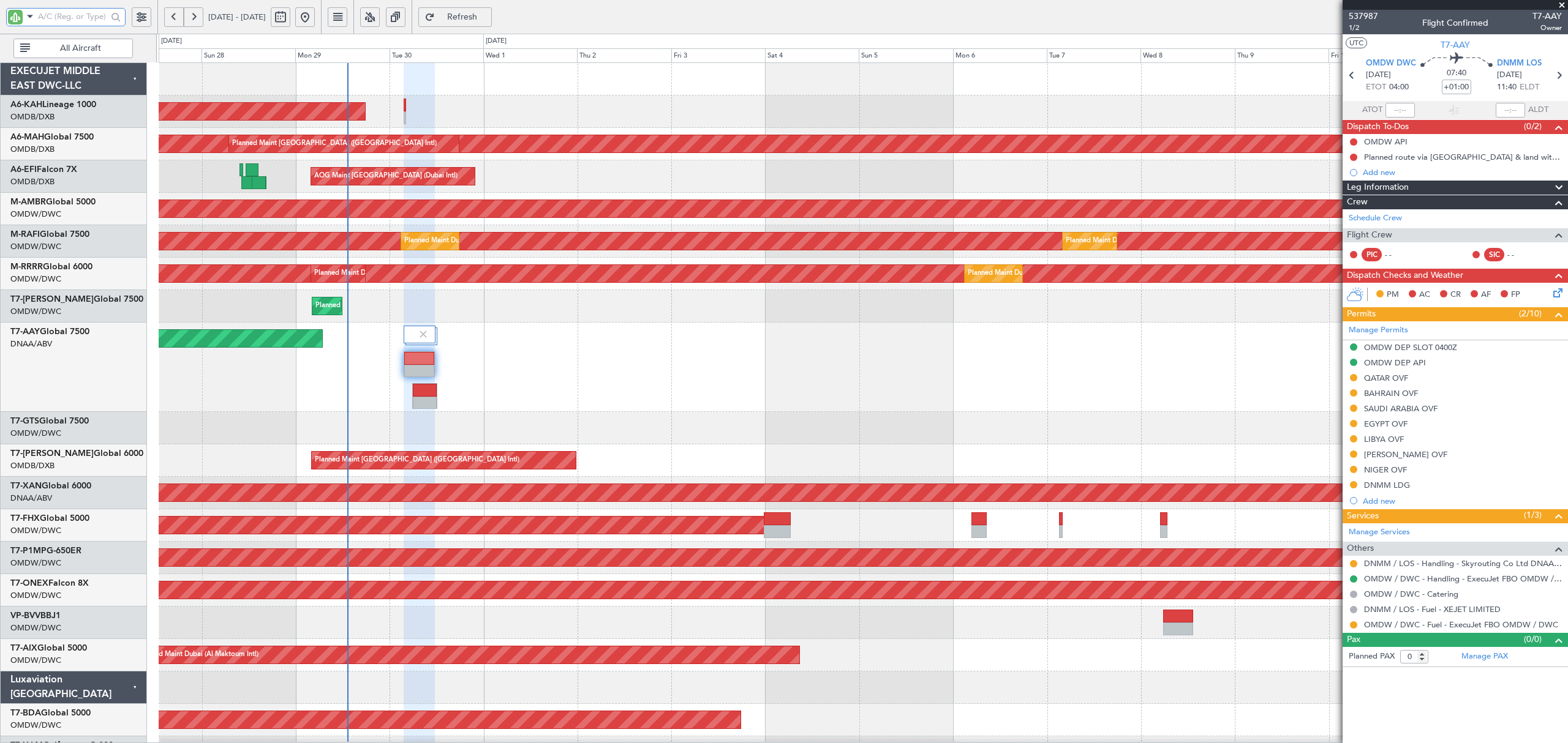
click at [631, 321] on div "Planned Maint Dubai (Al Maktoum Intl) Planned Maint Dubai (Al Maktoum Intl)" at bounding box center [863, 306] width 1408 height 33
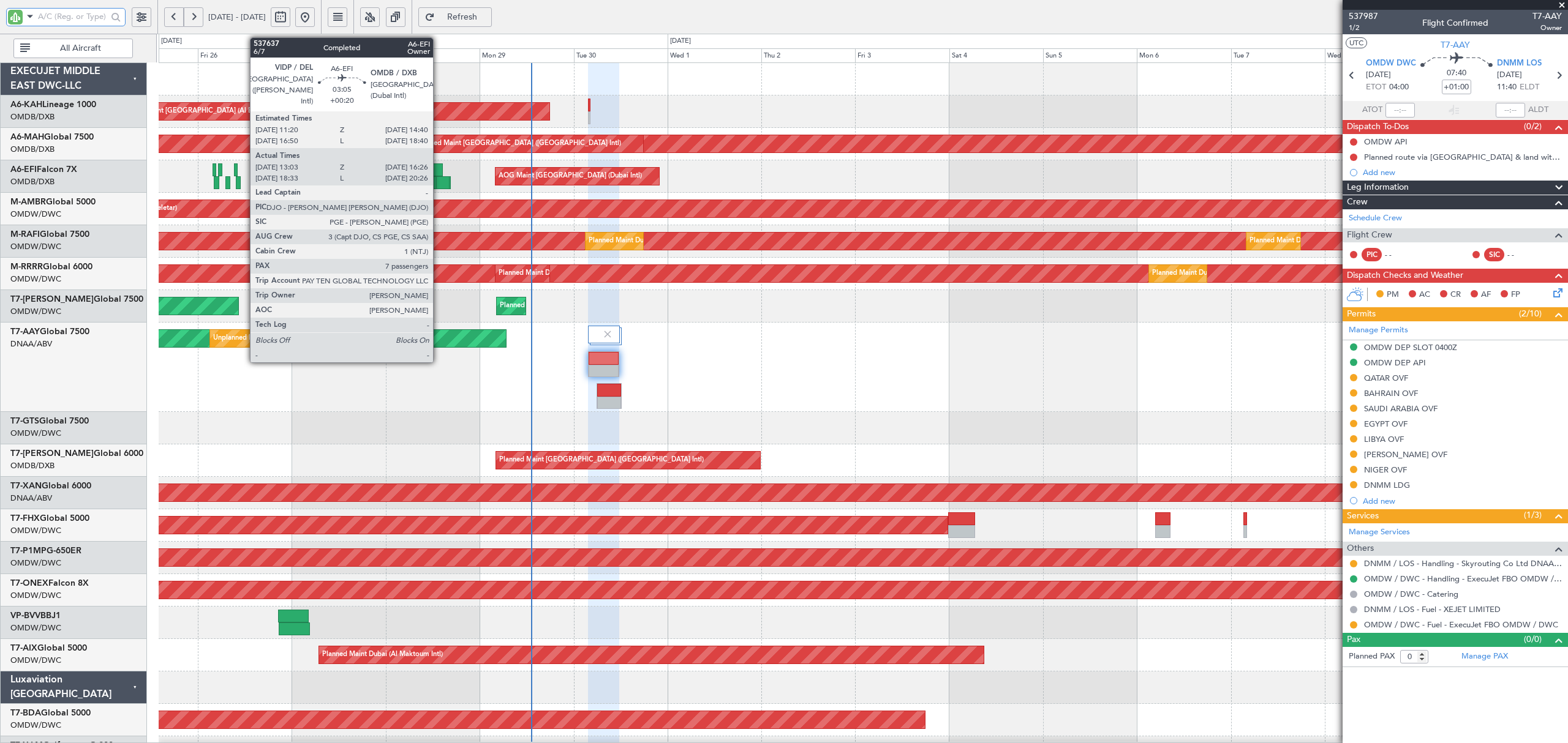
click at [439, 182] on div at bounding box center [443, 183] width 14 height 13
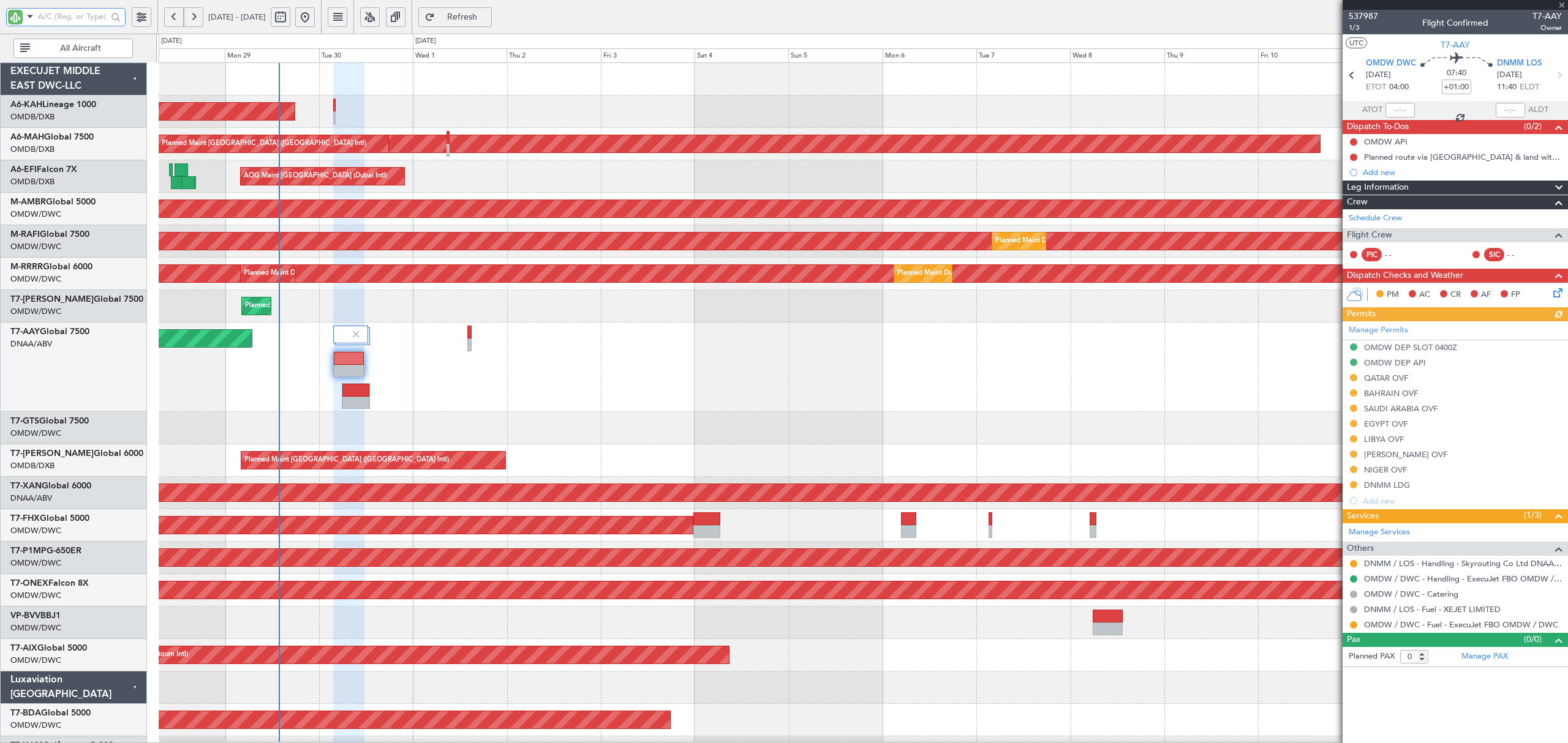
click at [380, 378] on div "Unplanned Maint Dubai (Al Maktoum Intl) Unplanned Maint Dubai (Al Maktoum Intl)" at bounding box center [863, 367] width 1408 height 89
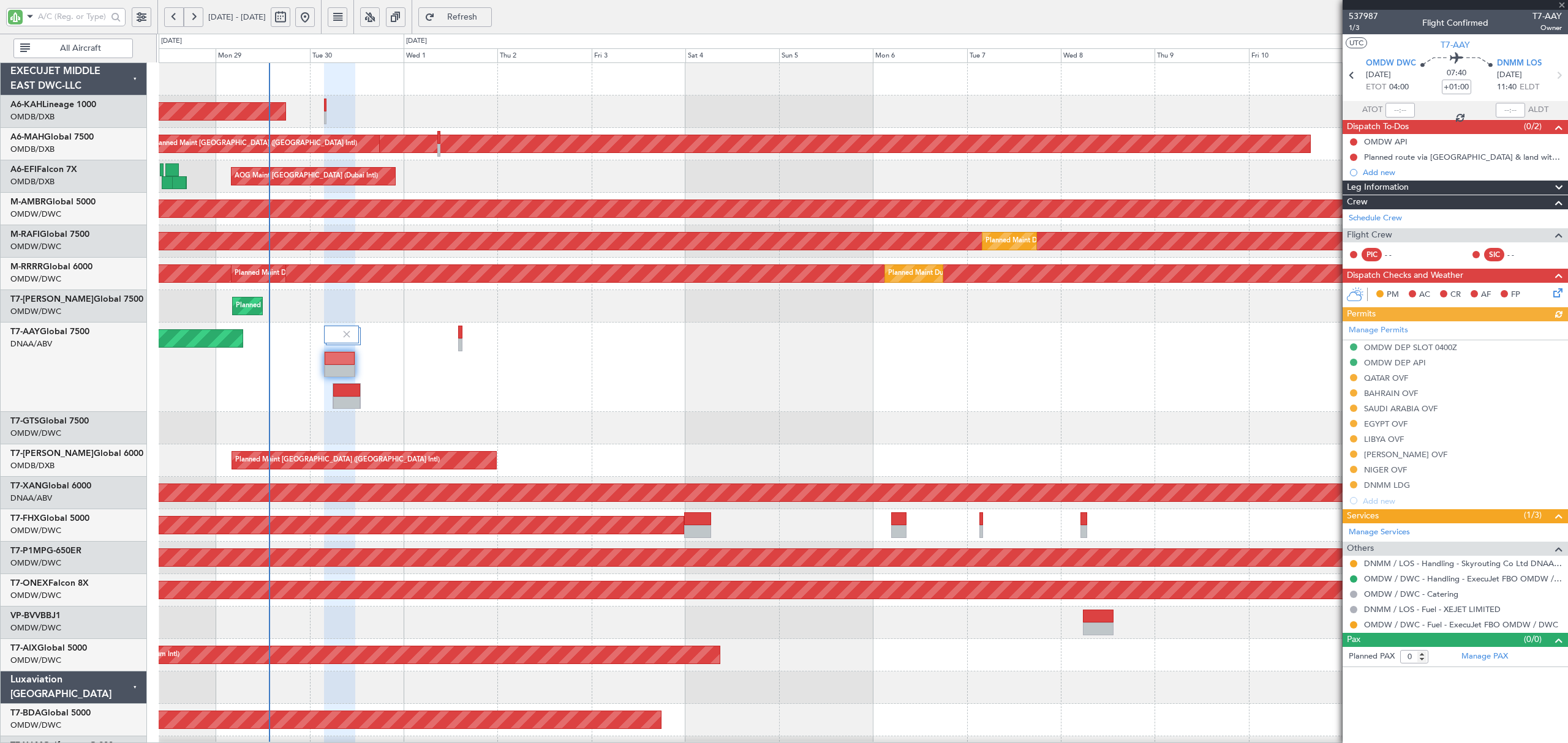
click at [487, 16] on span "Refresh" at bounding box center [462, 17] width 50 height 9
click at [76, 454] on link "T7-AZIZI Global 6000" at bounding box center [76, 454] width 133 height 9
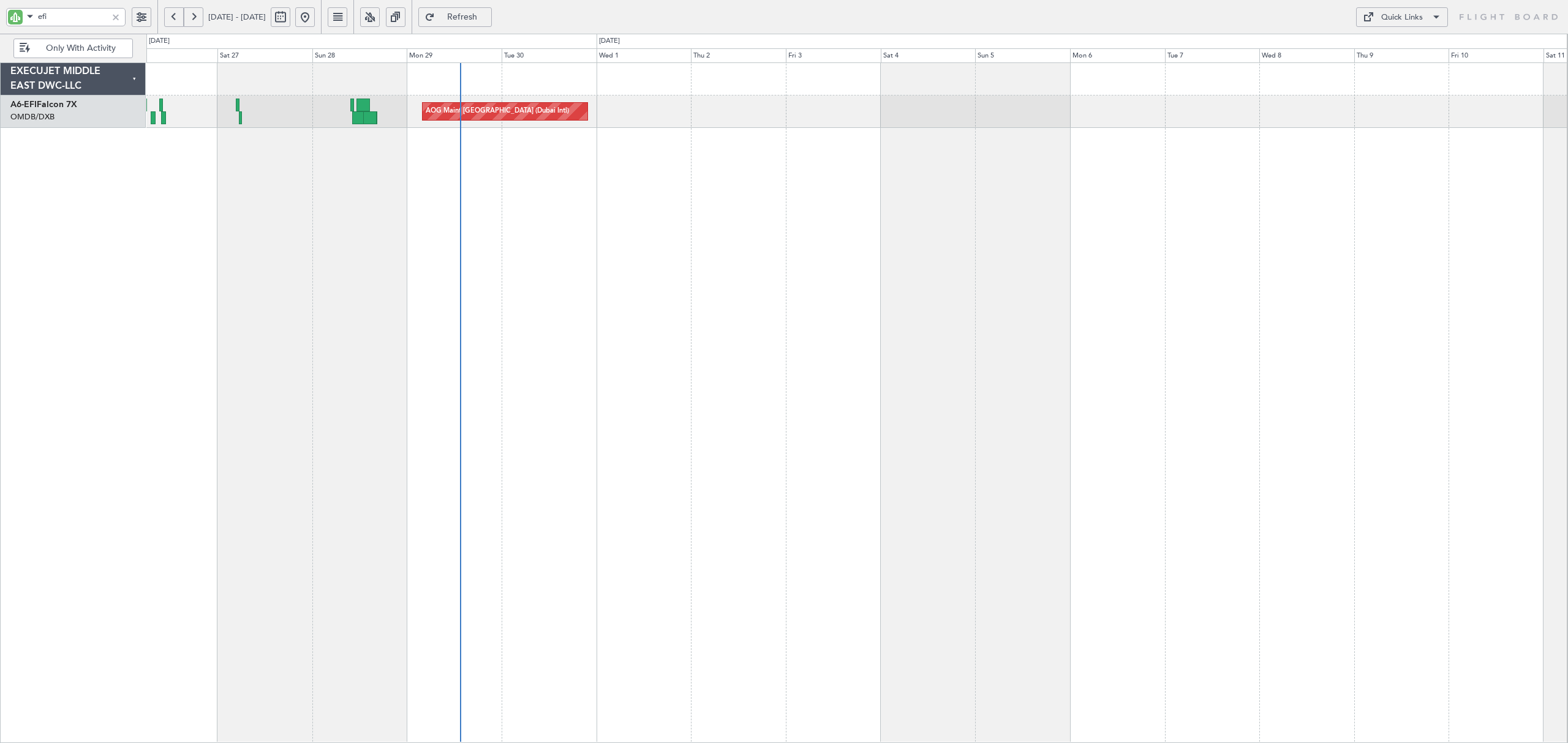
click at [116, 15] on div at bounding box center [116, 17] width 14 height 14
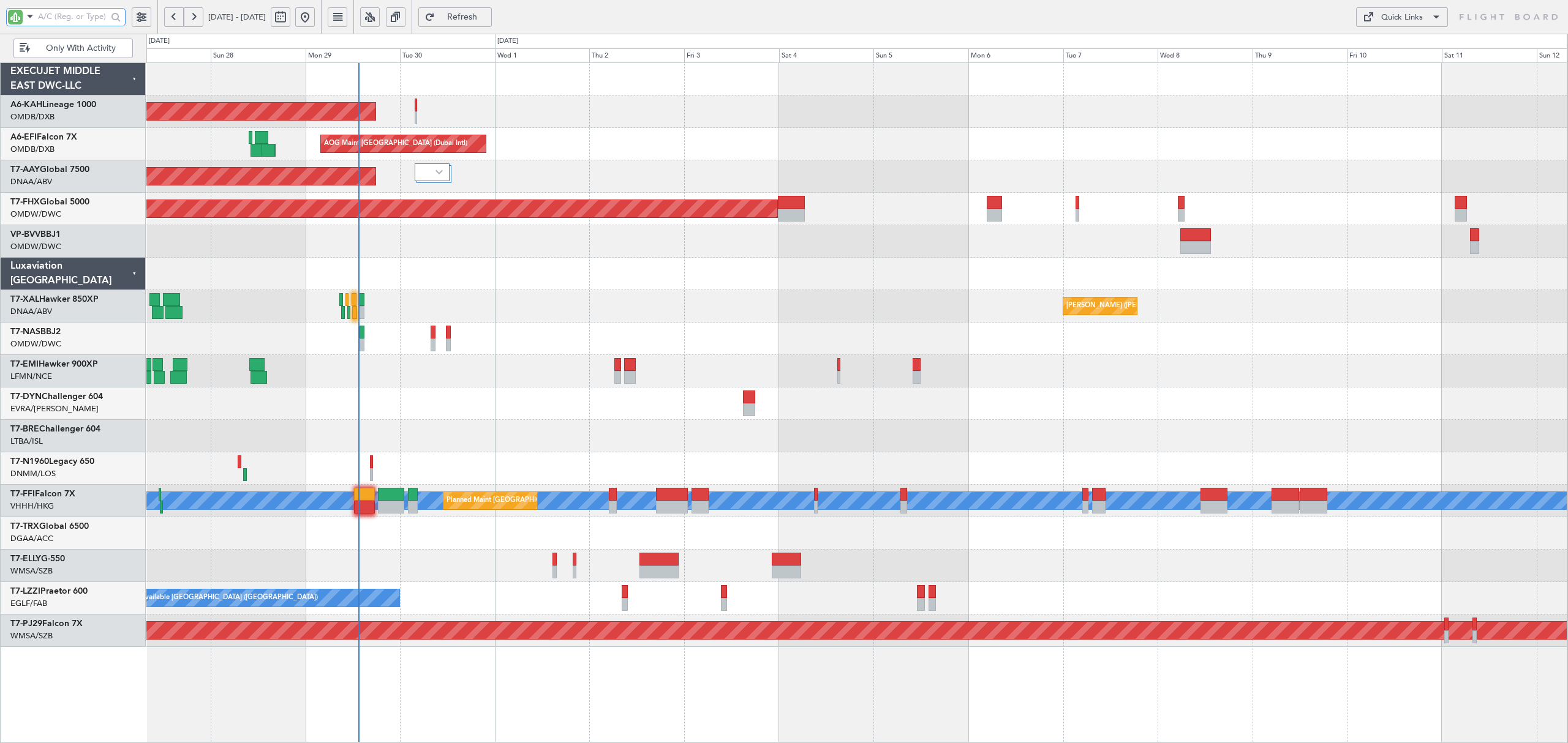
click at [632, 342] on div "Planned Maint Basel-Mulhouse" at bounding box center [856, 339] width 1420 height 33
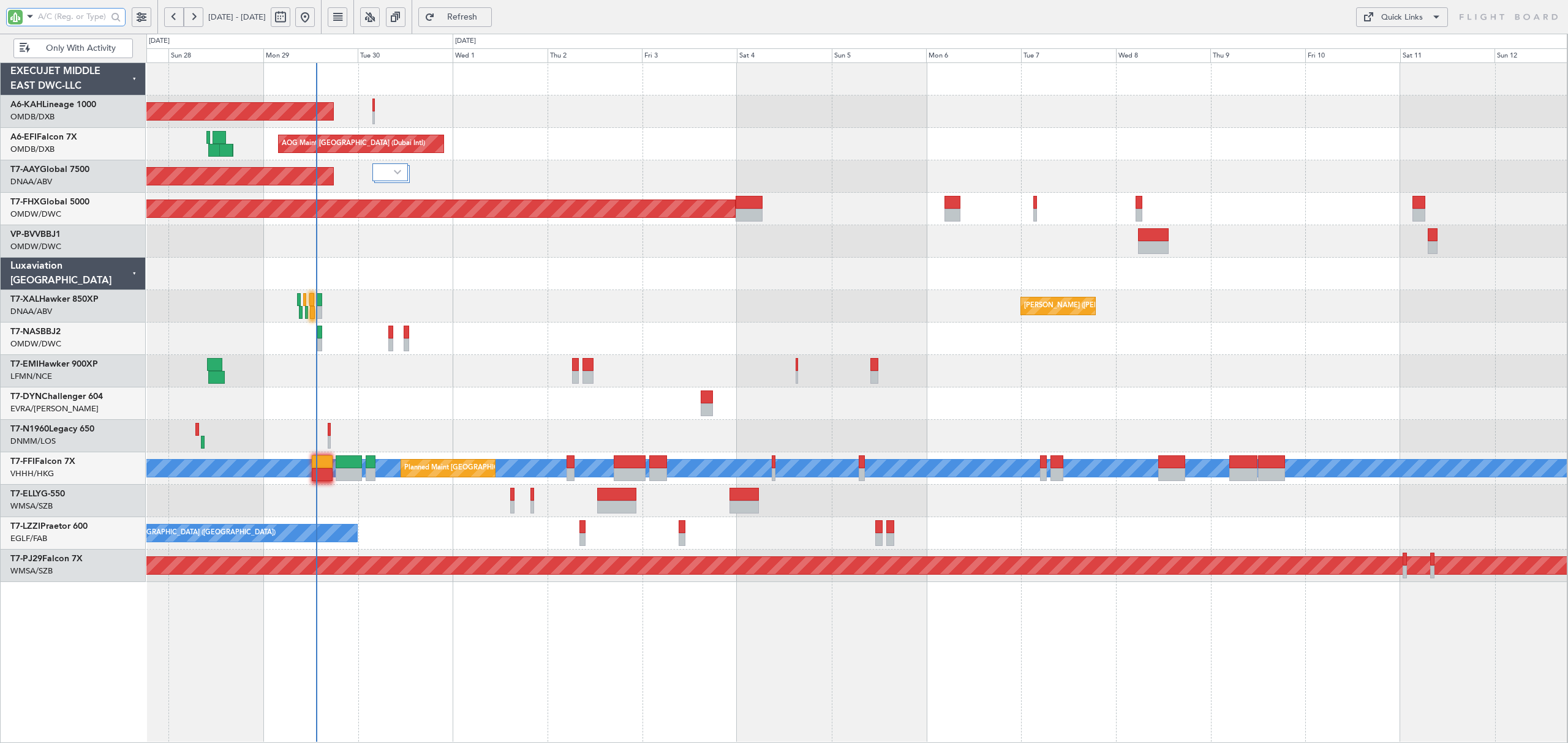
click at [265, 265] on div at bounding box center [856, 274] width 1420 height 33
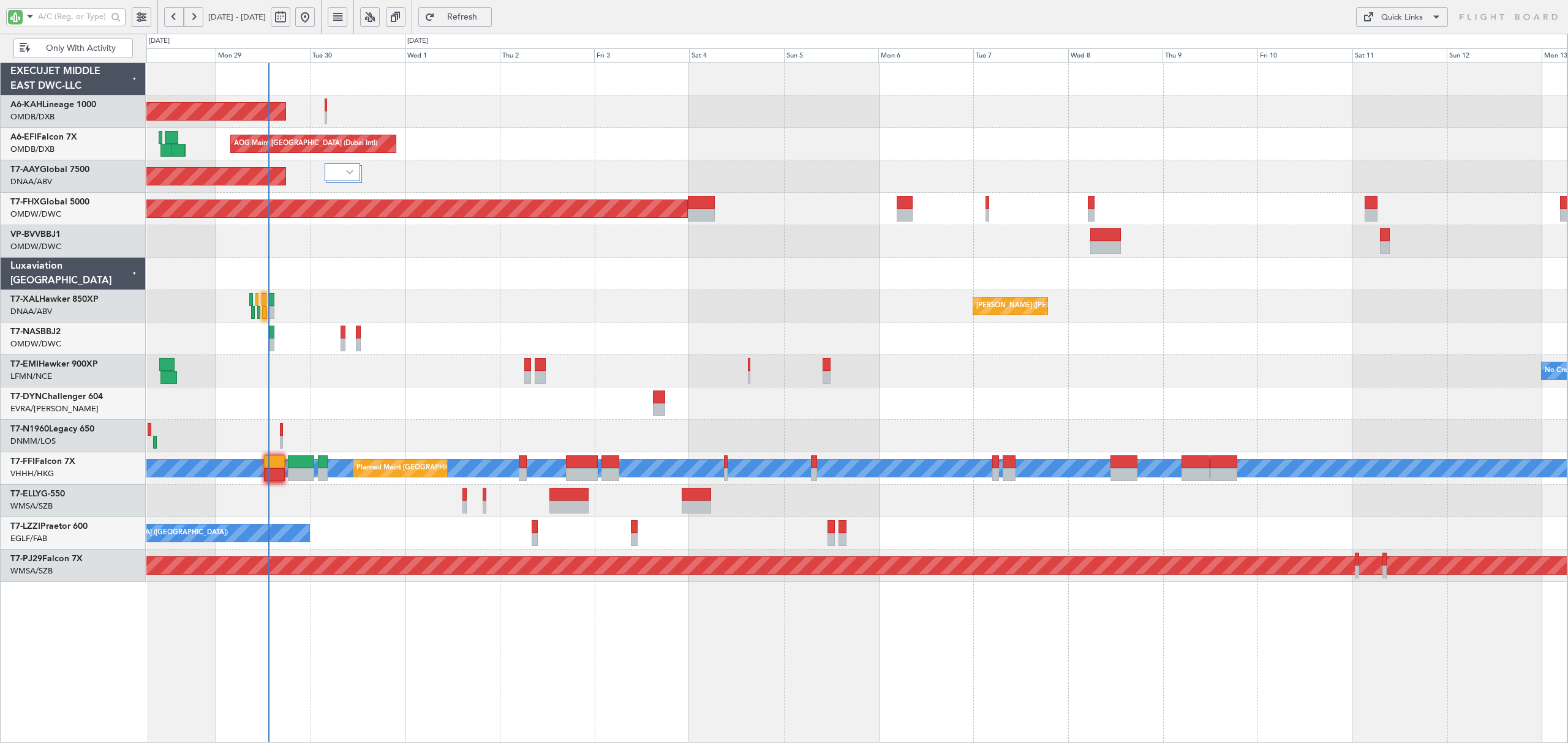
click at [99, 52] on span "Only With Activity" at bounding box center [81, 49] width 96 height 9
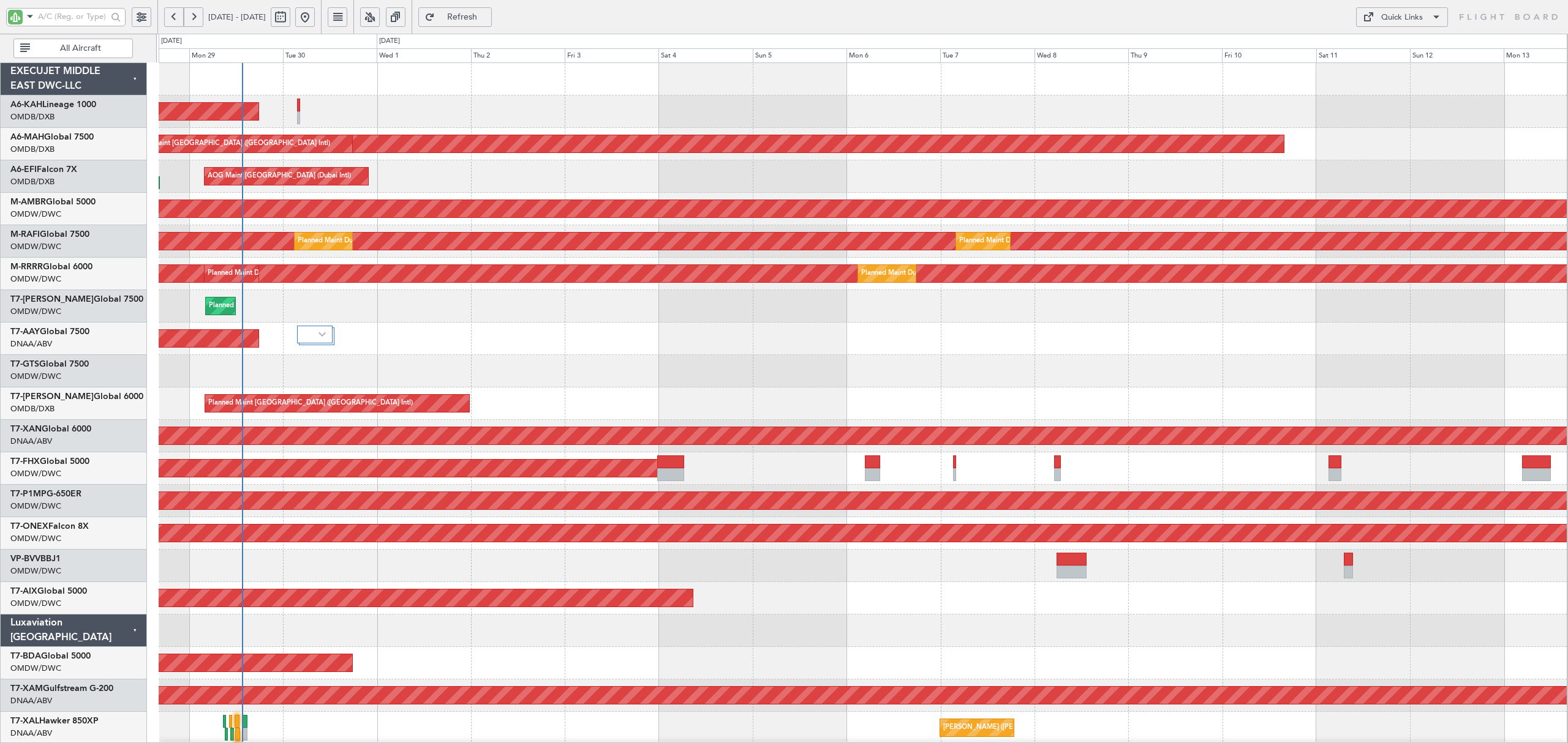
click at [380, 258] on div "Planned Maint Abu Dhabi (Al Bateen Executive) Planned Maint Dubai (Dubai Intl) …" at bounding box center [863, 663] width 1408 height 1200
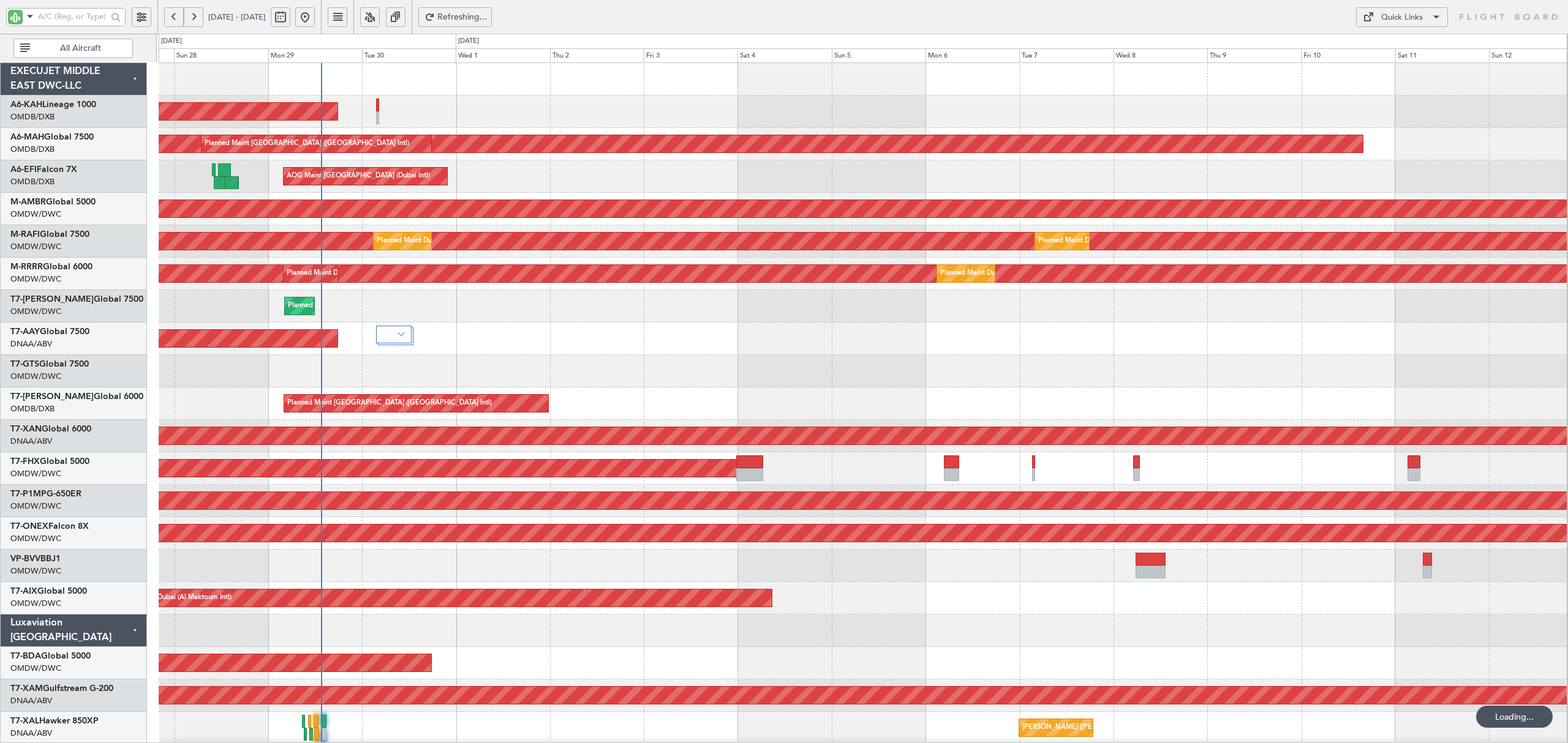
click at [600, 180] on div "AOG Maint Dubai (Dubai Intl) AOG Maint Dubai (Dubai Intl)" at bounding box center [863, 177] width 1408 height 33
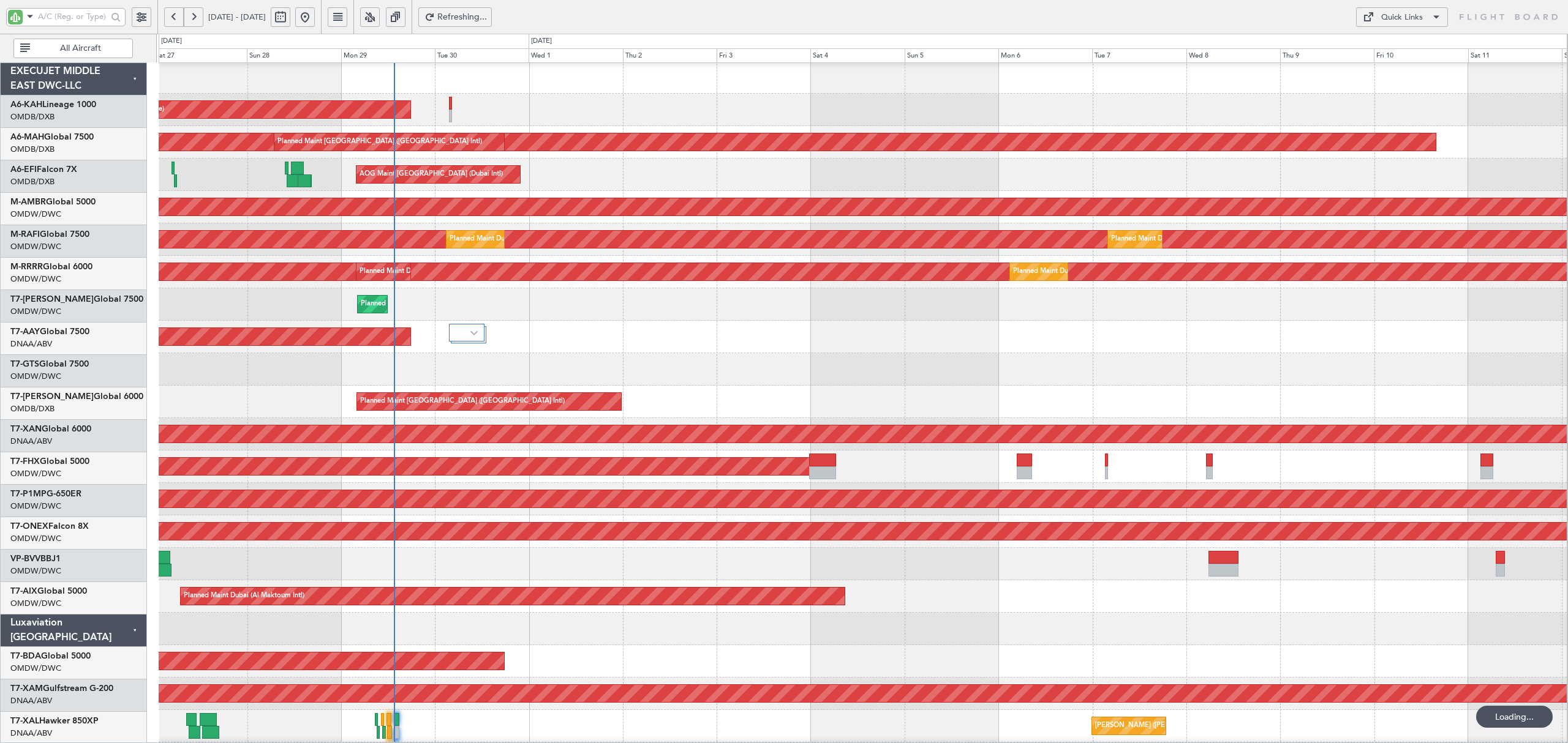
scroll to position [1, 0]
click at [91, 18] on input "text" at bounding box center [72, 16] width 69 height 18
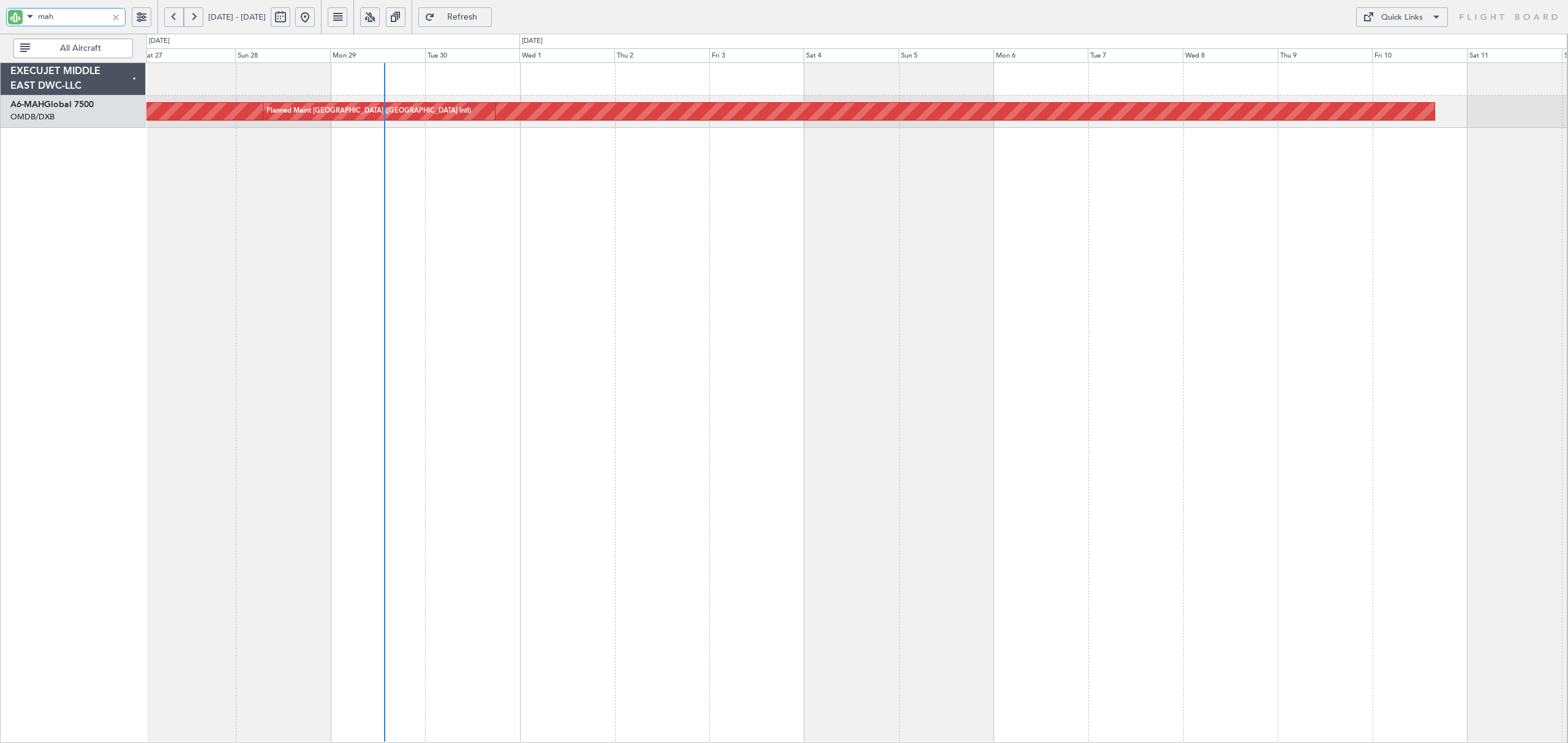
type input "mah"
click at [487, 20] on span "Refresh" at bounding box center [462, 17] width 50 height 9
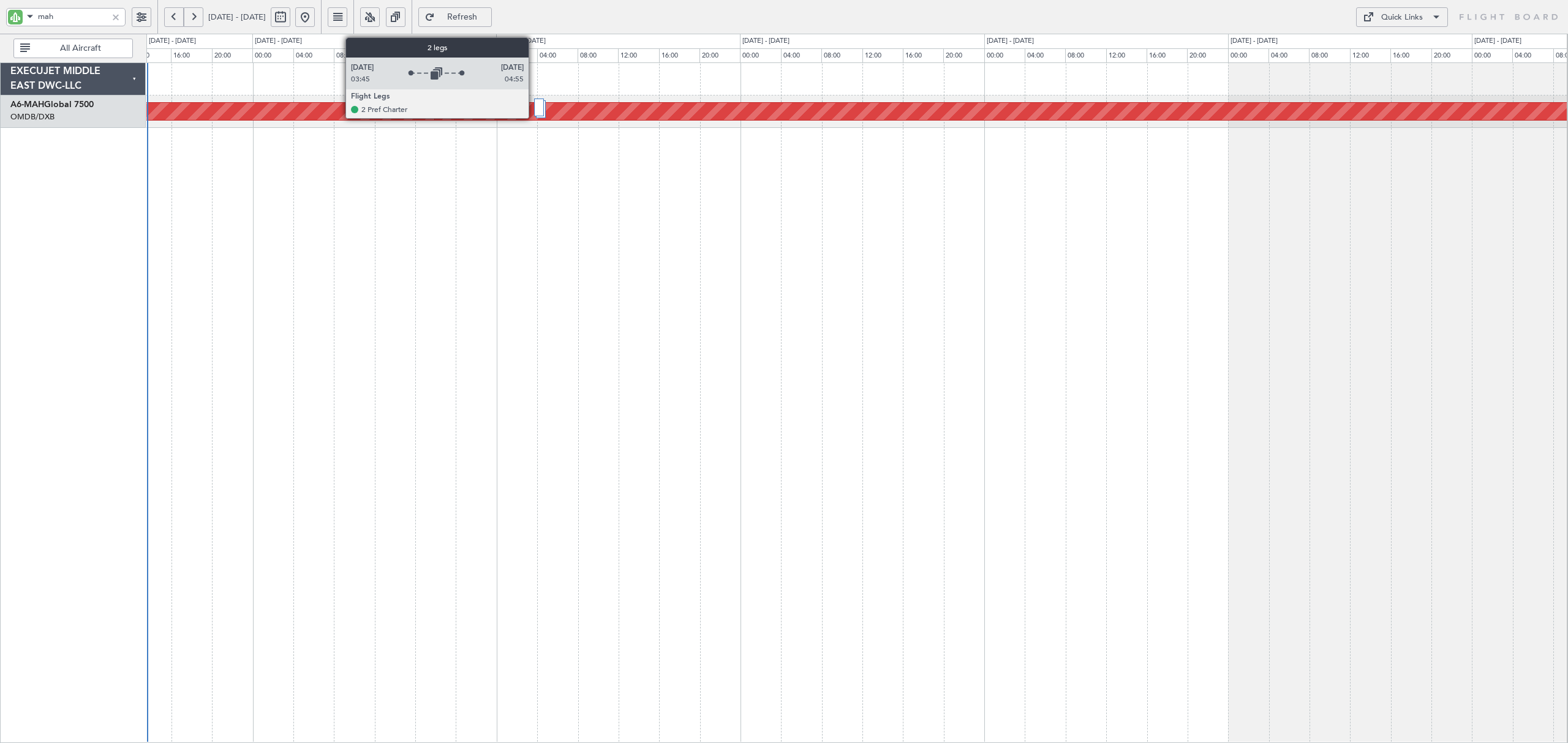
click at [534, 111] on div at bounding box center [539, 108] width 10 height 17
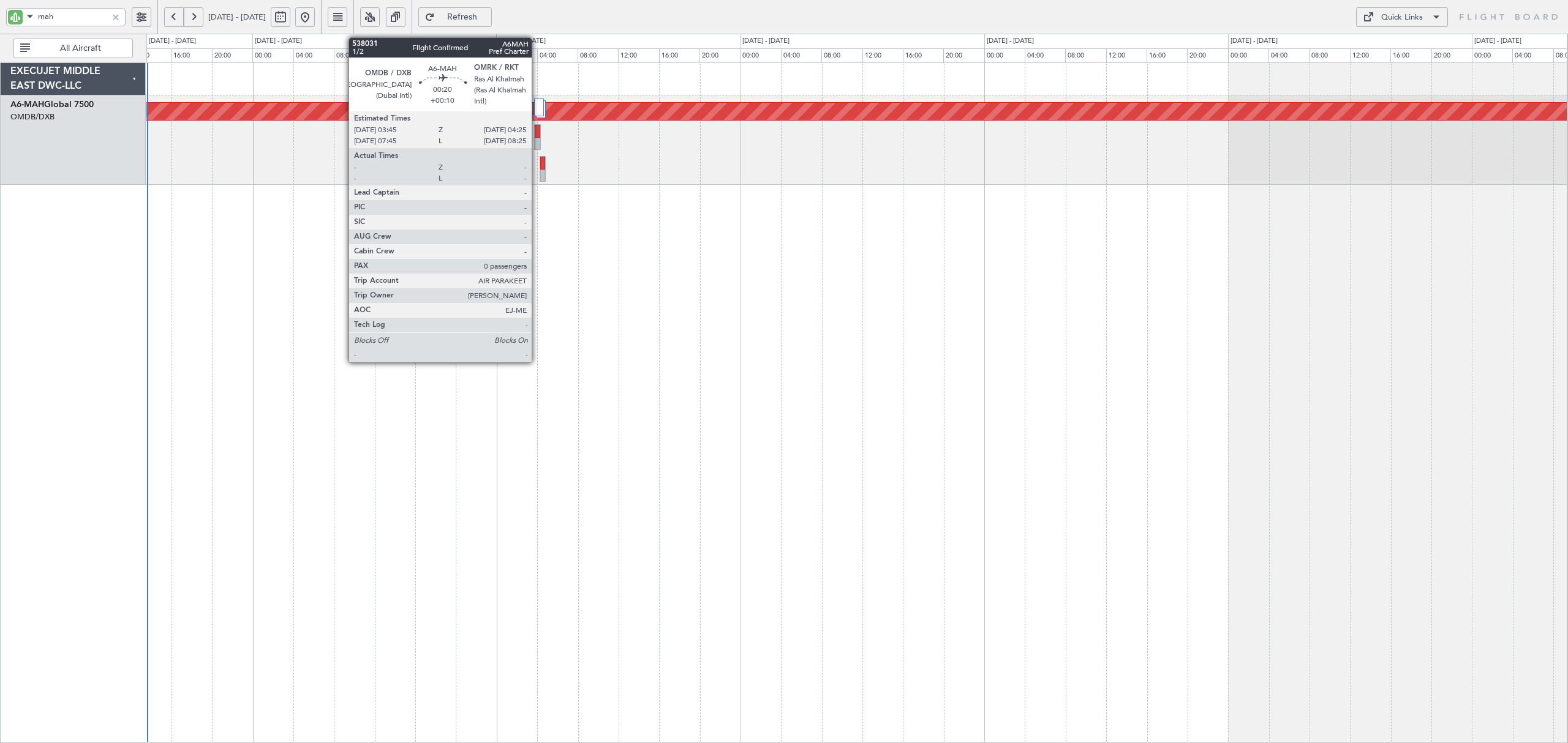
click at [537, 145] on div at bounding box center [537, 144] width 6 height 13
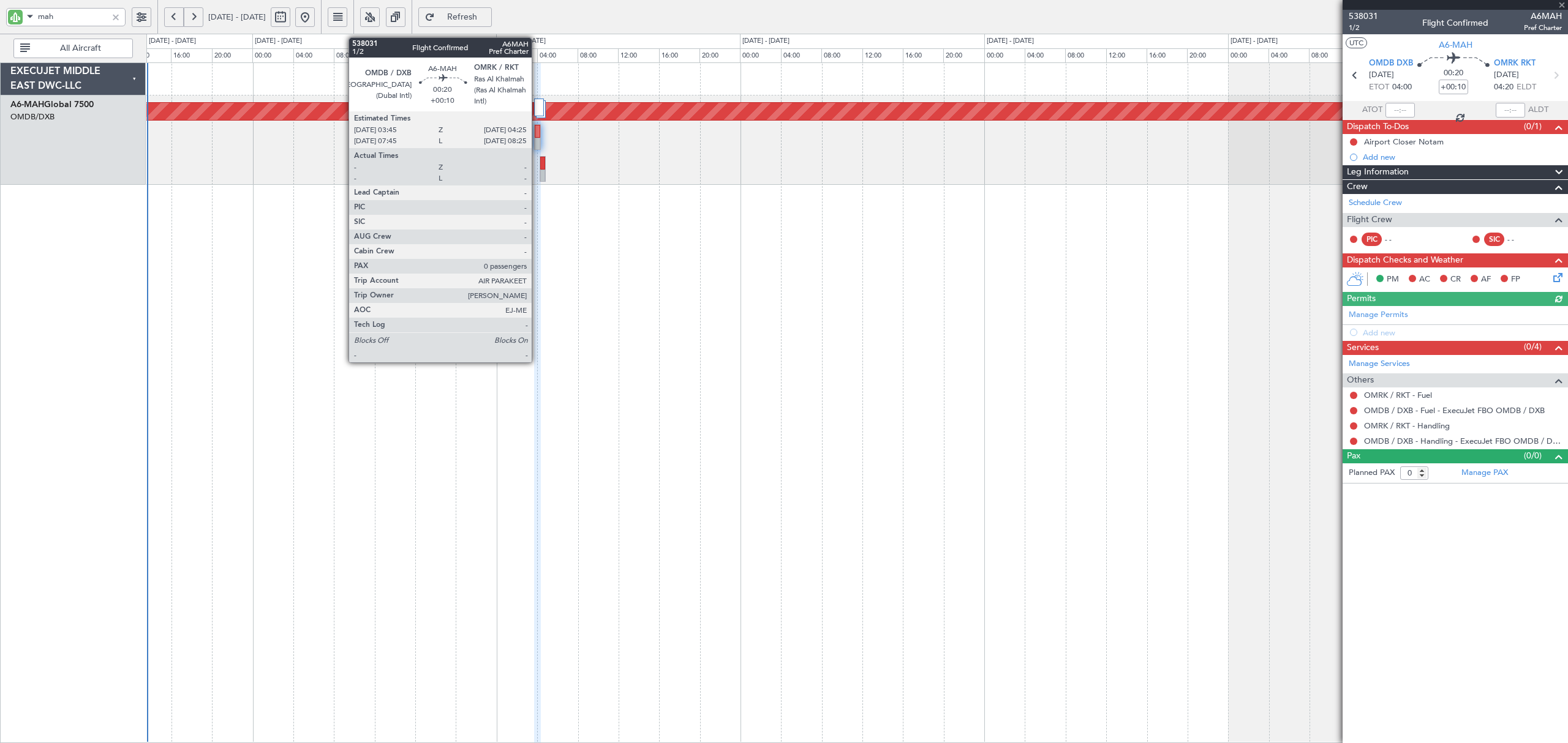
click at [537, 145] on div at bounding box center [537, 144] width 6 height 13
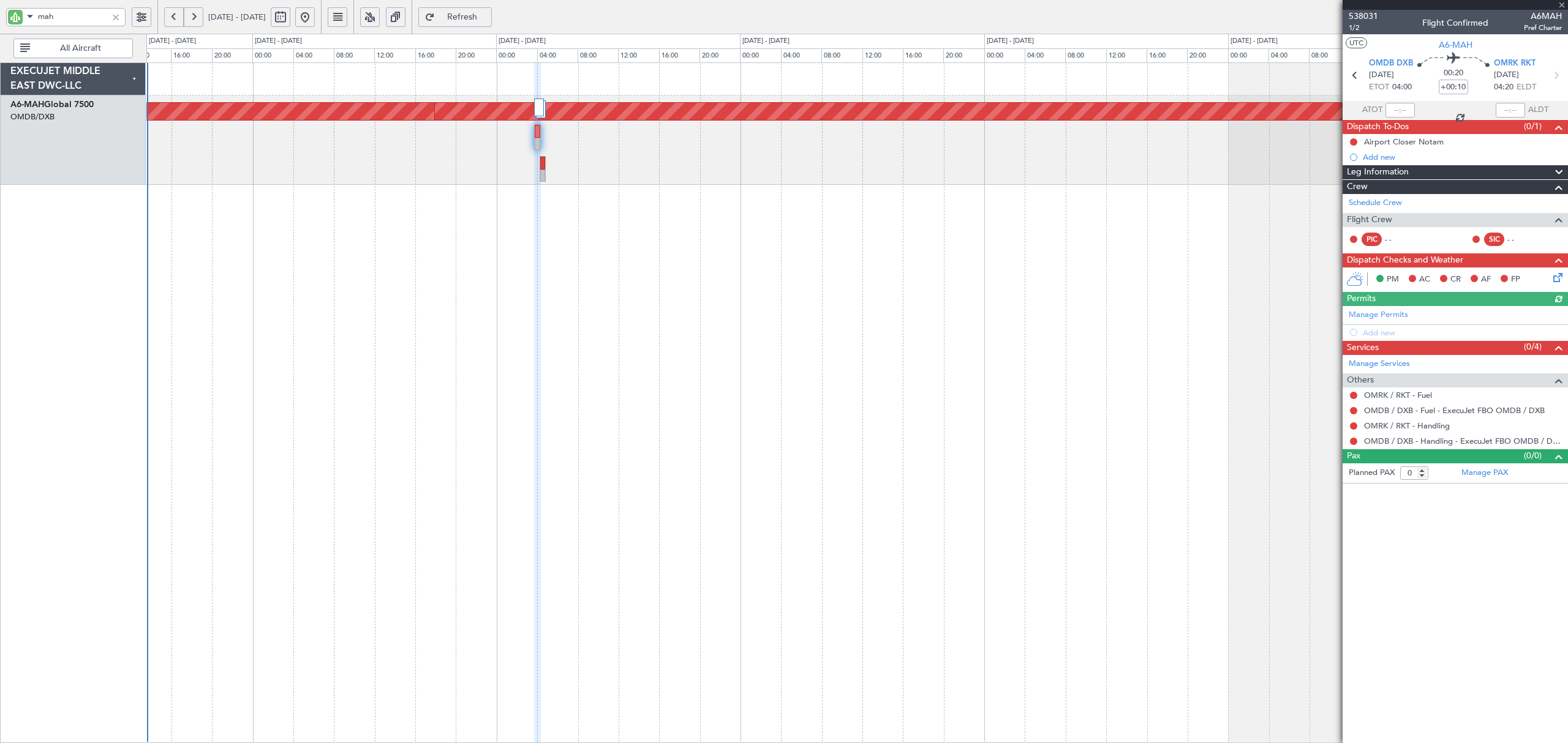
click at [537, 145] on div at bounding box center [537, 144] width 6 height 13
click at [484, 17] on span "Refresh" at bounding box center [462, 17] width 50 height 9
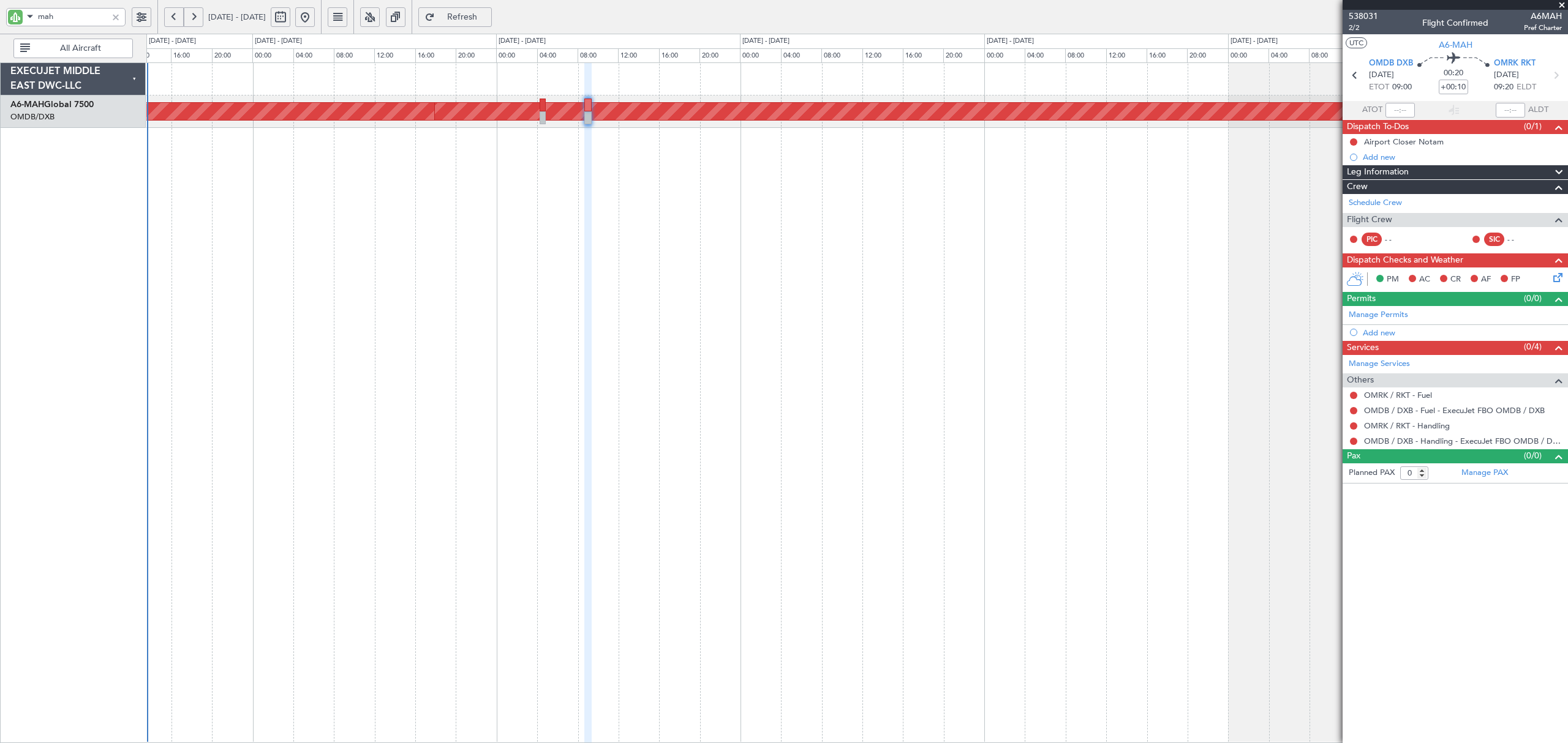
click at [481, 13] on span "Refresh" at bounding box center [462, 17] width 50 height 9
click at [487, 13] on span "Refresh" at bounding box center [462, 17] width 50 height 9
click at [487, 16] on span "Refresh" at bounding box center [462, 17] width 50 height 9
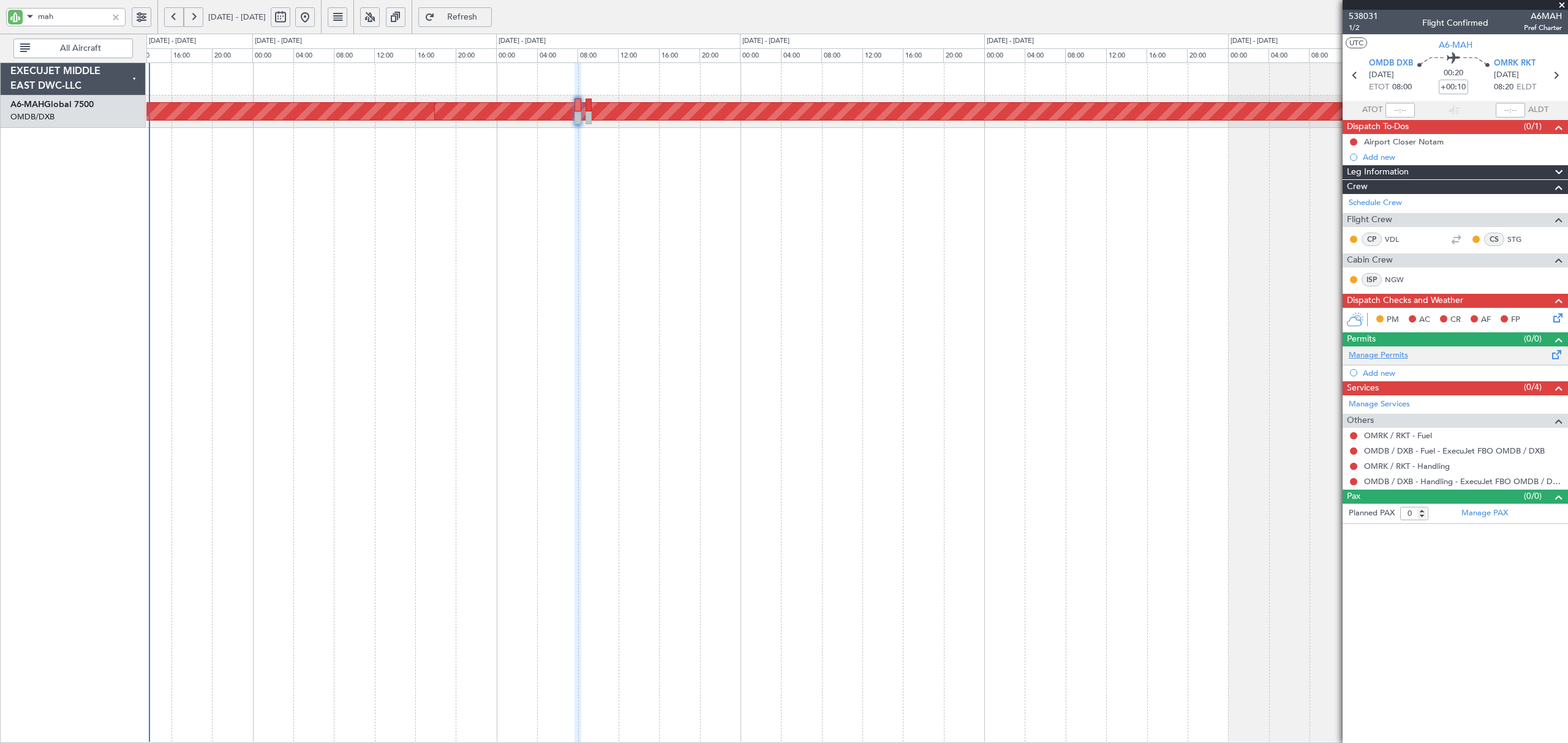
click at [1389, 355] on link "Manage Permits" at bounding box center [1378, 356] width 60 height 12
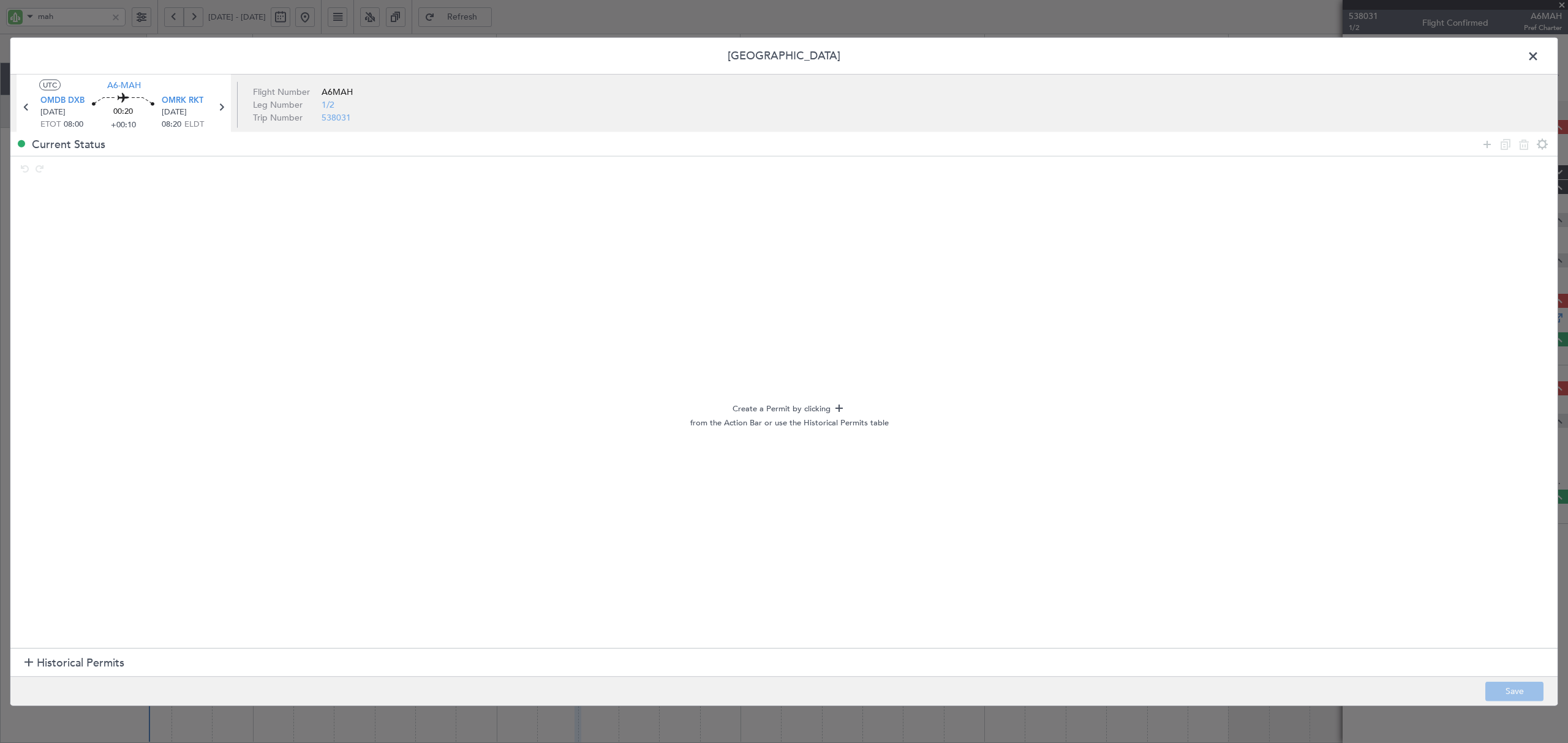
click at [20, 657] on section "Historical Permits" at bounding box center [783, 663] width 1547 height 29
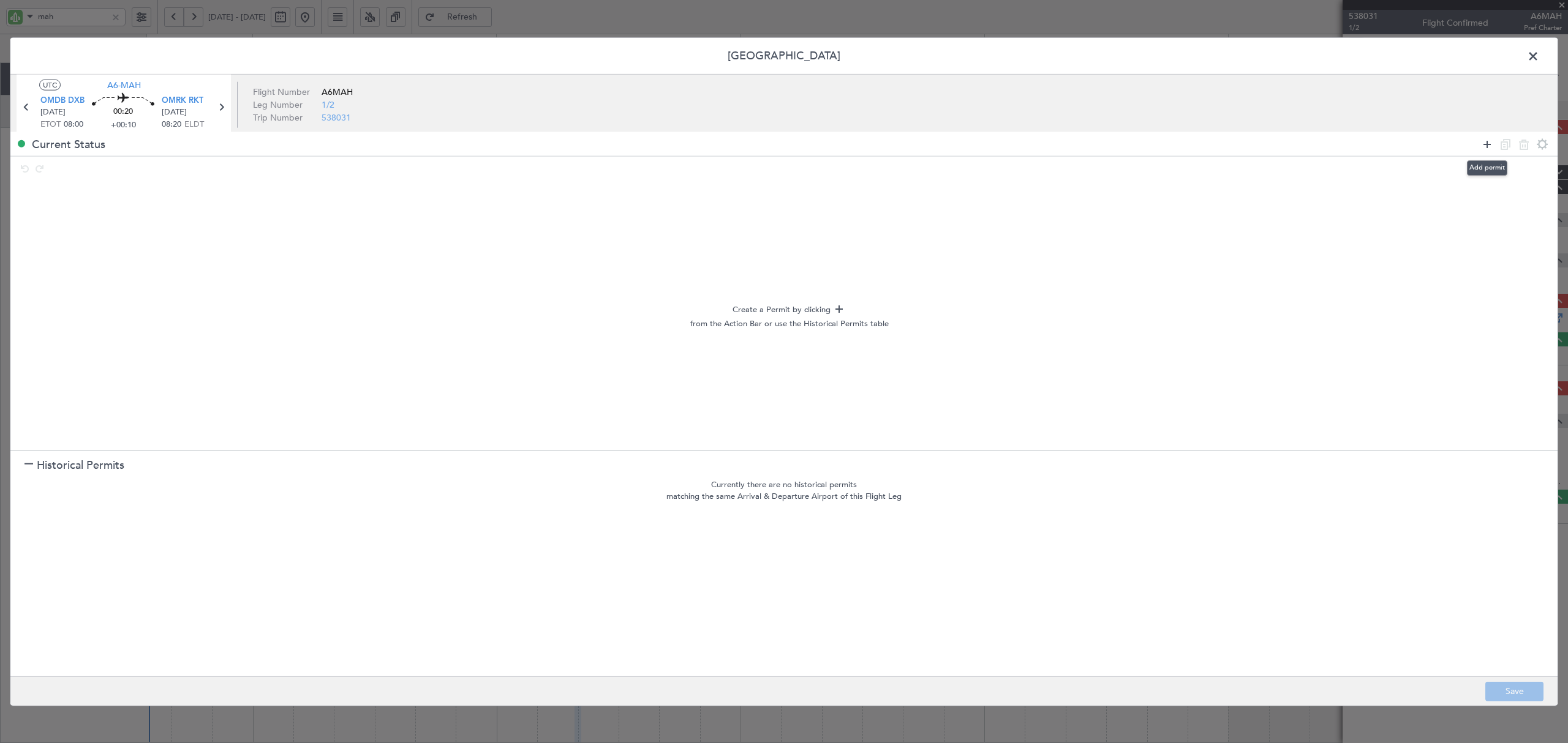
click at [1481, 142] on icon at bounding box center [1487, 144] width 15 height 15
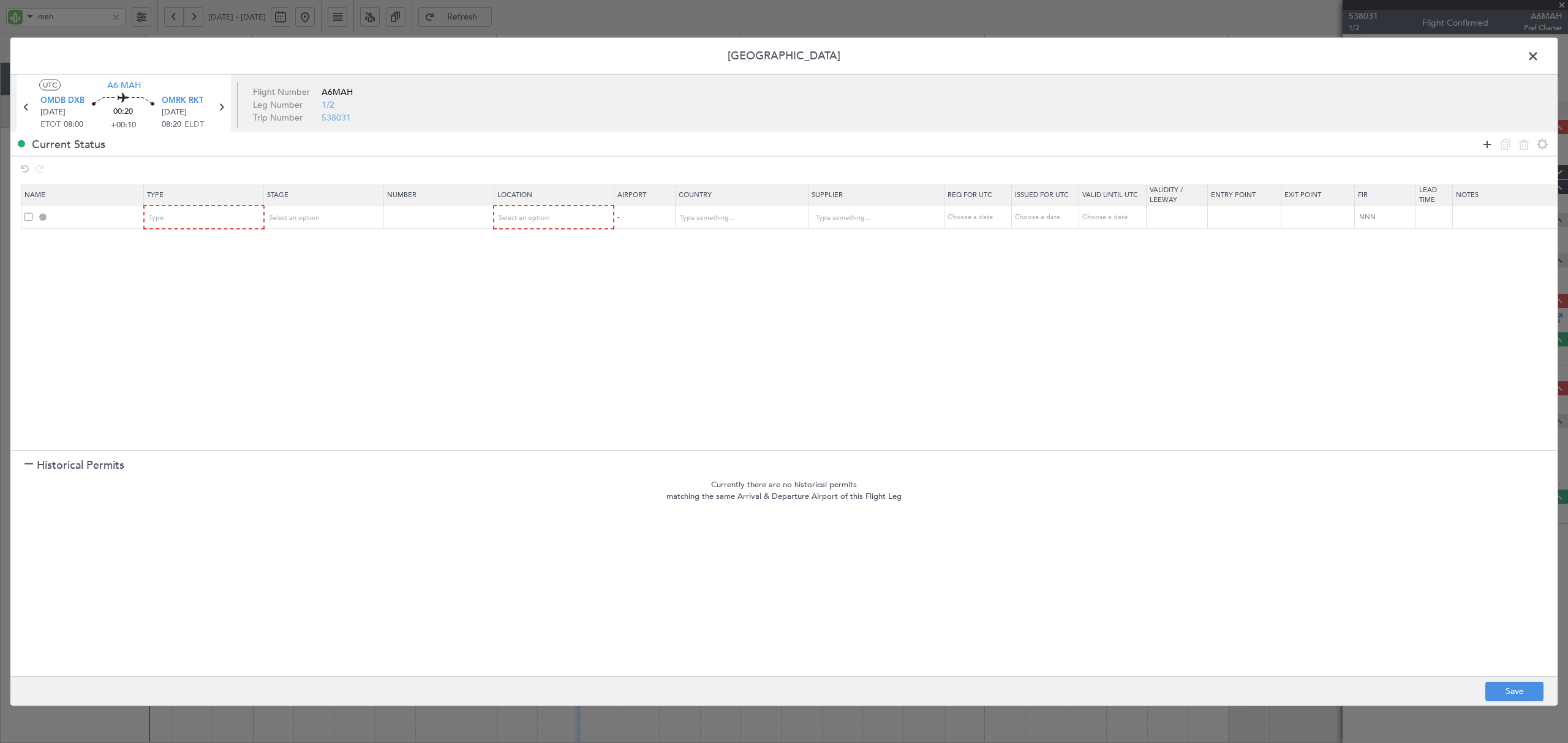
click at [1481, 142] on icon at bounding box center [1487, 144] width 15 height 15
click at [231, 212] on div "Type" at bounding box center [200, 217] width 102 height 18
click at [200, 273] on div "ADC ADNC API CANPASS CARICOM CID COBT CUSTOMS Departure DOT Approval EAPIS Ferr…" at bounding box center [204, 308] width 130 height 147
click at [192, 274] on span "API" at bounding box center [204, 281] width 109 height 18
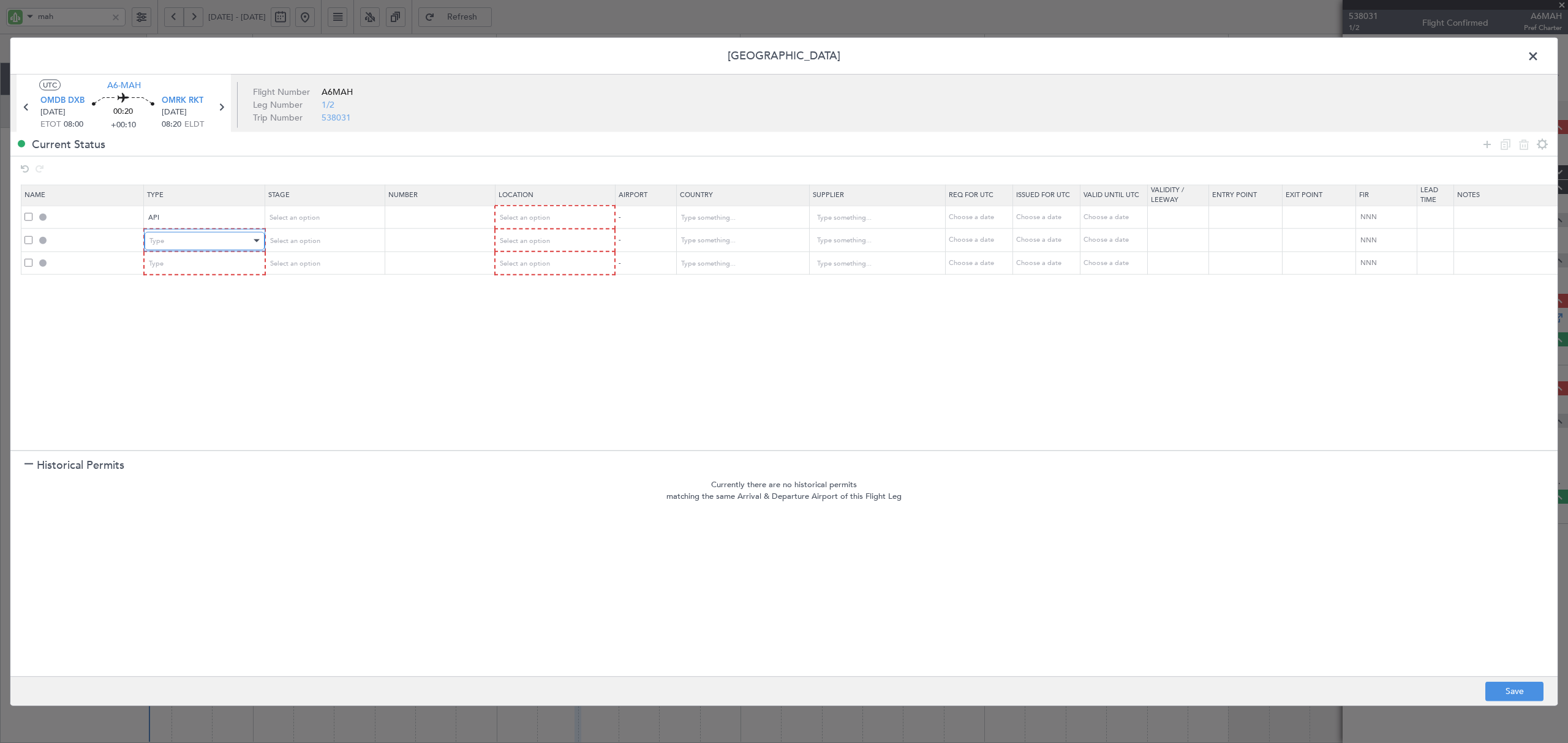
click at [197, 233] on div "Type" at bounding box center [200, 240] width 102 height 18
click at [172, 351] on span "Slot" at bounding box center [204, 357] width 109 height 18
click at [169, 262] on div "Type" at bounding box center [200, 263] width 102 height 18
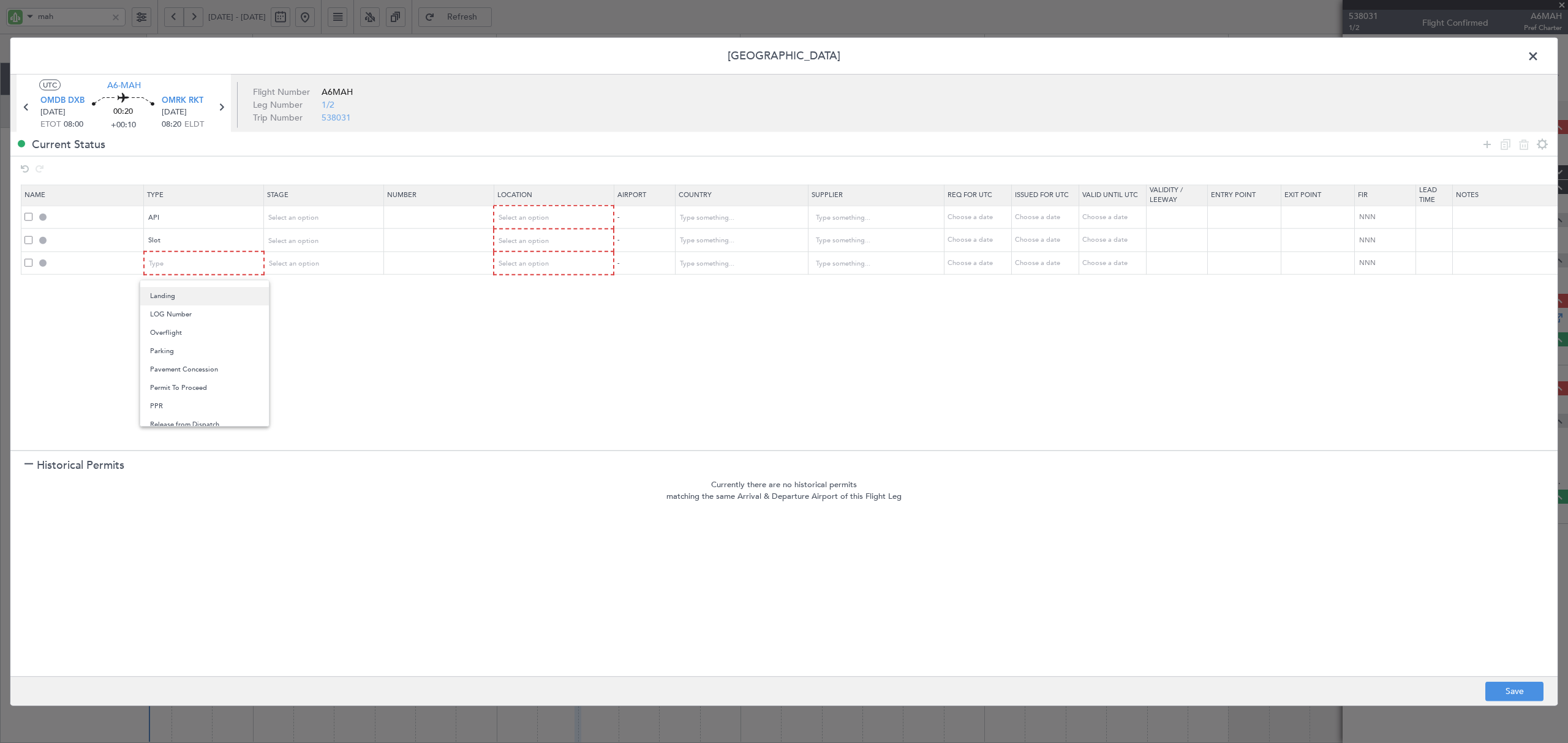
click at [169, 295] on span "Landing" at bounding box center [204, 296] width 109 height 18
click at [295, 214] on span "Select an option" at bounding box center [293, 217] width 50 height 9
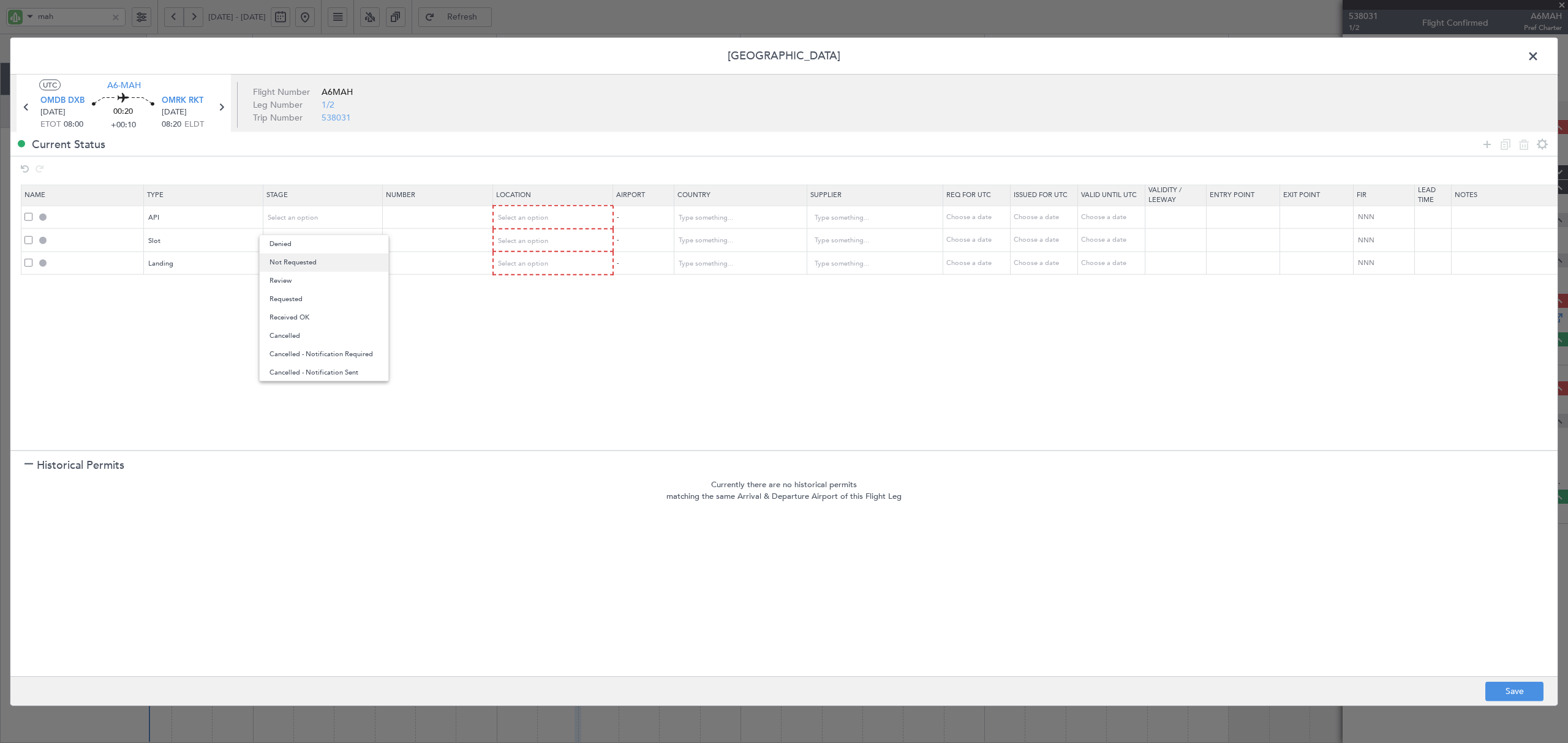
click at [308, 261] on span "Not Requested" at bounding box center [324, 262] width 109 height 18
click at [309, 238] on span "Select an option" at bounding box center [293, 240] width 50 height 9
click at [301, 319] on span "Requested" at bounding box center [324, 321] width 109 height 18
click at [311, 209] on div "Not Requested" at bounding box center [319, 217] width 102 height 18
click at [305, 302] on span "Requested" at bounding box center [324, 299] width 109 height 18
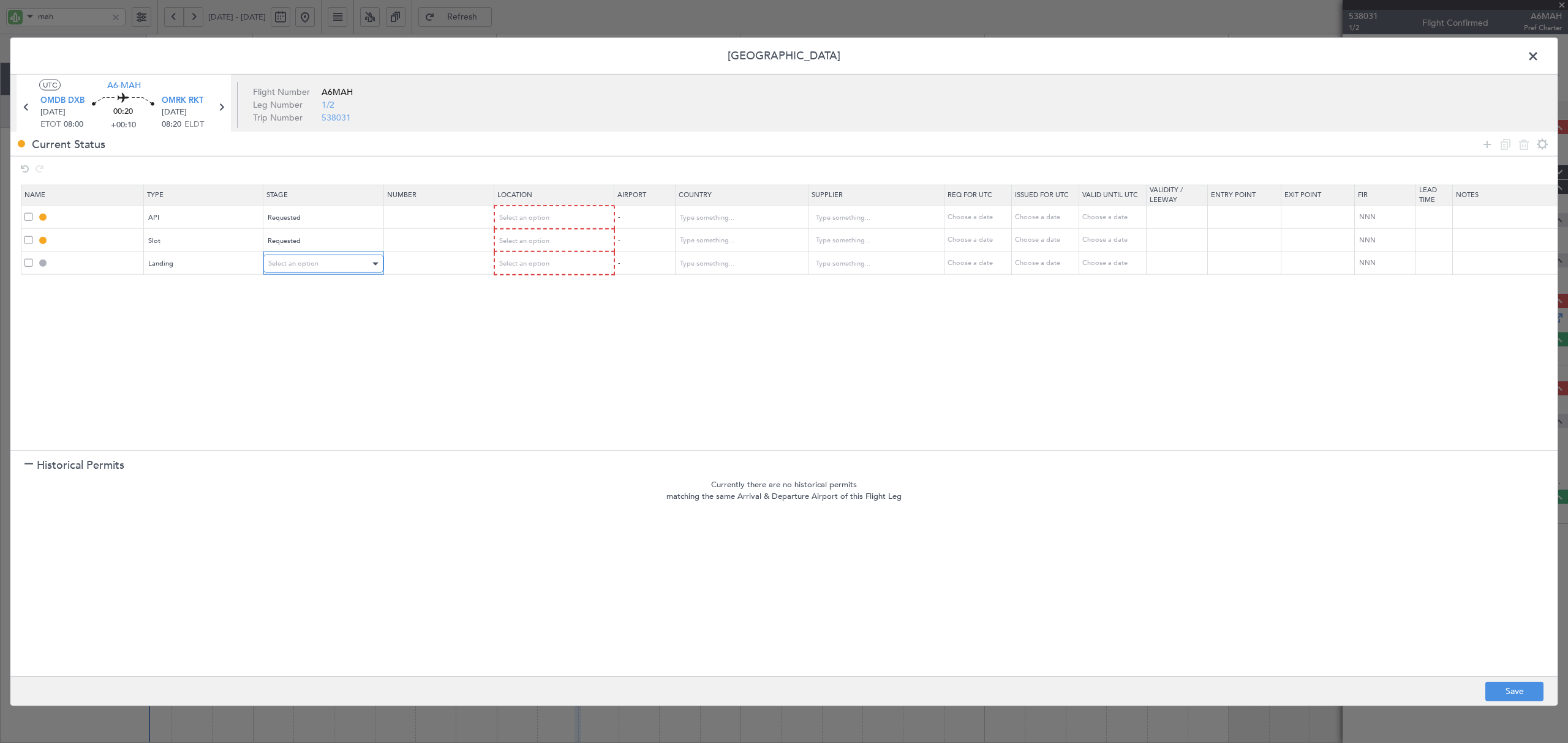
click at [303, 259] on span "Select an option" at bounding box center [293, 263] width 50 height 9
click at [300, 304] on span "Not Requested" at bounding box center [324, 308] width 109 height 18
click at [523, 215] on span "Select an option" at bounding box center [524, 217] width 50 height 9
click at [525, 242] on span "Departure" at bounding box center [554, 244] width 109 height 18
click at [526, 236] on span "Select an option" at bounding box center [524, 240] width 50 height 9
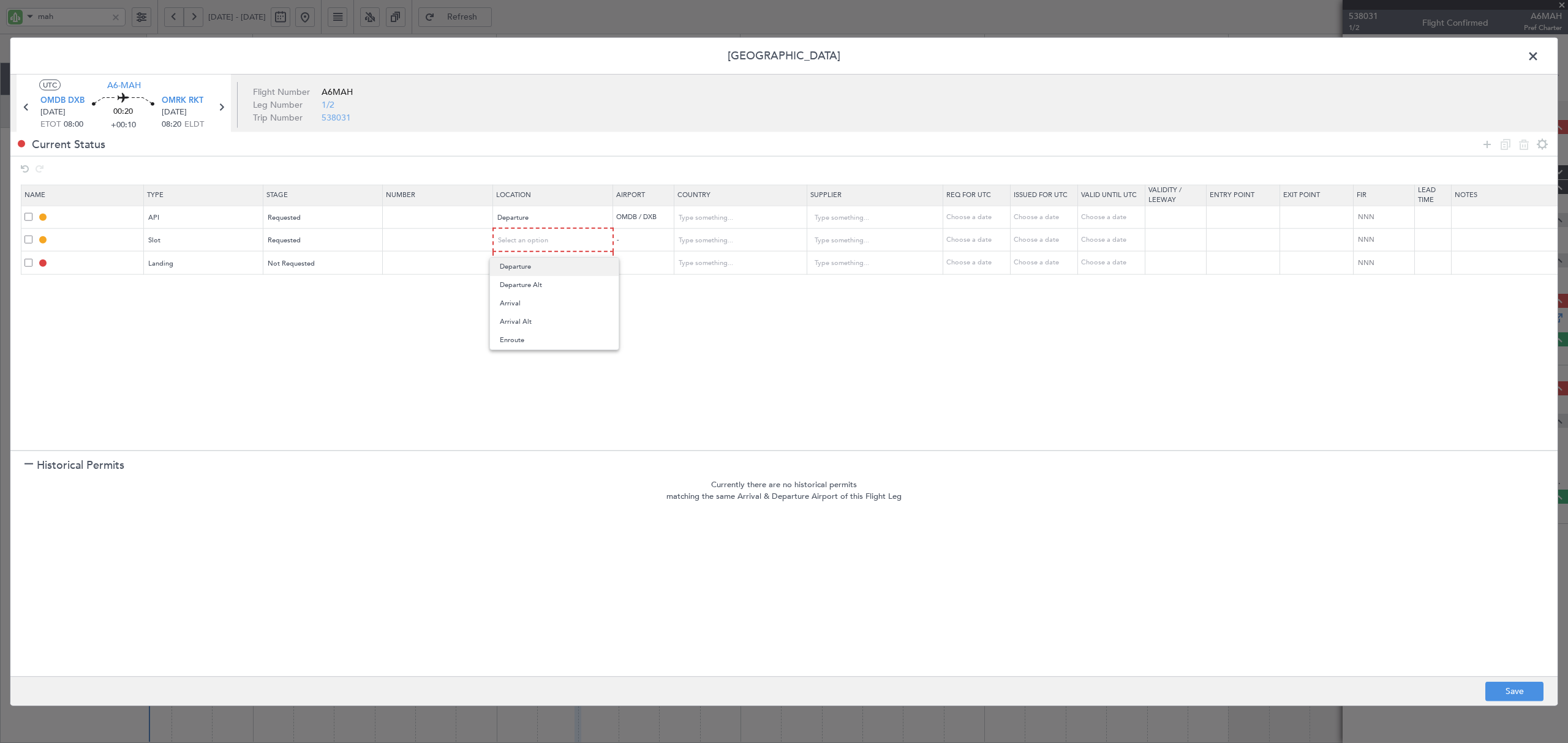
drag, startPoint x: 526, startPoint y: 236, endPoint x: 526, endPoint y: 258, distance: 22.0
click at [526, 258] on div "Departure Departure Alt Arrival Arrival Alt Enroute" at bounding box center [554, 304] width 130 height 93
click at [526, 265] on span "Departure" at bounding box center [554, 267] width 109 height 18
click at [526, 257] on div "Select an option" at bounding box center [550, 262] width 102 height 18
click at [523, 321] on span "Arrival" at bounding box center [554, 326] width 109 height 18
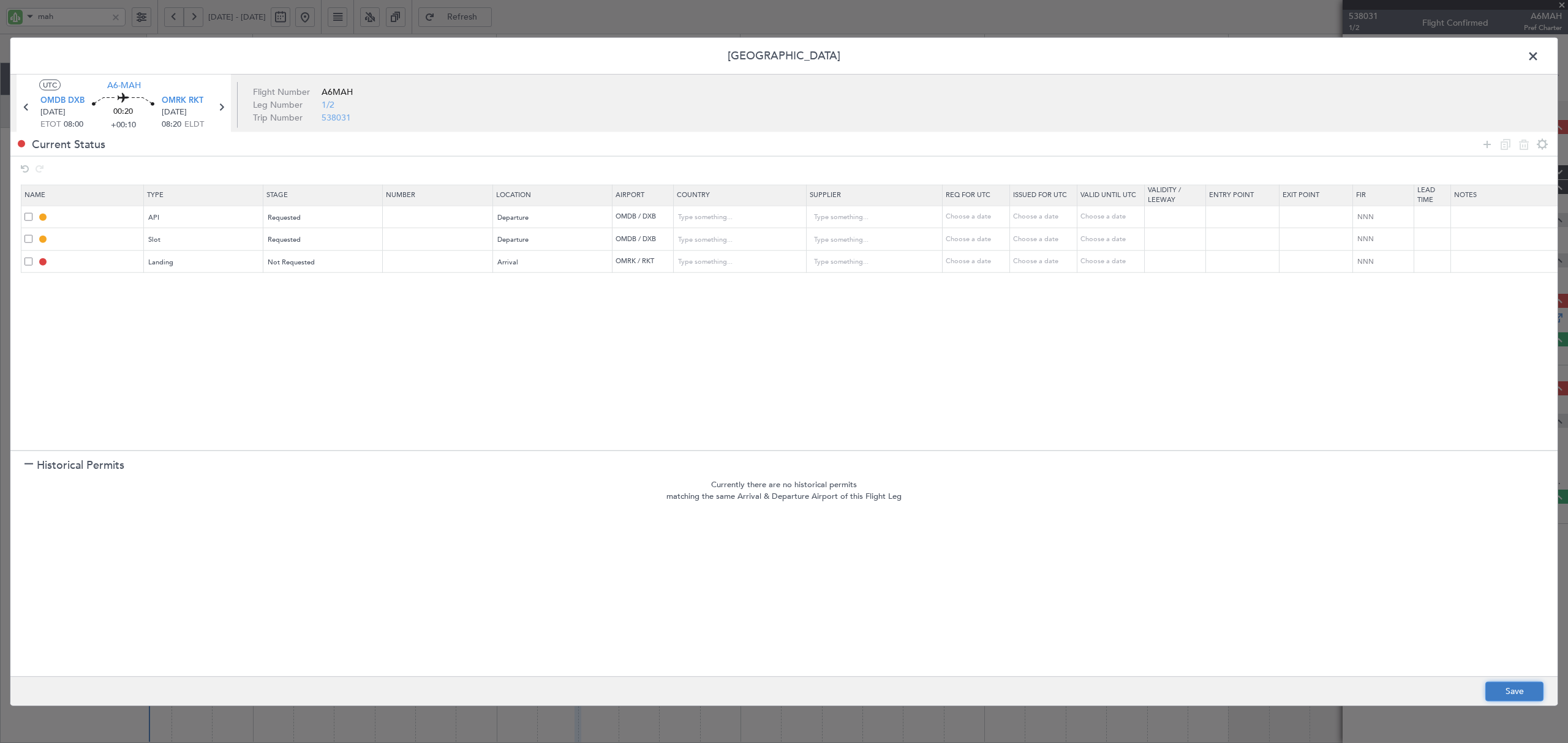
click at [1510, 688] on button "Save" at bounding box center [1514, 691] width 58 height 20
type input "OMDB DEP API"
type input "United Arab Emirates"
type input "NNN"
type input "1"
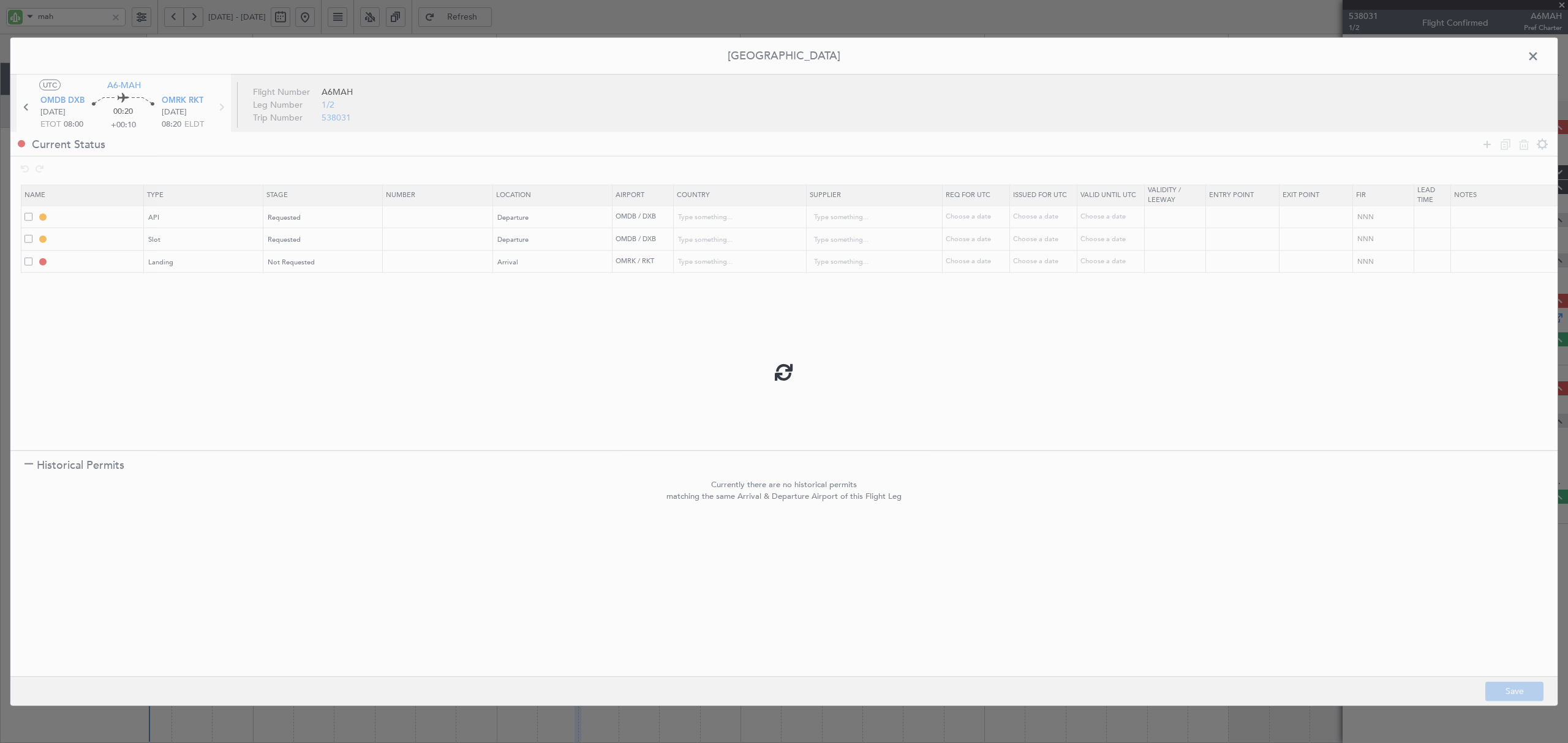
type input "OMDB DEP SLOT"
type input "United Arab Emirates"
type input "NNN"
type input "1"
type input "OMRK LDG"
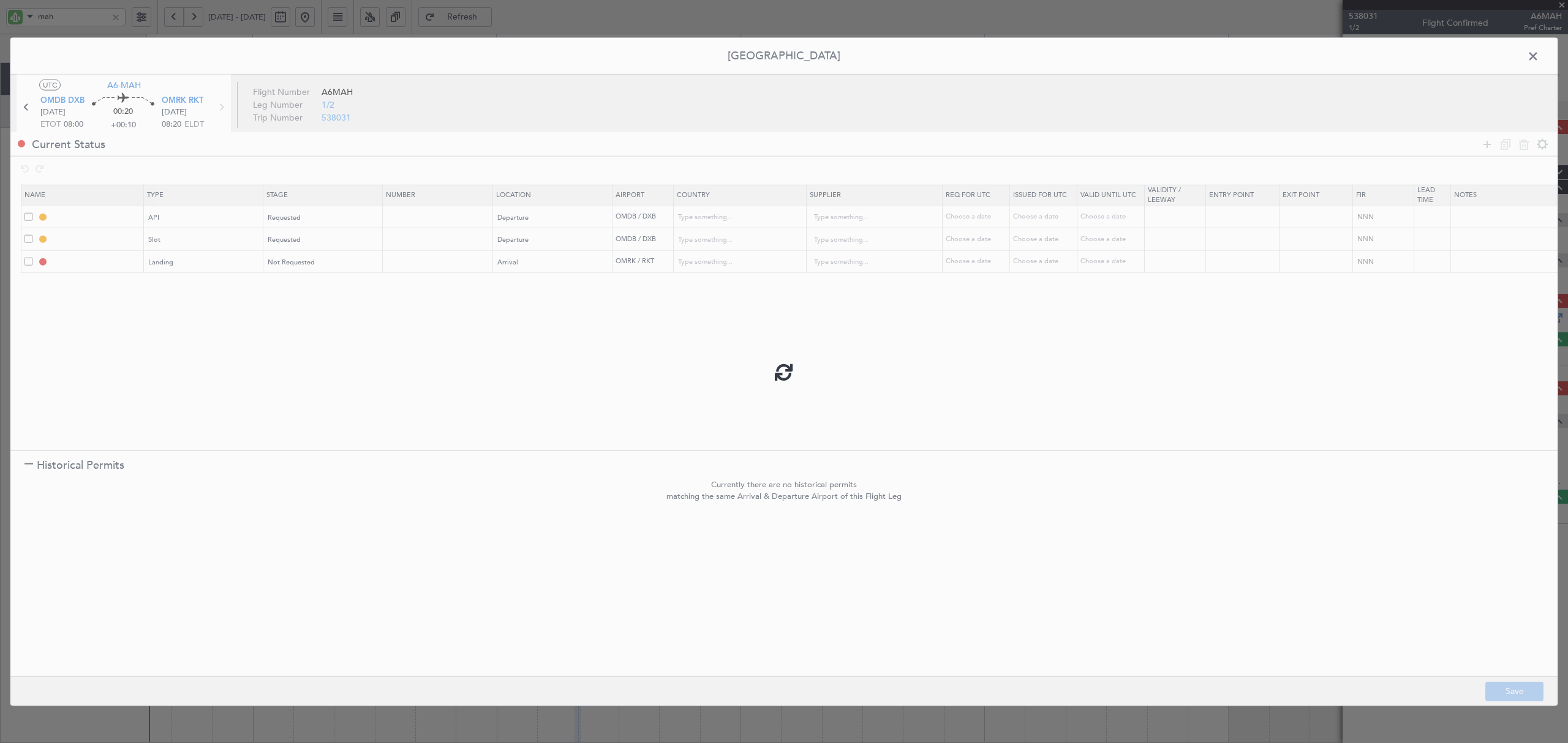
type input "United Arab Emirates"
type input "NNN"
type input "1"
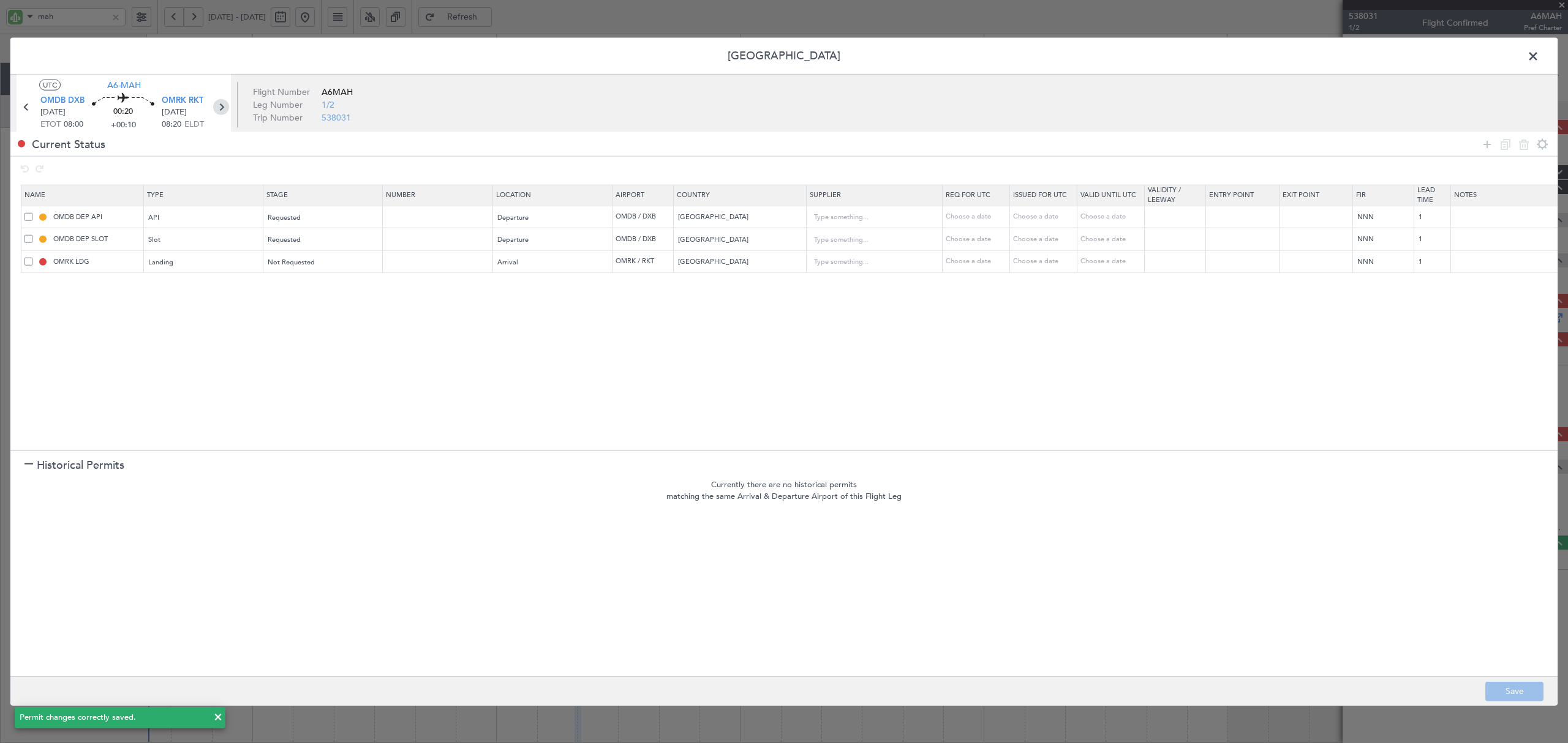
click at [220, 107] on icon at bounding box center [221, 107] width 16 height 16
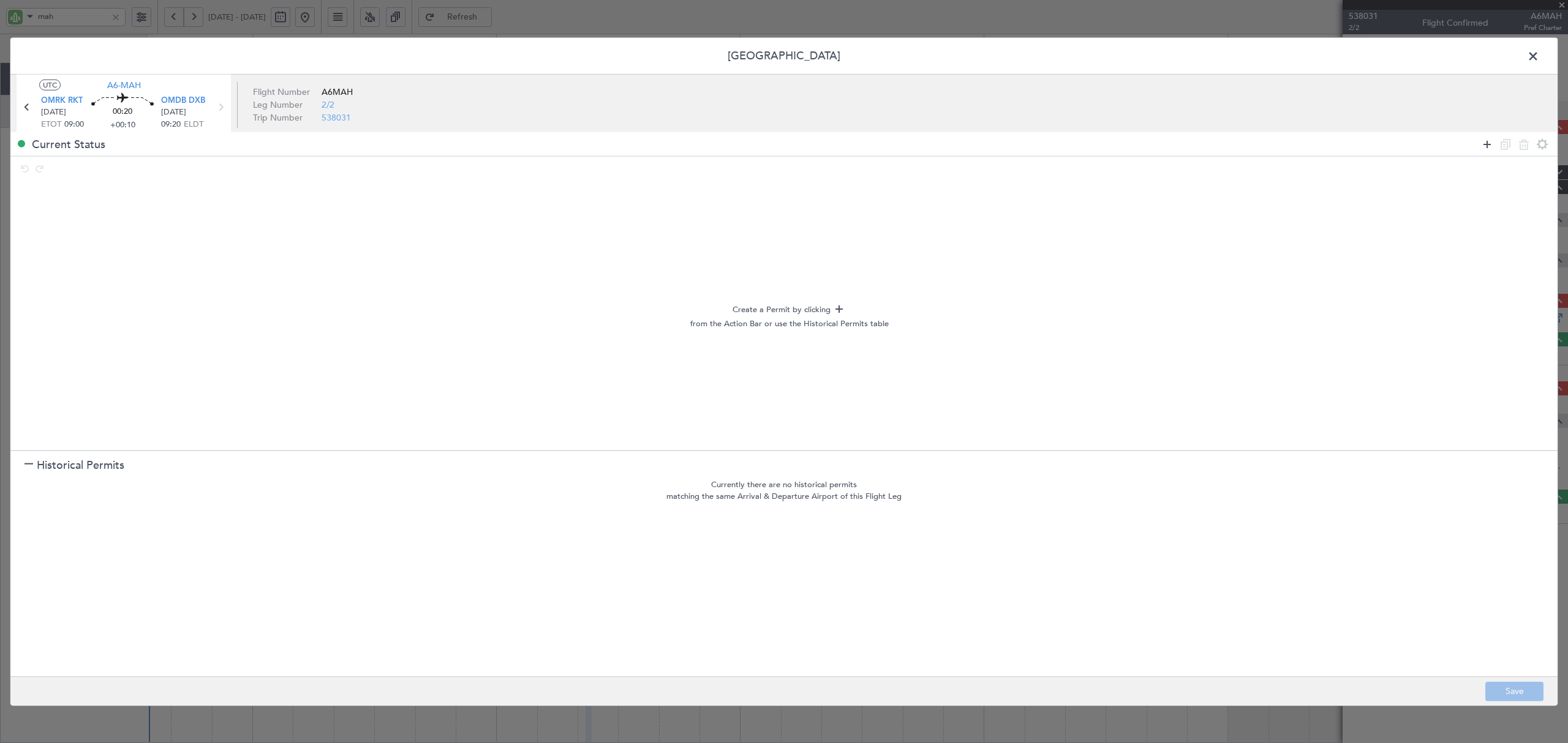
click at [1487, 145] on icon at bounding box center [1487, 144] width 15 height 15
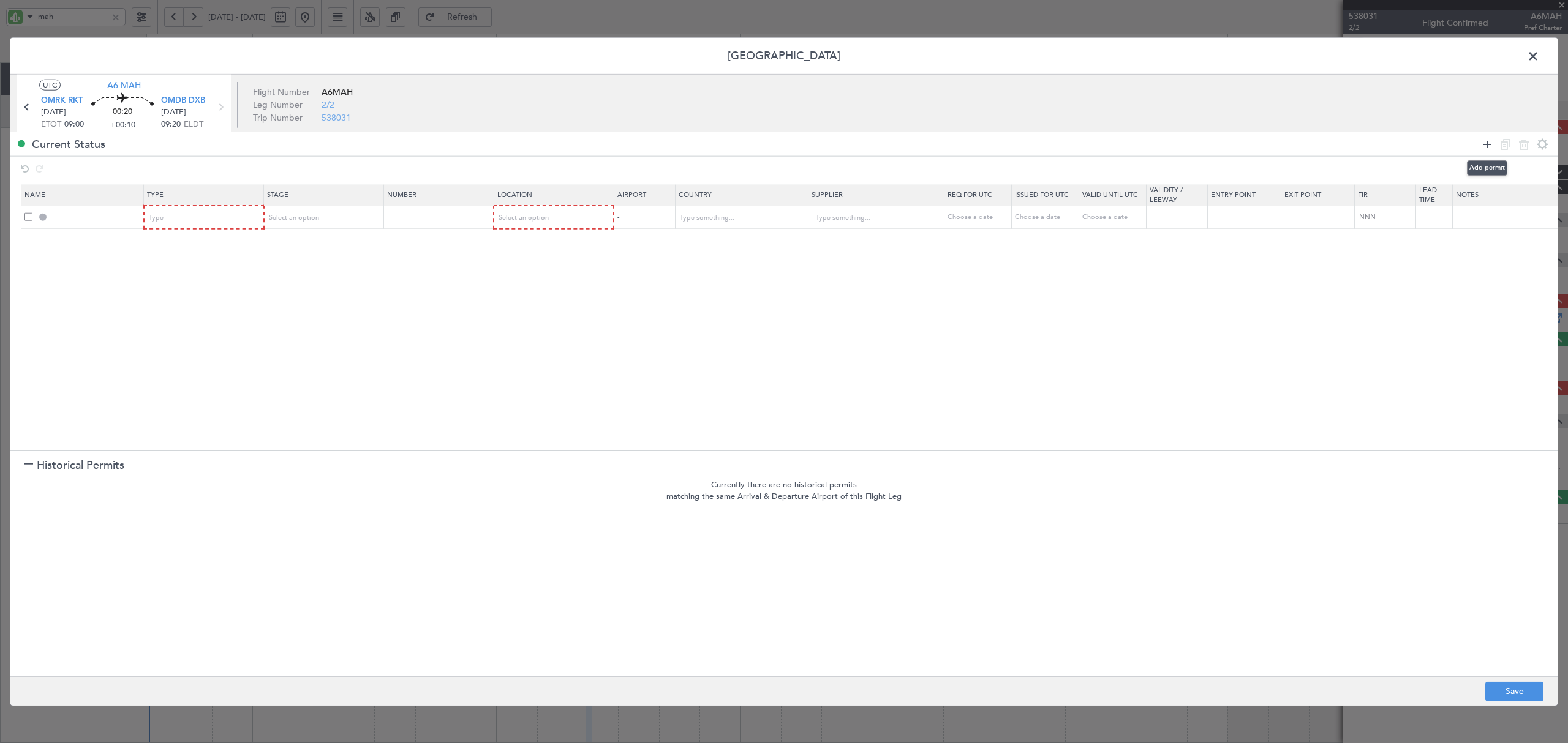
click at [1487, 145] on icon at bounding box center [1487, 144] width 15 height 15
click at [185, 218] on div "Type" at bounding box center [200, 217] width 102 height 18
click at [193, 277] on span "API" at bounding box center [204, 281] width 109 height 18
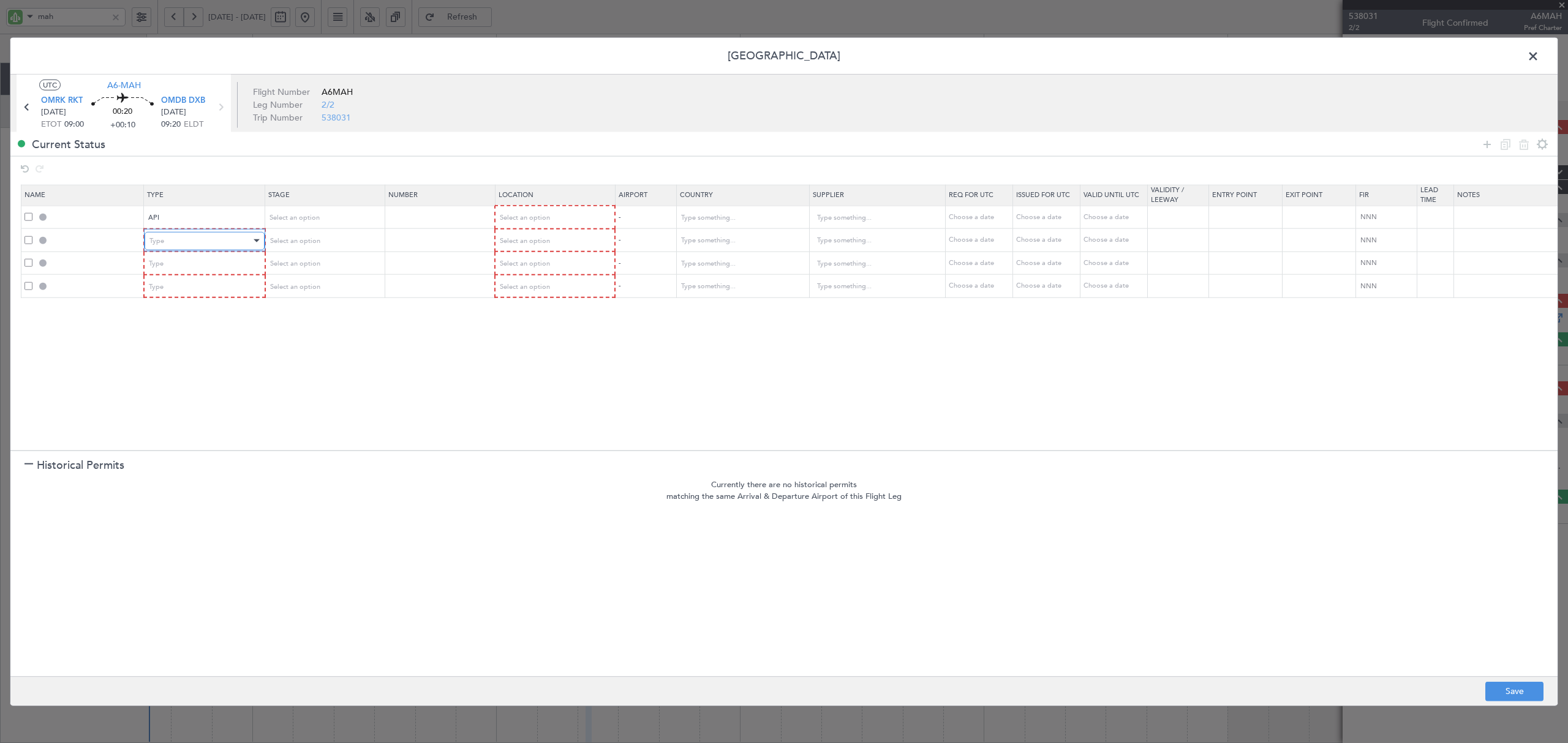
click at [187, 238] on div "Type" at bounding box center [200, 240] width 102 height 18
click at [177, 312] on span "Landing" at bounding box center [204, 316] width 109 height 18
click at [181, 258] on div "Type" at bounding box center [200, 263] width 102 height 18
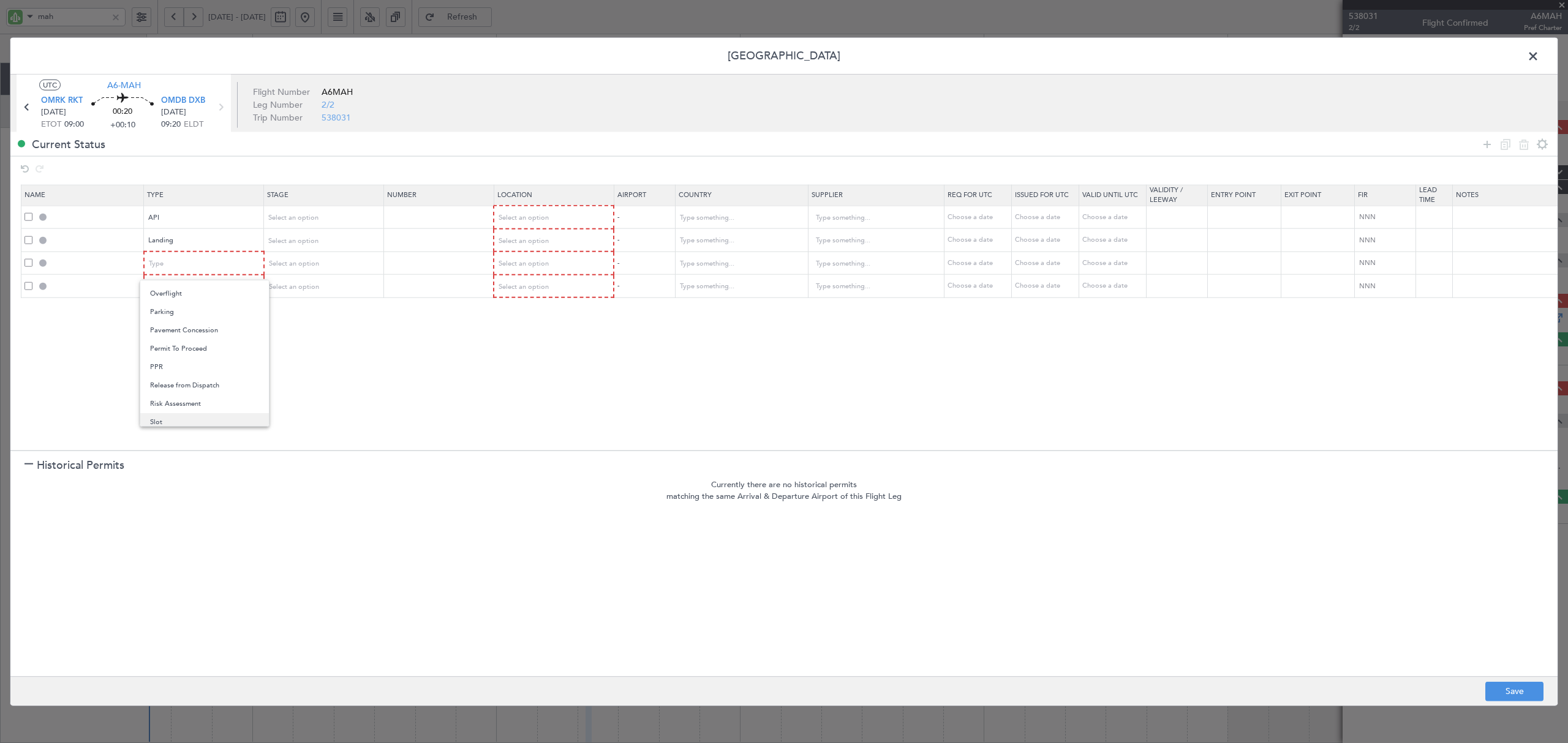
click at [172, 414] on span "Slot" at bounding box center [204, 422] width 109 height 18
click at [28, 285] on span at bounding box center [28, 285] width 8 height 8
click at [33, 281] on input "checkbox" at bounding box center [33, 281] width 0 height 0
click at [1529, 147] on icon at bounding box center [1524, 144] width 15 height 15
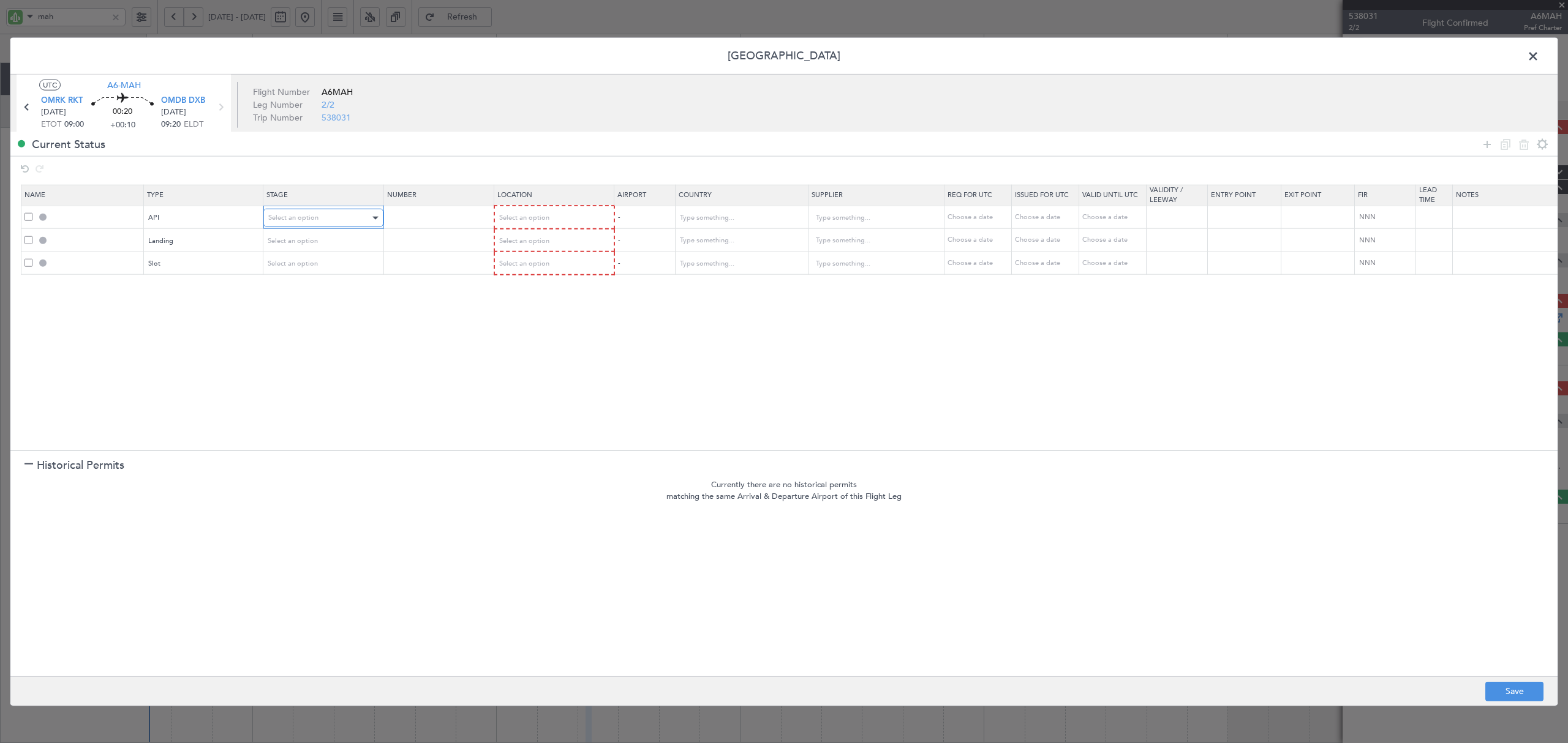
click at [312, 214] on span "Select an option" at bounding box center [293, 217] width 50 height 9
click at [308, 254] on span "Not Requested" at bounding box center [324, 262] width 109 height 18
click at [305, 218] on span "Not Requested" at bounding box center [292, 217] width 47 height 9
click at [297, 302] on span "Requested" at bounding box center [324, 299] width 109 height 18
click at [300, 238] on span "Select an option" at bounding box center [293, 240] width 50 height 9
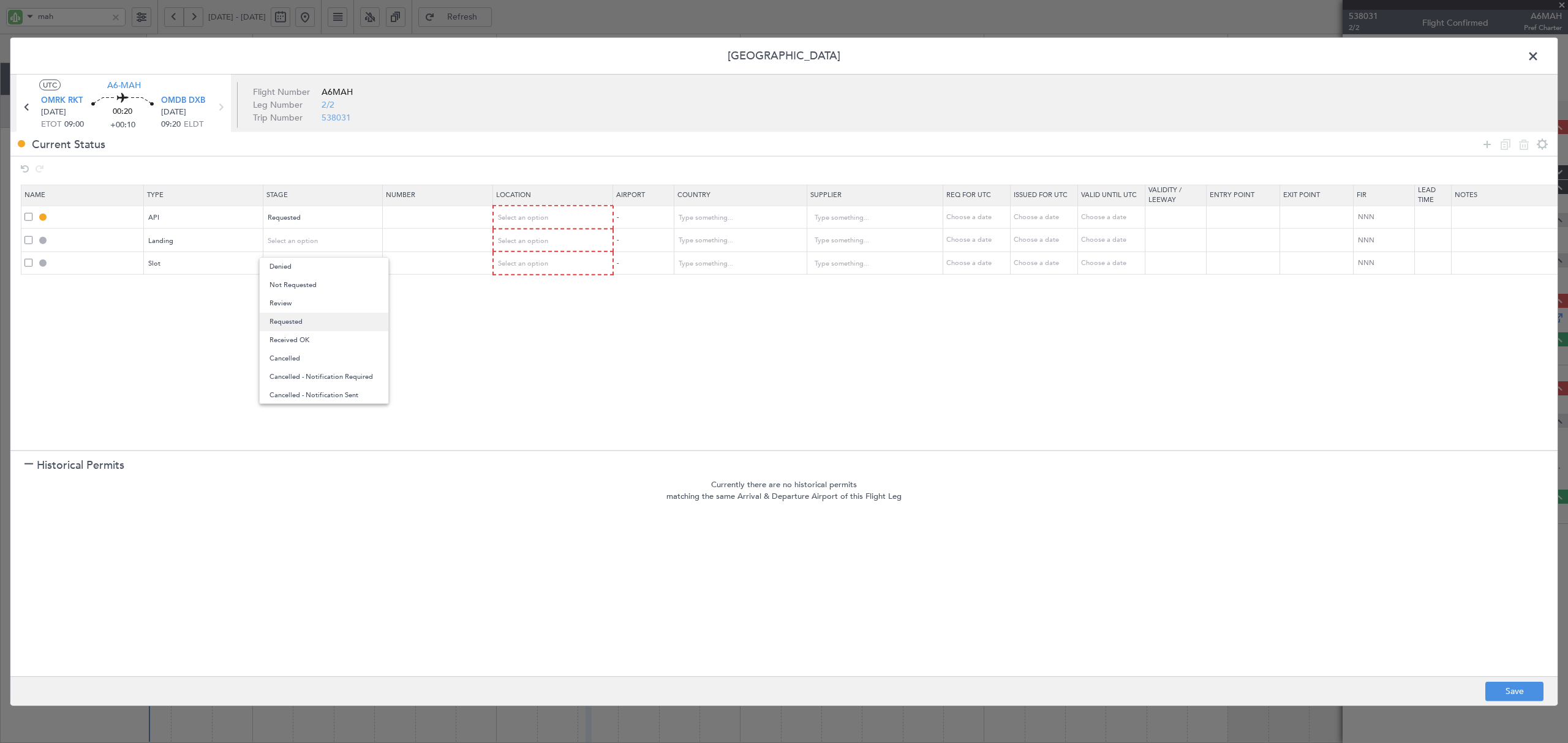
click at [287, 324] on span "Requested" at bounding box center [324, 321] width 109 height 18
click at [287, 257] on div "Select an option" at bounding box center [319, 263] width 102 height 18
click at [295, 342] on span "Requested" at bounding box center [324, 344] width 109 height 18
click at [532, 213] on span "Select an option" at bounding box center [524, 217] width 50 height 9
click at [522, 277] on span "Arrival" at bounding box center [554, 281] width 109 height 18
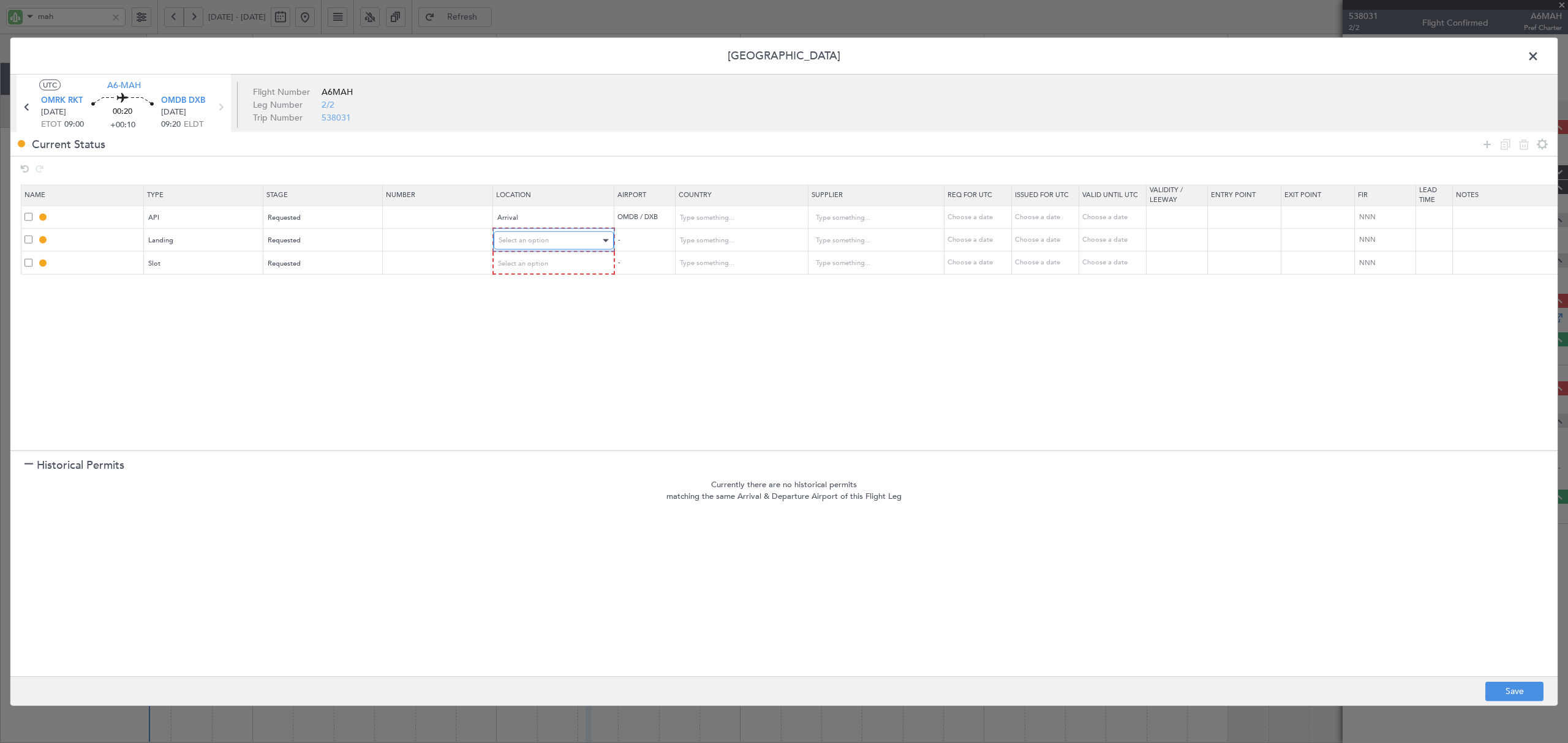
click at [522, 238] on span "Select an option" at bounding box center [524, 240] width 50 height 9
drag, startPoint x: 517, startPoint y: 305, endPoint x: 518, endPoint y: 292, distance: 13.0
click at [517, 304] on span "Arrival" at bounding box center [554, 303] width 109 height 18
click at [520, 261] on span "Select an option" at bounding box center [524, 262] width 50 height 9
click at [517, 317] on span "Arrival" at bounding box center [554, 326] width 109 height 18
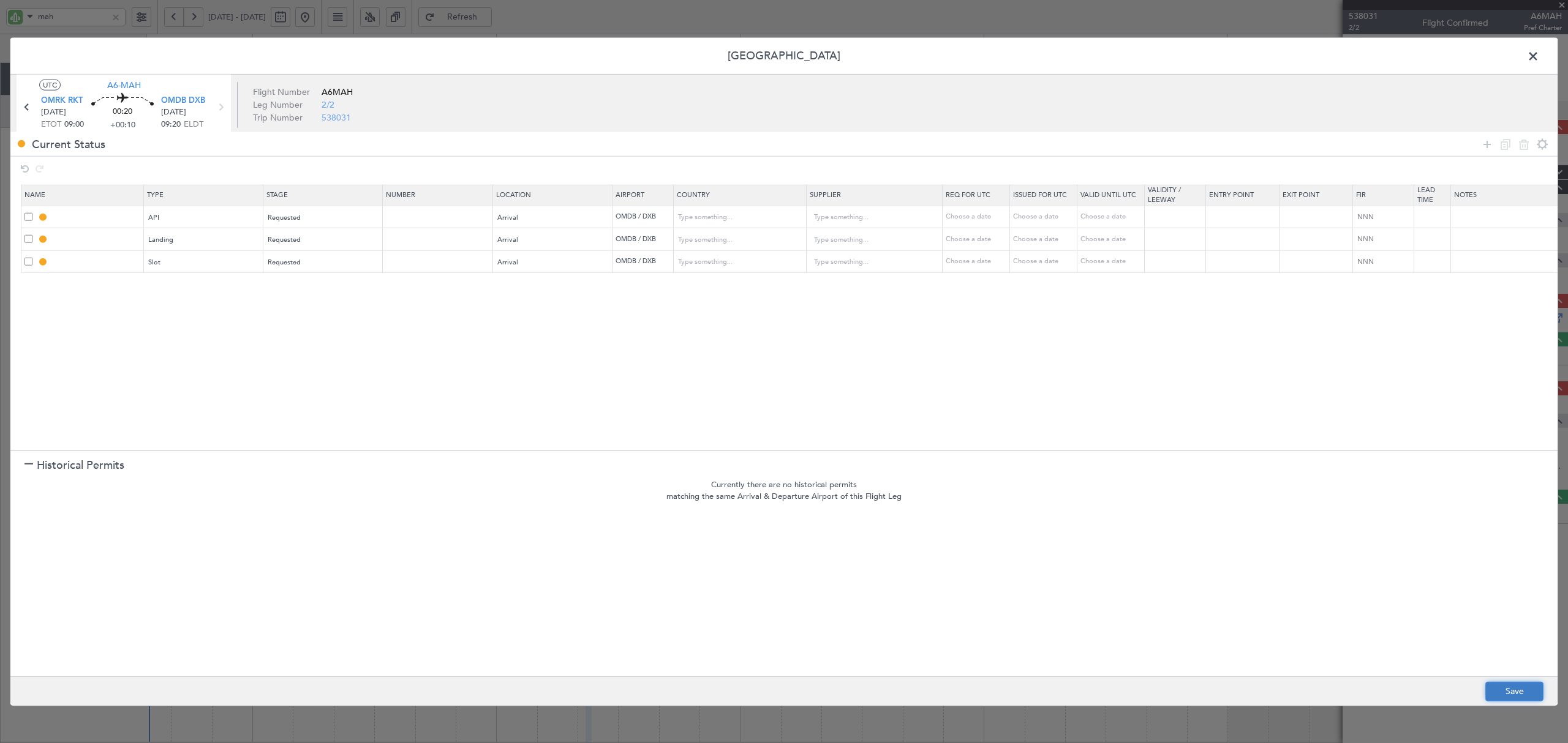
click at [1505, 692] on button "Save" at bounding box center [1514, 691] width 58 height 20
type input "OMDB ARR API"
type input "United Arab Emirates"
type input "NNN"
type input "1"
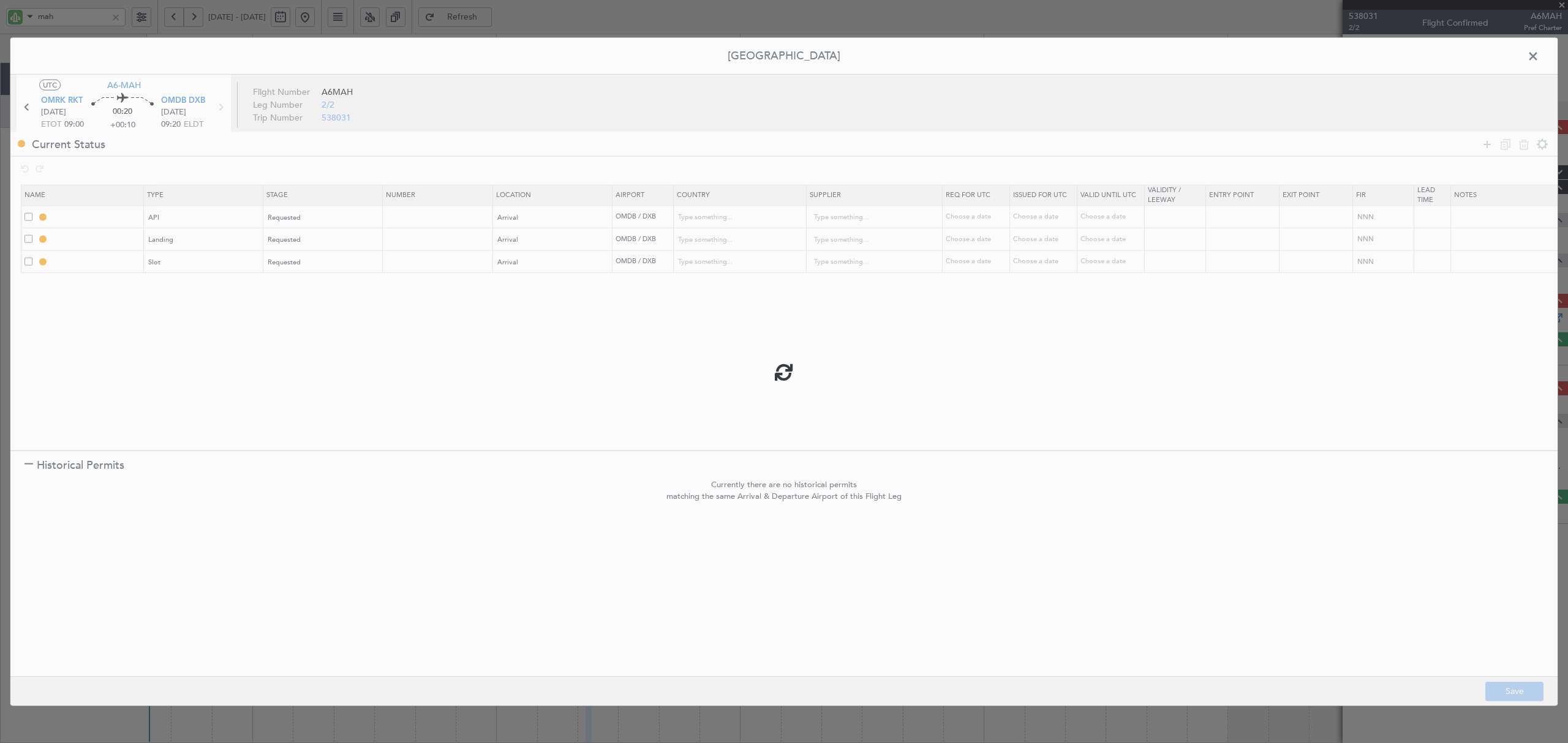
type input "OMDB LDG"
type input "United Arab Emirates"
type input "NNN"
type input "1"
type input "OMDB ARR SLOT"
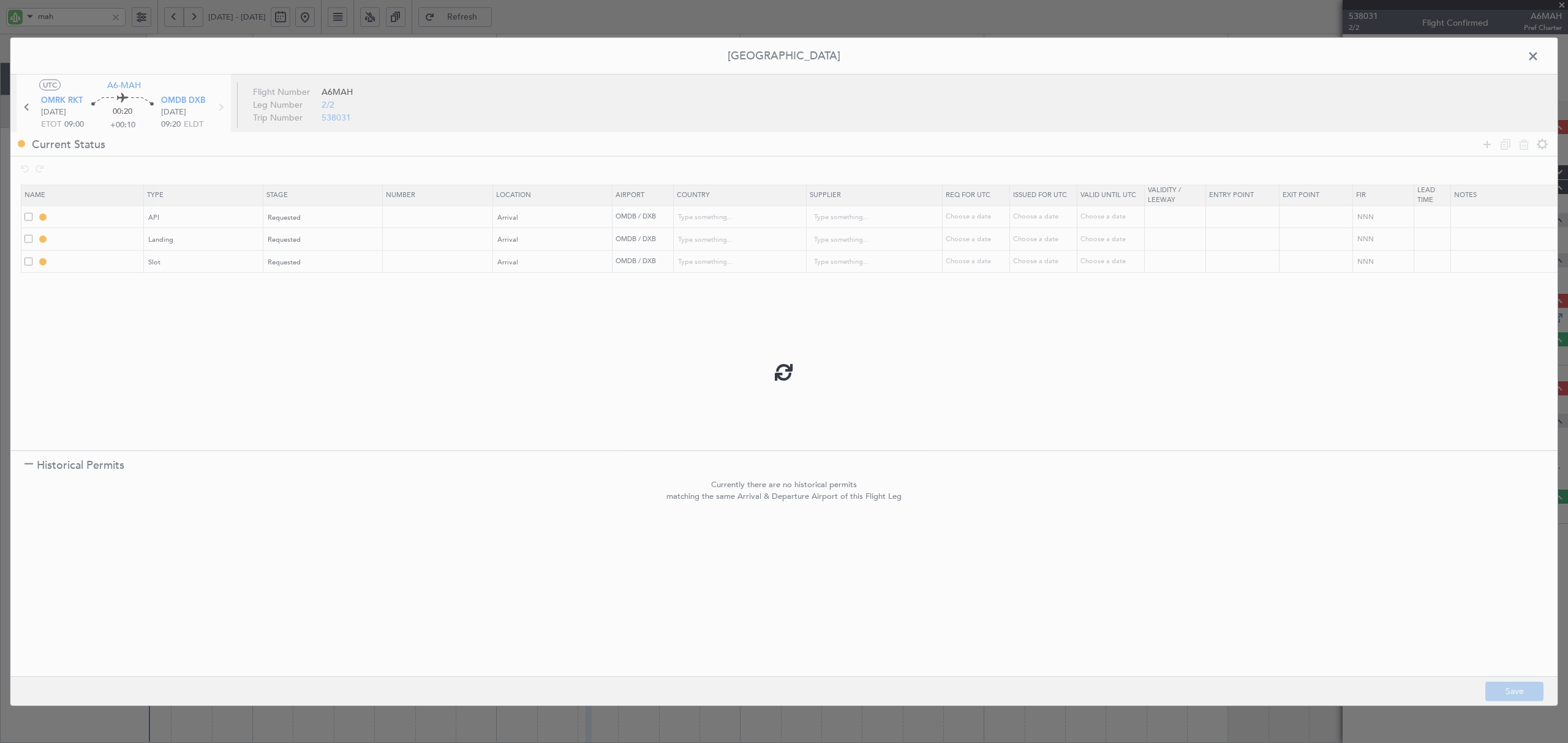
type input "United Arab Emirates"
type input "NNN"
type input "1"
